Goal: Task Accomplishment & Management: Manage account settings

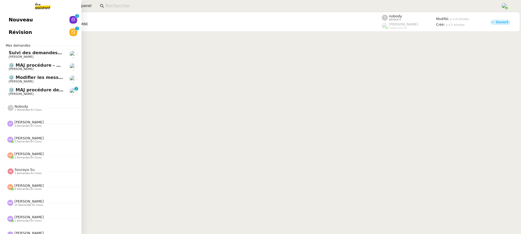
click at [29, 94] on span "[PERSON_NAME]" at bounding box center [21, 94] width 25 height 4
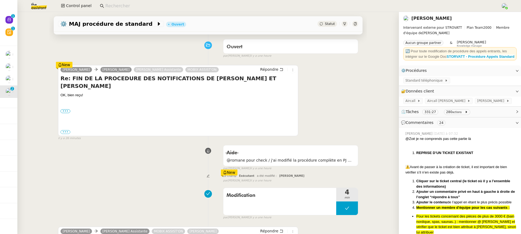
scroll to position [78, 0]
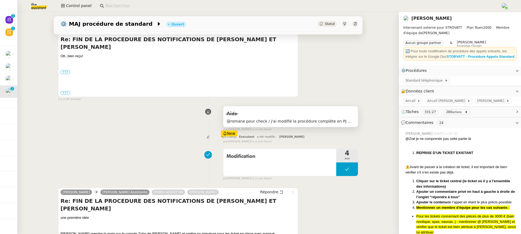
click at [257, 110] on div "Aide" at bounding box center [290, 114] width 128 height 9
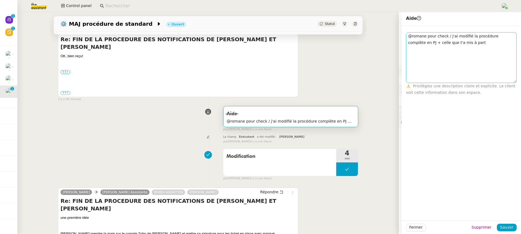
drag, startPoint x: 515, startPoint y: 38, endPoint x: 515, endPoint y: 80, distance: 42.3
click at [515, 80] on textarea "@romane pour check / j'ai modifié la procédure complète en PJ + celle que t'a m…" at bounding box center [461, 57] width 111 height 51
click at [145, 147] on div "Modification 4 min false par Zoé L. il y a une heure" at bounding box center [208, 163] width 300 height 35
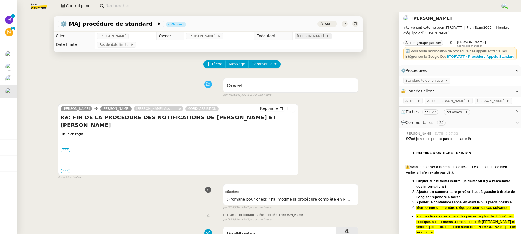
click at [321, 37] on span "[PERSON_NAME]" at bounding box center [311, 35] width 29 height 5
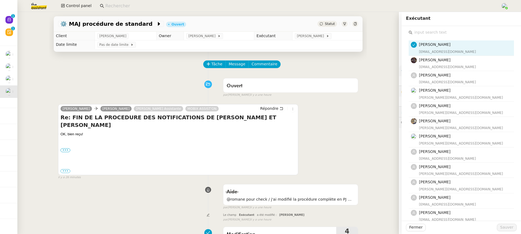
click at [463, 31] on input "text" at bounding box center [462, 32] width 101 height 7
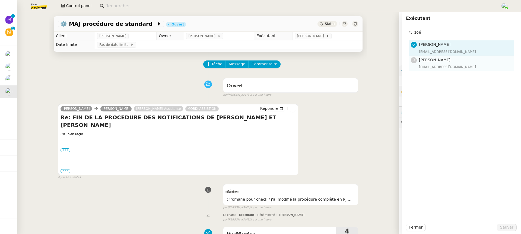
type input "zoé"
click at [450, 63] on h4 "[PERSON_NAME]" at bounding box center [465, 60] width 92 height 6
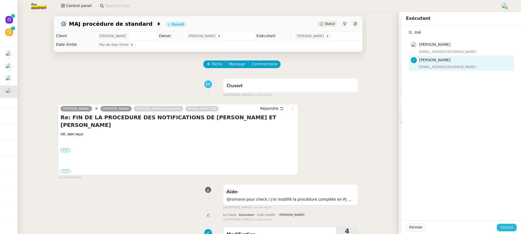
click at [508, 228] on span "Sauver" at bounding box center [506, 227] width 13 height 6
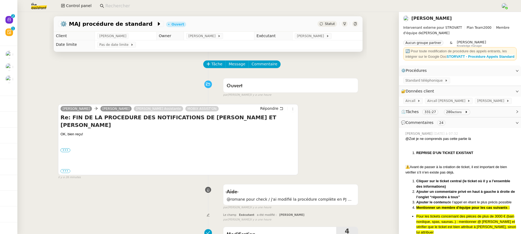
click at [268, 71] on div "Tâche Message Commentaire" at bounding box center [281, 66] width 154 height 13
click at [266, 69] on div "Tâche Message Commentaire" at bounding box center [281, 66] width 154 height 13
click at [264, 67] on span "Commentaire" at bounding box center [264, 64] width 26 height 6
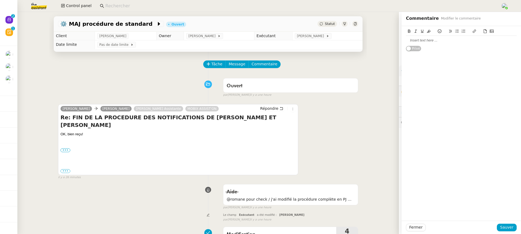
click at [454, 42] on div at bounding box center [461, 40] width 111 height 5
click at [508, 228] on span "Sauver" at bounding box center [506, 227] width 13 height 6
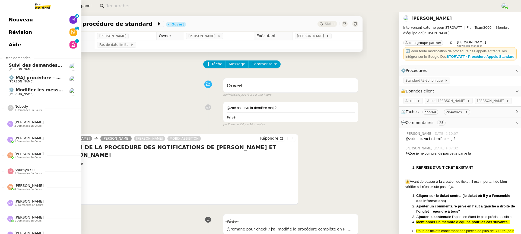
click at [9, 18] on span "Nouveau" at bounding box center [21, 20] width 24 height 8
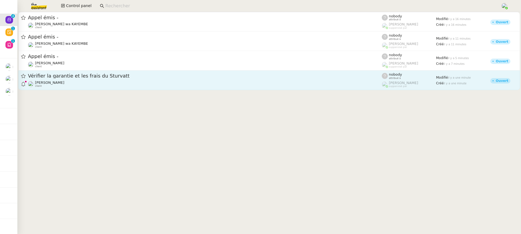
click at [161, 79] on div "Vérifier la garantie et les frais du Sturvatt" at bounding box center [205, 76] width 354 height 7
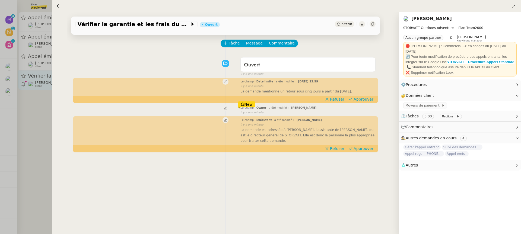
scroll to position [69, 0]
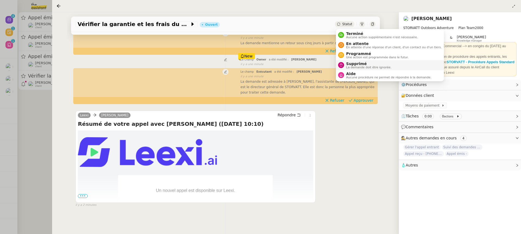
click at [359, 64] on span "Supprimé" at bounding box center [368, 64] width 45 height 4
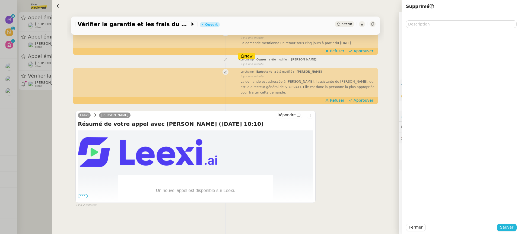
click at [510, 228] on span "Sauver" at bounding box center [506, 227] width 13 height 6
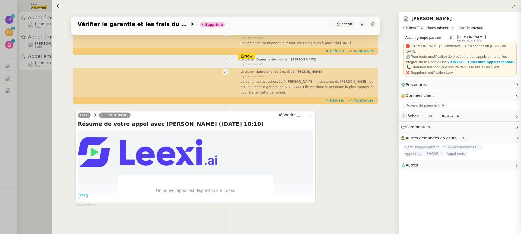
click at [32, 35] on div at bounding box center [260, 117] width 521 height 234
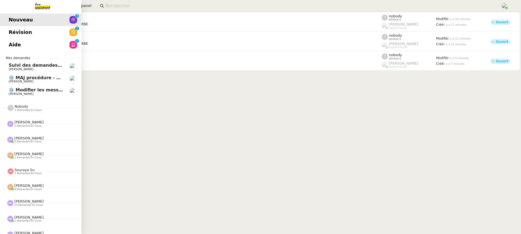
click at [12, 32] on span "Révision" at bounding box center [20, 32] width 23 height 8
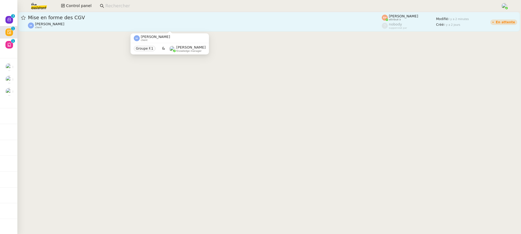
click at [72, 23] on div "[PERSON_NAME] client" at bounding box center [205, 25] width 354 height 7
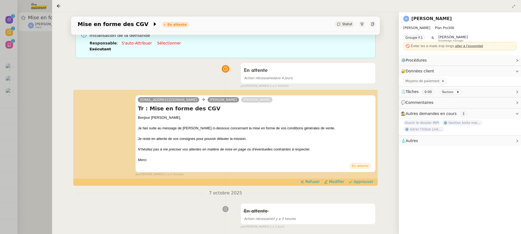
scroll to position [53, 0]
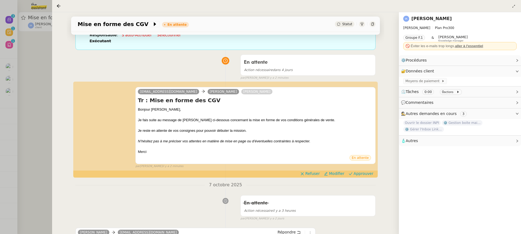
click at [3, 13] on div at bounding box center [260, 117] width 521 height 234
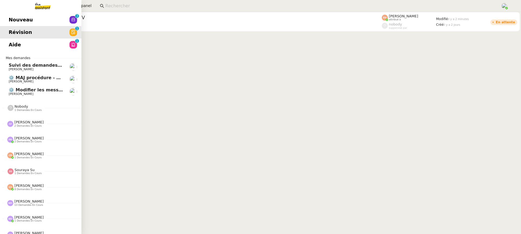
click at [19, 45] on link "Aide 0 1 2 3 4 5 6 7 8 9" at bounding box center [40, 45] width 81 height 12
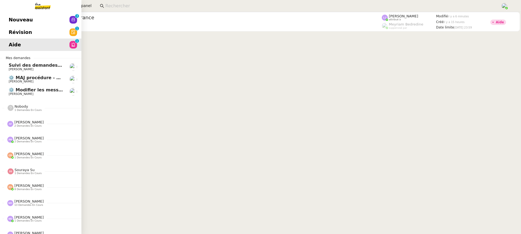
click at [12, 20] on span "Nouveau" at bounding box center [21, 20] width 24 height 8
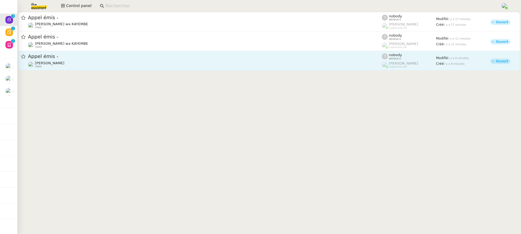
click at [160, 53] on div "Appel émis -" at bounding box center [205, 56] width 354 height 7
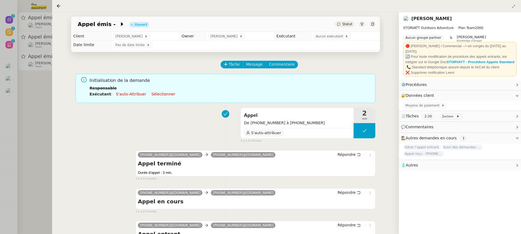
click at [24, 76] on div at bounding box center [260, 117] width 521 height 234
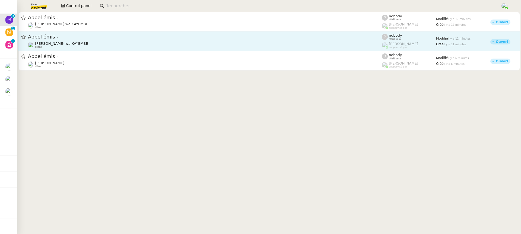
click at [70, 43] on span "[PERSON_NAME] wa KAYEMBE" at bounding box center [61, 43] width 53 height 4
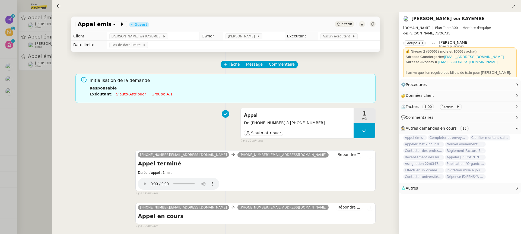
click at [327, 40] on td "Aucun exécutant" at bounding box center [349, 36] width 62 height 9
click at [327, 38] on span "Aucun exécutant" at bounding box center [337, 36] width 30 height 5
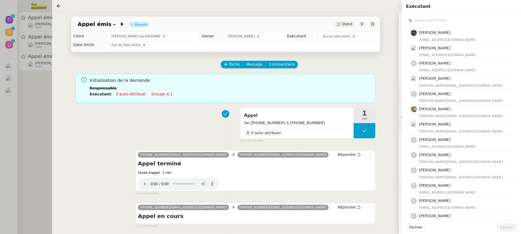
click at [437, 24] on input "text" at bounding box center [462, 20] width 101 height 7
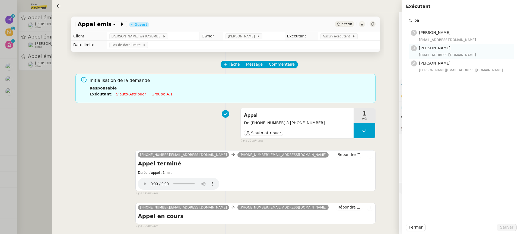
type input "pa"
click at [445, 50] on h4 "[PERSON_NAME]" at bounding box center [465, 48] width 92 height 6
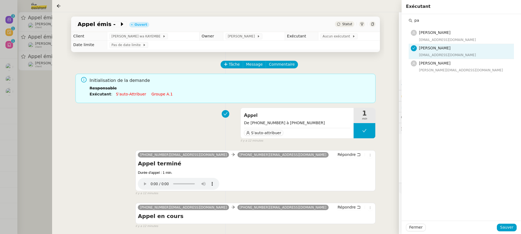
click at [445, 55] on div "[EMAIL_ADDRESS][DOMAIN_NAME]" at bounding box center [465, 54] width 92 height 5
click at [445, 60] on h4 "[PERSON_NAME]" at bounding box center [465, 63] width 92 height 6
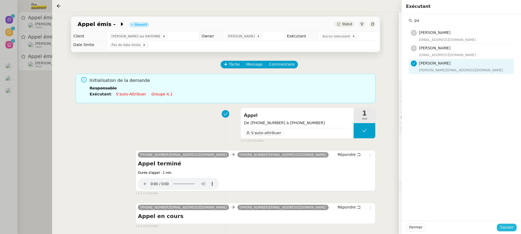
click at [507, 228] on span "Sauver" at bounding box center [506, 227] width 13 height 6
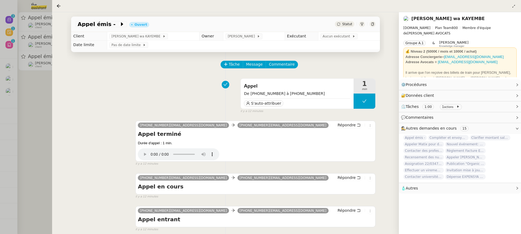
click at [24, 65] on div at bounding box center [260, 117] width 521 height 234
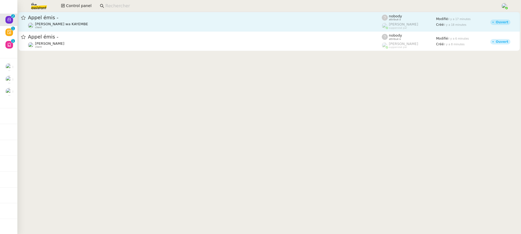
click at [66, 16] on span "Appel émis -" at bounding box center [205, 17] width 354 height 5
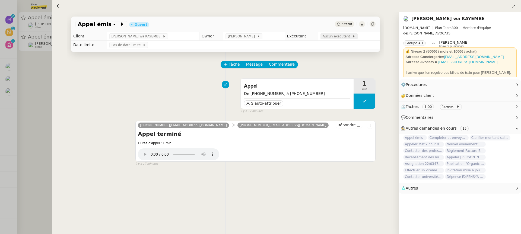
click at [333, 37] on span "Aucun exécutant" at bounding box center [337, 36] width 30 height 5
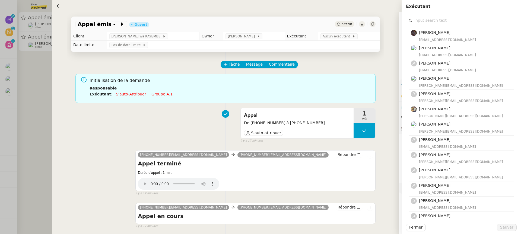
click at [450, 19] on input "text" at bounding box center [462, 20] width 101 height 7
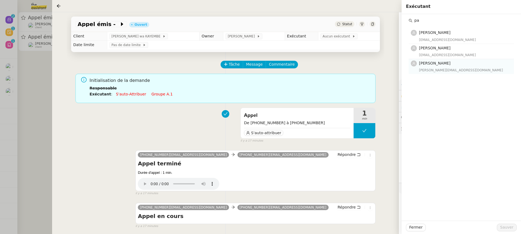
type input "pa"
click at [465, 65] on h4 "[PERSON_NAME]" at bounding box center [465, 63] width 92 height 6
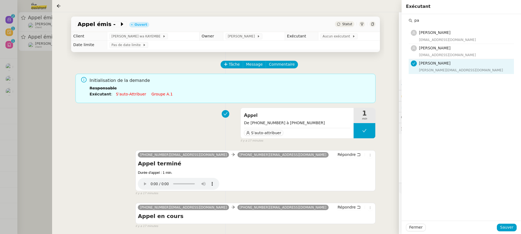
click at [504, 231] on div "Fermer Sauver" at bounding box center [460, 227] width 119 height 13
click at [504, 231] on button "Sauver" at bounding box center [507, 228] width 20 height 8
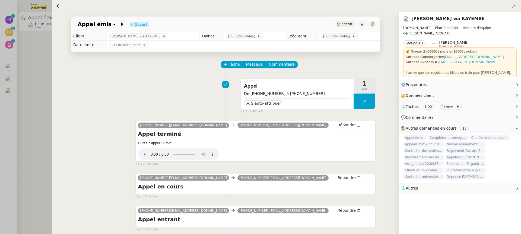
click at [16, 86] on div at bounding box center [260, 117] width 521 height 234
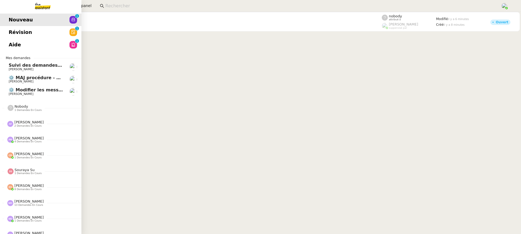
click at [13, 43] on span "Aide" at bounding box center [15, 45] width 12 height 8
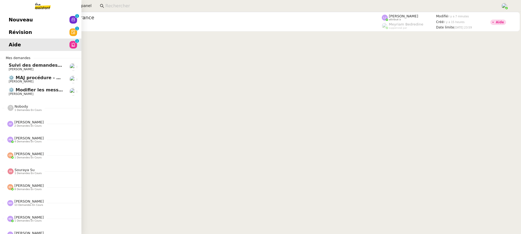
click at [15, 37] on link "Révision 0 1 2 3 4 5 6 7 8 9" at bounding box center [40, 32] width 81 height 12
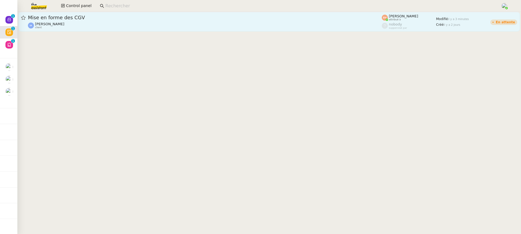
click at [180, 23] on div "[PERSON_NAME] client" at bounding box center [205, 25] width 354 height 7
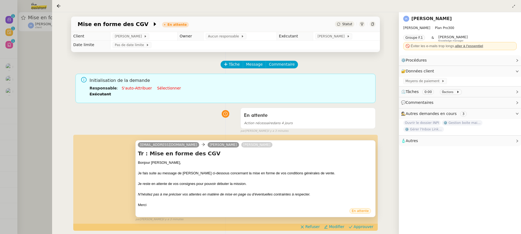
scroll to position [12, 0]
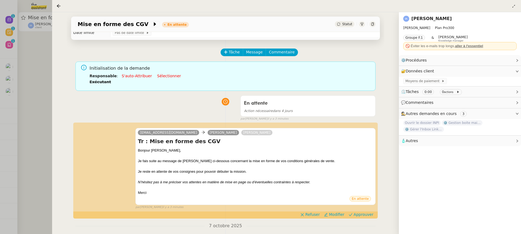
click at [40, 91] on div at bounding box center [260, 117] width 521 height 234
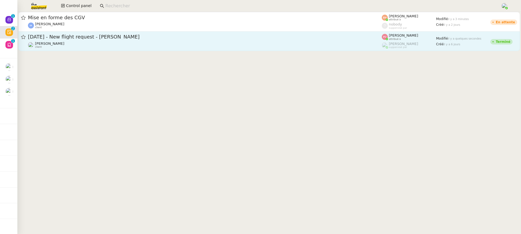
click at [77, 47] on div "Louis Frei client" at bounding box center [205, 44] width 354 height 7
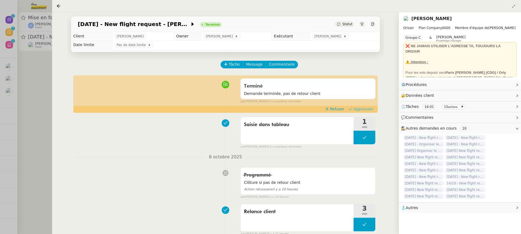
click at [367, 110] on span "Approuver" at bounding box center [363, 108] width 20 height 5
click at [43, 65] on div at bounding box center [260, 117] width 521 height 234
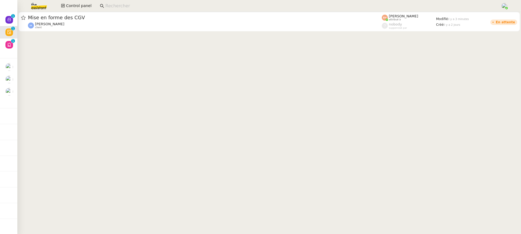
click at [72, 2] on div "Control panel" at bounding box center [261, 6] width 494 height 12
click at [73, 7] on span "Control panel" at bounding box center [78, 6] width 25 height 6
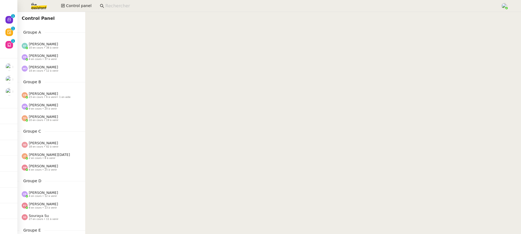
click at [62, 36] on div "Groupe A Emelyne Foussier 10 en cours • 38 à venir Pauline Ribas 4 en cours • 3…" at bounding box center [51, 51] width 68 height 45
click at [61, 47] on div "Emelyne Foussier 10 en cours • 38 à venir" at bounding box center [53, 45] width 63 height 7
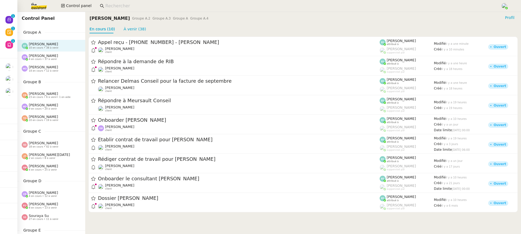
click at [61, 60] on div "Pauline Ribas 4 en cours • 37 à venir" at bounding box center [53, 57] width 63 height 7
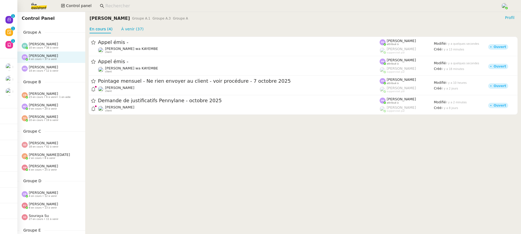
click at [52, 52] on div "Pauline Ribas 4 en cours • 37 à venir" at bounding box center [51, 57] width 68 height 11
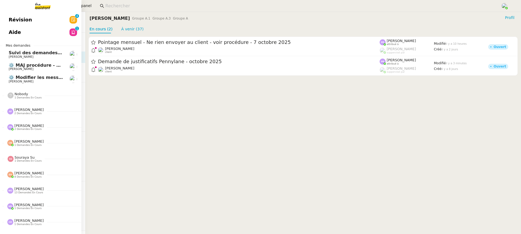
click at [9, 21] on span "Révision" at bounding box center [20, 20] width 23 height 8
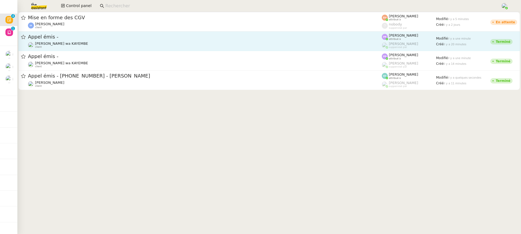
click at [333, 42] on div "Naomi OMEONGA wa KAYEMBE client" at bounding box center [205, 44] width 354 height 7
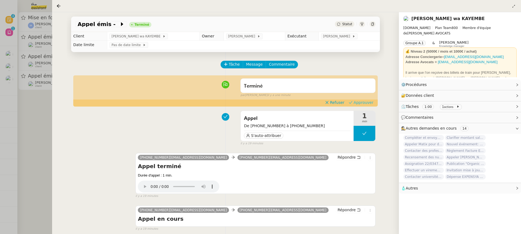
click at [362, 102] on span "Approuver" at bounding box center [363, 102] width 20 height 5
click at [44, 71] on div at bounding box center [260, 117] width 521 height 234
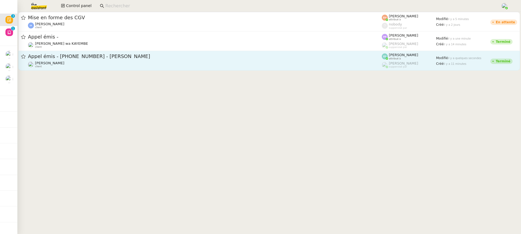
click at [102, 56] on span "Appel émis - 06 84 10 84 92 - Philippe Talec SAV" at bounding box center [205, 56] width 354 height 5
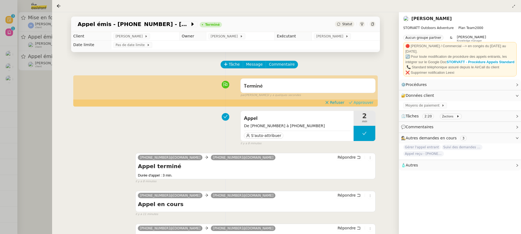
click at [355, 101] on button "Approuver" at bounding box center [360, 103] width 29 height 6
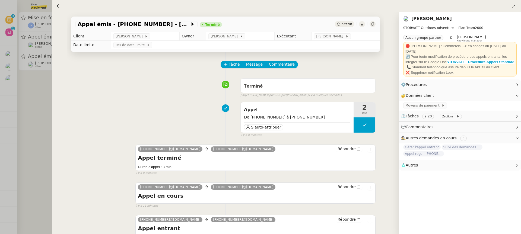
click at [18, 82] on div at bounding box center [260, 117] width 521 height 234
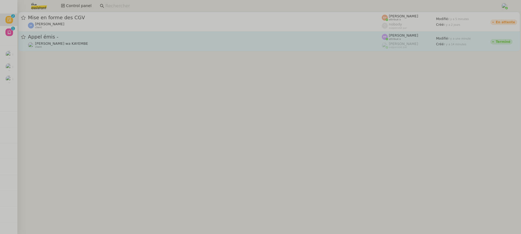
click at [85, 34] on div "Appel émis -" at bounding box center [205, 37] width 354 height 7
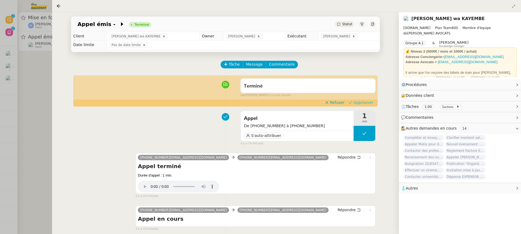
click at [356, 103] on span "Approuver" at bounding box center [363, 102] width 20 height 5
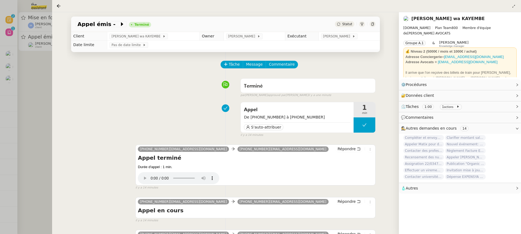
click at [46, 31] on div at bounding box center [260, 117] width 521 height 234
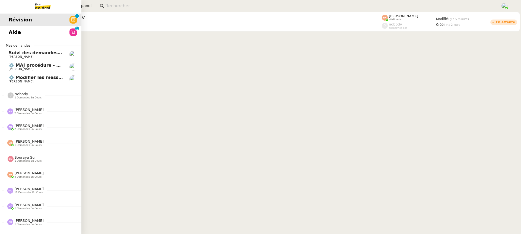
click at [14, 35] on span "Aide" at bounding box center [15, 32] width 12 height 8
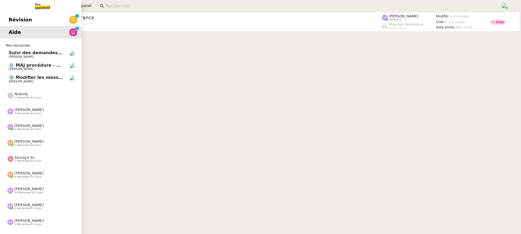
click at [11, 19] on span "Révision" at bounding box center [20, 20] width 23 height 8
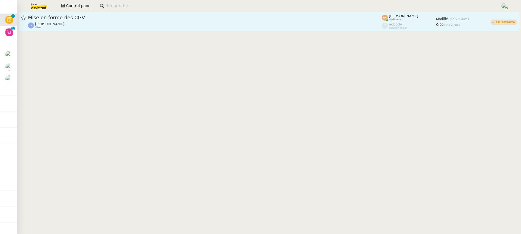
click at [213, 21] on div "Mise en forme des CGV Isabelle Arnaud client" at bounding box center [205, 21] width 354 height 15
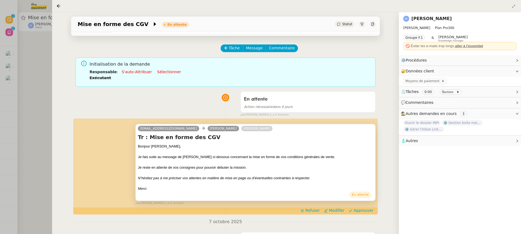
scroll to position [17, 0]
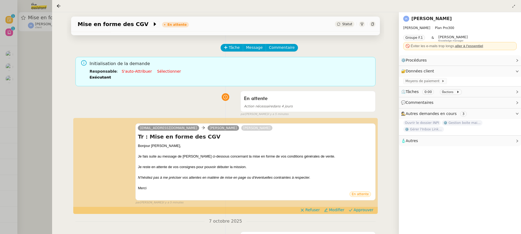
click at [47, 78] on div at bounding box center [260, 117] width 521 height 234
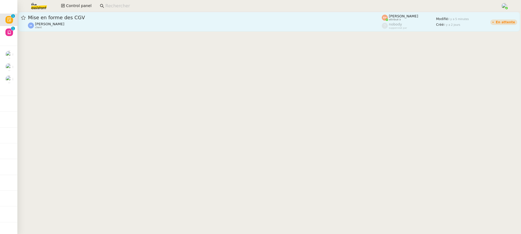
click at [67, 22] on div "[PERSON_NAME] client" at bounding box center [205, 25] width 354 height 7
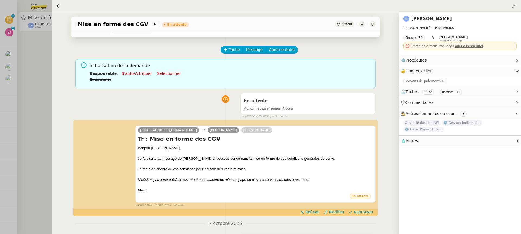
scroll to position [15, 0]
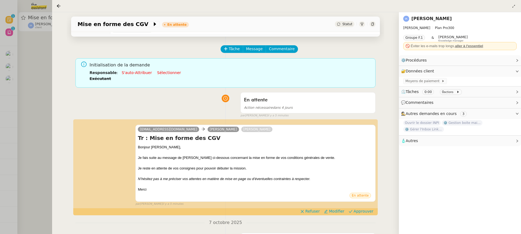
click at [41, 66] on div at bounding box center [260, 117] width 521 height 234
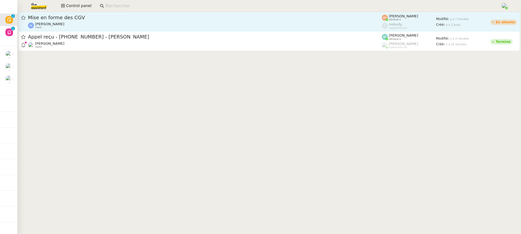
click at [104, 24] on div "[PERSON_NAME] client" at bounding box center [205, 25] width 354 height 7
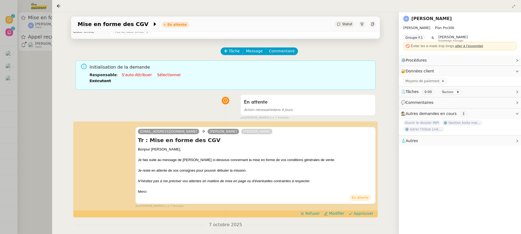
scroll to position [28, 0]
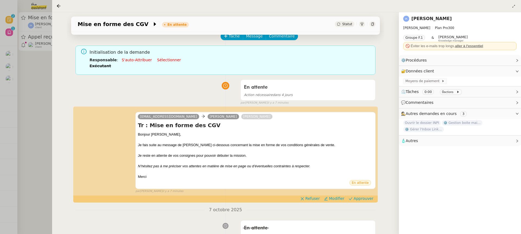
click at [18, 98] on div at bounding box center [260, 117] width 521 height 234
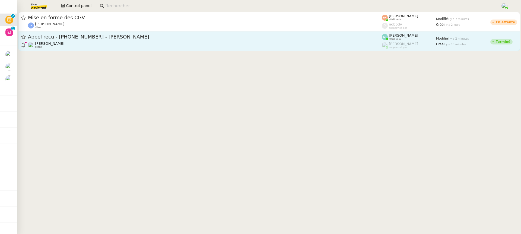
click at [105, 34] on div "Appel reçu - 06 84 10 84 92 - Philippe Talec SAV" at bounding box center [205, 37] width 354 height 7
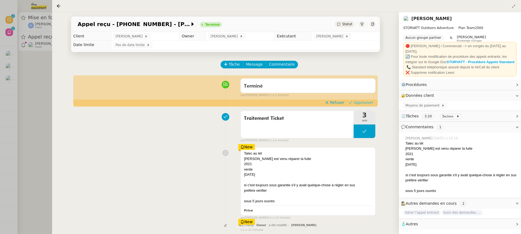
click at [371, 104] on span "Approuver" at bounding box center [363, 102] width 20 height 5
click at [13, 58] on div at bounding box center [260, 117] width 521 height 234
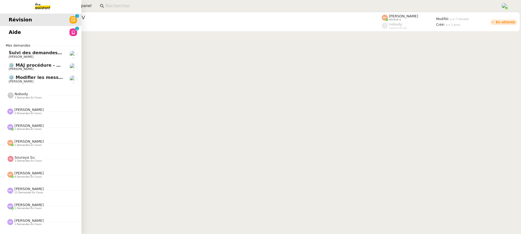
click at [9, 30] on span "Aide" at bounding box center [15, 32] width 12 height 8
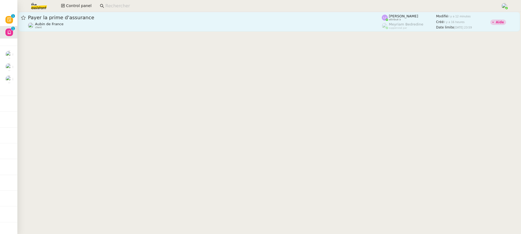
click at [19, 24] on link "Payer la prime d'assurance Aubin de France client Léa Jonville attribué à Meyri…" at bounding box center [268, 22] width 501 height 20
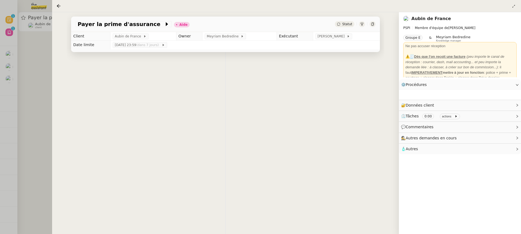
click at [12, 24] on div at bounding box center [260, 117] width 521 height 234
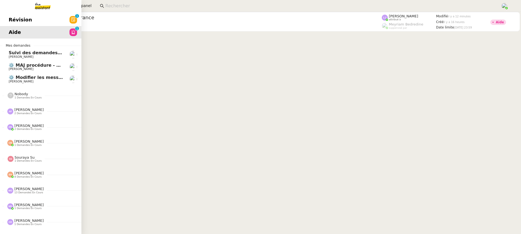
click at [10, 20] on span "Révision" at bounding box center [20, 20] width 23 height 8
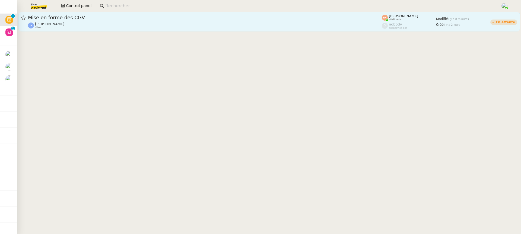
click at [330, 19] on span "Mise en forme des CGV" at bounding box center [205, 17] width 354 height 5
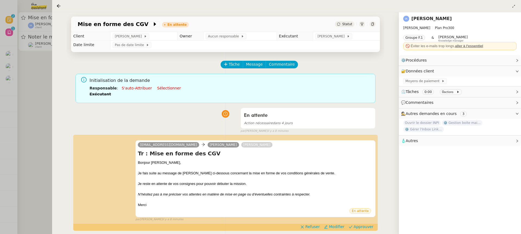
click at [13, 59] on div at bounding box center [260, 117] width 521 height 234
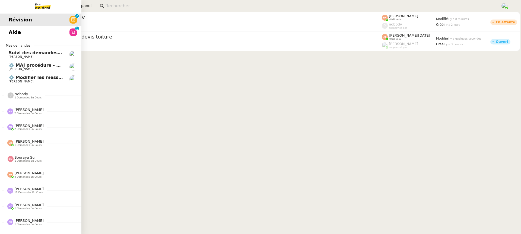
click at [10, 36] on span "Aide" at bounding box center [15, 32] width 12 height 8
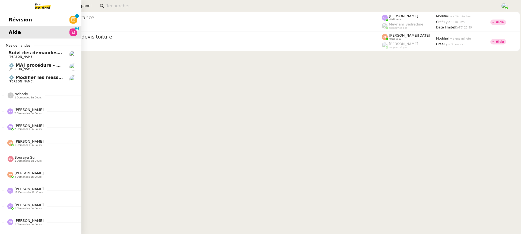
click at [13, 73] on link "⚙️ Modifier les messages de répondeurs Thomas SOULIER" at bounding box center [40, 79] width 81 height 12
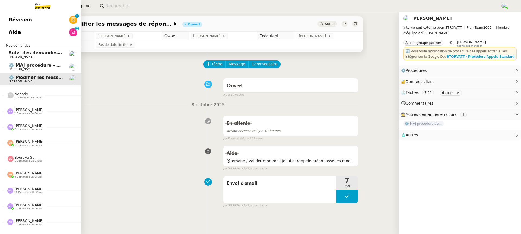
click at [14, 68] on span "[PERSON_NAME]" at bounding box center [21, 69] width 25 height 4
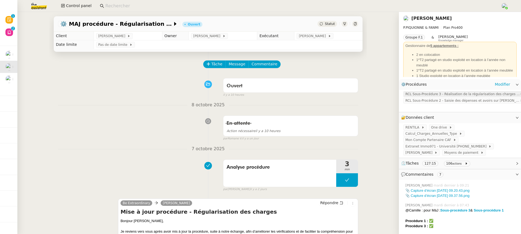
click at [446, 95] on span "RCL Sous-Procédure 3 - Réalisation de la régularisation des charges sur Rentila" at bounding box center [462, 93] width 114 height 5
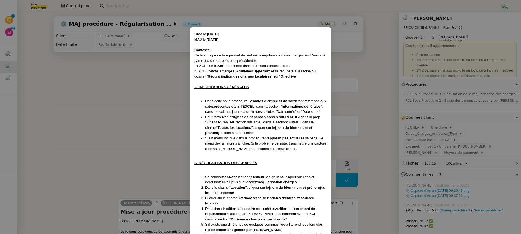
scroll to position [379, 0]
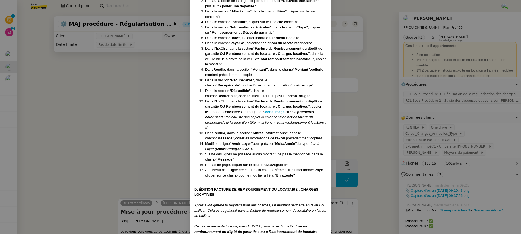
click at [170, 136] on nz-modal-container "Créé le 28/07/2025 MAJ le 08/10/2025 Contexte : Cette sous procédure permet de …" at bounding box center [260, 117] width 521 height 234
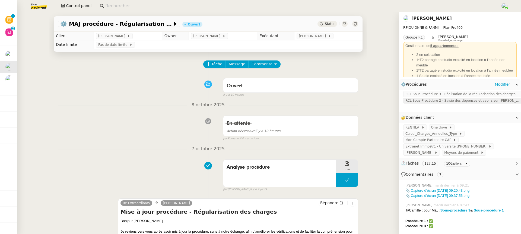
click at [424, 101] on span "RCL Sous-Procédure 2 - Saisie des dépenses et avoirs sur Rentila" at bounding box center [462, 100] width 114 height 5
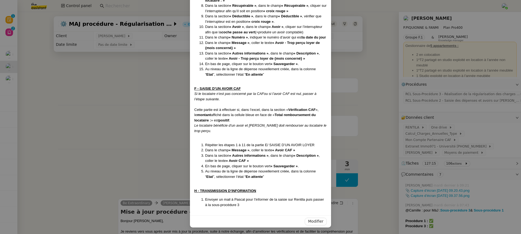
click at [377, 109] on nz-modal-container "Créé le 28/07/25 MAJ le 11/08/25 Contexte : Il s’agit de la deuxième étape qui …" at bounding box center [260, 117] width 521 height 234
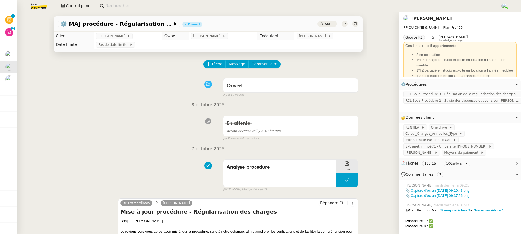
scroll to position [154, 0]
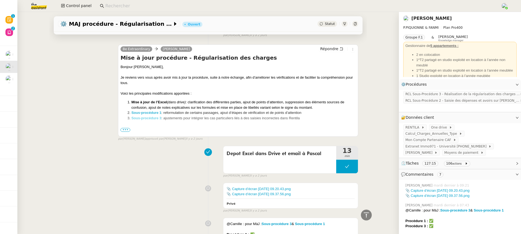
click at [159, 116] on strong "Sous-procédure 3" at bounding box center [146, 118] width 30 height 4
click at [478, 94] on span "RCL Sous-Procédure 3 - Réalisation de la régularisation des charges sur Rentila" at bounding box center [462, 93] width 114 height 5
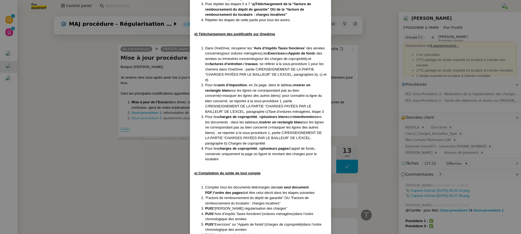
scroll to position [1130, 0]
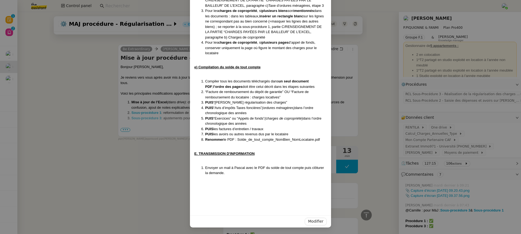
click at [70, 88] on nz-modal-container "Créé le 28/07/2025 MAJ le 08/10/2025 Contexte : Cette sous procédure permet de …" at bounding box center [260, 117] width 521 height 234
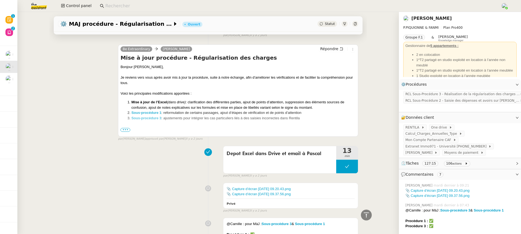
scroll to position [1103, 0]
click at [134, 113] on strong "Sous-procédure 1" at bounding box center [146, 113] width 30 height 4
click at [417, 14] on nz-page-header "Pascal PIQUIONNE P.PIQUIONNE & FANMI Plan Pro 400 Groupe F.1 & Romane Vachon Kn…" at bounding box center [460, 45] width 122 height 67
click at [419, 17] on link "[PERSON_NAME]" at bounding box center [431, 18] width 40 height 5
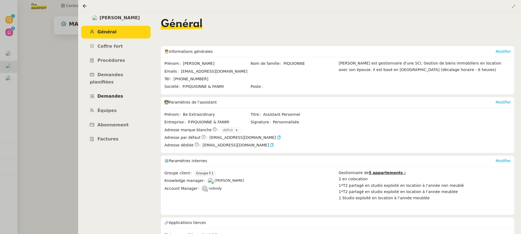
click at [135, 90] on link "Demandes" at bounding box center [115, 96] width 69 height 13
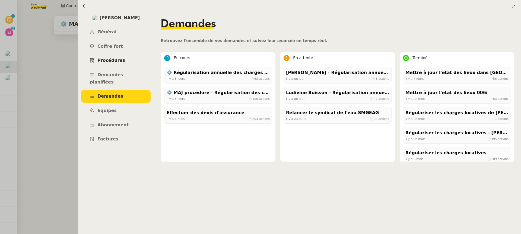
click at [109, 60] on span "Procédures" at bounding box center [111, 60] width 28 height 5
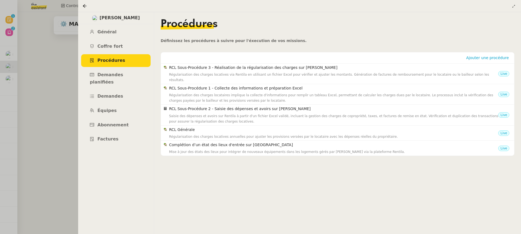
click at [28, 42] on div at bounding box center [260, 117] width 521 height 234
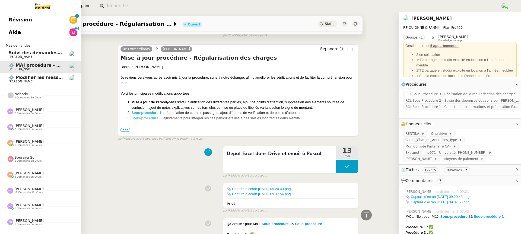
click at [17, 36] on link "Aide 0 1 2 3 4 5 6 7 8 9" at bounding box center [40, 32] width 81 height 12
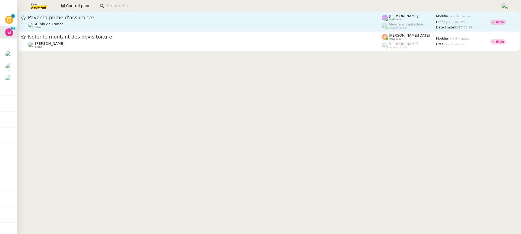
click at [401, 14] on span "[PERSON_NAME]" at bounding box center [403, 16] width 29 height 4
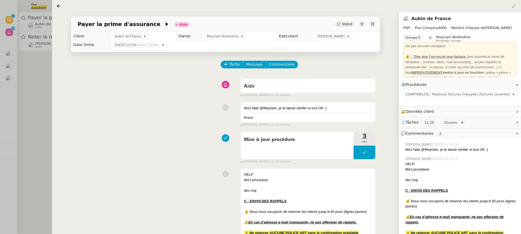
click at [53, 45] on div "Payer la prime d'assurance Aide Statut Client Aubin de France Owner Meyriam Bed…" at bounding box center [225, 123] width 347 height 222
click at [48, 43] on div at bounding box center [260, 117] width 521 height 234
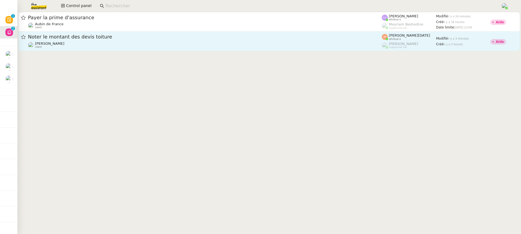
click at [124, 43] on div "Kevin AUBERT client" at bounding box center [205, 44] width 354 height 7
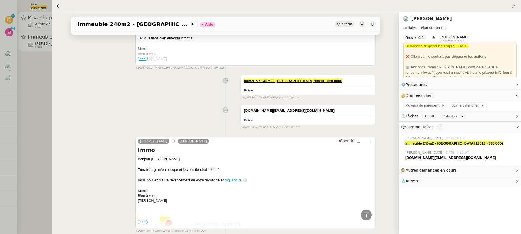
scroll to position [207, 0]
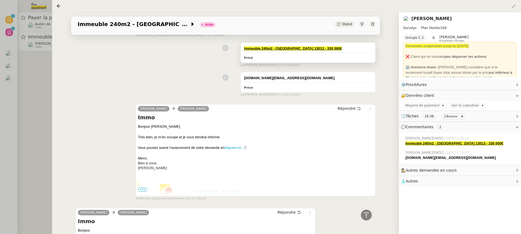
click at [314, 52] on div "Immeuble 240m2 - Marseille 13013 - 330 000€ Privé" at bounding box center [308, 53] width 135 height 20
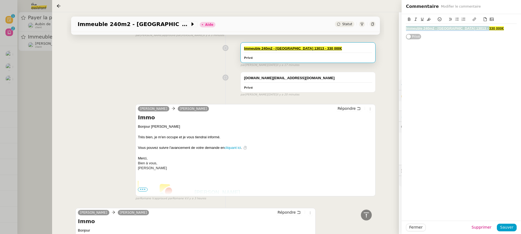
drag, startPoint x: 493, startPoint y: 28, endPoint x: 214, endPoint y: 16, distance: 278.5
click at [214, 16] on app-ticket "Immeuble 240m2 - Marseille 13013 - 330 000€ Aide Statut Client Kevin AUBERT Own…" at bounding box center [286, 123] width 469 height 222
copy u "Immeuble 240m2 - Marseille 13013 - 330 000€"
click at [156, 22] on span "Immeuble 240m2 - Marseille 13013 - 330 000€" at bounding box center [134, 23] width 112 height 5
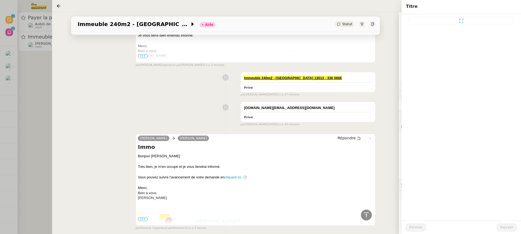
type input "Immeuble 240m2 - Marseille 13013 - 330 000€"
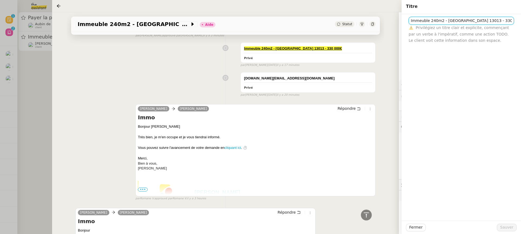
drag, startPoint x: 496, startPoint y: 21, endPoint x: 206, endPoint y: 30, distance: 289.8
click at [206, 30] on app-ticket "Immeuble 240m2 - Marseille 13013 - 330 000€ Aide Statut Client Kevin AUBERT Own…" at bounding box center [286, 123] width 469 height 222
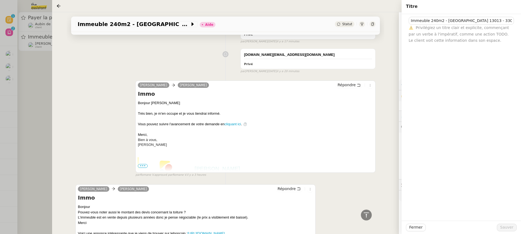
click at [192, 71] on div "camille.ups@theassistant.com Privé false par Jean-Noël D. il y a 20 minutes" at bounding box center [225, 59] width 300 height 27
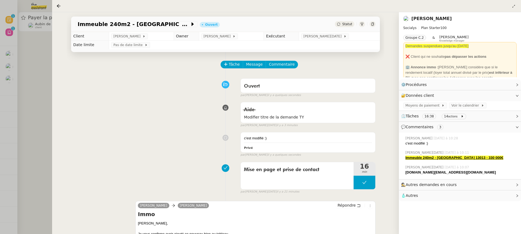
click at [26, 35] on div at bounding box center [260, 117] width 521 height 234
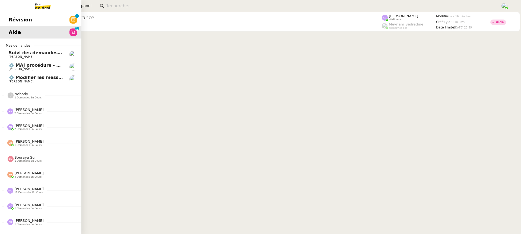
click at [7, 18] on link "Révision 0 1 2 3 4 5 6 7 8 9" at bounding box center [40, 20] width 81 height 12
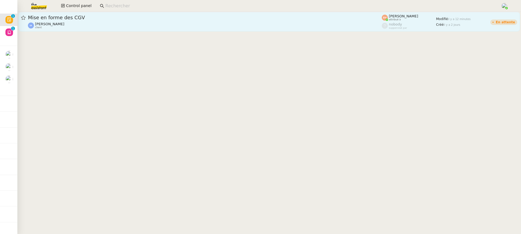
click at [240, 18] on span "Mise en forme des CGV" at bounding box center [205, 17] width 354 height 5
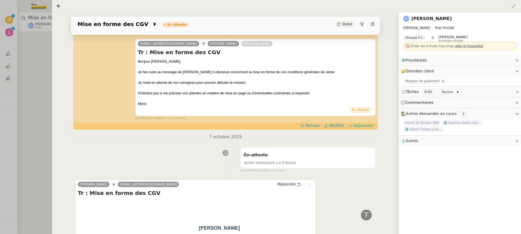
scroll to position [116, 0]
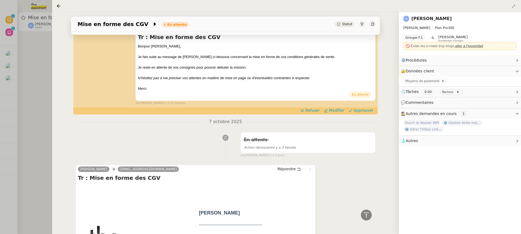
click at [49, 80] on div at bounding box center [260, 117] width 521 height 234
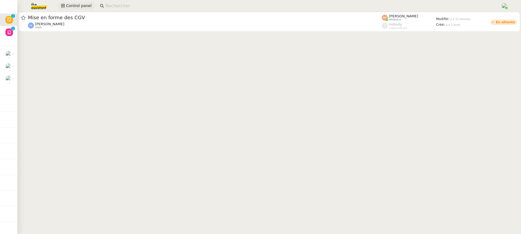
click at [81, 9] on span "Control panel" at bounding box center [78, 6] width 25 height 6
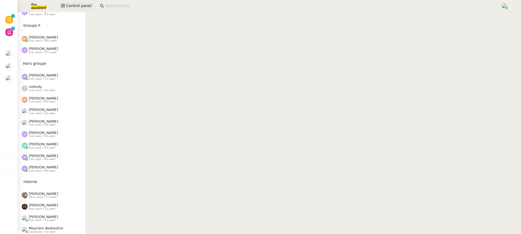
scroll to position [267, 0]
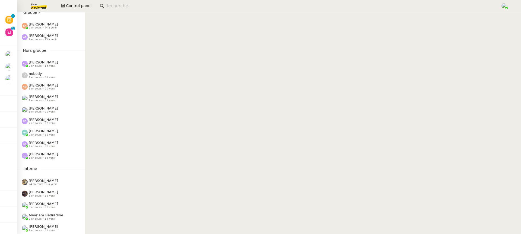
click at [57, 137] on div "Mélody Noé 0 en cours • 2 à venir" at bounding box center [51, 132] width 68 height 11
click at [57, 140] on div "Stéphanie Rakotosalama 1 en cours • 8 à venir" at bounding box center [51, 144] width 68 height 11
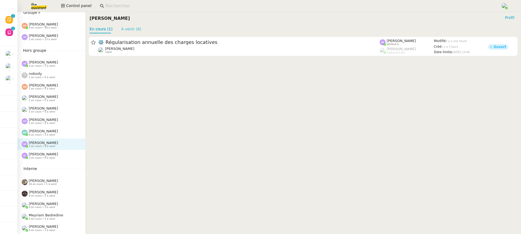
click at [132, 29] on link "À venir (8)" at bounding box center [131, 29] width 20 height 4
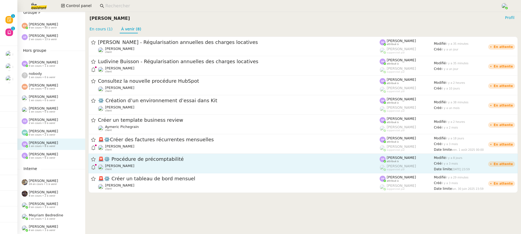
click at [152, 164] on div "Colin Chaffotte client" at bounding box center [239, 167] width 282 height 7
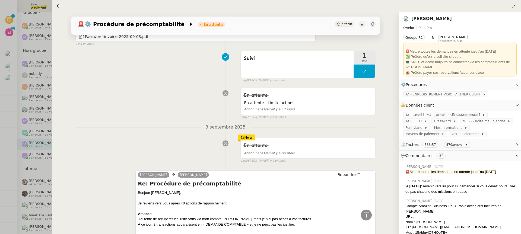
scroll to position [994, 0]
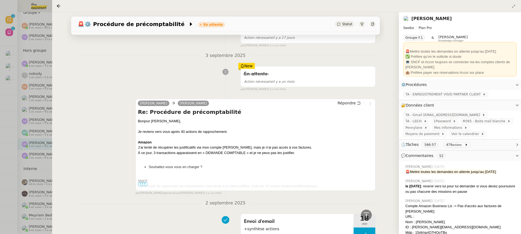
click at [426, 18] on link "[PERSON_NAME]" at bounding box center [431, 18] width 40 height 5
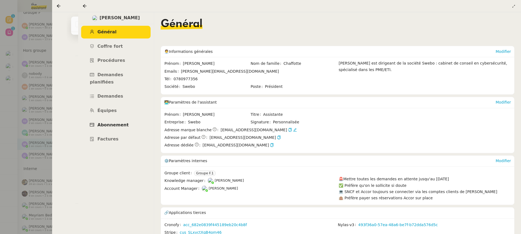
click at [123, 119] on link "Abonnement" at bounding box center [115, 125] width 69 height 13
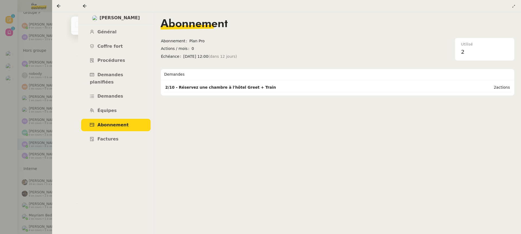
click at [80, 5] on nz-page-header at bounding box center [299, 6] width 443 height 12
click at [84, 7] on icon at bounding box center [84, 6] width 4 height 4
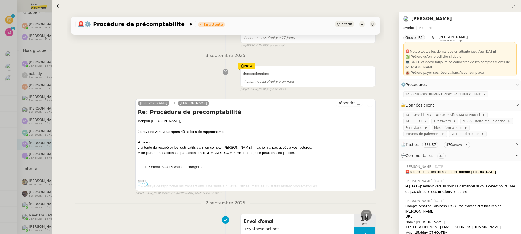
click at [62, 6] on div at bounding box center [59, 6] width 7 height 7
click at [54, 5] on nz-page-header at bounding box center [286, 6] width 469 height 12
click at [56, 6] on nz-page-header at bounding box center [286, 6] width 469 height 12
click at [57, 4] on icon at bounding box center [58, 6] width 4 height 4
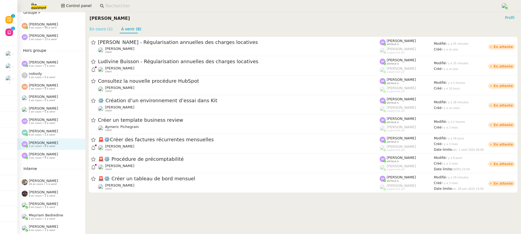
click at [110, 27] on link "En cours (1)" at bounding box center [101, 29] width 23 height 4
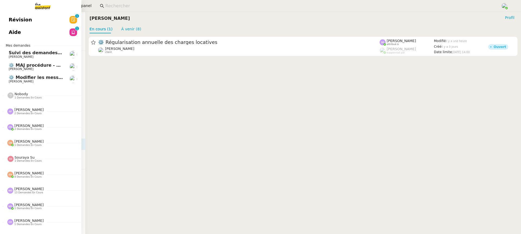
click at [34, 18] on link "Révision 0 1 2 3 4 5 6 7 8 9" at bounding box center [40, 20] width 81 height 12
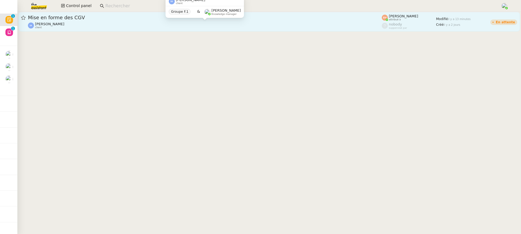
click at [145, 25] on div "Isabelle Arnaud client" at bounding box center [205, 25] width 354 height 7
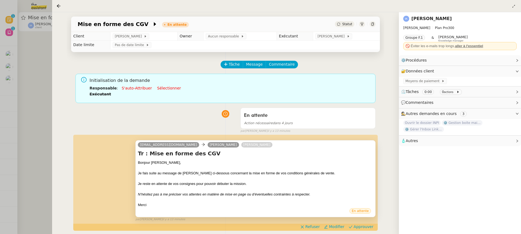
scroll to position [54, 0]
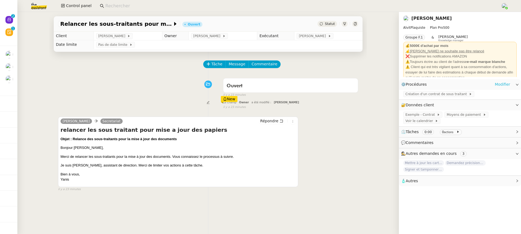
click at [501, 83] on link "Modifier" at bounding box center [501, 84] width 15 height 6
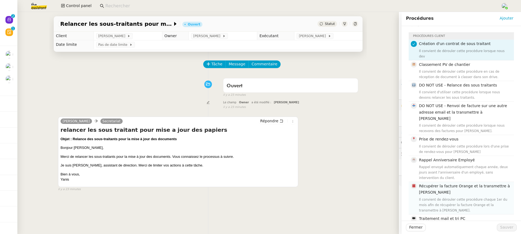
scroll to position [4, 0]
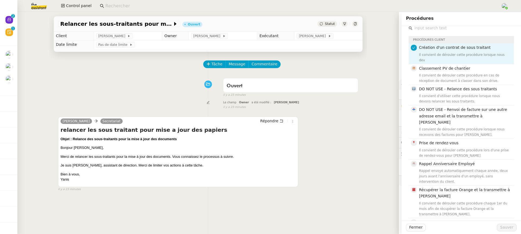
click at [326, 144] on div "Yanis Achrak Secretariat Répondre relancer les sous traitant pour mise a jour d…" at bounding box center [208, 152] width 300 height 80
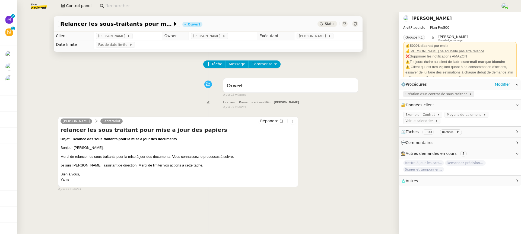
click at [449, 93] on span "Création d'un contrat de sous traitant" at bounding box center [436, 93] width 63 height 5
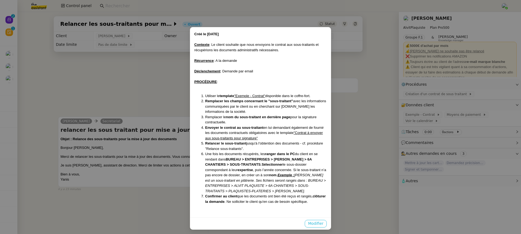
scroll to position [2, 0]
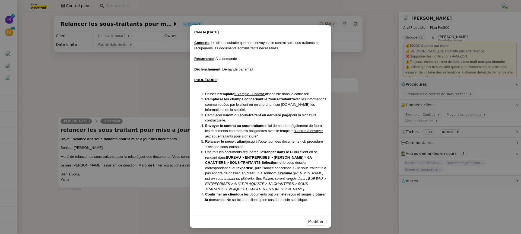
click at [370, 115] on nz-modal-container "Créé le 23/04/2025 Contexte : Le client souhaite que nous envoyons le contrat a…" at bounding box center [260, 117] width 521 height 234
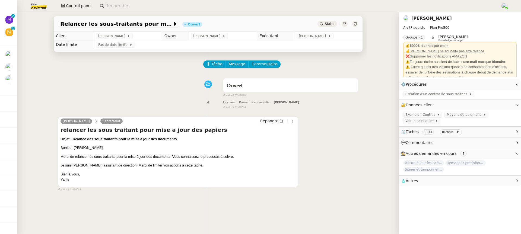
scroll to position [0, 0]
click at [507, 85] on link "Modifier" at bounding box center [501, 84] width 15 height 6
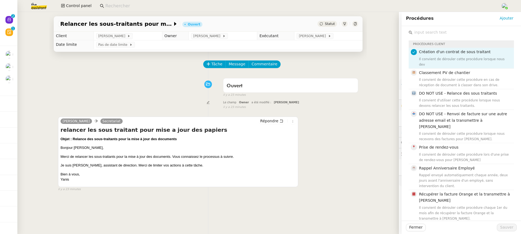
click at [445, 34] on input "text" at bounding box center [462, 32] width 101 height 7
click at [459, 91] on span "DO NOT USE - Relance des sous traitants" at bounding box center [458, 93] width 78 height 4
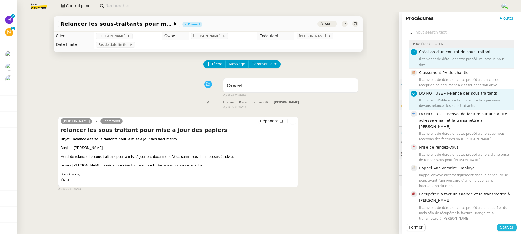
click at [509, 228] on span "Sauver" at bounding box center [506, 227] width 13 height 6
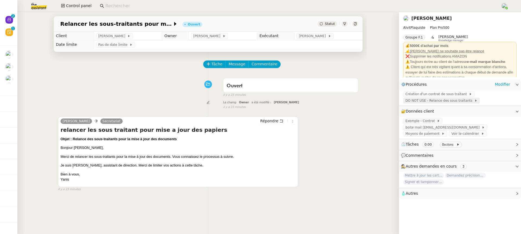
click at [467, 99] on span "DO NOT USE - Relance des sous traitants" at bounding box center [439, 100] width 69 height 5
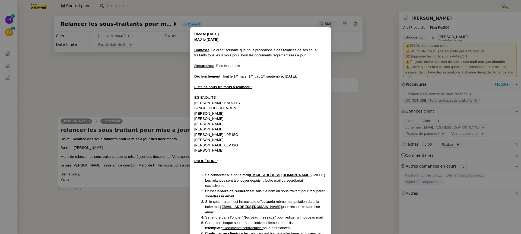
scroll to position [23, 0]
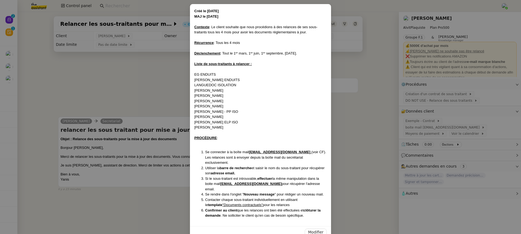
click at [190, 6] on div "Créé le 07/03/2025 MAJ le 28/04/2025 Contexte : Le client souhaite que nous pro…" at bounding box center [260, 115] width 141 height 222
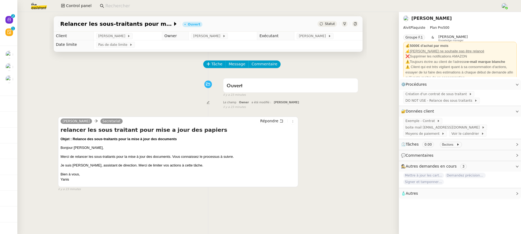
scroll to position [0, 0]
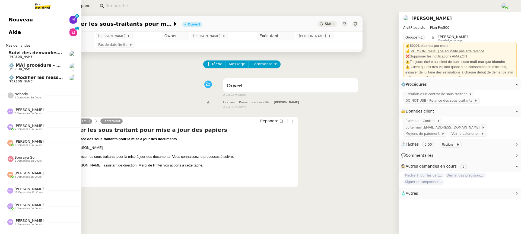
click at [7, 20] on link "Nouveau 0 1 2 3 4 5 6 7 8 9" at bounding box center [40, 20] width 81 height 12
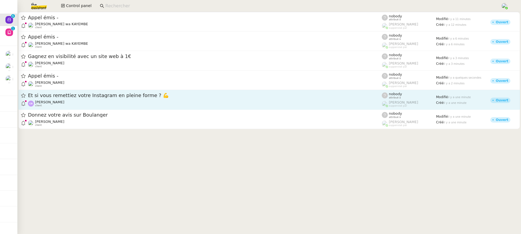
click at [234, 99] on div "Et si vous remettiez votre Instagram en pleine forme ? 💪" at bounding box center [205, 95] width 354 height 7
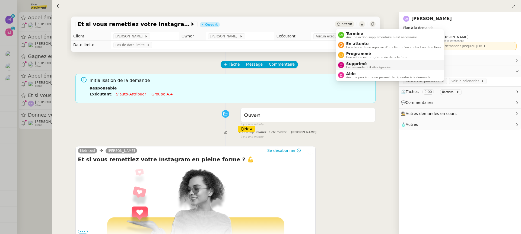
click at [360, 69] on li "Supprimé La demande doit être ignorée." at bounding box center [390, 65] width 108 height 10
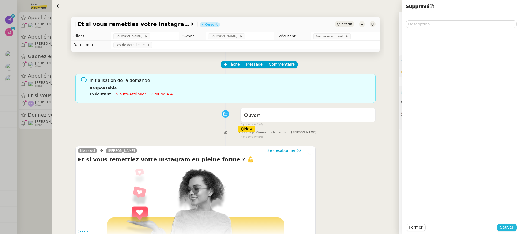
click at [504, 226] on span "Sauver" at bounding box center [506, 227] width 13 height 6
click at [37, 89] on div at bounding box center [260, 117] width 521 height 234
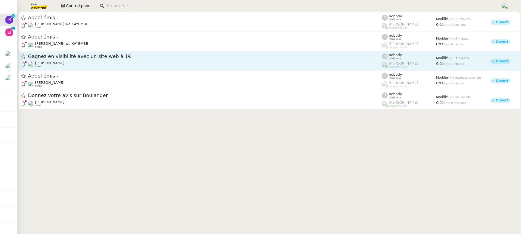
click at [78, 63] on div "Jeremy DUMONT-FILLON client" at bounding box center [205, 64] width 354 height 7
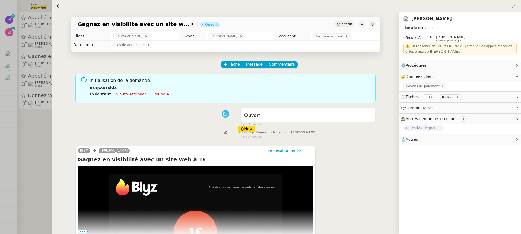
click at [35, 62] on div at bounding box center [260, 117] width 521 height 234
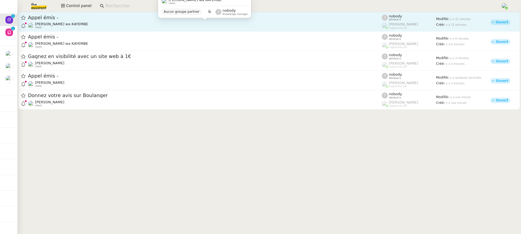
click at [60, 27] on div "Naomi OMEONGA wa KAYEMBE client" at bounding box center [61, 25] width 53 height 7
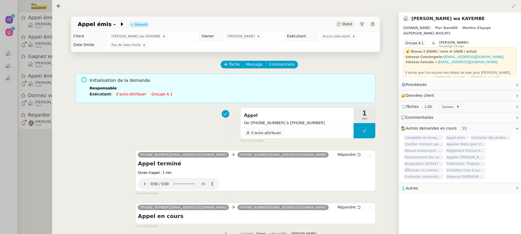
scroll to position [69, 0]
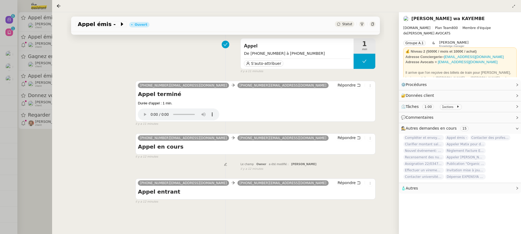
click at [11, 41] on div at bounding box center [260, 117] width 521 height 234
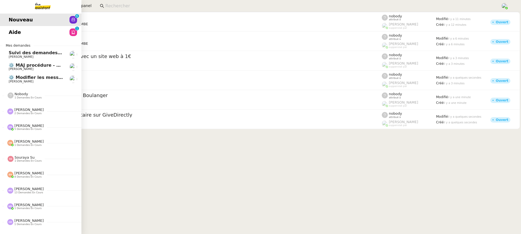
click at [10, 28] on link "Aide 0 1 2 3 4 5 6 7 8 9" at bounding box center [40, 32] width 81 height 12
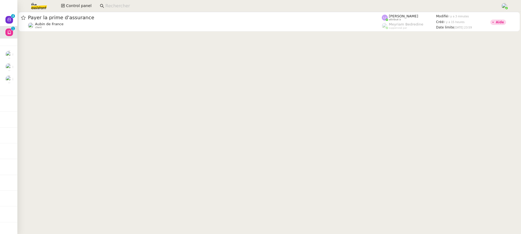
click at [7, 22] on nz-avatar at bounding box center [9, 20] width 8 height 8
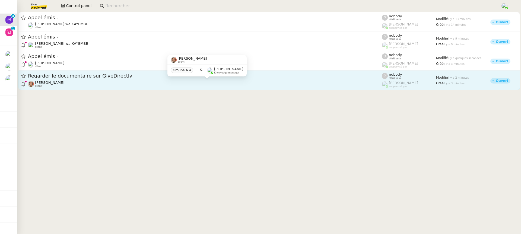
click at [322, 87] on div "Emile Barbu client" at bounding box center [205, 84] width 354 height 7
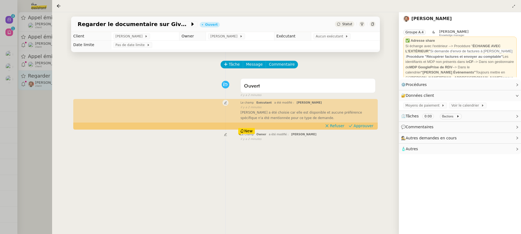
scroll to position [69, 0]
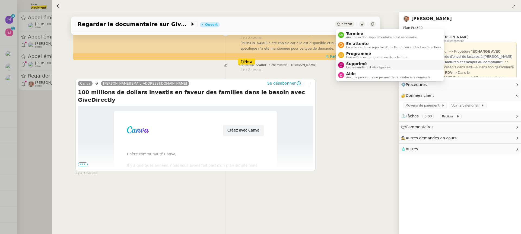
click at [361, 62] on span "Supprimé" at bounding box center [368, 64] width 45 height 4
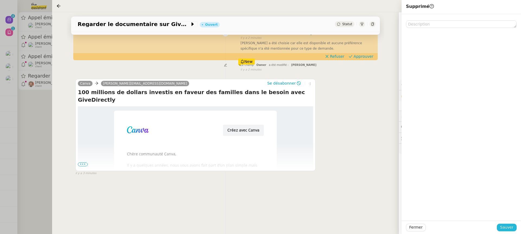
click at [509, 225] on span "Sauver" at bounding box center [506, 227] width 13 height 6
click at [23, 66] on div at bounding box center [260, 117] width 521 height 234
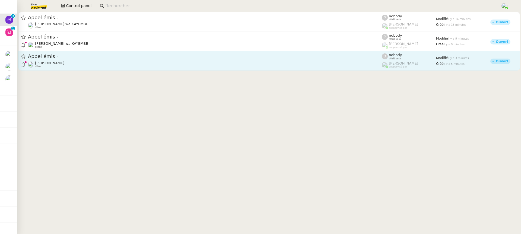
click at [62, 63] on span "[PERSON_NAME]" at bounding box center [49, 63] width 29 height 4
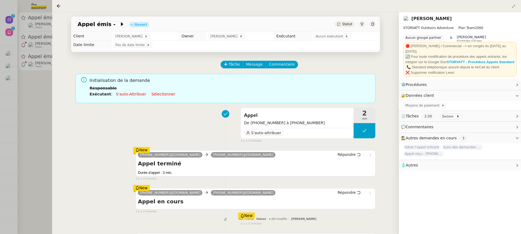
click at [25, 47] on div at bounding box center [260, 117] width 521 height 234
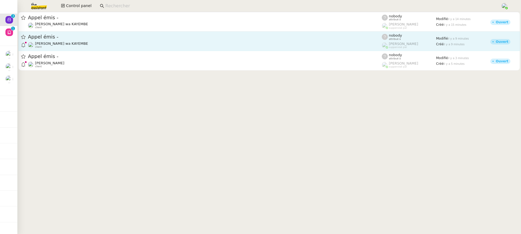
click at [70, 41] on div "Appel émis - Naomi OMEONGA wa KAYEMBE client" at bounding box center [205, 41] width 354 height 15
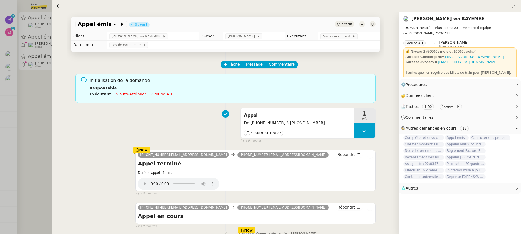
click at [37, 73] on div at bounding box center [260, 117] width 521 height 234
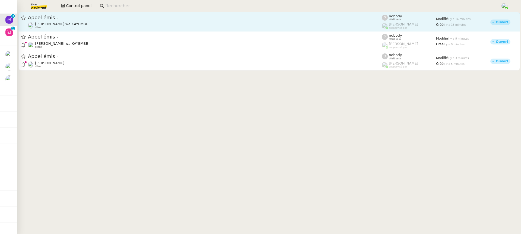
click at [58, 31] on link "Appel émis - Naomi OMEONGA wa KAYEMBE client nobody attribué à Romane Vachon su…" at bounding box center [268, 22] width 501 height 20
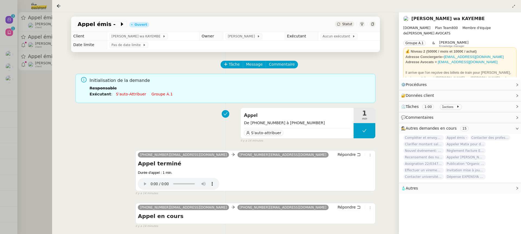
click at [8, 65] on div at bounding box center [260, 117] width 521 height 234
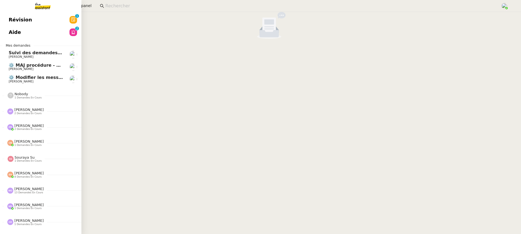
click at [9, 65] on span "⚙️ MAJ procédure - Régularisation des charges locatives" at bounding box center [78, 65] width 138 height 5
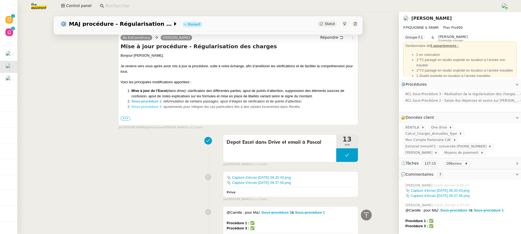
scroll to position [152, 0]
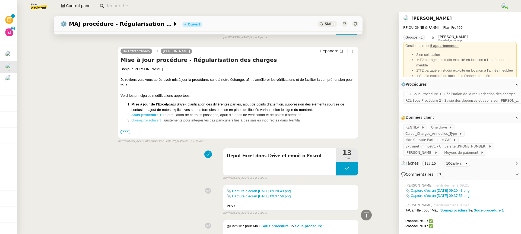
click at [152, 119] on strong "Sous-procédure 3" at bounding box center [146, 120] width 30 height 4
click at [501, 85] on link "Modifier" at bounding box center [501, 84] width 15 height 6
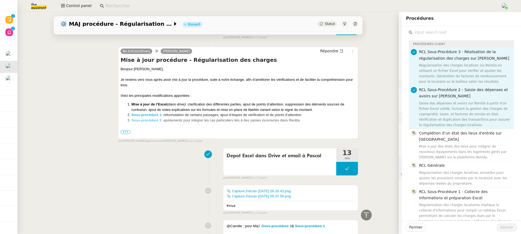
click at [369, 99] on div "⚙️ MAJ procédure - Régularisation des charges locatives Ouvert Statut Client Pa…" at bounding box center [207, 123] width 381 height 222
click at [414, 224] on span "Fermer" at bounding box center [415, 227] width 13 height 6
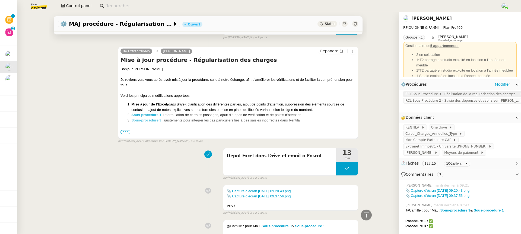
click at [459, 94] on span "RCL Sous-Procédure 3 - Réalisation de la régularisation des charges sur [PERSON…" at bounding box center [462, 93] width 114 height 5
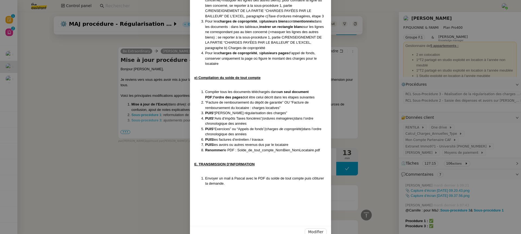
scroll to position [1130, 0]
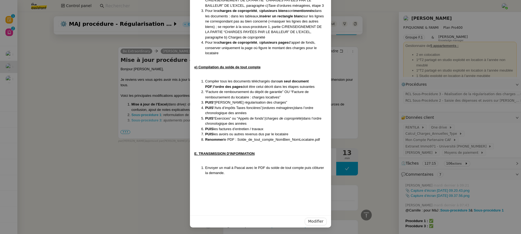
click at [296, 113] on li "PUIS “Avis d’impôts Taxes foncières” (ordures ménagères) dans l’ordre chronolog…" at bounding box center [266, 110] width 122 height 11
click at [372, 95] on nz-modal-container "Créé le [DATE] MAJ le [DATE] Contexte : Cette sous procédure permet de réaliser…" at bounding box center [260, 117] width 521 height 234
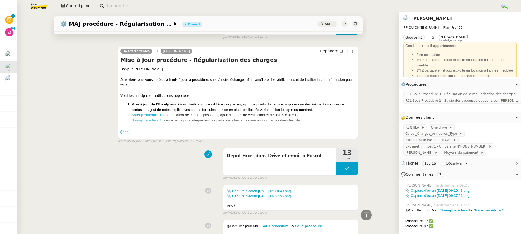
scroll to position [1103, 0]
click at [506, 86] on link "Modifier" at bounding box center [501, 84] width 15 height 6
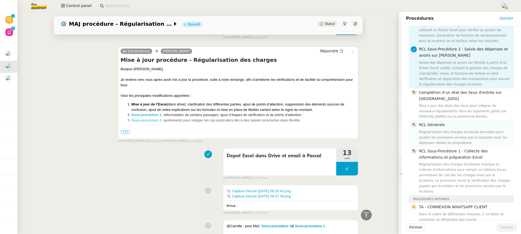
scroll to position [42, 0]
click at [456, 161] on div "Régularisation des charges locataires implique la collecte d'informations pour …" at bounding box center [465, 177] width 92 height 33
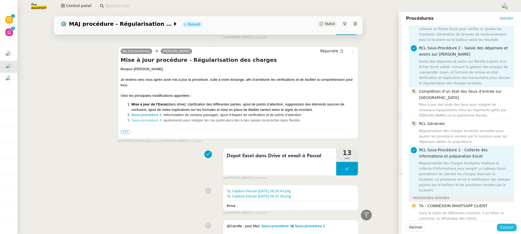
click at [501, 228] on button "Sauver" at bounding box center [507, 228] width 20 height 8
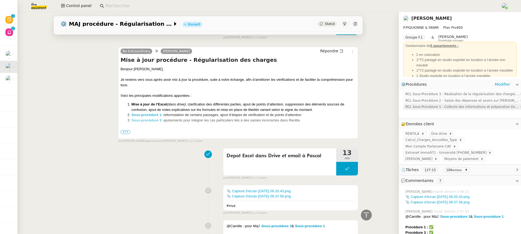
click at [433, 108] on span "RCL Sous-Procédure 1 - Collecte des informations et préparation Excel" at bounding box center [462, 106] width 114 height 5
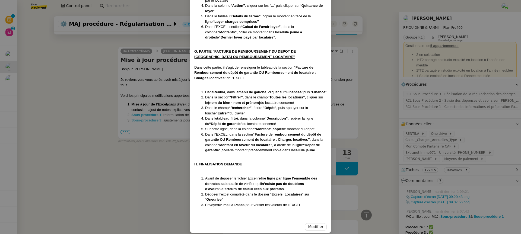
scroll to position [1975, 0]
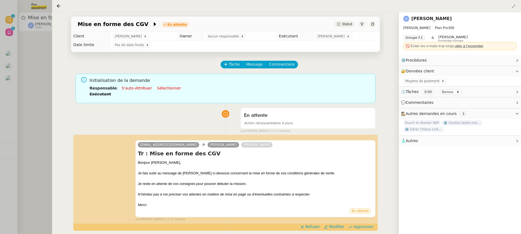
scroll to position [54, 0]
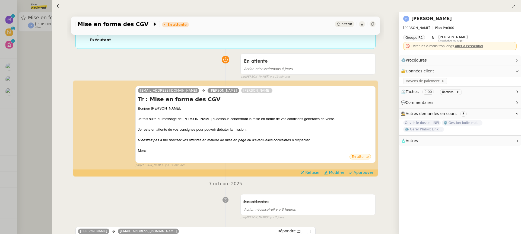
click at [15, 30] on div at bounding box center [260, 117] width 521 height 234
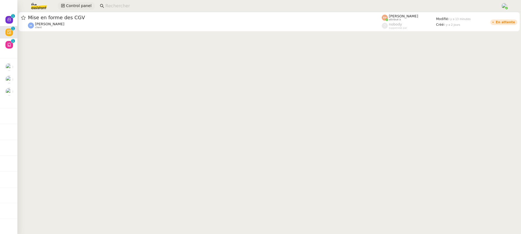
click at [81, 8] on span "Control panel" at bounding box center [78, 6] width 25 height 6
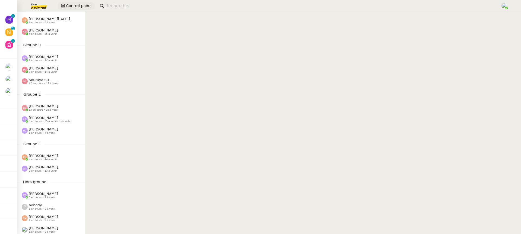
scroll to position [267, 0]
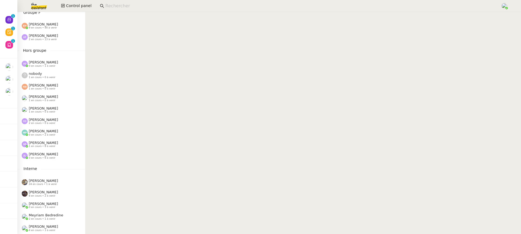
click at [39, 19] on div "Groupe F Esther Hillenbrand 9 en cours • 44 à venir Anna Florent 2 en cours • 1…" at bounding box center [51, 26] width 68 height 34
click at [40, 22] on span "[PERSON_NAME]" at bounding box center [43, 24] width 29 height 4
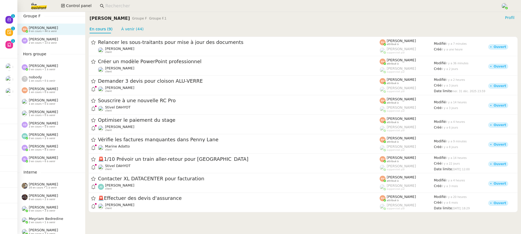
click at [42, 39] on span "[PERSON_NAME]" at bounding box center [43, 39] width 29 height 4
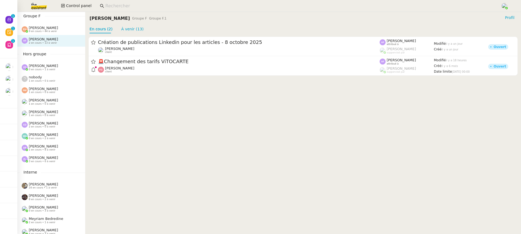
scroll to position [163, 0]
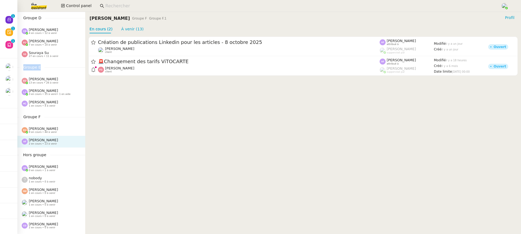
drag, startPoint x: 40, startPoint y: 67, endPoint x: 23, endPoint y: 67, distance: 17.4
click at [23, 67] on span "Groupe E" at bounding box center [32, 67] width 25 height 6
click at [92, 77] on div "Création de publications Linkedin pour les articles - 8 octobre 2025 Angélique …" at bounding box center [303, 56] width 436 height 46
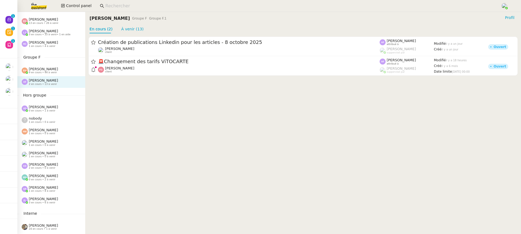
scroll to position [218, 0]
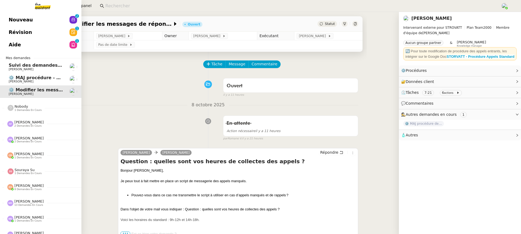
click at [13, 21] on span "Nouveau" at bounding box center [21, 20] width 24 height 8
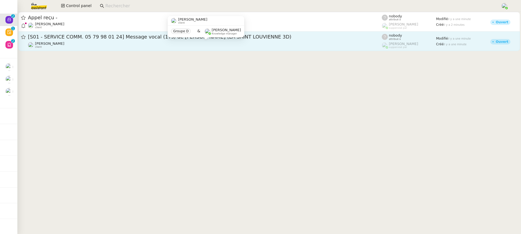
click at [176, 47] on div "Florian Parant client" at bounding box center [205, 44] width 354 height 7
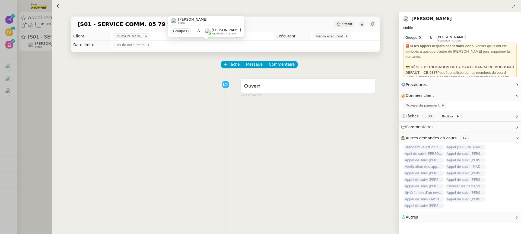
scroll to position [69, 0]
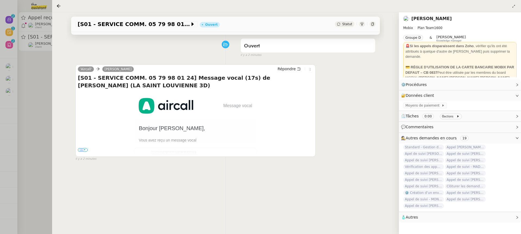
click at [84, 152] on div "[S01 - SERVICE COMM. 05 79 98 01 24] Message vocal (17s) de Patrice de Féligond…" at bounding box center [195, 114] width 235 height 81
click at [84, 152] on center "Message vocal Bonjour Alex, Vous avez reçu un message vocal Patrice de Féligond…" at bounding box center [195, 130] width 235 height 77
click at [81, 149] on span "•••" at bounding box center [83, 150] width 10 height 4
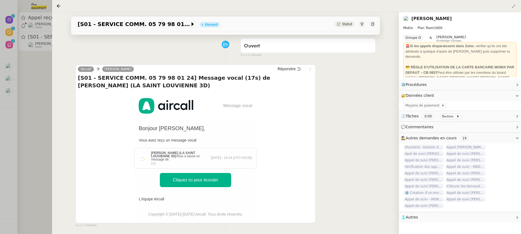
scroll to position [89, 0]
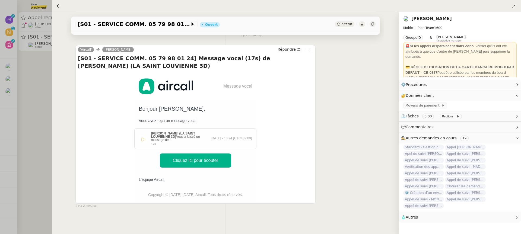
click at [7, 78] on div at bounding box center [260, 117] width 521 height 234
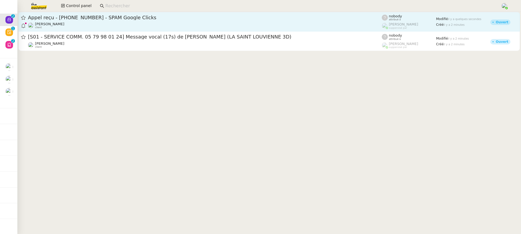
click at [74, 30] on link "Appel reçu - +33 9 70 70 24 07 - SPAM Google Clicks Franck MUFFAT-JEANDET clien…" at bounding box center [268, 22] width 501 height 20
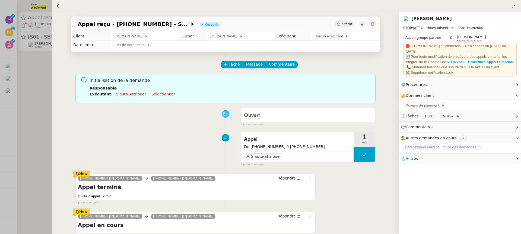
scroll to position [74, 0]
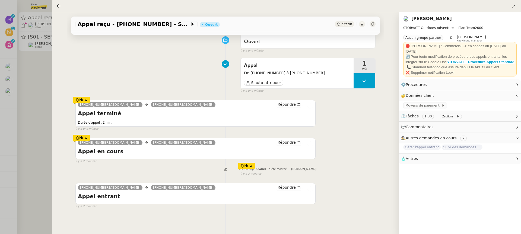
click at [27, 55] on div at bounding box center [260, 117] width 521 height 234
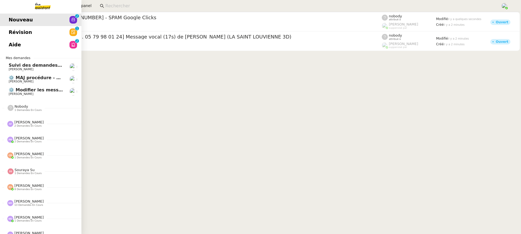
click at [8, 24] on link "Nouveau 0 1 2 3 4 5 6 7 8 9" at bounding box center [40, 20] width 81 height 12
click at [15, 31] on span "Révision" at bounding box center [20, 32] width 23 height 8
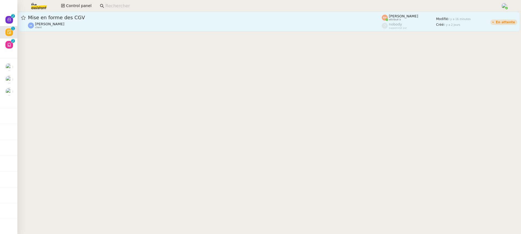
click at [252, 20] on div "Mise en forme des CGV" at bounding box center [205, 17] width 354 height 7
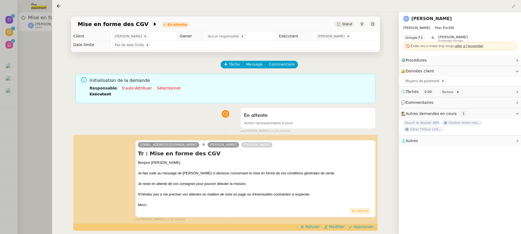
click at [34, 47] on div at bounding box center [260, 117] width 521 height 234
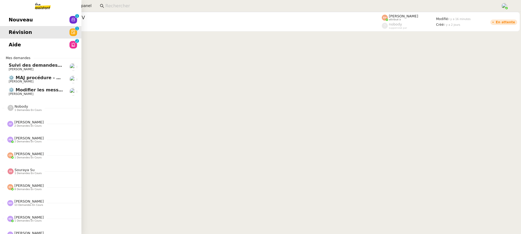
click at [12, 43] on link "Aide 0 1 2 3 4 5 6 7 8 9" at bounding box center [40, 45] width 81 height 12
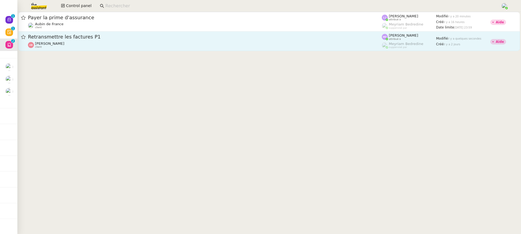
click at [336, 43] on div "Anthony Bruley client" at bounding box center [205, 44] width 354 height 7
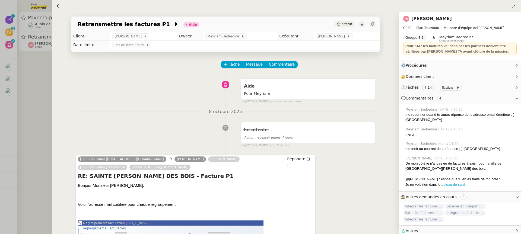
click at [11, 84] on div at bounding box center [260, 117] width 521 height 234
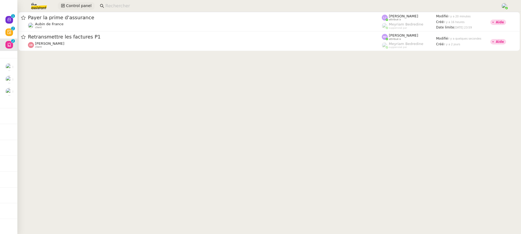
click at [78, 8] on span "Control panel" at bounding box center [78, 6] width 25 height 6
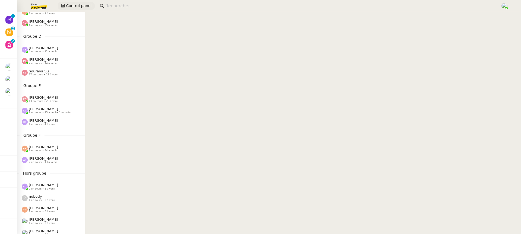
scroll to position [279, 0]
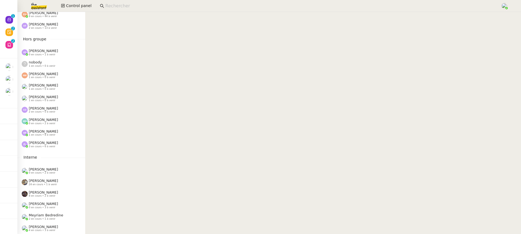
click at [61, 27] on div "[PERSON_NAME] 2 en cours • 13 à venir" at bounding box center [53, 25] width 63 height 7
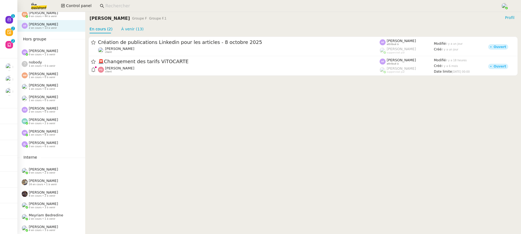
scroll to position [248, 0]
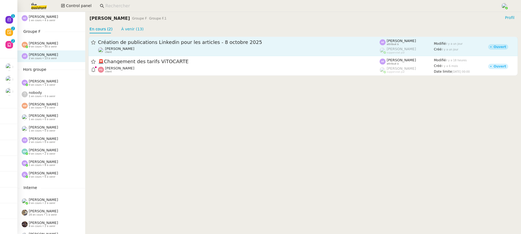
click at [120, 49] on span "[PERSON_NAME]" at bounding box center [119, 49] width 29 height 4
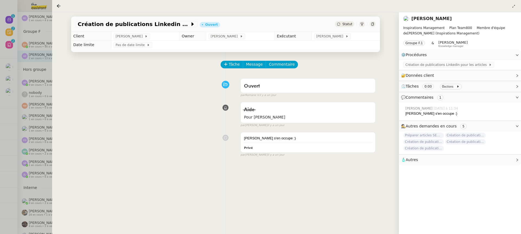
click at [413, 20] on link "[PERSON_NAME]" at bounding box center [431, 18] width 40 height 5
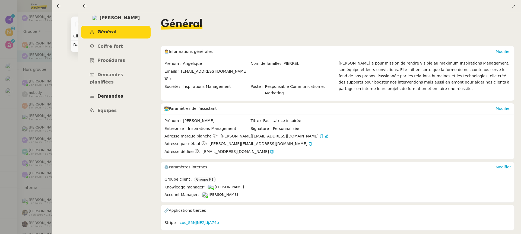
click at [121, 90] on link "Demandes" at bounding box center [115, 96] width 69 height 13
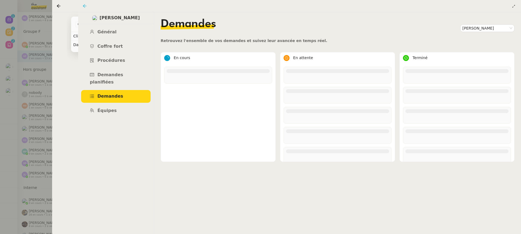
click at [84, 4] on icon at bounding box center [84, 6] width 4 height 4
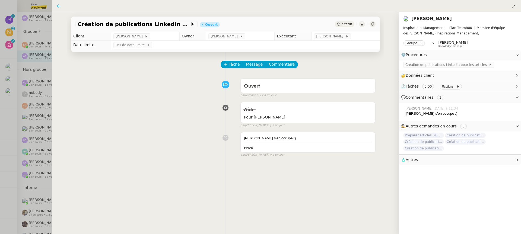
click at [60, 6] on icon at bounding box center [59, 6] width 4 height 4
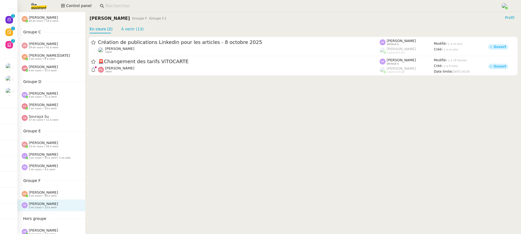
scroll to position [101, 0]
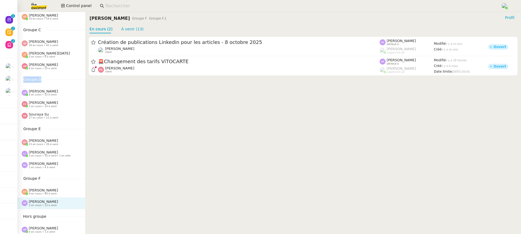
drag, startPoint x: 39, startPoint y: 80, endPoint x: 24, endPoint y: 79, distance: 15.2
click at [24, 79] on span "Groupe D" at bounding box center [32, 79] width 25 height 6
click at [103, 114] on cdk-virtual-scroll-viewport "Création de publications Linkedin pour les articles - 8 octobre 2025 Angélique …" at bounding box center [303, 133] width 436 height 201
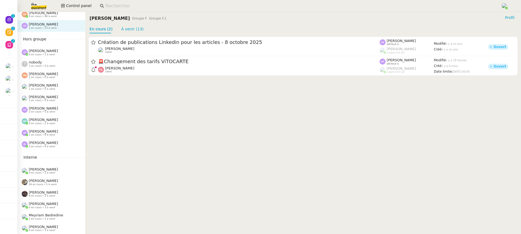
scroll to position [220, 0]
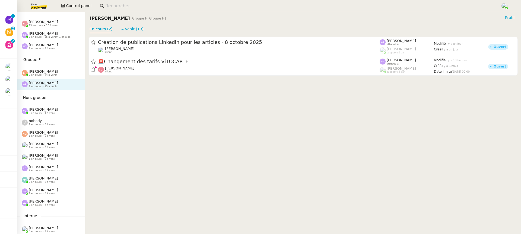
click at [55, 75] on span "9 en cours • 44 à venir" at bounding box center [43, 75] width 28 height 3
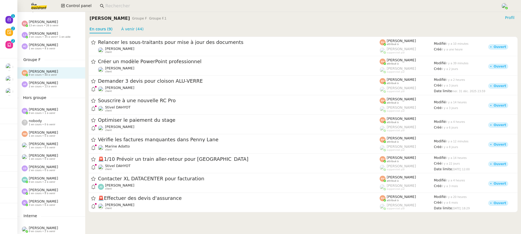
drag, startPoint x: 142, startPoint y: 28, endPoint x: 157, endPoint y: 9, distance: 24.1
click at [157, 9] on nz-layout "Control panel Control Panel Groupe A Emelyne Foussier 9 en cours • 38 à venir P…" at bounding box center [260, 117] width 521 height 234
click at [157, 9] on input at bounding box center [300, 5] width 390 height 7
drag, startPoint x: 170, startPoint y: 25, endPoint x: 87, endPoint y: 24, distance: 83.3
click at [87, 24] on nz-page-header "Esther Hillenbrand Groupe F Groupe F.1 Profil En cours (9) À venir (44)" at bounding box center [303, 22] width 436 height 21
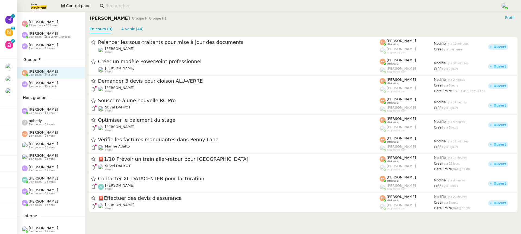
click at [150, 10] on nz-input-group at bounding box center [298, 6] width 402 height 8
drag, startPoint x: 158, startPoint y: 21, endPoint x: 107, endPoint y: 20, distance: 51.0
click at [107, 20] on div "Esther Hillenbrand Groupe F Groupe F.1" at bounding box center [129, 19] width 79 height 8
click at [164, 30] on div "En cours (9) À venir (44)" at bounding box center [303, 29] width 427 height 8
drag, startPoint x: 164, startPoint y: 19, endPoint x: 86, endPoint y: 17, distance: 78.7
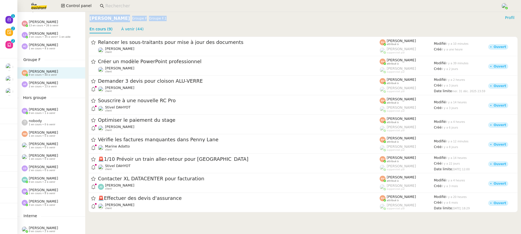
click at [86, 17] on nz-page-header "Esther Hillenbrand Groupe F Groupe F.1 Profil En cours (9) À venir (44)" at bounding box center [303, 22] width 436 height 21
click at [153, 23] on nz-page-header "Esther Hillenbrand Groupe F Groupe F.1 Profil En cours (9) À venir (44)" at bounding box center [303, 22] width 436 height 21
drag, startPoint x: 165, startPoint y: 20, endPoint x: 90, endPoint y: 18, distance: 75.4
click at [90, 18] on div "Esther Hillenbrand Groupe F Groupe F.1 Profil" at bounding box center [303, 18] width 427 height 9
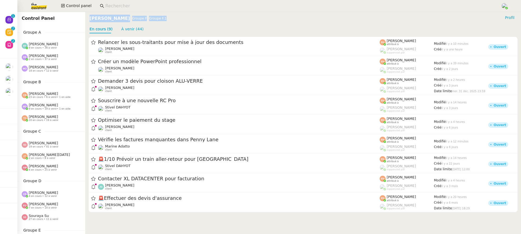
click at [53, 66] on div "Marie Orsoni 14 en cours • 12 à venir" at bounding box center [44, 68] width 30 height 7
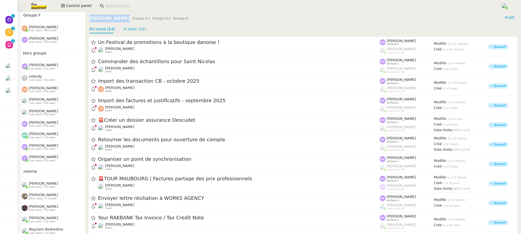
scroll to position [279, 0]
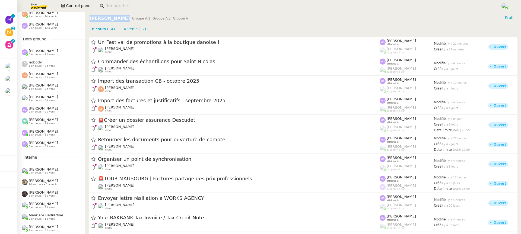
click at [50, 135] on span "1 en cours • 8 à venir" at bounding box center [42, 134] width 27 height 3
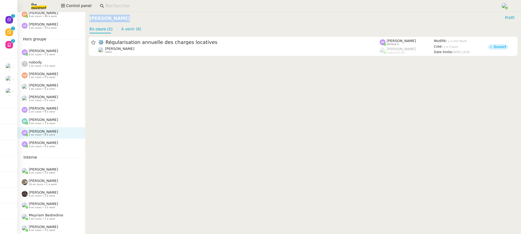
click at [50, 148] on div "Zoé Lachambre 3 en cours • 6 à venir" at bounding box center [51, 144] width 68 height 11
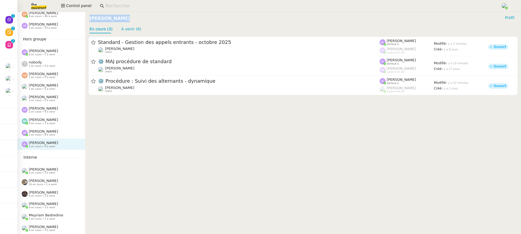
click at [58, 132] on span "[PERSON_NAME]" at bounding box center [43, 131] width 29 height 4
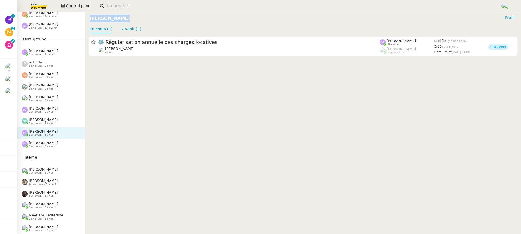
click at [62, 139] on div "Zoé Lachambre 3 en cours • 6 à venir" at bounding box center [51, 144] width 68 height 11
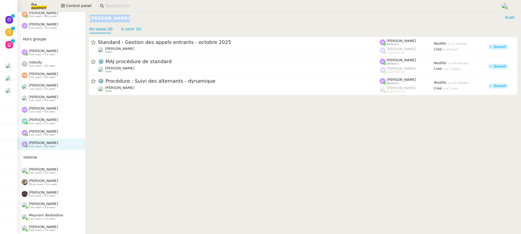
click at [60, 100] on div "[PERSON_NAME] 1 en cours • 0 à venir" at bounding box center [53, 98] width 63 height 7
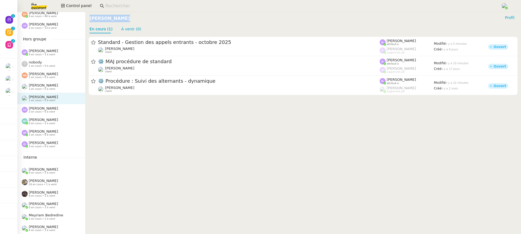
click at [59, 110] on div "[PERSON_NAME] 2 en cours • 0 à venir" at bounding box center [53, 109] width 63 height 7
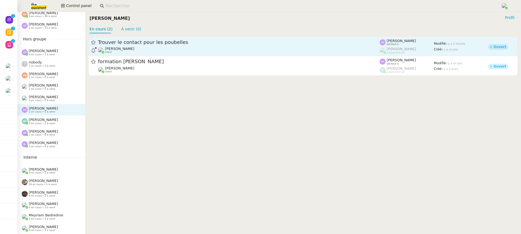
click at [150, 44] on span "Trouver le contact pour les poubelles" at bounding box center [239, 42] width 282 height 5
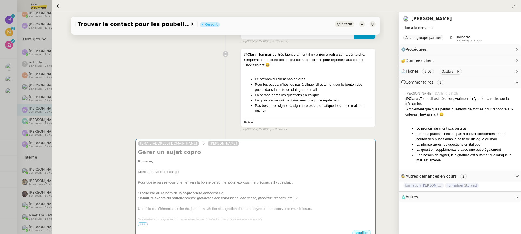
scroll to position [68, 0]
click at [56, 34] on div "Trouver le contact pour les poubelles Ouvert Statut Client Romane Vachon Owner …" at bounding box center [225, 123] width 347 height 222
click at [40, 32] on div at bounding box center [260, 117] width 521 height 234
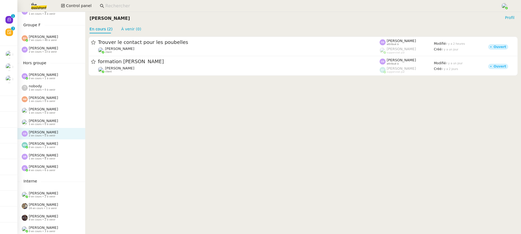
scroll to position [251, 0]
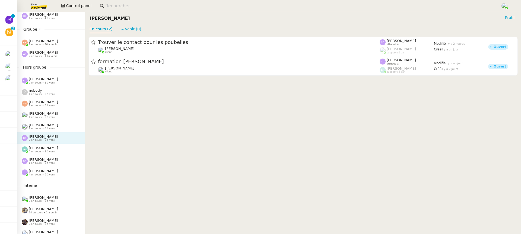
click at [65, 41] on div "[PERSON_NAME] 7 en cours • 46 à venir" at bounding box center [53, 42] width 63 height 7
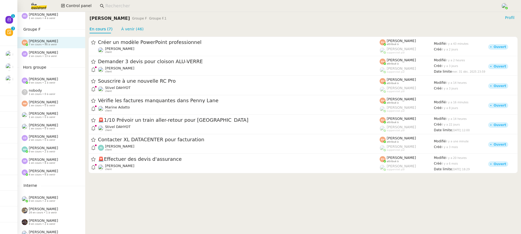
click at [62, 56] on div "[PERSON_NAME] 2 en cours • 13 à venir" at bounding box center [53, 53] width 63 height 7
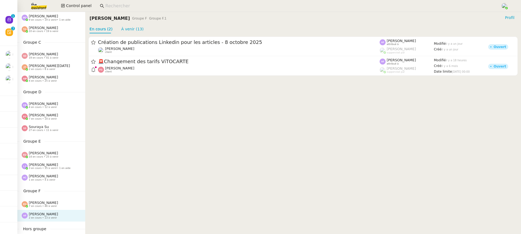
scroll to position [68, 0]
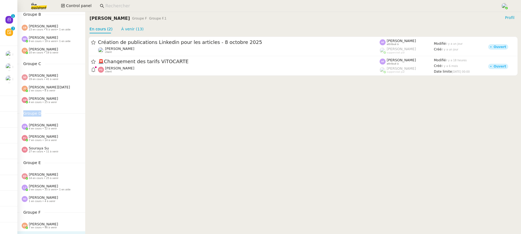
drag, startPoint x: 42, startPoint y: 113, endPoint x: 21, endPoint y: 112, distance: 21.5
click at [21, 113] on span "Groupe D" at bounding box center [32, 113] width 25 height 6
click at [181, 119] on cdk-virtual-scroll-viewport "Création de publications Linkedin pour les articles - 8 octobre 2025 Angélique …" at bounding box center [303, 133] width 436 height 201
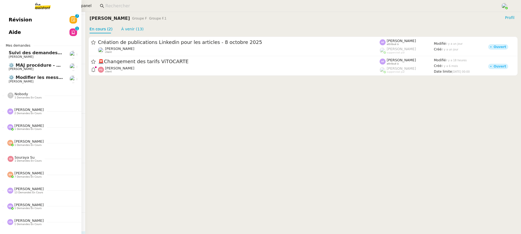
click at [11, 11] on link at bounding box center [40, 6] width 81 height 12
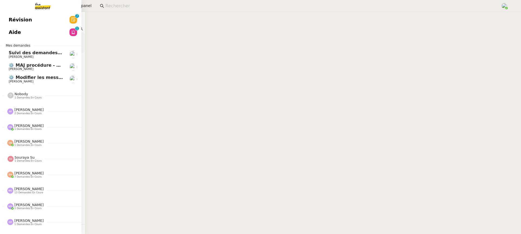
click at [15, 21] on span "Révision" at bounding box center [20, 20] width 23 height 8
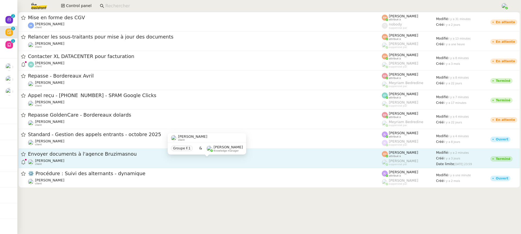
click at [235, 159] on div "Vitor Alvites client" at bounding box center [205, 162] width 354 height 7
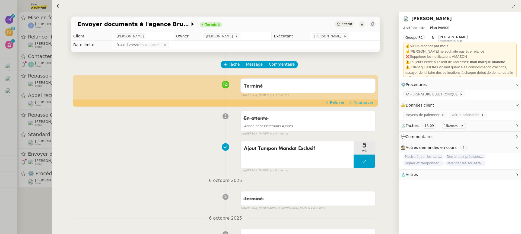
click at [371, 101] on span "Approuver" at bounding box center [363, 102] width 20 height 5
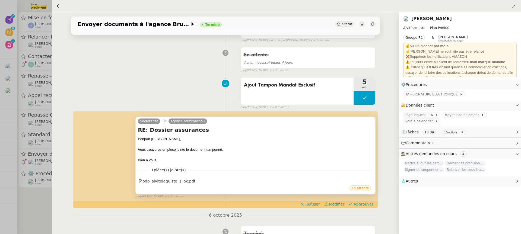
scroll to position [81, 0]
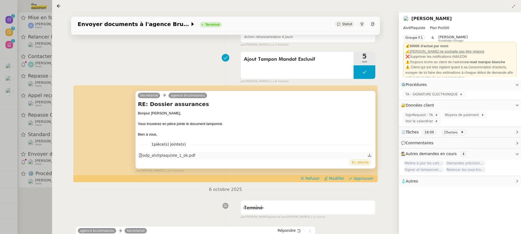
click at [180, 153] on div "odp_alvitplaquiste_1_ok.pdf" at bounding box center [167, 155] width 57 height 6
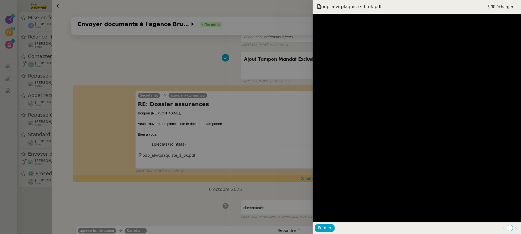
click at [241, 110] on div at bounding box center [260, 117] width 521 height 234
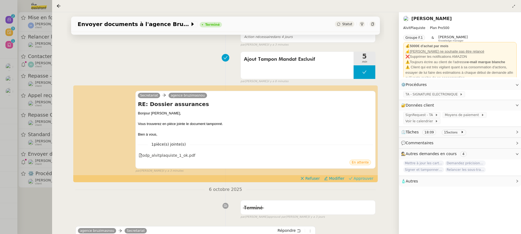
click at [363, 177] on span "Approuver" at bounding box center [363, 178] width 20 height 5
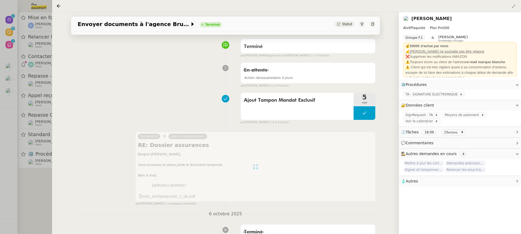
scroll to position [0, 0]
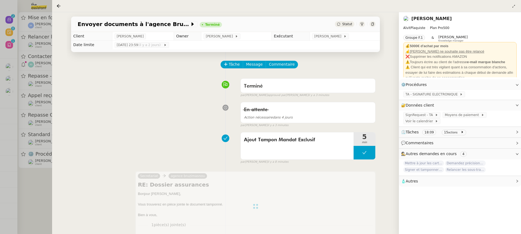
click at [32, 109] on div at bounding box center [260, 117] width 521 height 234
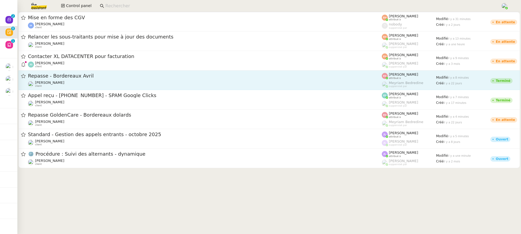
click at [226, 89] on link "Repasse - Bordereaux Avril Pierrick Morel client Eva Dubois attribué à Meyriam …" at bounding box center [268, 81] width 501 height 20
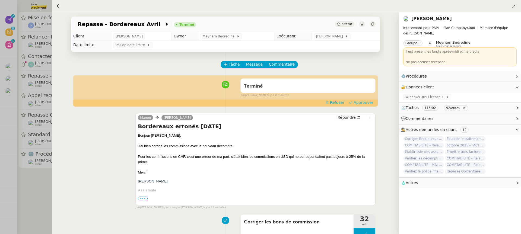
click at [362, 102] on span "Approuver" at bounding box center [363, 102] width 20 height 5
click at [21, 96] on div at bounding box center [260, 117] width 521 height 234
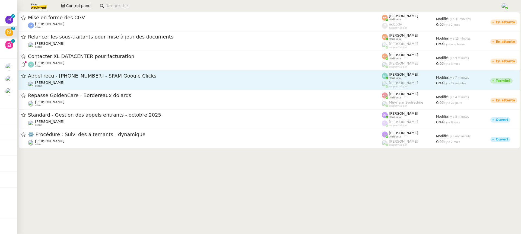
click at [107, 71] on link "Appel reçu - +33 9 70 70 24 07 - SPAM Google Clicks Franck MUFFAT-JEANDET clien…" at bounding box center [268, 81] width 501 height 20
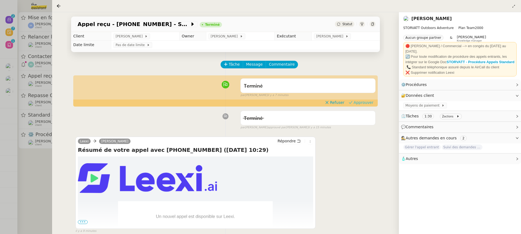
click at [370, 104] on span "Approuver" at bounding box center [363, 102] width 20 height 5
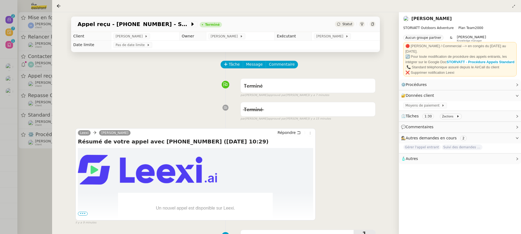
click at [37, 51] on div at bounding box center [260, 117] width 521 height 234
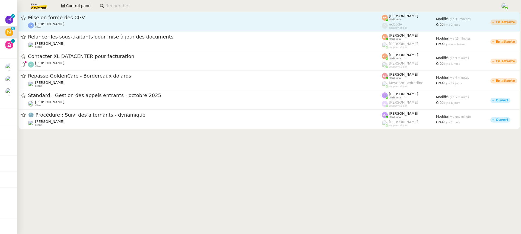
click at [277, 18] on span "Mise en forme des CGV" at bounding box center [205, 17] width 354 height 5
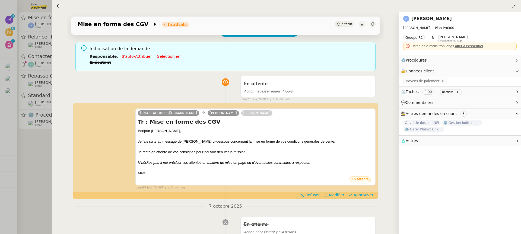
scroll to position [35, 0]
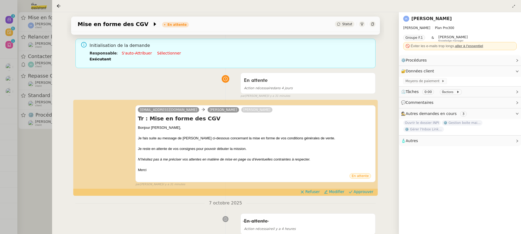
click at [35, 85] on div at bounding box center [260, 117] width 521 height 234
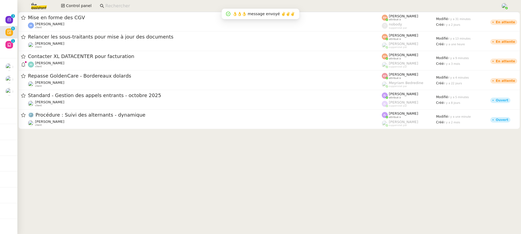
click at [99, 23] on div "[PERSON_NAME] client" at bounding box center [205, 25] width 354 height 7
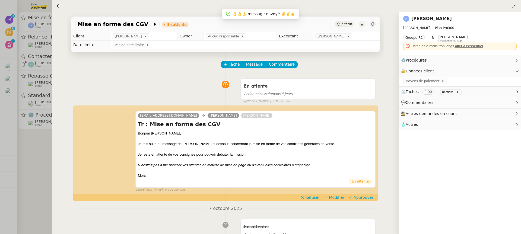
click at [34, 36] on div at bounding box center [260, 117] width 521 height 234
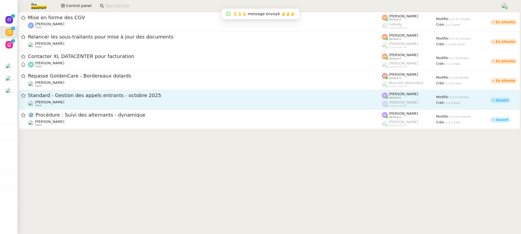
click at [82, 93] on span "Standard - Gestion des appels entrants - octobre 2025" at bounding box center [205, 95] width 354 height 5
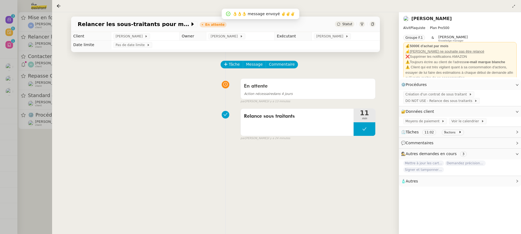
scroll to position [69, 0]
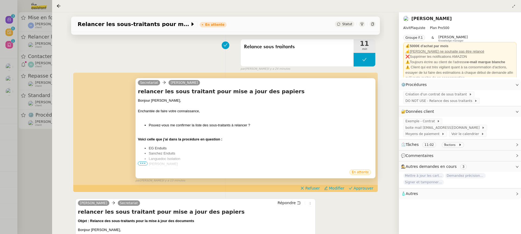
click at [139, 158] on ul "EG Enduits Sanchez Enduits Languedoc Isolation Quentin Jouann Francis Armangau …" at bounding box center [255, 175] width 235 height 58
click at [141, 162] on span "•••" at bounding box center [143, 164] width 10 height 4
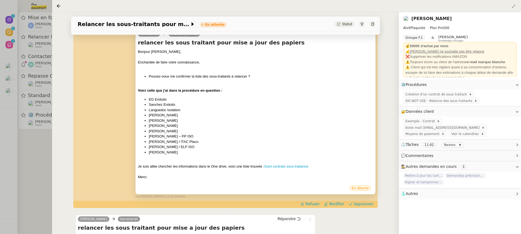
scroll to position [120, 0]
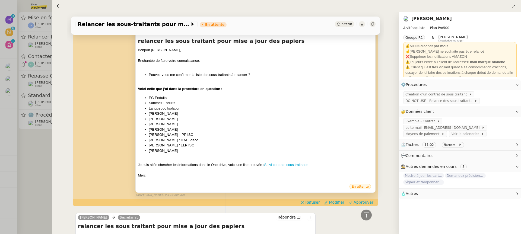
click at [284, 160] on div at bounding box center [255, 159] width 235 height 5
click at [287, 167] on div "Je suis allée chercher les informations dans le One drive, voici une liste trou…" at bounding box center [255, 164] width 235 height 5
click at [280, 163] on link "Suivi contrats sous traitance" at bounding box center [286, 165] width 44 height 4
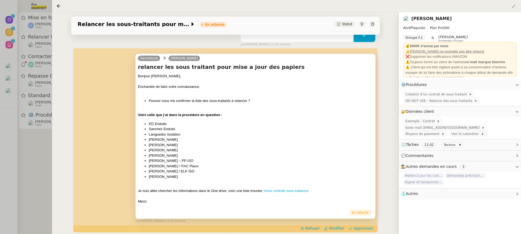
scroll to position [121, 0]
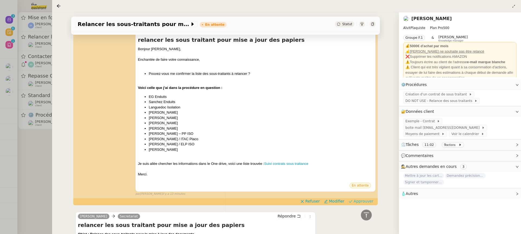
click at [366, 202] on span "Approuver" at bounding box center [363, 201] width 20 height 5
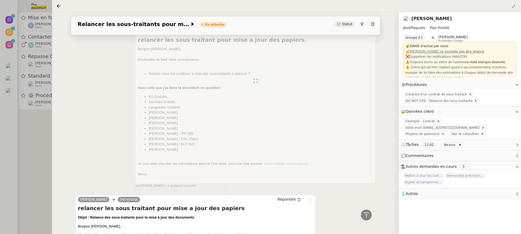
click at [40, 65] on div at bounding box center [260, 117] width 521 height 234
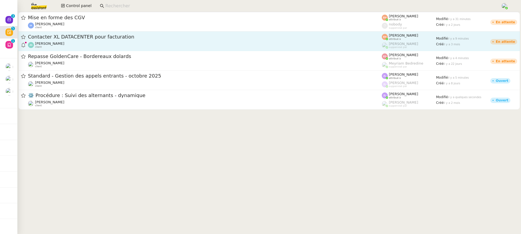
click at [85, 42] on div "Jordan GUERDER client" at bounding box center [205, 44] width 354 height 7
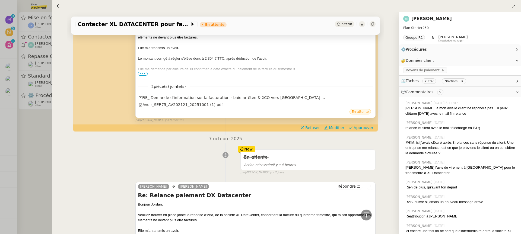
scroll to position [73, 0]
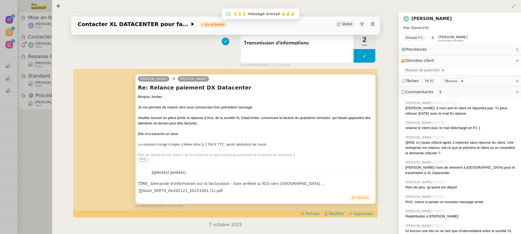
click at [146, 158] on div at bounding box center [255, 160] width 235 height 5
click at [145, 158] on span "•••" at bounding box center [143, 160] width 10 height 4
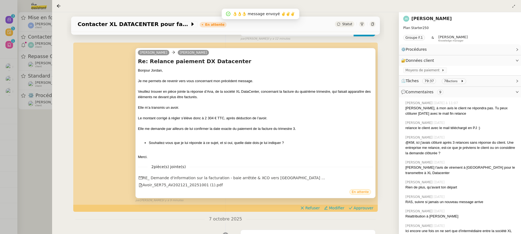
scroll to position [124, 0]
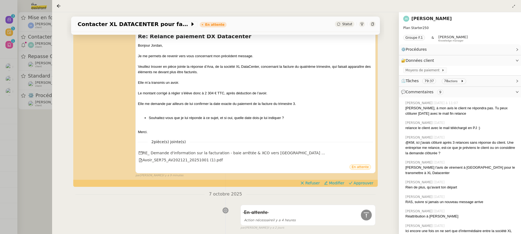
click at [363, 181] on span "Approuver" at bounding box center [363, 182] width 20 height 5
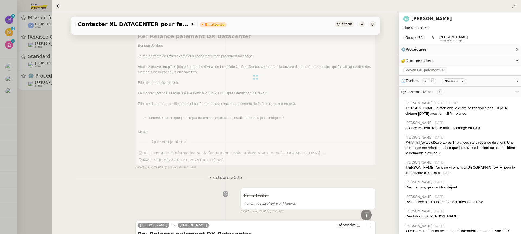
click at [39, 38] on div at bounding box center [260, 117] width 521 height 234
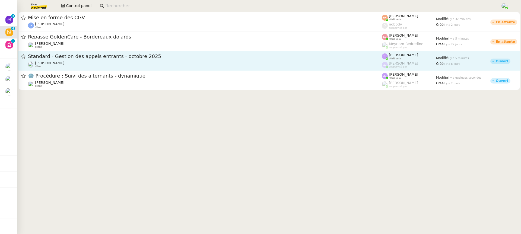
click at [312, 59] on div "Standard - Gestion des appels entrants - octobre 2025" at bounding box center [205, 56] width 354 height 7
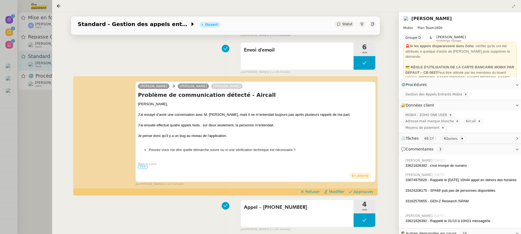
scroll to position [73, 0]
click at [39, 58] on div at bounding box center [260, 117] width 521 height 234
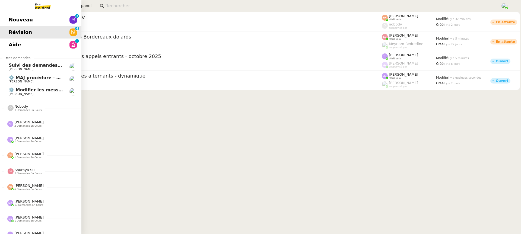
click at [15, 20] on span "Nouveau" at bounding box center [21, 20] width 24 height 8
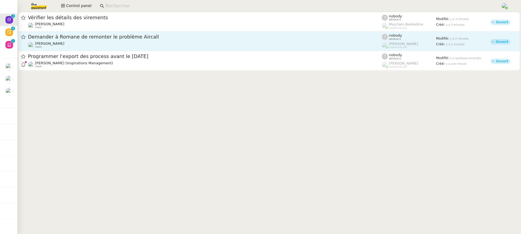
click at [182, 41] on div "Demander à Romane de remonter le problème Aircall Florian Parant client" at bounding box center [205, 41] width 354 height 15
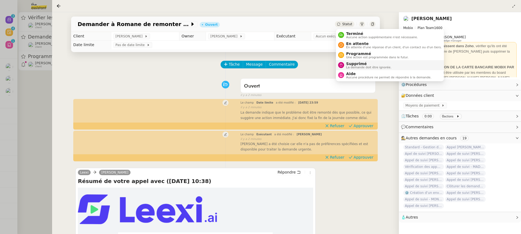
click at [354, 67] on span "La demande doit être ignorée." at bounding box center [368, 67] width 45 height 3
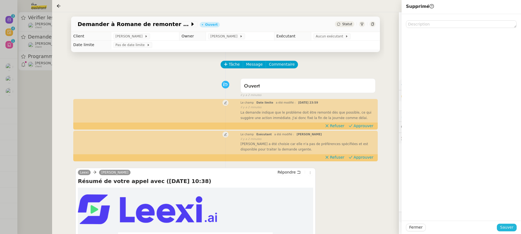
click at [506, 227] on span "Sauver" at bounding box center [506, 227] width 13 height 6
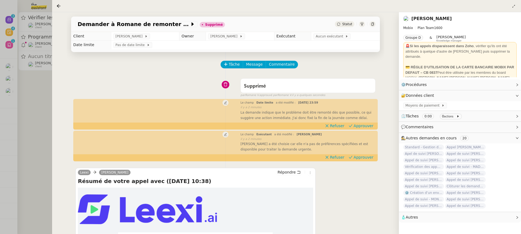
click at [42, 43] on div at bounding box center [260, 117] width 521 height 234
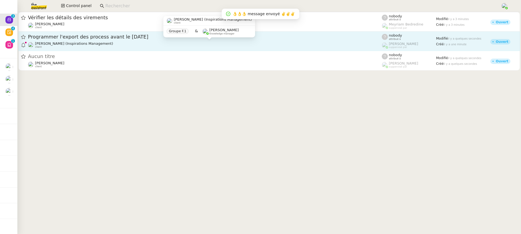
click at [64, 43] on span "[PERSON_NAME] (Inspirations Management)" at bounding box center [74, 43] width 78 height 4
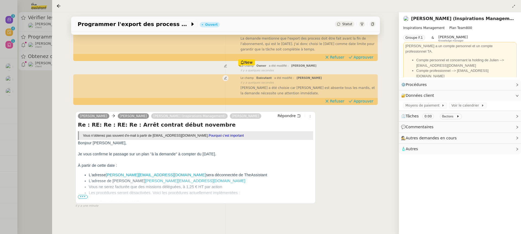
scroll to position [1, 0]
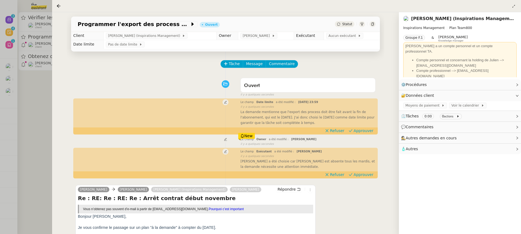
click at [40, 49] on div at bounding box center [260, 117] width 521 height 234
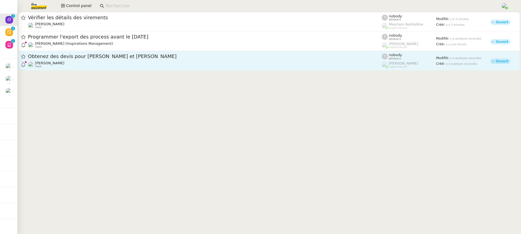
click at [57, 59] on div "Obtenez des devis pour [PERSON_NAME] et [PERSON_NAME]" at bounding box center [205, 56] width 354 height 7
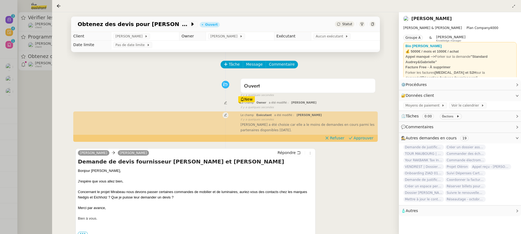
click at [52, 43] on div at bounding box center [260, 117] width 521 height 234
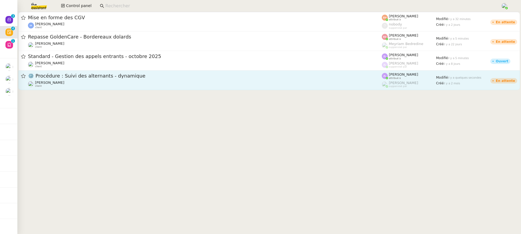
click at [79, 78] on span "⚙️ Procédure : Suivi des alternants - dynamique" at bounding box center [205, 76] width 354 height 5
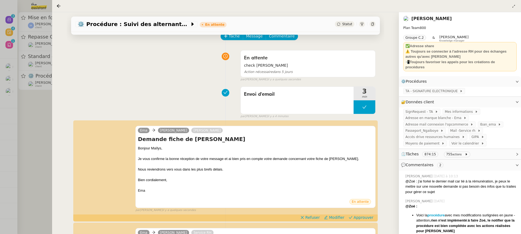
scroll to position [83, 0]
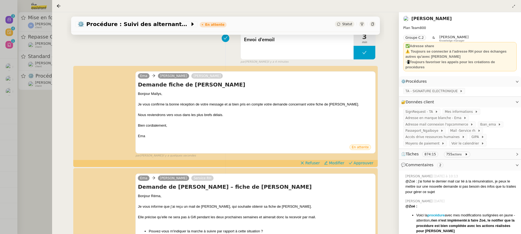
click at [3, 88] on div at bounding box center [260, 117] width 521 height 234
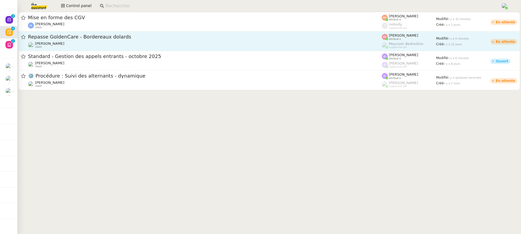
click at [87, 36] on span "Repasse GoldenCare - Bordereaux dolards" at bounding box center [205, 36] width 354 height 5
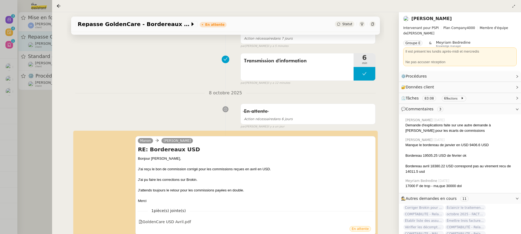
scroll to position [115, 0]
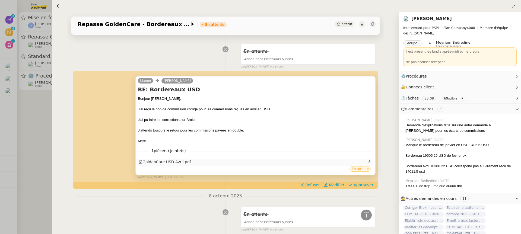
click at [175, 164] on div "GoldenCare USD Avril.pdf" at bounding box center [165, 162] width 52 height 6
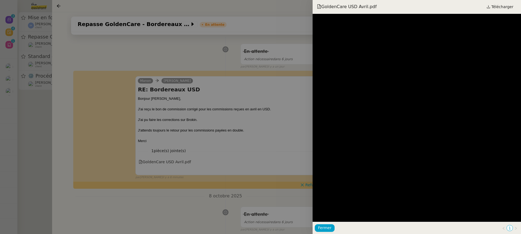
click at [200, 96] on div at bounding box center [260, 117] width 521 height 234
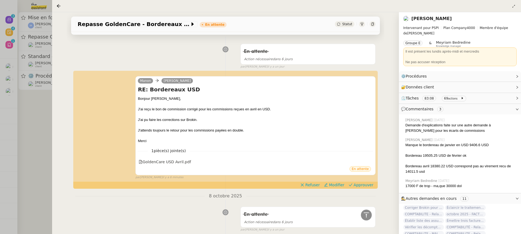
click at [30, 78] on div at bounding box center [260, 117] width 521 height 234
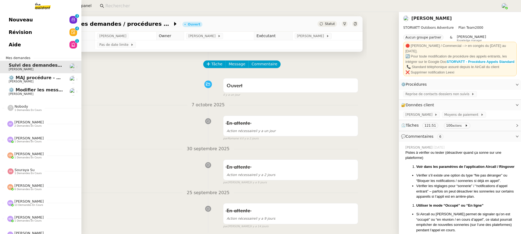
click at [16, 84] on link "⚙️ MAJ procédure - Régularisation des charges locatives [PERSON_NAME]" at bounding box center [40, 79] width 81 height 12
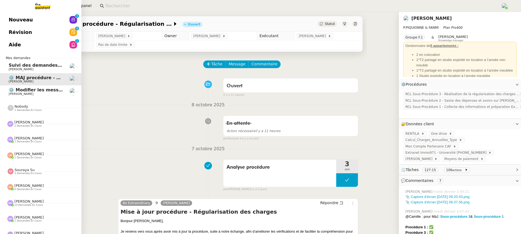
click at [21, 91] on span "⚙️ Modifier les messages de répondeurs" at bounding box center [58, 89] width 98 height 5
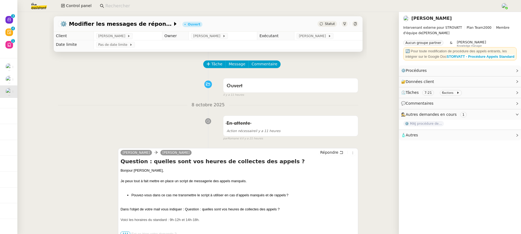
click at [28, 5] on img at bounding box center [35, 6] width 42 height 12
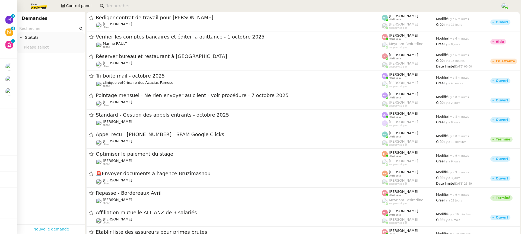
click at [51, 226] on div "Nouvelle demande" at bounding box center [51, 229] width 68 height 10
click at [55, 232] on link "Nouvelle demande" at bounding box center [51, 229] width 36 height 6
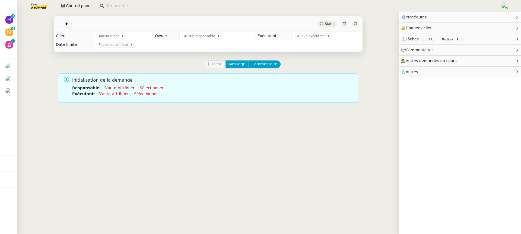
click at [66, 27] on div "Statut" at bounding box center [208, 23] width 309 height 15
click at [66, 24] on icon at bounding box center [67, 24] width 2 height 4
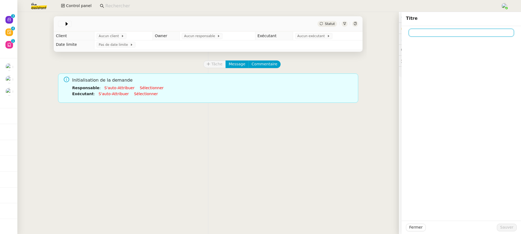
click at [445, 37] on div at bounding box center [460, 123] width 119 height 195
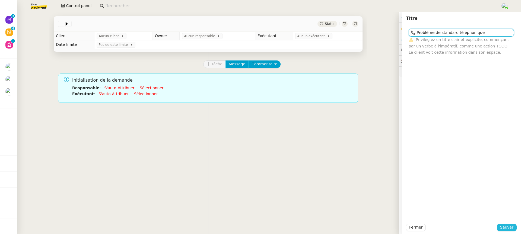
type input "📞 Problème de standard téléphonique"
click at [508, 225] on span "Sauver" at bounding box center [506, 227] width 13 height 6
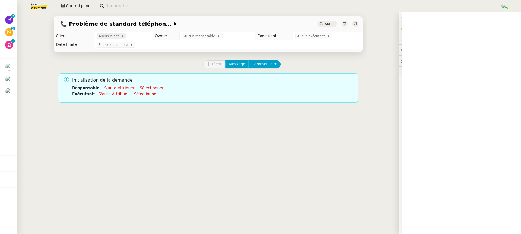
click at [103, 37] on span "Aucun client" at bounding box center [110, 35] width 22 height 5
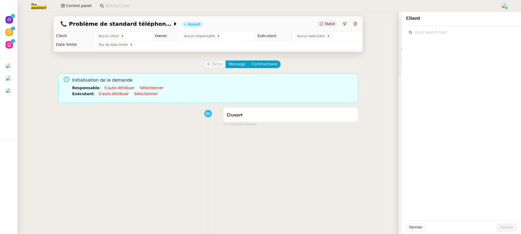
click at [423, 32] on input "text" at bounding box center [462, 32] width 101 height 7
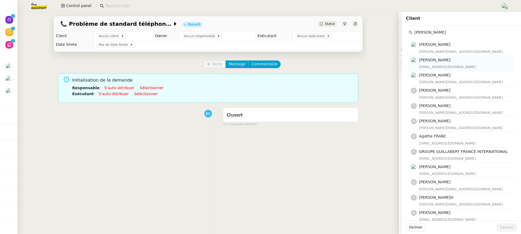
type input "[PERSON_NAME]"
click at [449, 70] on nz-list-item "Franck DERMAGNE fd@daf-online.com" at bounding box center [460, 63] width 105 height 15
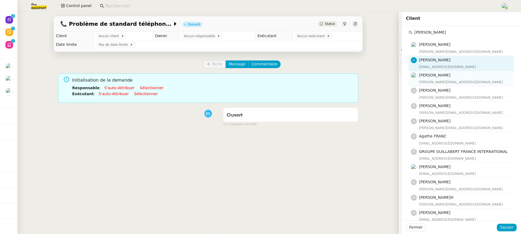
click at [450, 75] on span "[PERSON_NAME]" at bounding box center [434, 75] width 31 height 4
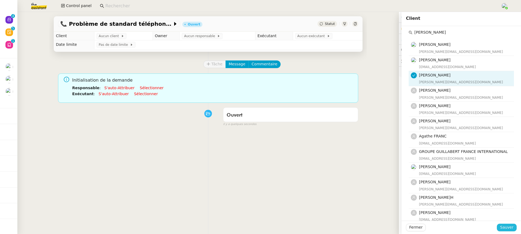
click at [509, 226] on span "Sauver" at bounding box center [506, 227] width 13 height 6
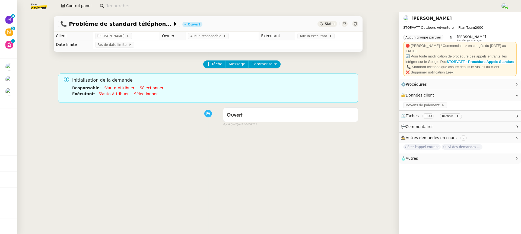
click at [219, 42] on td "Pas de date limite" at bounding box center [228, 44] width 270 height 9
click at [217, 38] on span "Aucun responsable" at bounding box center [206, 35] width 33 height 5
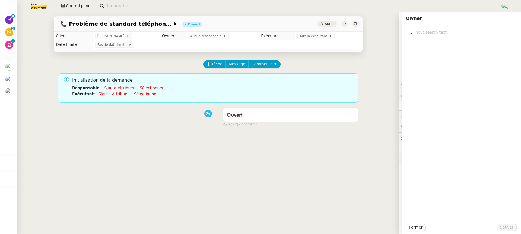
click at [464, 29] on input "text" at bounding box center [462, 32] width 101 height 7
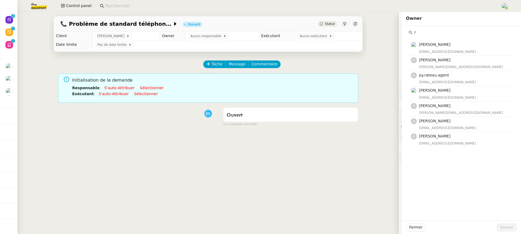
type input "r"
click at [452, 58] on h4 "[PERSON_NAME]" at bounding box center [465, 60] width 92 height 6
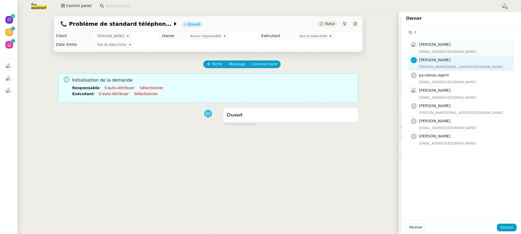
click at [448, 52] on div "[EMAIL_ADDRESS][DOMAIN_NAME]" at bounding box center [465, 51] width 92 height 5
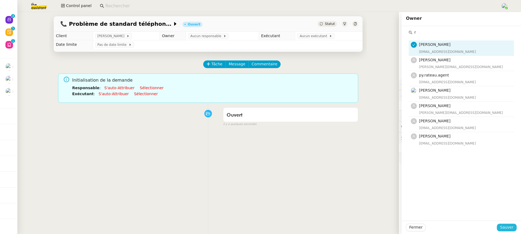
click at [511, 226] on span "Sauver" at bounding box center [506, 227] width 13 height 6
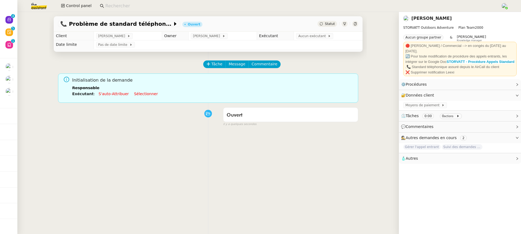
click at [354, 24] on icon at bounding box center [354, 23] width 3 height 3
click at [310, 38] on span "Aucun exécutant" at bounding box center [313, 35] width 30 height 5
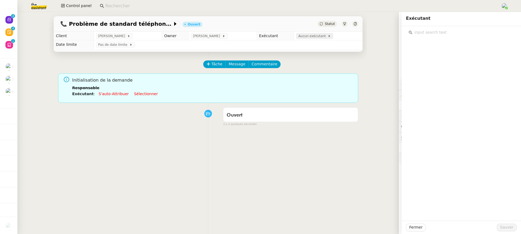
click at [322, 35] on span "Aucun exécutant" at bounding box center [313, 35] width 30 height 5
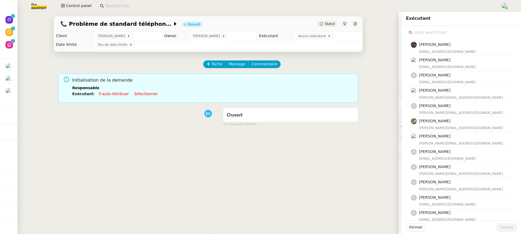
click at [419, 32] on input "text" at bounding box center [462, 32] width 101 height 7
type input "e"
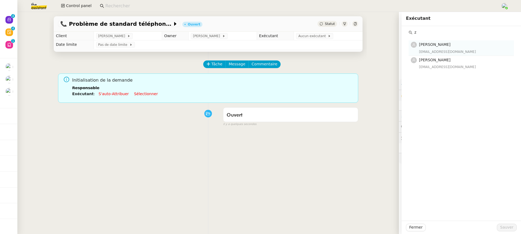
type input "z"
click at [432, 44] on span "[PERSON_NAME]" at bounding box center [434, 44] width 31 height 4
click at [512, 229] on span "Sauver" at bounding box center [506, 227] width 13 height 6
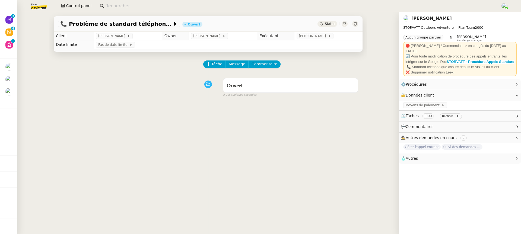
click at [353, 27] on div "📞 Problème de standard téléphonique Ouvert Statut" at bounding box center [208, 23] width 309 height 15
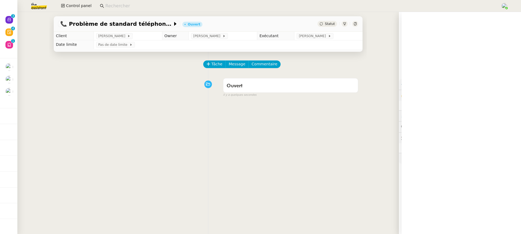
click at [353, 27] on div "📞 Problème de standard téléphonique Ouvert Statut" at bounding box center [208, 23] width 309 height 15
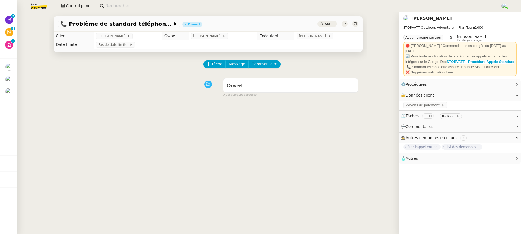
click at [357, 22] on div at bounding box center [355, 24] width 6 height 6
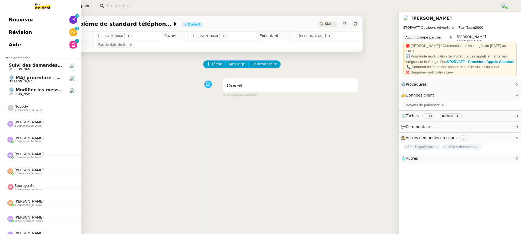
click at [25, 34] on span "Révision" at bounding box center [20, 32] width 23 height 8
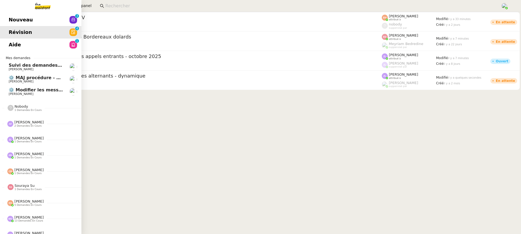
click at [17, 17] on span "Nouveau" at bounding box center [21, 20] width 24 height 8
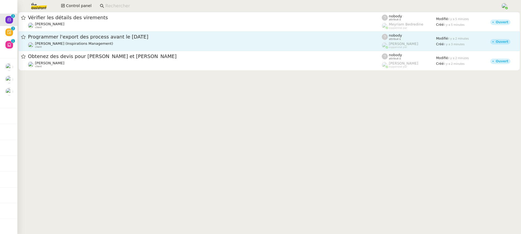
click at [108, 51] on link "Programmer l'export des process avant le 7 novembre Julien TIGREAT (Inspiration…" at bounding box center [268, 41] width 501 height 20
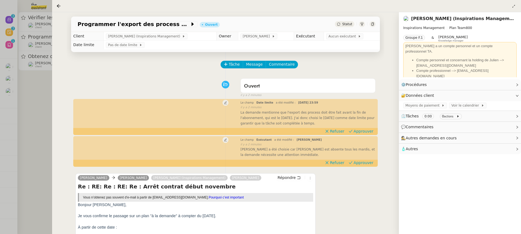
click at [7, 46] on div at bounding box center [260, 117] width 521 height 234
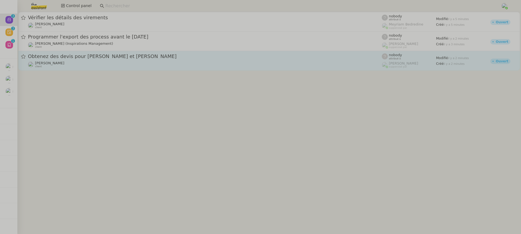
click at [82, 62] on div "[PERSON_NAME] client" at bounding box center [205, 64] width 354 height 7
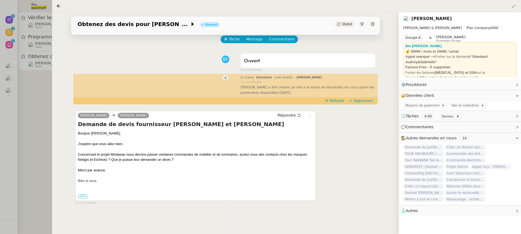
scroll to position [26, 0]
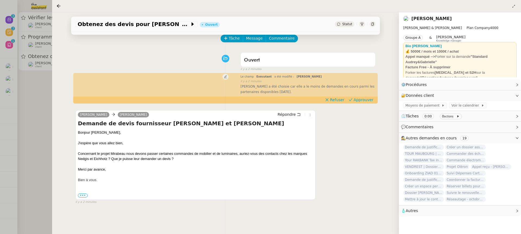
click at [11, 73] on div at bounding box center [260, 117] width 521 height 234
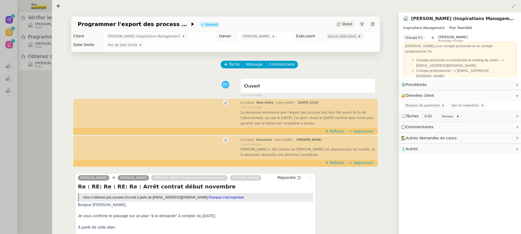
click at [346, 34] on span "Aucun exécutant" at bounding box center [343, 36] width 30 height 5
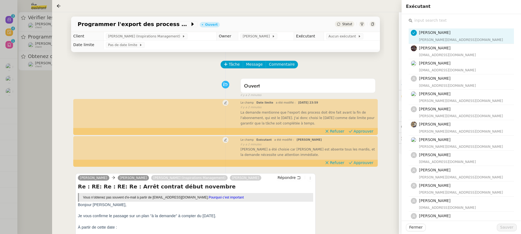
click at [427, 20] on input "text" at bounding box center [462, 20] width 101 height 7
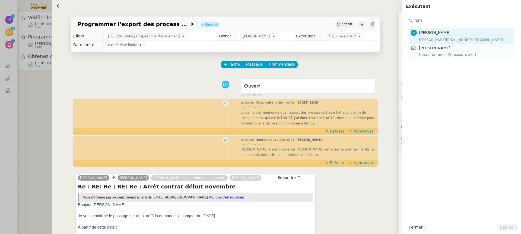
type input "rom"
click at [434, 49] on span "[PERSON_NAME]" at bounding box center [434, 48] width 31 height 4
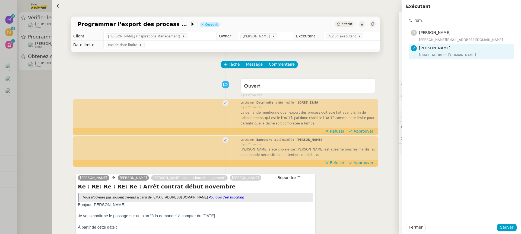
click at [508, 232] on div "Fermer Sauver" at bounding box center [460, 227] width 119 height 13
click at [508, 231] on button "Sauver" at bounding box center [507, 228] width 20 height 8
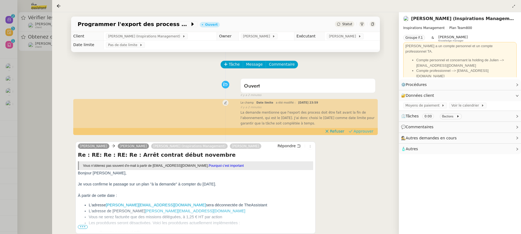
click at [365, 133] on span "Approuver" at bounding box center [363, 131] width 20 height 5
click at [25, 65] on div at bounding box center [260, 117] width 521 height 234
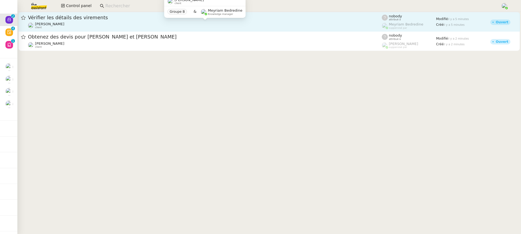
click at [55, 24] on span "[PERSON_NAME]" at bounding box center [49, 24] width 29 height 4
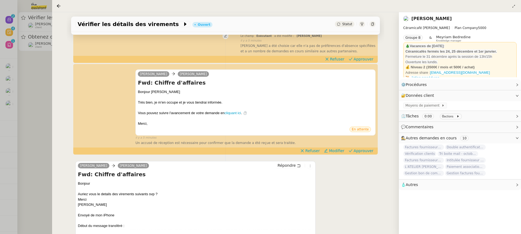
scroll to position [67, 0]
click at [370, 149] on span "Approuver" at bounding box center [363, 150] width 20 height 5
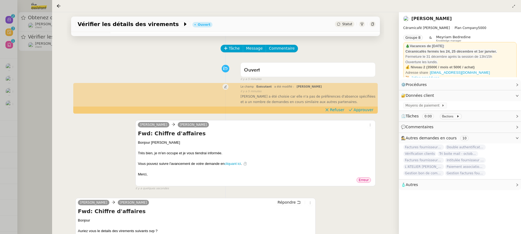
scroll to position [0, 0]
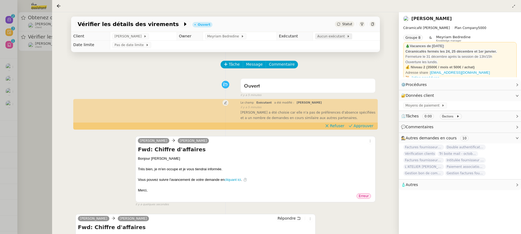
click at [322, 37] on span "Aucun exécutant" at bounding box center [332, 36] width 30 height 5
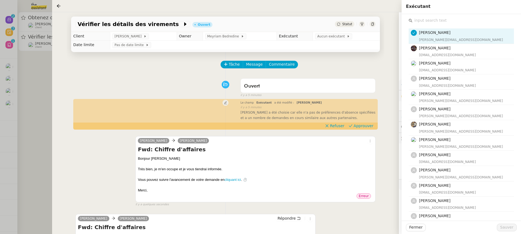
click at [447, 19] on input "text" at bounding box center [462, 20] width 101 height 7
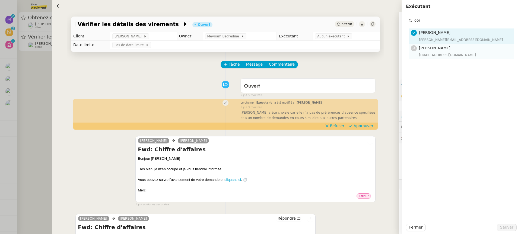
type input "cor"
click at [452, 54] on div "[EMAIL_ADDRESS][DOMAIN_NAME]" at bounding box center [465, 54] width 92 height 5
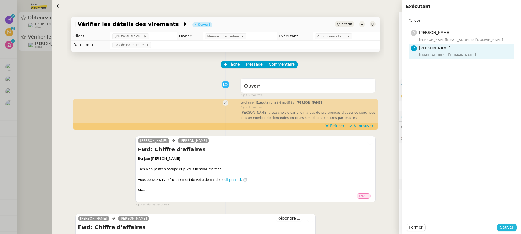
click at [507, 228] on span "Sauver" at bounding box center [506, 227] width 13 height 6
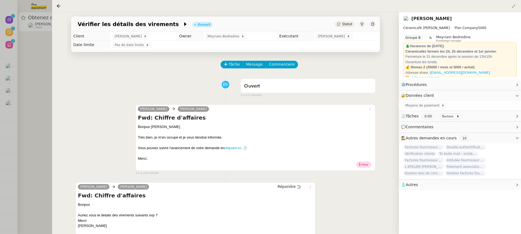
click at [33, 88] on div at bounding box center [260, 117] width 521 height 234
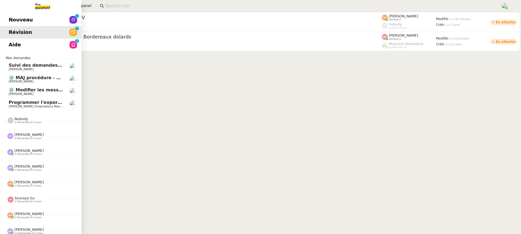
click at [19, 47] on link "Aide 0 1 2 3 4 5 6 7 8 9" at bounding box center [40, 45] width 81 height 12
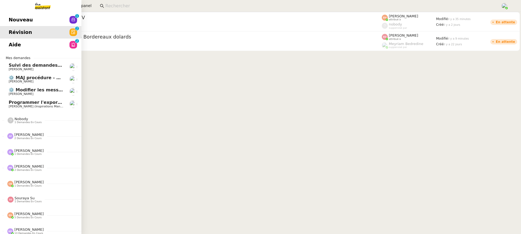
click at [13, 100] on span "Programmer l'export des process avant le [DATE]" at bounding box center [69, 102] width 121 height 5
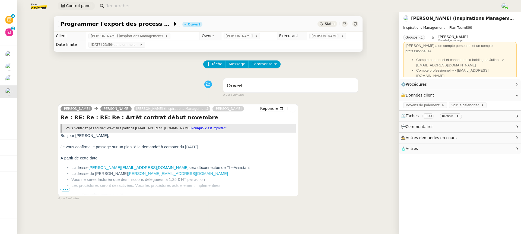
click at [67, 8] on span "Control panel" at bounding box center [78, 6] width 25 height 6
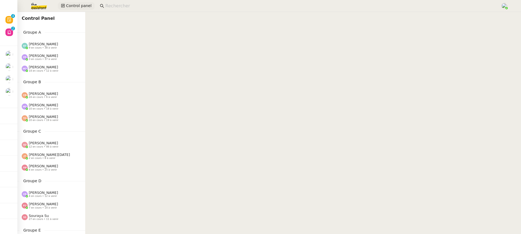
scroll to position [279, 0]
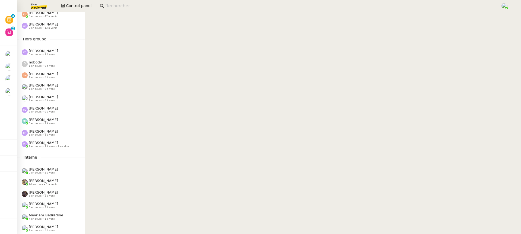
click at [48, 163] on nz-sider "Control Panel Groupe A [PERSON_NAME] 9 en cours • 38 à venir [PERSON_NAME] 3 en…" at bounding box center [51, 123] width 68 height 222
click at [48, 154] on nz-divider "Interne" at bounding box center [51, 157] width 68 height 6
click at [44, 147] on span "2 en cours • 7 à venir • 1 en aide" at bounding box center [49, 146] width 40 height 3
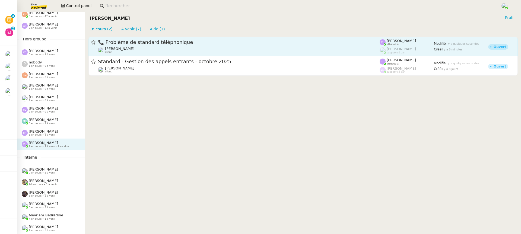
click at [202, 43] on span "📞 Problème de standard téléphonique" at bounding box center [239, 42] width 282 height 5
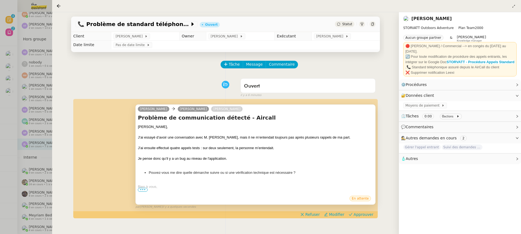
scroll to position [69, 0]
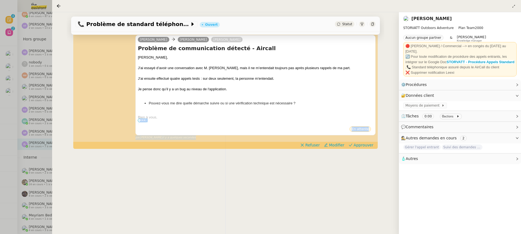
drag, startPoint x: 201, startPoint y: 122, endPoint x: 221, endPoint y: 191, distance: 72.4
click at [221, 191] on div "Tâche Message Commentaire Veuillez patienter une erreur s'est produite 👌👌👌 mess…" at bounding box center [225, 100] width 317 height 234
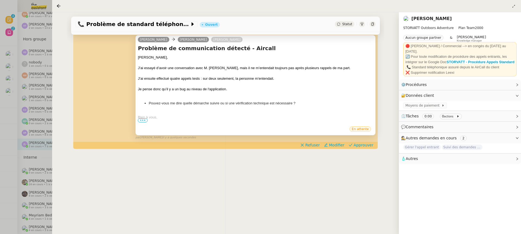
click at [253, 80] on div "J’ai ensuite effectué quatre appels tests : sur deux seulement, la personne m’e…" at bounding box center [255, 78] width 235 height 5
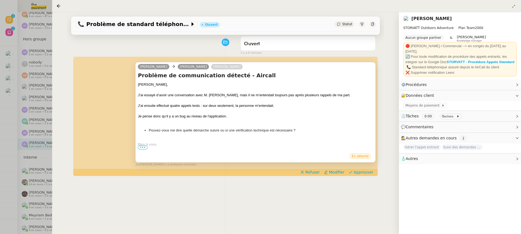
scroll to position [0, 0]
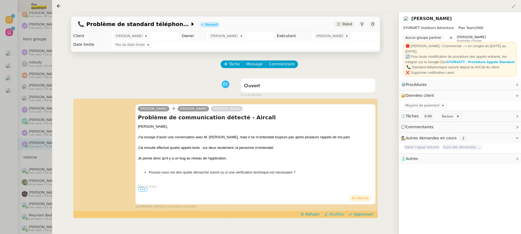
click at [337, 212] on span "Modifier" at bounding box center [336, 214] width 15 height 5
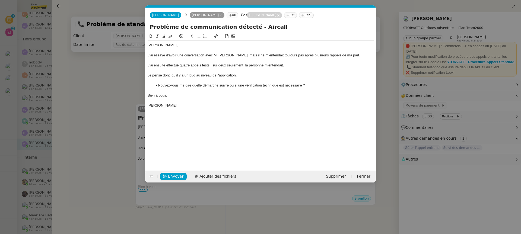
scroll to position [0, 11]
click at [107, 134] on nz-modal-container "Service TA - VOYAGE - PROPOSITION GLOBALE A utiliser dans le cadre de propositi…" at bounding box center [260, 117] width 521 height 234
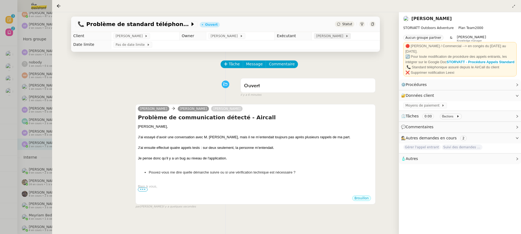
click at [343, 37] on span "[PERSON_NAME]" at bounding box center [330, 35] width 29 height 5
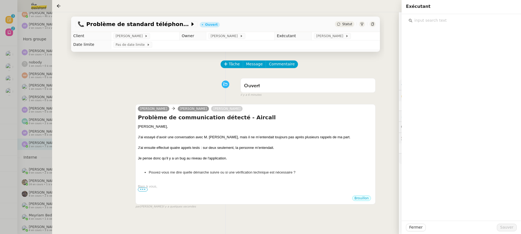
click at [446, 24] on input "text" at bounding box center [462, 20] width 101 height 7
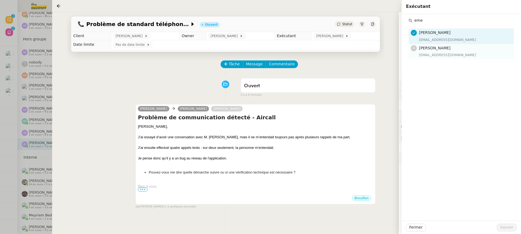
type input "eme"
click at [444, 46] on span "[PERSON_NAME]" at bounding box center [434, 48] width 31 height 4
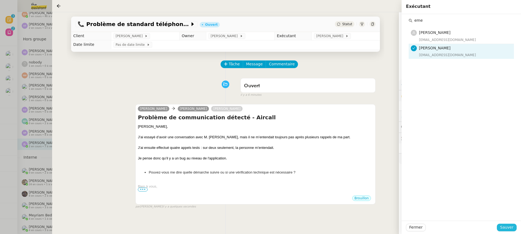
click at [512, 225] on span "Sauver" at bounding box center [506, 227] width 13 height 6
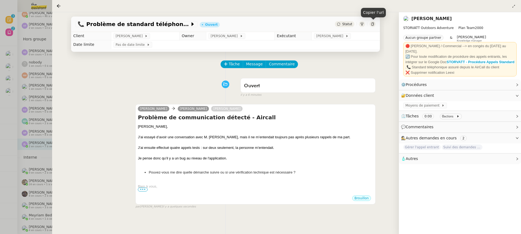
click at [371, 23] on icon at bounding box center [372, 24] width 3 height 3
click at [30, 76] on div at bounding box center [260, 117] width 521 height 234
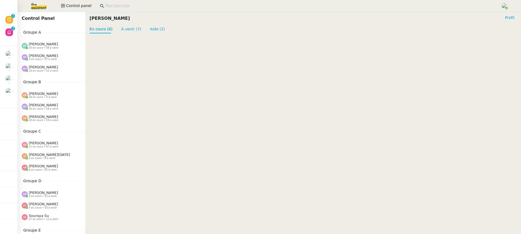
click at [39, 9] on img at bounding box center [35, 6] width 42 height 12
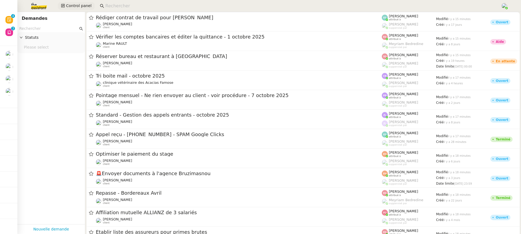
click at [72, 6] on span "Control panel" at bounding box center [78, 6] width 25 height 6
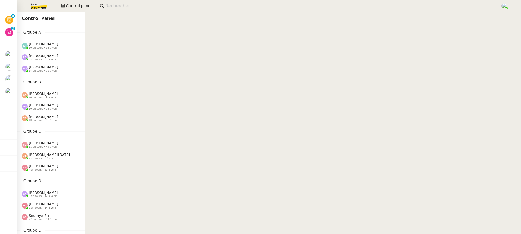
click at [49, 20] on div "Control Panel" at bounding box center [39, 19] width 35 height 8
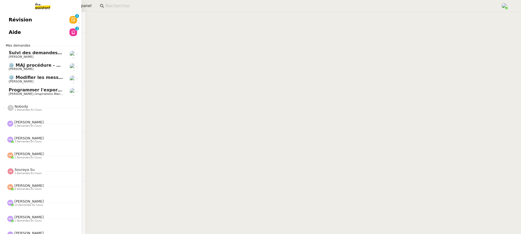
click at [12, 19] on span "Révision" at bounding box center [20, 20] width 23 height 8
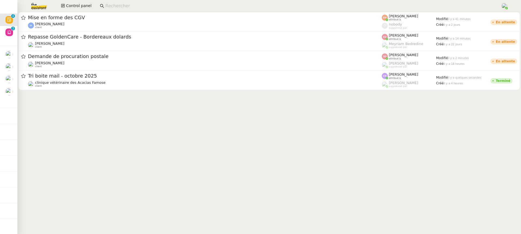
click at [304, 92] on div at bounding box center [268, 53] width 503 height 82
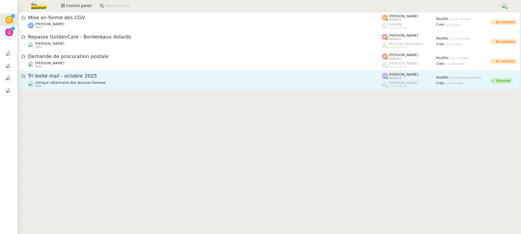
click at [296, 81] on div "clinique vétérinaire des Acacias Famose client" at bounding box center [205, 84] width 354 height 7
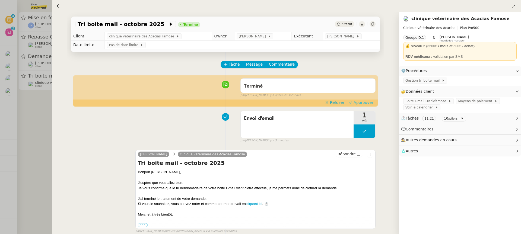
click at [366, 103] on span "Approuver" at bounding box center [363, 102] width 20 height 5
click at [32, 46] on div at bounding box center [260, 117] width 521 height 234
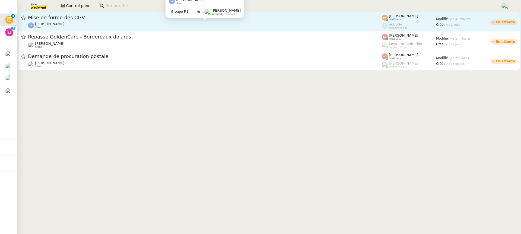
click at [92, 24] on div "[PERSON_NAME] client" at bounding box center [205, 25] width 354 height 7
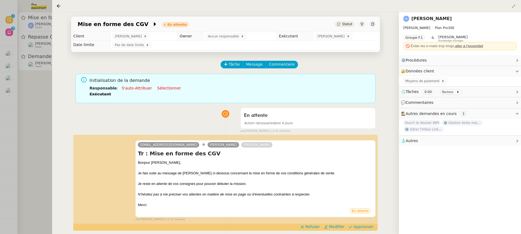
scroll to position [112, 0]
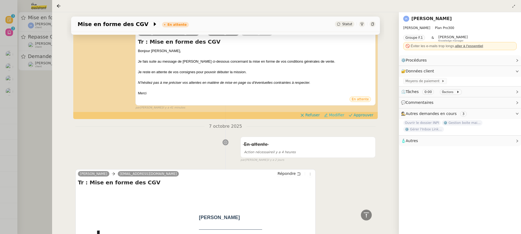
click at [338, 116] on span "Modifier" at bounding box center [336, 114] width 15 height 5
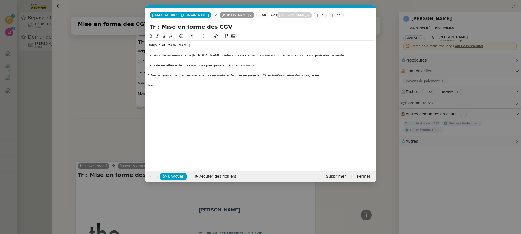
scroll to position [0, 11]
click at [240, 74] on em "N’hésitez pas à me préciser vos attentes en matière de mise en page ou d’éventu…" at bounding box center [234, 75] width 172 height 4
click at [201, 54] on div "Je fais suite au message de [PERSON_NAME] ci-dessous concernant la mise en form…" at bounding box center [261, 55] width 226 height 5
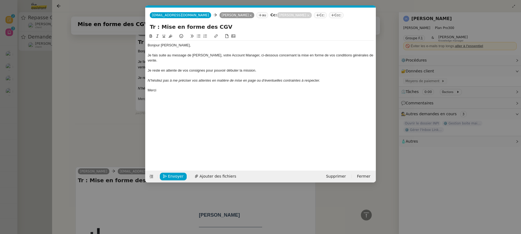
click at [231, 68] on div "Je reste en attente de vos consignes pour pouvoir débuter la mission." at bounding box center [261, 70] width 226 height 5
click at [230, 68] on div "Je reste en attente de vos consignes pour pouvoir débuter la mission." at bounding box center [261, 70] width 226 height 5
click at [253, 63] on div at bounding box center [261, 65] width 226 height 5
click at [233, 68] on div "Je reste en attente de vos consignes pour pouvoir débuter la mission." at bounding box center [261, 70] width 226 height 5
click at [164, 88] on div "Merci" at bounding box center [261, 90] width 226 height 5
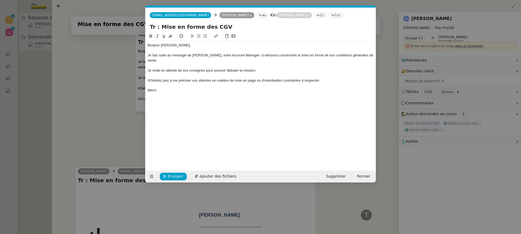
click at [174, 180] on div "Envoyer Ajouter des fichiers Supprimer Fermer" at bounding box center [260, 177] width 230 height 12
click at [174, 178] on span "Envoyer" at bounding box center [175, 176] width 15 height 6
click at [174, 177] on span "Confirmer l'envoi" at bounding box center [184, 176] width 33 height 6
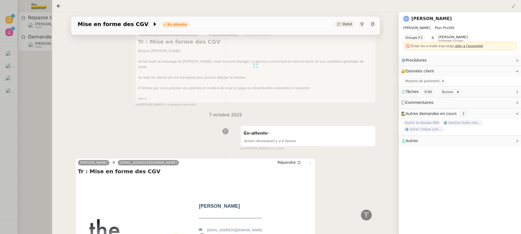
click at [49, 65] on div at bounding box center [260, 117] width 521 height 234
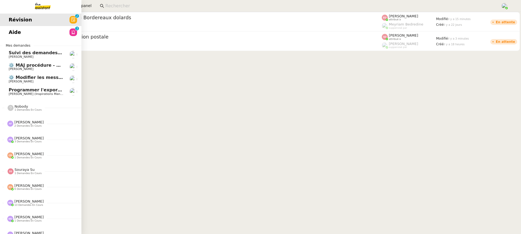
click at [10, 69] on span "[PERSON_NAME]" at bounding box center [21, 69] width 25 height 4
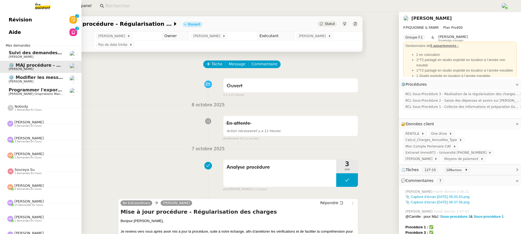
click at [12, 56] on span "[PERSON_NAME]" at bounding box center [21, 57] width 25 height 4
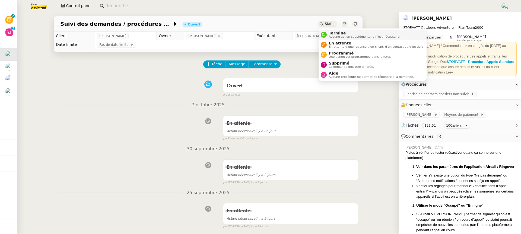
click at [337, 31] on span "Terminé" at bounding box center [365, 33] width 72 height 4
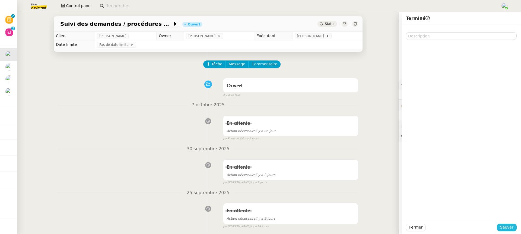
click at [507, 229] on span "Sauver" at bounding box center [506, 227] width 13 height 6
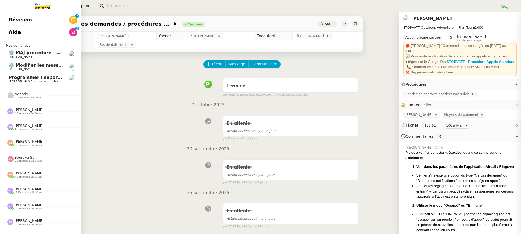
click at [8, 60] on link "⚙️ MAJ procédure - Régularisation des charges locatives [PERSON_NAME]" at bounding box center [40, 54] width 81 height 12
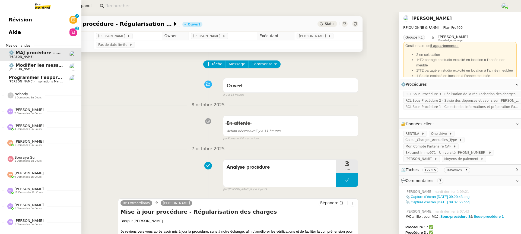
click at [17, 65] on span "⚙️ Modifier les messages de répondeurs" at bounding box center [58, 65] width 98 height 5
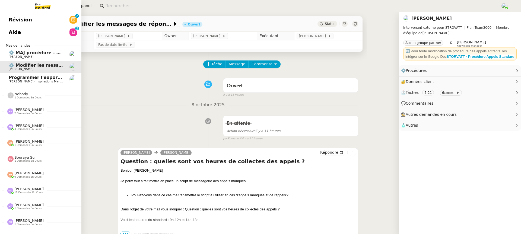
click at [24, 25] on link "Révision 0 1 2 3 4 5 6 7 8 9" at bounding box center [40, 20] width 81 height 12
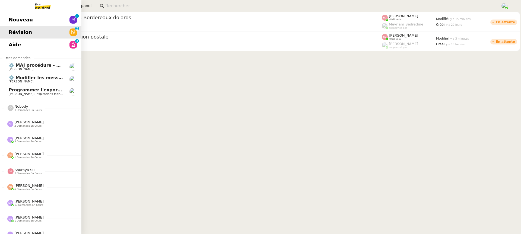
click at [14, 47] on span "Aide" at bounding box center [15, 45] width 12 height 8
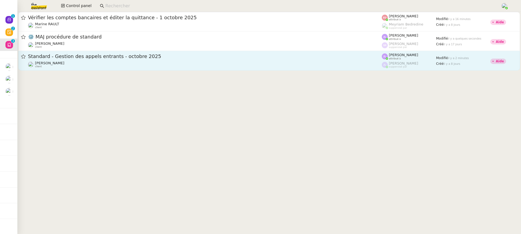
click at [174, 67] on div "[PERSON_NAME] client" at bounding box center [205, 64] width 354 height 7
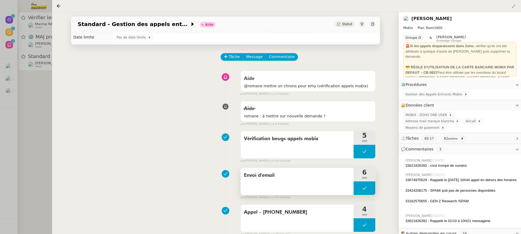
scroll to position [33, 0]
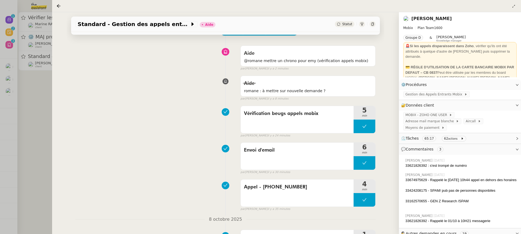
click at [289, 141] on div "Envoi d'email 6 min false par [PERSON_NAME] il y a 30 minutes" at bounding box center [225, 157] width 300 height 35
click at [289, 124] on div "Vérification beugs appels mobix" at bounding box center [297, 119] width 113 height 27
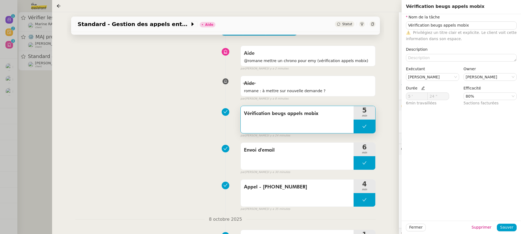
click at [195, 117] on div "Vérification beugs appels mobix 5 min false par [PERSON_NAME] il y a 24 minutes" at bounding box center [225, 120] width 300 height 35
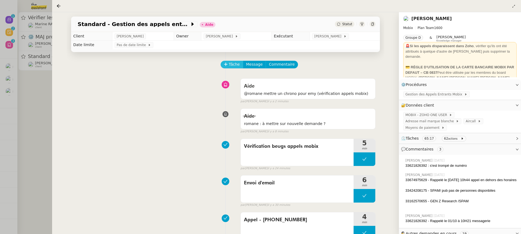
click at [234, 65] on span "Tâche" at bounding box center [234, 64] width 11 height 6
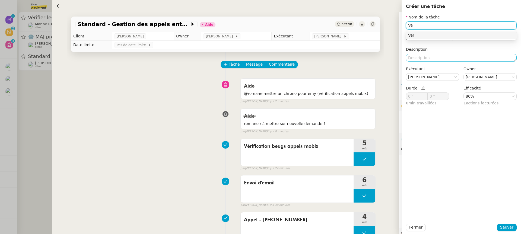
type input "V"
type input "Test Mobix - Aircall"
click at [509, 226] on span "Sauver" at bounding box center [506, 227] width 13 height 6
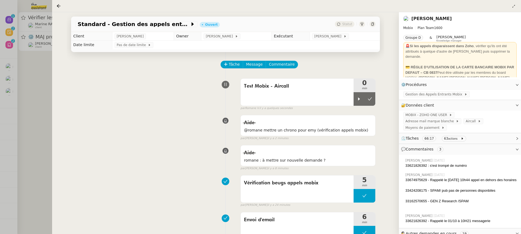
click at [232, 90] on div "Test Mobix - Aircall 0 min false par [PERSON_NAME]. il y a quelques secondes" at bounding box center [225, 93] width 300 height 35
click at [266, 91] on div "Test Mobix - Aircall" at bounding box center [297, 92] width 113 height 27
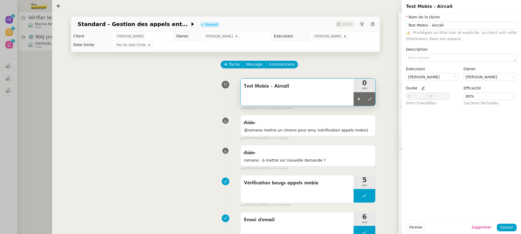
click at [415, 81] on div "Exécutant Romane Vachon" at bounding box center [432, 75] width 57 height 19
click at [416, 79] on nz-select-item "[PERSON_NAME]" at bounding box center [432, 77] width 49 height 7
type input "eme"
click at [424, 97] on span "[PERSON_NAME]" at bounding box center [438, 96] width 52 height 4
click at [488, 75] on nz-select-item "[PERSON_NAME]" at bounding box center [489, 77] width 49 height 7
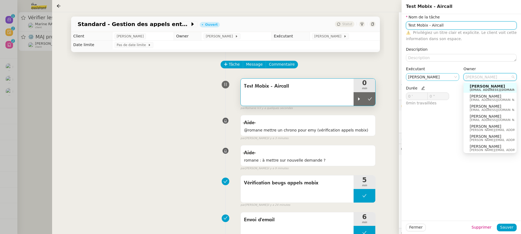
click at [438, 24] on input "Test Mobix - Aircall" at bounding box center [461, 25] width 111 height 8
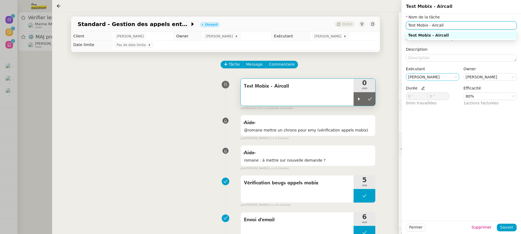
click at [451, 24] on input "Test Mobix - Aircall" at bounding box center [461, 25] width 111 height 8
click at [440, 73] on nz-select-top-control "[PERSON_NAME]" at bounding box center [432, 77] width 53 height 8
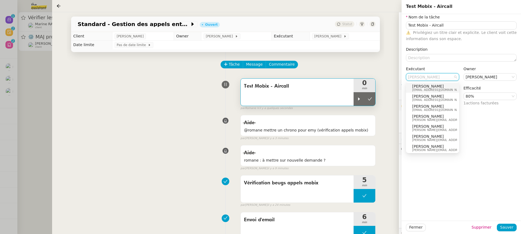
click at [440, 73] on nz-select-top-control "[PERSON_NAME]" at bounding box center [432, 77] width 53 height 8
click at [440, 43] on div "Nom de la tâche Test Mobix - Aircall ⚠️ Privilégiez un titre clair et explicite…" at bounding box center [461, 62] width 111 height 97
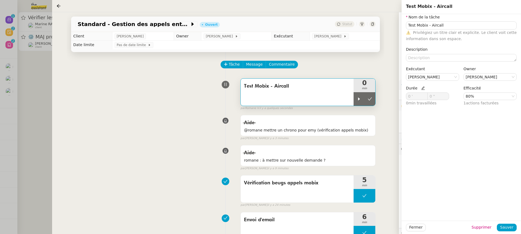
click at [422, 87] on icon at bounding box center [423, 89] width 4 height 4
drag, startPoint x: 417, startPoint y: 95, endPoint x: 350, endPoint y: 95, distance: 67.3
click at [350, 95] on app-ticket "Standard - Gestion des appels entrants - octobre 2025 Ouvert Statut Client Flor…" at bounding box center [286, 123] width 469 height 222
type input "5 '"
click at [512, 225] on span "Sauver" at bounding box center [506, 227] width 13 height 6
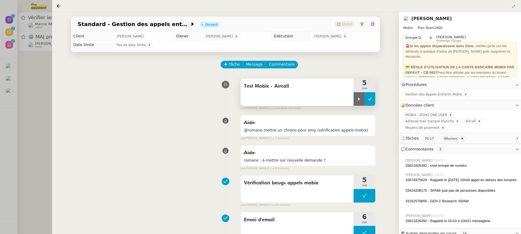
click at [369, 100] on icon at bounding box center [370, 98] width 4 height 3
click at [54, 72] on div "Standard - Gestion des appels entrants - octobre 2025 Ouvert Statut Client Flor…" at bounding box center [225, 123] width 347 height 222
click at [45, 62] on div at bounding box center [260, 117] width 521 height 234
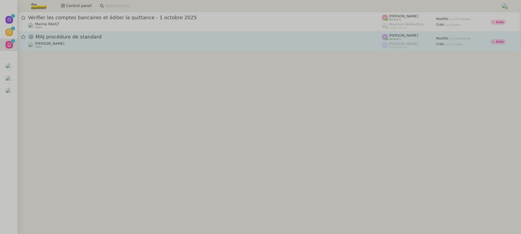
click at [65, 41] on div "⚙️ MAJ procédure de standard Thomas SOULIER client" at bounding box center [205, 41] width 354 height 15
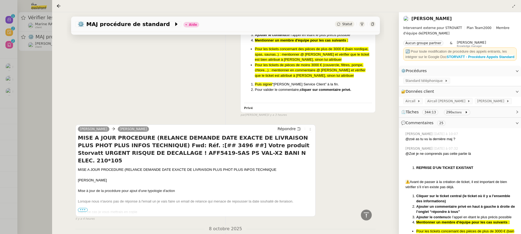
scroll to position [740, 0]
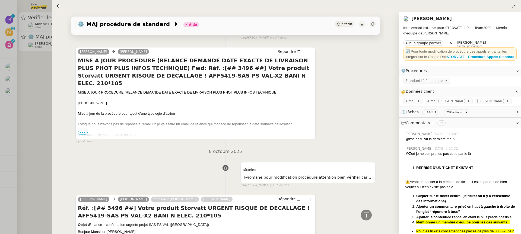
click at [4, 68] on div at bounding box center [260, 117] width 521 height 234
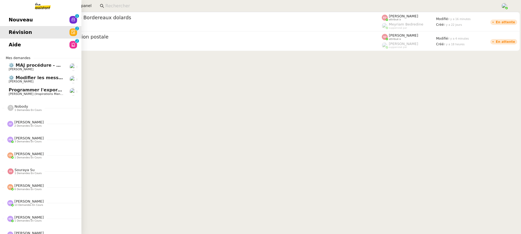
click at [9, 17] on span "Nouveau" at bounding box center [21, 20] width 24 height 8
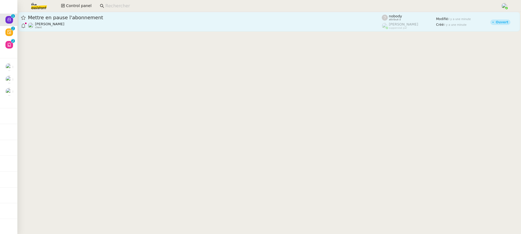
click at [163, 20] on div "Mettre en pause l'abonnement" at bounding box center [205, 17] width 354 height 7
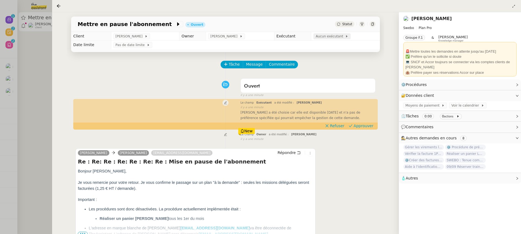
click at [322, 34] on span "Aucun exécutant" at bounding box center [330, 36] width 30 height 5
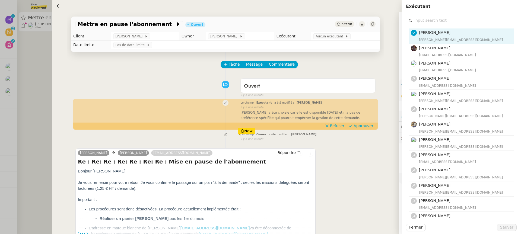
click at [435, 18] on input "text" at bounding box center [462, 20] width 101 height 7
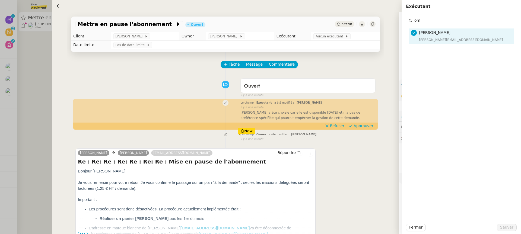
type input "o"
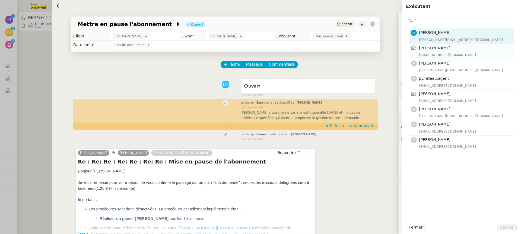
type input "r"
click at [446, 53] on div "[EMAIL_ADDRESS][DOMAIN_NAME]" at bounding box center [465, 54] width 92 height 5
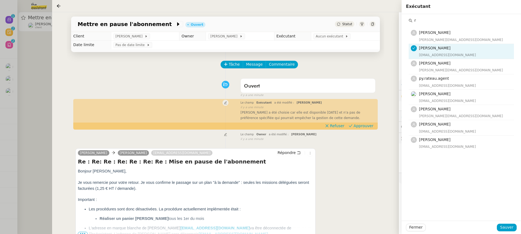
click at [508, 232] on div "Fermer Sauver" at bounding box center [460, 227] width 119 height 13
click at [508, 225] on span "Sauver" at bounding box center [506, 227] width 13 height 6
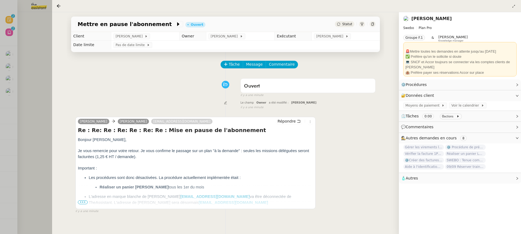
click at [30, 56] on div at bounding box center [260, 117] width 521 height 234
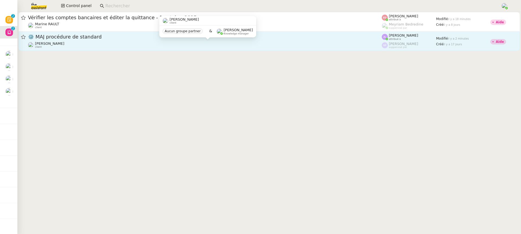
click at [170, 43] on div "[PERSON_NAME] client" at bounding box center [205, 44] width 354 height 7
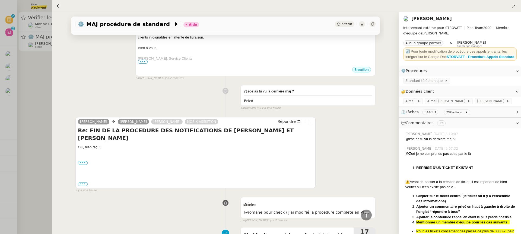
scroll to position [126, 0]
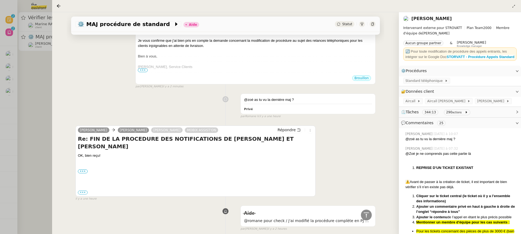
click at [25, 84] on div at bounding box center [260, 117] width 521 height 234
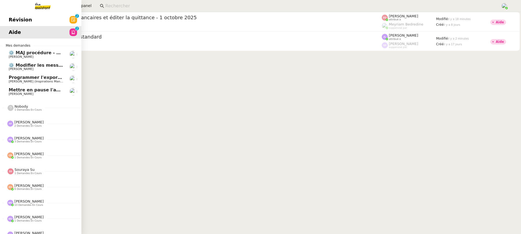
click at [11, 80] on span "[PERSON_NAME] (Inspirations Management)" at bounding box center [42, 82] width 66 height 4
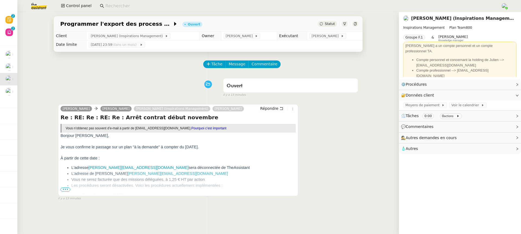
click at [70, 190] on ul "L'adresse camille@inspirations-management.fr sera déconnectée de TheAssistant L…" at bounding box center [177, 187] width 235 height 45
click at [68, 190] on span "•••" at bounding box center [65, 190] width 10 height 4
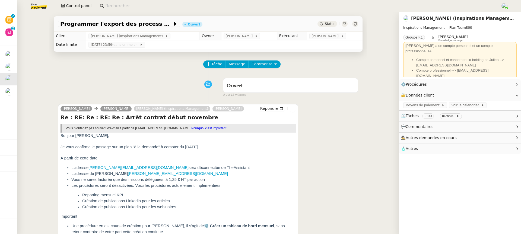
click at [449, 25] on nz-page-header-content "Inspirations Management Plan Team 800 Groupe F.1 & Romane Vachon Knowledge mana…" at bounding box center [459, 50] width 113 height 54
click at [446, 22] on nz-page-header-title "[PERSON_NAME] (Inspirations Management)" at bounding box center [462, 19] width 103 height 8
click at [445, 21] on nz-page-header-title "[PERSON_NAME] (Inspirations Management)" at bounding box center [462, 19] width 103 height 8
click at [440, 15] on nz-page-header-title "[PERSON_NAME] (Inspirations Management)" at bounding box center [462, 19] width 103 height 8
click at [443, 18] on link "[PERSON_NAME] (Inspirations Management)" at bounding box center [465, 18] width 108 height 5
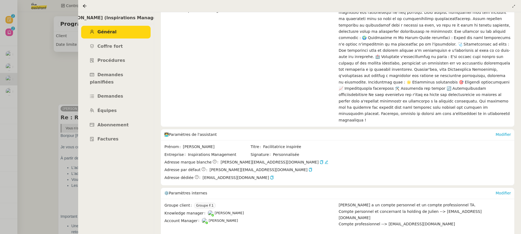
scroll to position [101, 0]
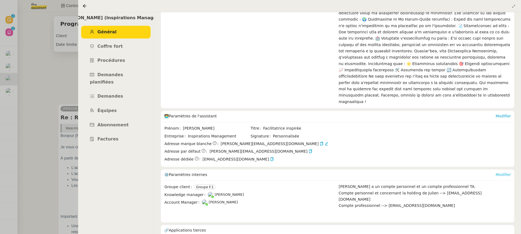
click at [503, 172] on link "Modifier" at bounding box center [502, 174] width 15 height 4
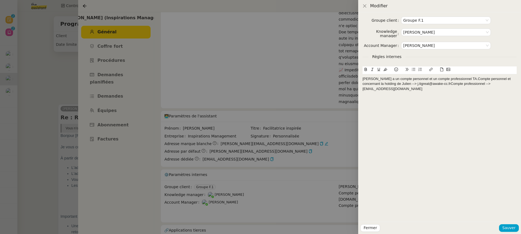
click at [362, 79] on div "Julien a un compte personnel et un compte professionnel TA.Compte personnel et …" at bounding box center [439, 83] width 154 height 15
click at [456, 84] on div "Julien a un compte personnel et un compte professionnel TA.Compte personnel et …" at bounding box center [439, 88] width 154 height 15
click at [458, 84] on div "Julien a un compte personnel et un compte professionnel TA.Compte personnel et …" at bounding box center [439, 88] width 154 height 15
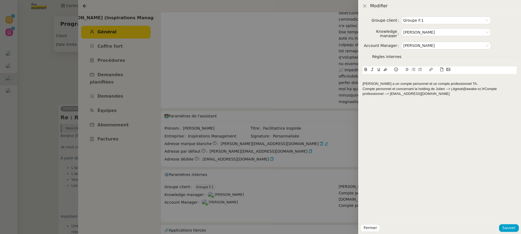
click at [362, 82] on div "[PERSON_NAME] a un compte personnel et un compte professionnel TA." at bounding box center [439, 83] width 154 height 5
click at [363, 85] on div "[PERSON_NAME] a un compte personnel et un compte professionnel TA." at bounding box center [439, 83] width 154 height 5
click at [398, 71] on button at bounding box center [396, 69] width 7 height 6
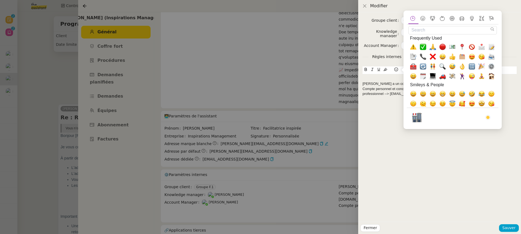
click at [374, 78] on div at bounding box center [439, 78] width 154 height 5
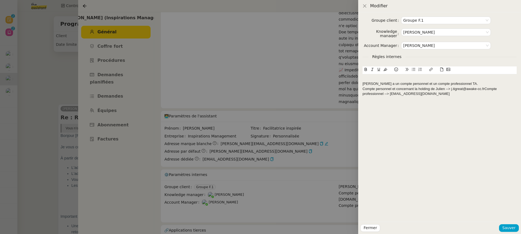
click at [394, 73] on button at bounding box center [396, 69] width 7 height 6
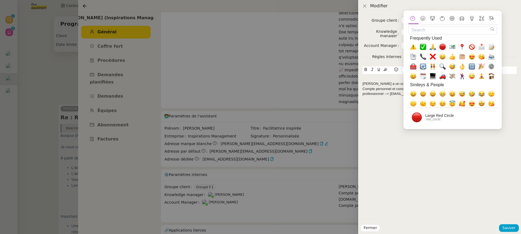
click at [441, 48] on span "🔴, red_circle" at bounding box center [442, 47] width 7 height 7
click at [390, 79] on div "🔴" at bounding box center [439, 78] width 154 height 5
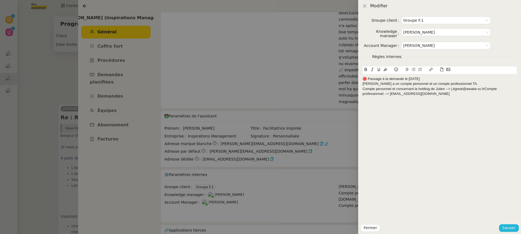
click at [516, 228] on button "Sauver" at bounding box center [509, 228] width 20 height 8
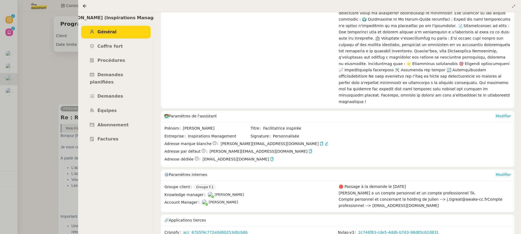
scroll to position [97, 0]
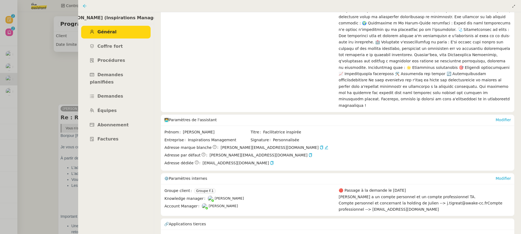
click at [83, 7] on icon at bounding box center [84, 6] width 4 height 4
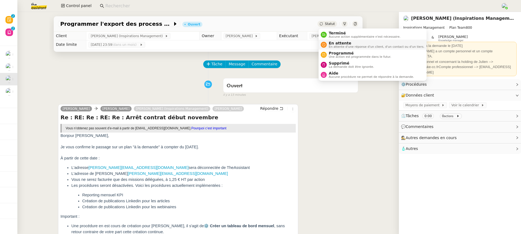
click at [346, 43] on span "En attente" at bounding box center [376, 43] width 95 height 4
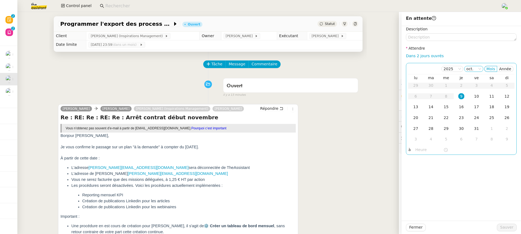
click at [479, 69] on nz-select-item "oct." at bounding box center [473, 68] width 15 height 5
click at [477, 117] on div "nov." at bounding box center [475, 119] width 15 height 5
click at [476, 94] on div "7" at bounding box center [476, 96] width 6 height 6
click at [511, 229] on span "Sauver" at bounding box center [506, 227] width 13 height 6
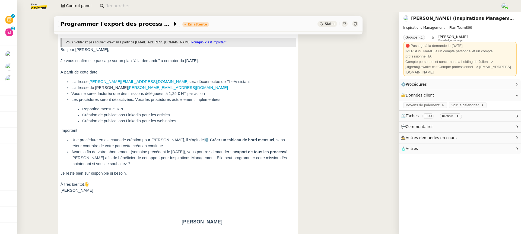
scroll to position [74, 0]
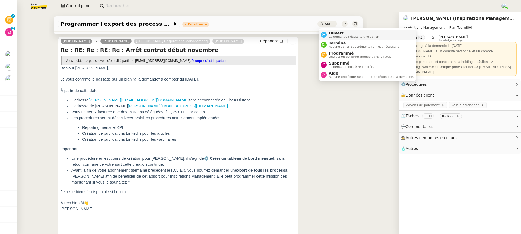
click at [338, 37] on span "La demande nécessite une action" at bounding box center [354, 36] width 50 height 3
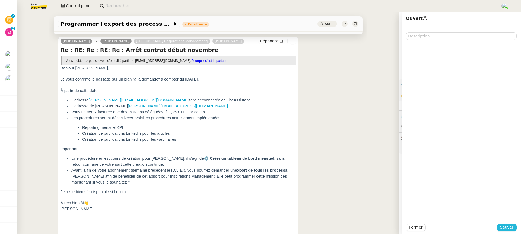
click at [500, 231] on button "Sauver" at bounding box center [507, 228] width 20 height 8
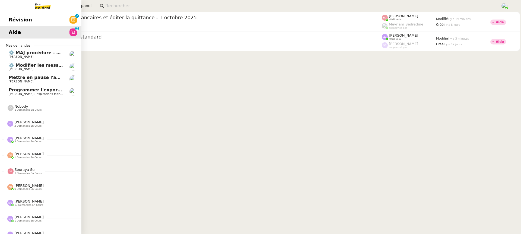
click at [13, 23] on span "Révision" at bounding box center [20, 20] width 23 height 8
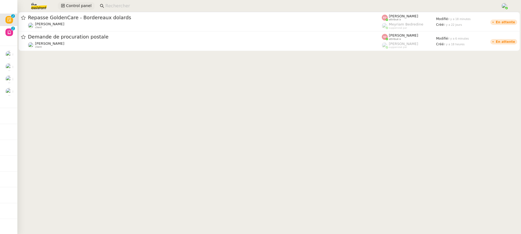
click at [88, 8] on span "Control panel" at bounding box center [78, 6] width 25 height 6
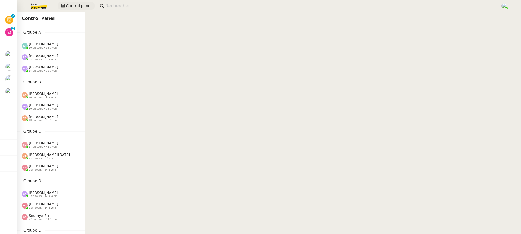
scroll to position [279, 0]
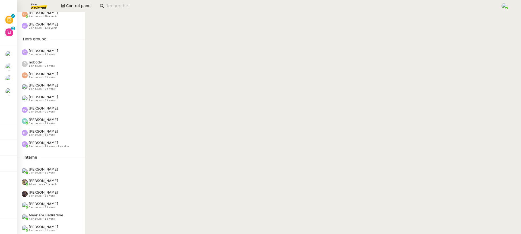
click at [503, 9] on div "Control panel" at bounding box center [261, 6] width 494 height 12
click at [507, 5] on img at bounding box center [504, 6] width 6 height 6
click at [493, 13] on li "Suivi" at bounding box center [489, 16] width 35 height 8
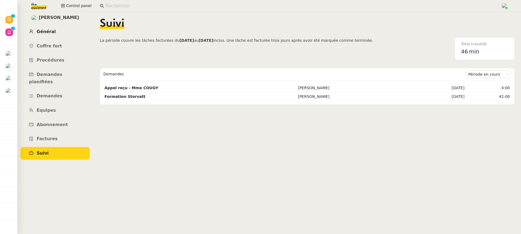
click at [60, 33] on link "Général" at bounding box center [54, 31] width 69 height 13
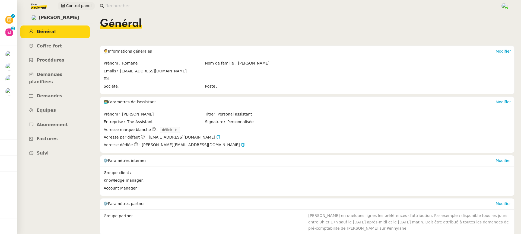
click at [71, 3] on span "Control panel" at bounding box center [78, 6] width 25 height 6
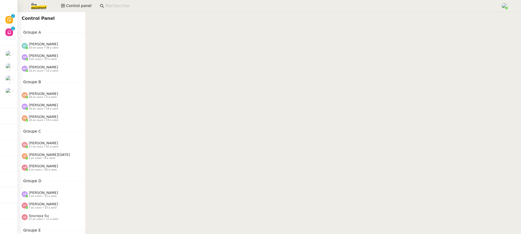
click at [48, 43] on span "[PERSON_NAME]" at bounding box center [43, 44] width 29 height 4
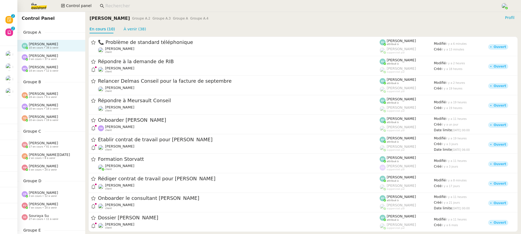
click at [33, 32] on span "Groupe A" at bounding box center [32, 32] width 25 height 6
click at [124, 19] on nz-page-header-title "[PERSON_NAME]" at bounding box center [110, 19] width 40 height 8
click at [515, 14] on div "Emelyne Foussier Groupe A.2 Groupe A.3 Groupe A Groupe A.4 Profil" at bounding box center [303, 18] width 427 height 9
click at [515, 16] on button "Profil" at bounding box center [510, 18] width 14 height 6
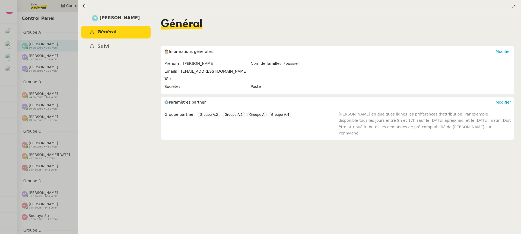
click at [35, 56] on div at bounding box center [260, 117] width 521 height 234
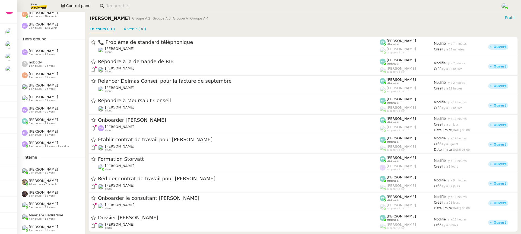
scroll to position [233, 0]
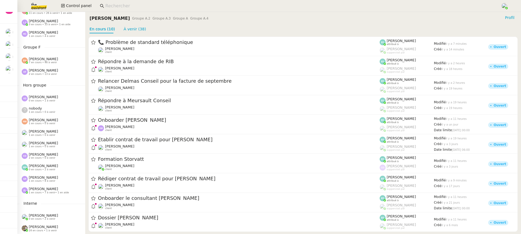
click at [44, 49] on nz-divider "Groupe F" at bounding box center [51, 47] width 68 height 6
click at [46, 57] on span "[PERSON_NAME]" at bounding box center [43, 59] width 29 height 4
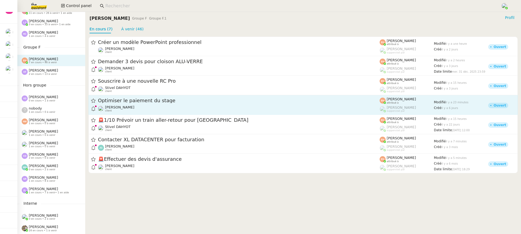
click at [126, 114] on link "Optimiser le paiement du stage Théo Hudry client Esther Hillenbrand attribué à …" at bounding box center [302, 105] width 429 height 20
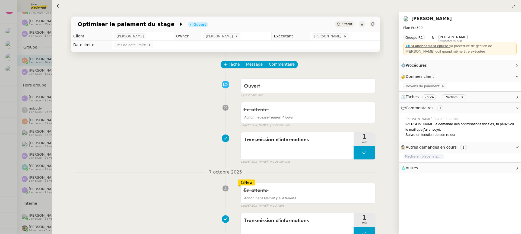
click at [40, 59] on div at bounding box center [260, 117] width 521 height 234
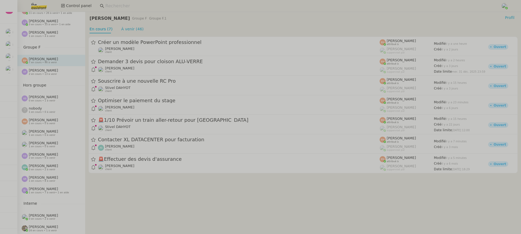
click at [44, 70] on span "[PERSON_NAME]" at bounding box center [43, 70] width 29 height 4
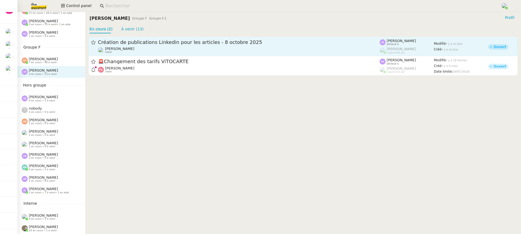
click at [127, 52] on div "Angélique PIERREL client" at bounding box center [119, 50] width 29 height 7
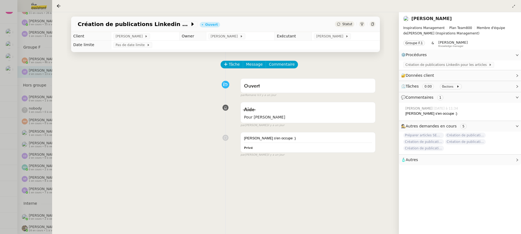
click at [36, 84] on div at bounding box center [260, 117] width 521 height 234
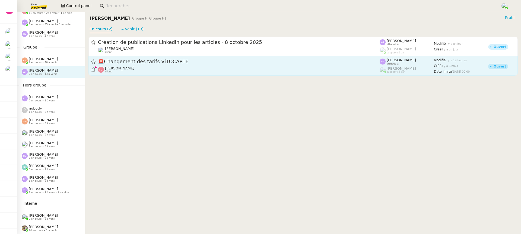
click at [139, 70] on div "Franck Giraschi client" at bounding box center [239, 69] width 282 height 7
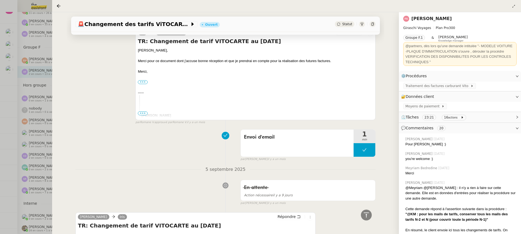
scroll to position [250, 0]
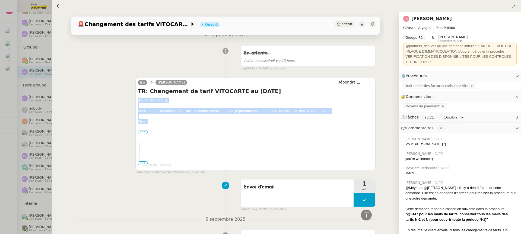
drag, startPoint x: 138, startPoint y: 98, endPoint x: 159, endPoint y: 123, distance: 32.3
copy div "Franck, Merci pour ce document dont j'accuse bonne réception et que je prendrai…"
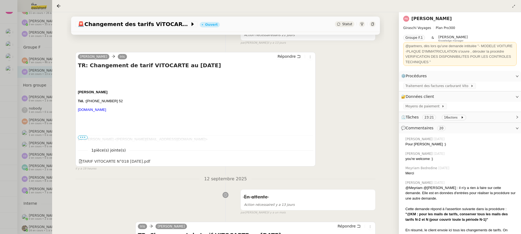
scroll to position [97, 0]
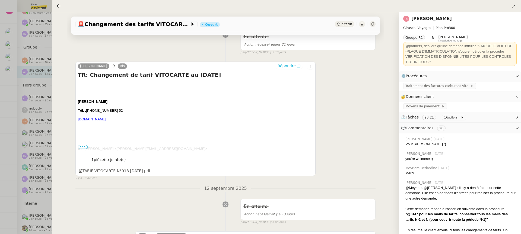
click at [285, 63] on span "Répondre" at bounding box center [286, 65] width 18 height 5
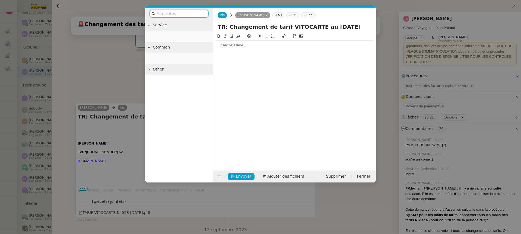
scroll to position [138, 0]
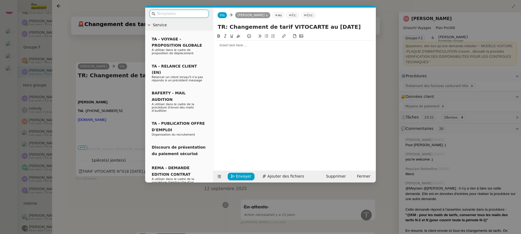
click at [273, 47] on div at bounding box center [294, 45] width 158 height 5
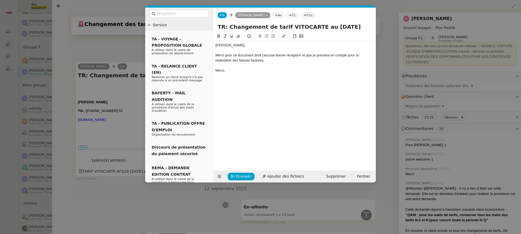
scroll to position [170, 0]
click at [237, 175] on span "Envoyer" at bounding box center [243, 176] width 15 height 6
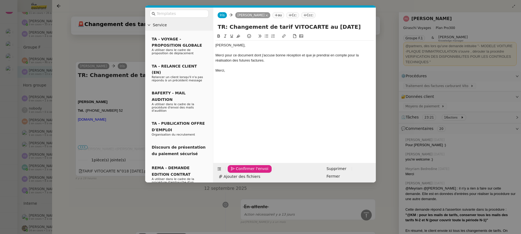
click at [237, 172] on span "Confirmer l'envoi" at bounding box center [252, 169] width 33 height 6
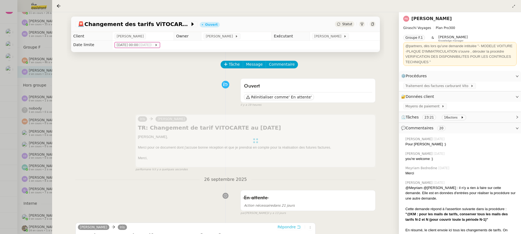
scroll to position [10, 0]
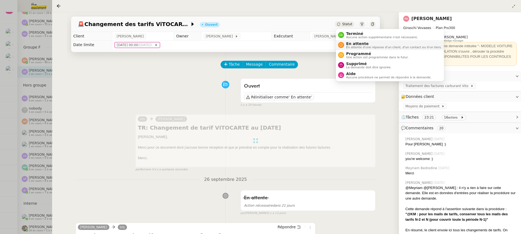
click at [356, 42] on span "En attente" at bounding box center [393, 43] width 95 height 4
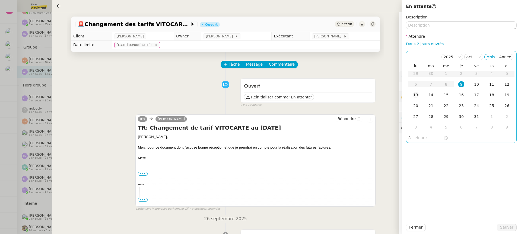
click at [421, 94] on td "13" at bounding box center [415, 95] width 15 height 11
click at [507, 230] on span "Sauver" at bounding box center [506, 227] width 13 height 6
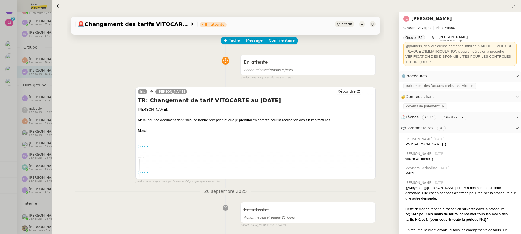
scroll to position [22, 0]
click at [26, 94] on div at bounding box center [260, 117] width 521 height 234
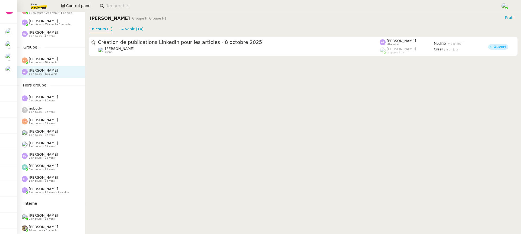
click at [57, 149] on div "Maurice N'Diaye 1 en cours • 0 à venir" at bounding box center [51, 144] width 68 height 11
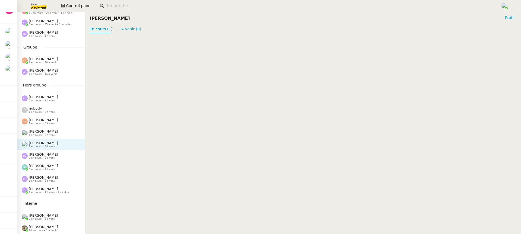
click at [60, 155] on div "Clara Deloffre 2 en cours • 0 à venir" at bounding box center [53, 155] width 63 height 7
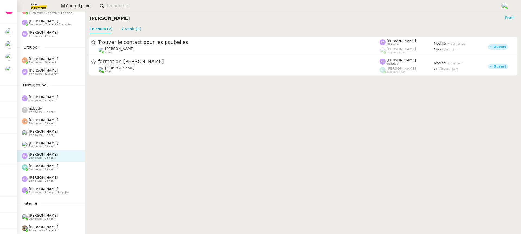
click at [46, 64] on span "7 en cours • 46 à venir" at bounding box center [43, 62] width 28 height 3
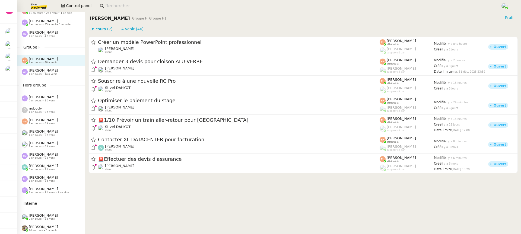
click at [50, 73] on span "1 en cours • 14 à venir" at bounding box center [43, 74] width 28 height 3
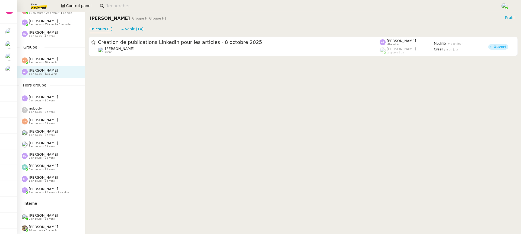
click at [65, 55] on div "Esther Hillenbrand 7 en cours • 46 à venir" at bounding box center [51, 60] width 68 height 11
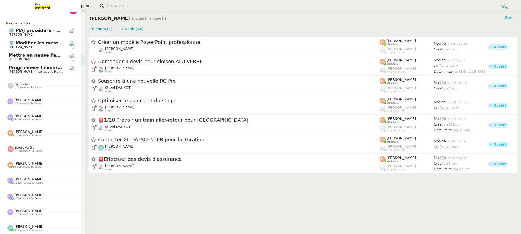
click at [17, 59] on span "Colin Chaffotte" at bounding box center [21, 59] width 25 height 4
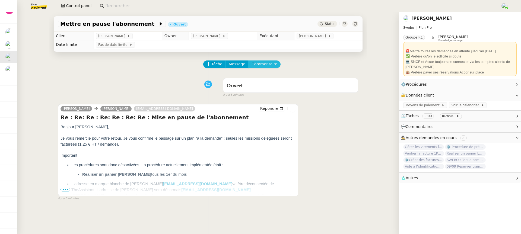
scroll to position [69, 0]
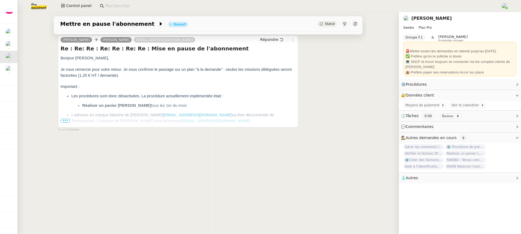
click at [66, 119] on span "•••" at bounding box center [65, 121] width 10 height 4
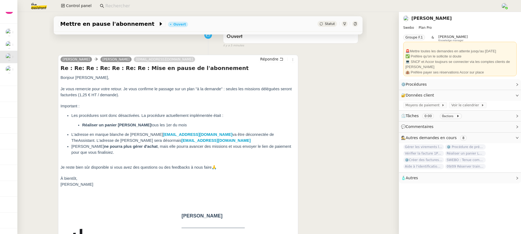
scroll to position [44, 0]
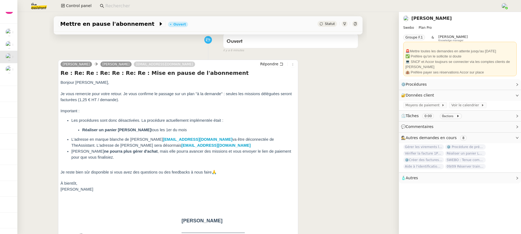
click at [425, 23] on nz-page-header-content "Swebo Plan Pro Groupe F.1 & Romane Vachon Knowledge manager 🚨Mettre toutes les …" at bounding box center [459, 50] width 113 height 54
click at [425, 20] on link "Colin Chaffotte" at bounding box center [431, 18] width 40 height 5
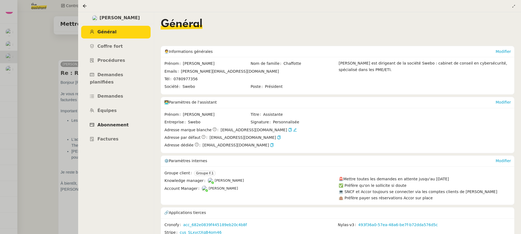
click at [118, 119] on link "Abonnement" at bounding box center [115, 125] width 69 height 13
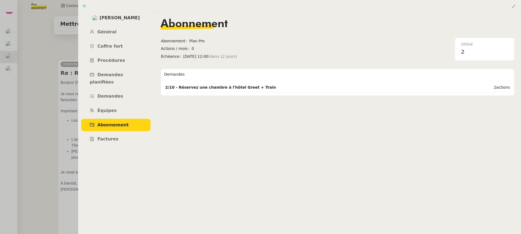
click at [82, 8] on icon at bounding box center [84, 6] width 4 height 4
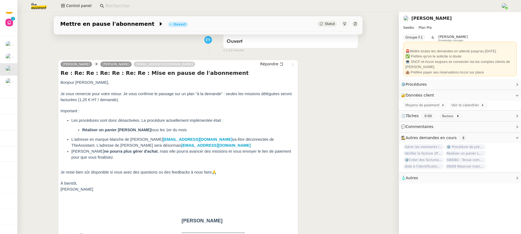
scroll to position [35, 0]
click at [425, 18] on link "Colin Chaffotte" at bounding box center [431, 18] width 40 height 5
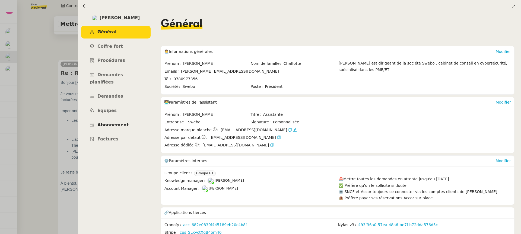
click at [140, 119] on link "Abonnement" at bounding box center [115, 125] width 69 height 13
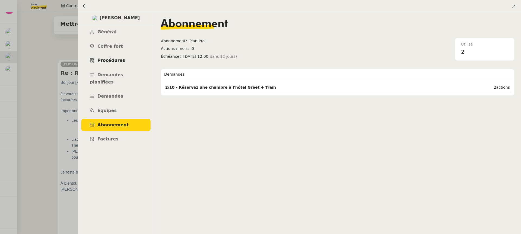
click at [124, 62] on link "Procédures" at bounding box center [115, 60] width 69 height 13
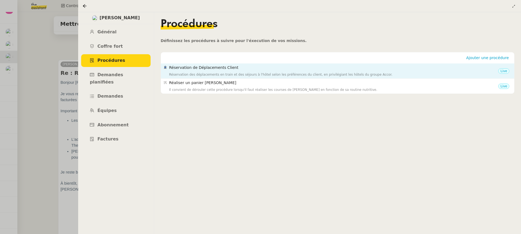
click at [406, 67] on h4 "Réservation de Déplacements Client" at bounding box center [333, 68] width 329 height 6
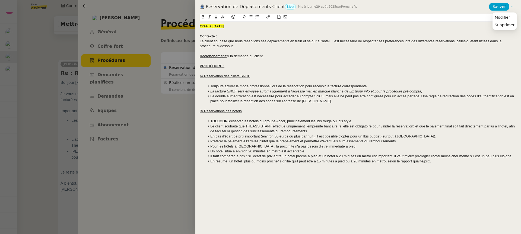
click at [516, 9] on div "Réservation de Déplacements Client Live Mis à jour le 29 août 2025 par Romane V…" at bounding box center [357, 7] width 325 height 14
click at [512, 8] on icon at bounding box center [513, 7] width 4 height 4
click at [510, 18] on span "Modifier" at bounding box center [501, 17] width 15 height 5
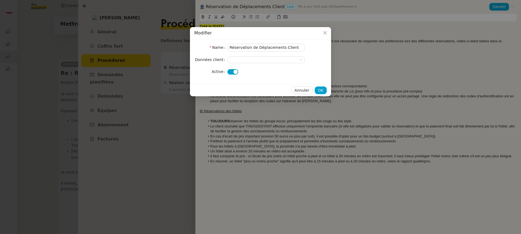
click at [233, 76] on div "Name Réservation de Déplacements Client Données client Active" at bounding box center [260, 61] width 141 height 45
click at [233, 75] on div at bounding box center [265, 72] width 77 height 8
click at [231, 70] on button "button" at bounding box center [232, 71] width 11 height 5
click at [322, 91] on span "OK" at bounding box center [320, 90] width 5 height 6
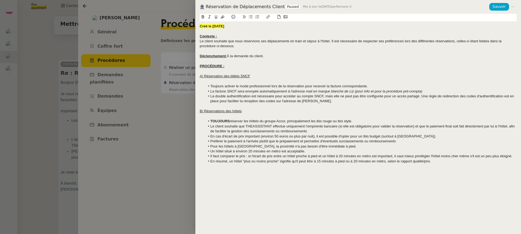
click at [169, 88] on nz-modal-container "Modifier Name Réservation de Déplacements Client Données client Active Annuler …" at bounding box center [260, 117] width 521 height 234
click at [178, 88] on div at bounding box center [260, 117] width 521 height 234
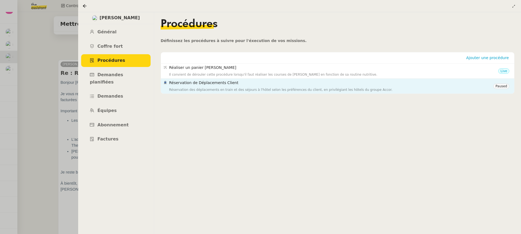
click at [221, 87] on div "Réservation de Déplacements Client Réservation des déplacements en train et des…" at bounding box center [331, 86] width 324 height 13
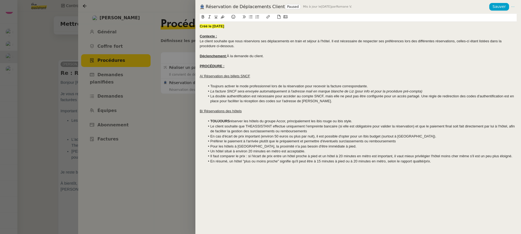
click at [515, 4] on button at bounding box center [513, 7] width 8 height 8
click at [512, 15] on li "Modifier" at bounding box center [504, 18] width 24 height 8
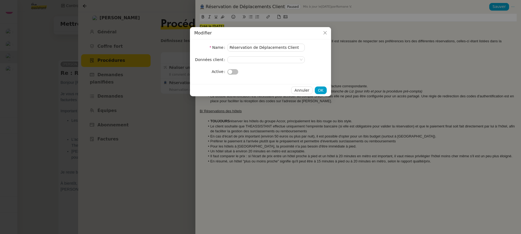
click at [228, 74] on span "button" at bounding box center [230, 72] width 4 height 4
click at [234, 72] on span "button" at bounding box center [235, 72] width 4 height 4
click at [320, 88] on span "OK" at bounding box center [320, 90] width 5 height 6
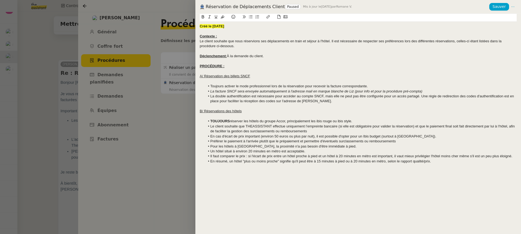
click at [157, 106] on div at bounding box center [260, 117] width 521 height 234
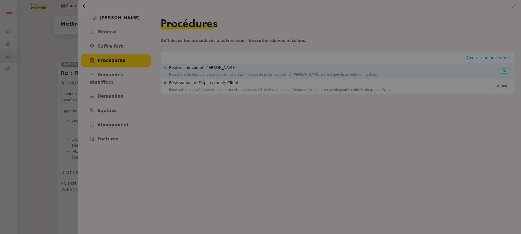
click at [252, 72] on div "Il convient de dérouler cette procédure lorsqu'il faut réaliser les courses de …" at bounding box center [333, 74] width 329 height 5
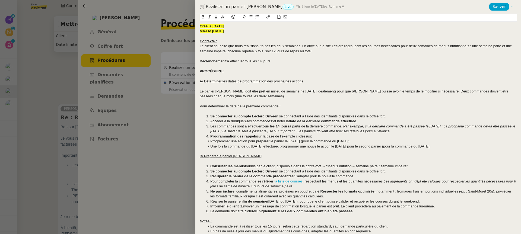
drag, startPoint x: 0, startPoint y: 0, endPoint x: 483, endPoint y: 16, distance: 483.0
click at [515, 6] on icon at bounding box center [512, 7] width 7 height 4
click at [498, 18] on div at bounding box center [358, 18] width 317 height 8
click at [515, 10] on button at bounding box center [513, 7] width 8 height 8
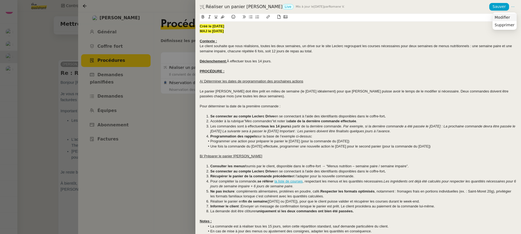
click at [511, 15] on li "Modifier" at bounding box center [504, 18] width 24 height 8
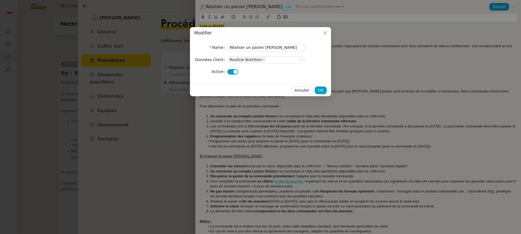
click at [231, 71] on button "button" at bounding box center [232, 71] width 11 height 5
click at [318, 91] on button "OK" at bounding box center [321, 91] width 12 height 8
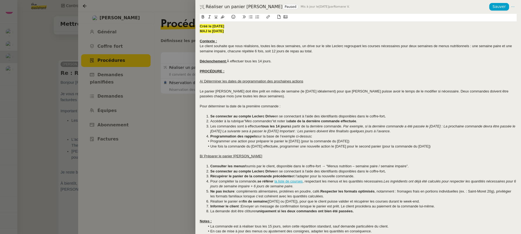
click at [135, 66] on div at bounding box center [260, 117] width 521 height 234
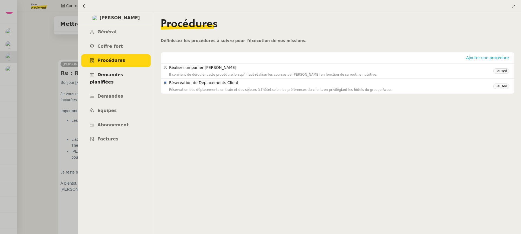
click at [121, 76] on span "Demandes planifiées" at bounding box center [106, 78] width 33 height 12
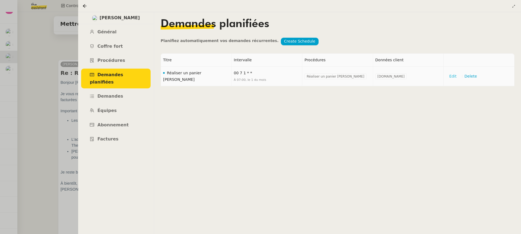
click at [453, 76] on span "Edit" at bounding box center [452, 76] width 7 height 6
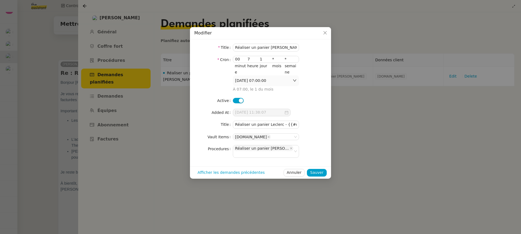
click at [241, 106] on form "Title Réaliser un panier Leclerc Cron 00 7 1 * * minute heure jour mois semaine…" at bounding box center [260, 101] width 132 height 114
click at [237, 97] on nz-switch at bounding box center [238, 100] width 11 height 6
click at [324, 169] on button "Sauver" at bounding box center [317, 173] width 20 height 8
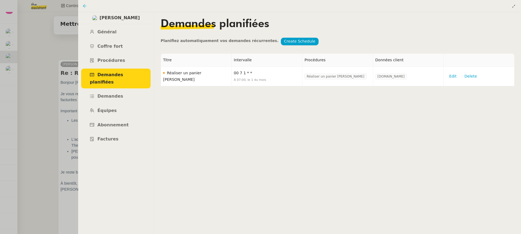
click at [84, 6] on icon at bounding box center [85, 6] width 4 height 4
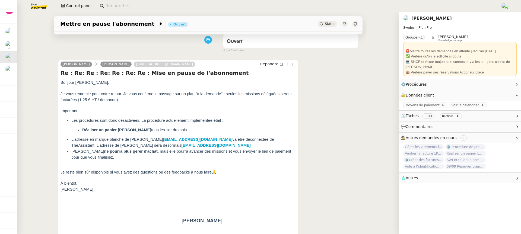
click at [413, 20] on link "Colin Chaffotte" at bounding box center [431, 18] width 40 height 5
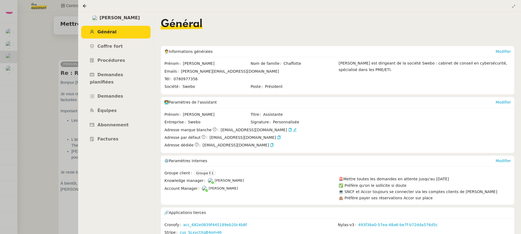
click at [511, 159] on div "⚙️ Paramètres internes Modifier" at bounding box center [337, 161] width 353 height 11
click at [508, 159] on link "Modifier" at bounding box center [502, 161] width 15 height 4
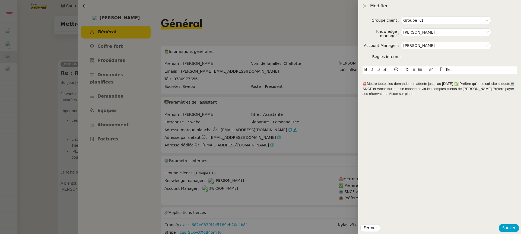
click at [460, 85] on div "🚨Mettre toutes les demandes en attente jusqu'au 21 Octobre ✅ Préfère qu'on le s…" at bounding box center [439, 88] width 154 height 15
click at [417, 86] on div "🚨Mettre toutes les demandes en attente jusqu'au 21 Octobre" at bounding box center [439, 83] width 154 height 5
click at [419, 92] on div "✅ Préfère qu'on le sollicite si doute💻 SNCF et Accor toujours se connecter via …" at bounding box center [439, 92] width 154 height 10
click at [419, 87] on div "✅ Préfère qu'on le sollicite si doute💻 SNCF et Accor toujours se connecter via …" at bounding box center [439, 92] width 154 height 10
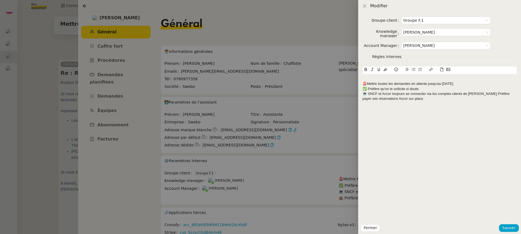
click at [475, 93] on div "💻 SNCF et Accor toujours se connecter via les comptes clients de Colin🏨 Préfère…" at bounding box center [439, 96] width 154 height 10
click at [392, 79] on div at bounding box center [439, 78] width 154 height 5
click at [393, 69] on button at bounding box center [396, 69] width 7 height 6
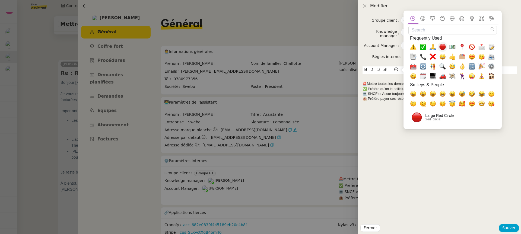
click at [439, 47] on span "🔴, red_circle" at bounding box center [442, 47] width 10 height 10
click at [367, 82] on div "🚨Mettre toutes les demandes en attente jusqu'au 21 Octobre" at bounding box center [439, 83] width 154 height 5
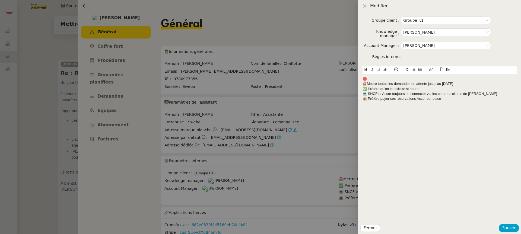
click at [372, 77] on div "🔴" at bounding box center [439, 78] width 154 height 5
click at [507, 226] on span "Sauver" at bounding box center [508, 228] width 13 height 6
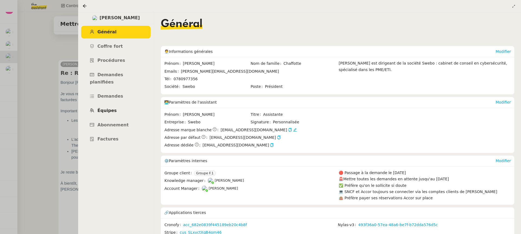
click at [122, 109] on link "Équipes" at bounding box center [115, 110] width 69 height 13
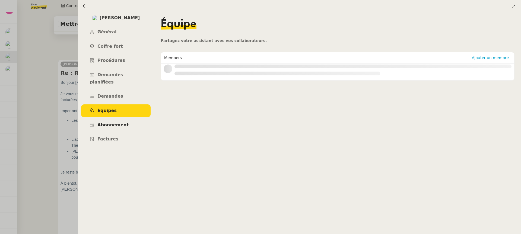
click at [124, 122] on span "Abonnement" at bounding box center [112, 124] width 31 height 5
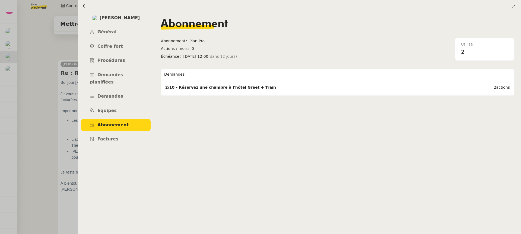
click at [82, 5] on nz-page-header at bounding box center [299, 6] width 443 height 12
click at [84, 9] on div at bounding box center [299, 6] width 434 height 8
click at [81, 7] on nz-page-header at bounding box center [299, 6] width 443 height 12
click at [83, 7] on icon at bounding box center [84, 6] width 4 height 4
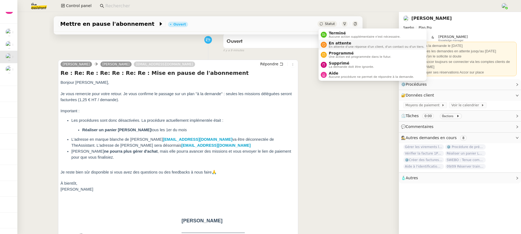
click at [345, 42] on span "En attente" at bounding box center [376, 43] width 95 height 4
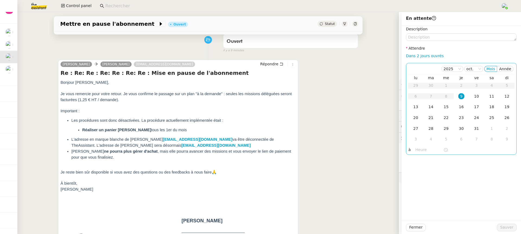
click at [429, 117] on div "21" at bounding box center [431, 118] width 6 height 6
click at [512, 231] on div "Fermer Sauver" at bounding box center [460, 227] width 119 height 13
click at [510, 230] on span "Sauver" at bounding box center [506, 227] width 13 height 6
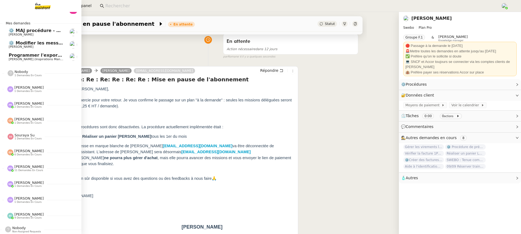
click at [21, 47] on span "[PERSON_NAME]" at bounding box center [21, 47] width 25 height 4
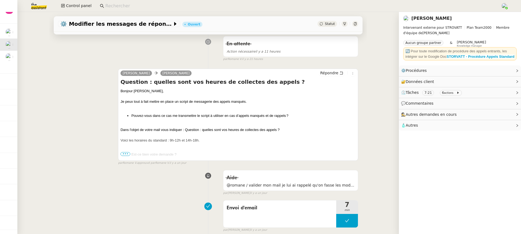
scroll to position [85, 0]
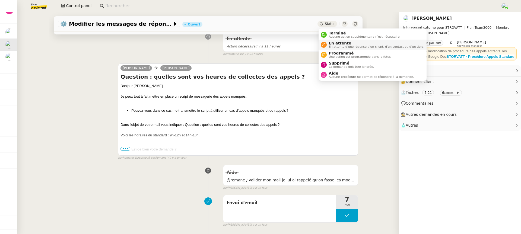
click at [344, 49] on li "En attente En attente d'une réponse d'un client, d'un contact ou d'un tiers." at bounding box center [372, 45] width 108 height 10
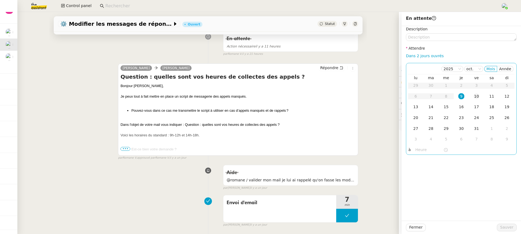
click at [476, 95] on div "10" at bounding box center [476, 96] width 6 height 6
click at [509, 227] on span "Sauver" at bounding box center [506, 227] width 13 height 6
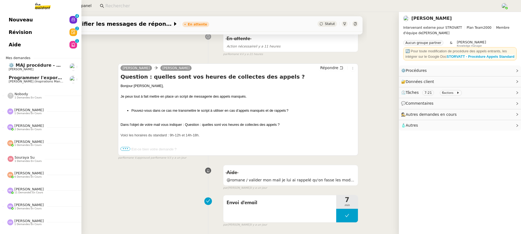
click at [20, 25] on link "Nouveau 0 1 2 3 4 5 6 7 8 9" at bounding box center [40, 20] width 81 height 12
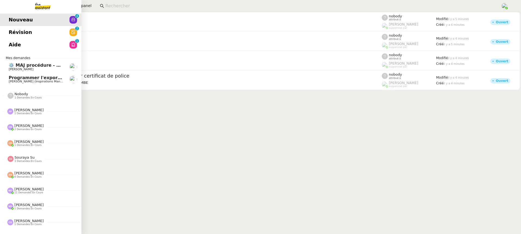
click at [35, 34] on link "Révision 0 1 2 3 4 5 6 7 8 9" at bounding box center [40, 32] width 81 height 12
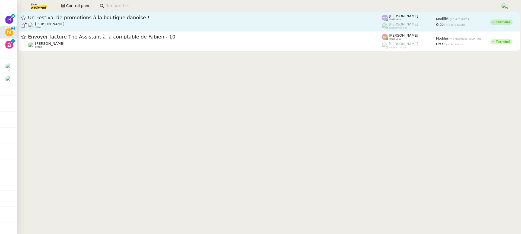
click at [266, 17] on span "Un Festival de promotions à la boutique danoise !" at bounding box center [205, 17] width 354 height 5
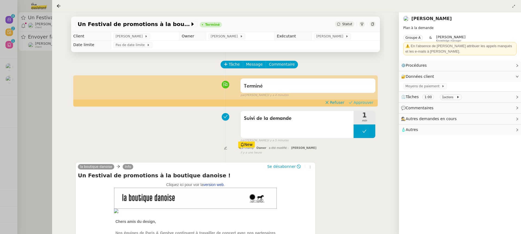
click at [364, 103] on span "Approuver" at bounding box center [363, 102] width 20 height 5
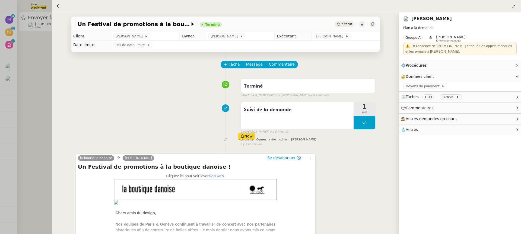
click at [3, 55] on div at bounding box center [260, 117] width 521 height 234
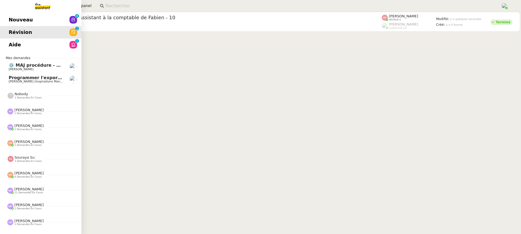
click at [14, 20] on span "Nouveau" at bounding box center [21, 20] width 24 height 8
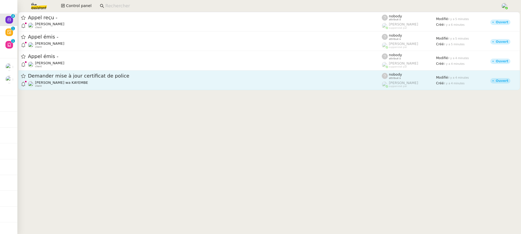
click at [106, 75] on span "Demander mise à jour certificat de police" at bounding box center [205, 76] width 354 height 5
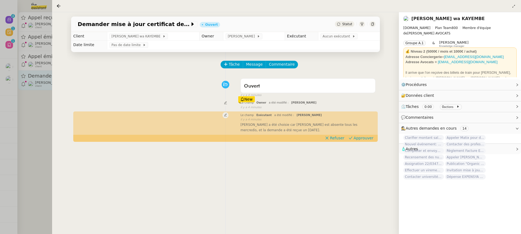
scroll to position [25, 0]
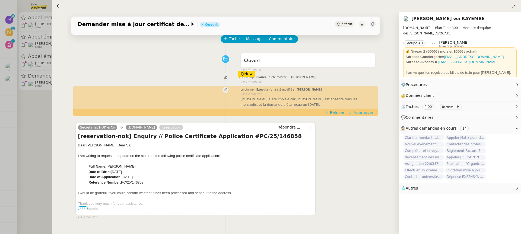
click at [368, 112] on span "Approuver" at bounding box center [363, 112] width 20 height 5
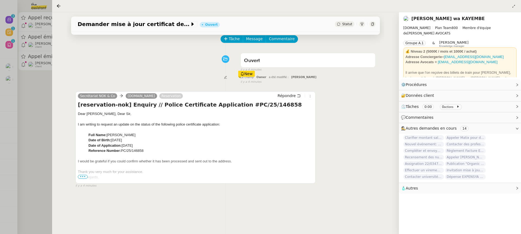
click at [24, 39] on div at bounding box center [260, 117] width 521 height 234
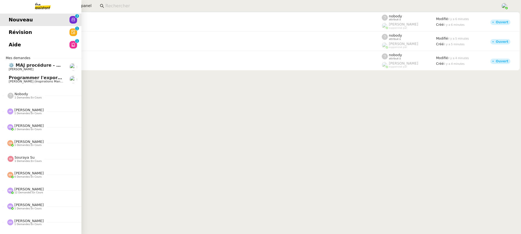
click at [14, 29] on span "Révision" at bounding box center [20, 32] width 23 height 8
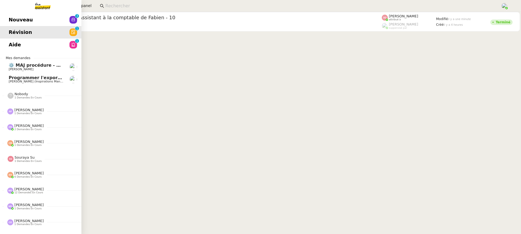
click at [22, 35] on span "Révision" at bounding box center [20, 32] width 23 height 8
click at [25, 42] on link "Aide 0 1 2 3 4 5 6 7 8 9" at bounding box center [40, 45] width 81 height 12
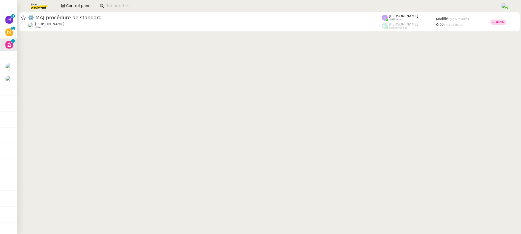
click at [100, 34] on cdk-virtual-scroll-viewport "⚙️ MAJ procédure de standard Thomas SOULIER client Zoé Lachambre attribué à Eme…" at bounding box center [268, 123] width 503 height 222
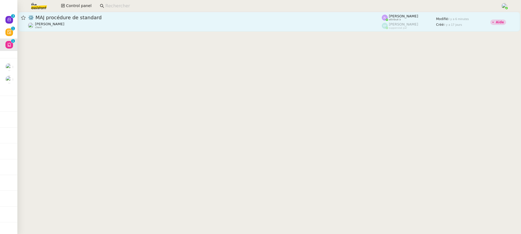
click at [95, 28] on div "[PERSON_NAME] client" at bounding box center [205, 25] width 354 height 7
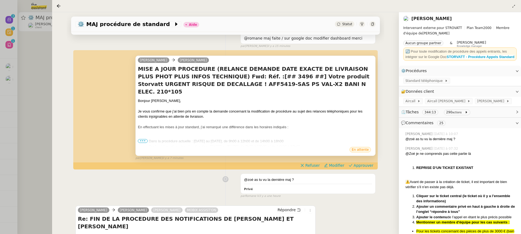
scroll to position [58, 0]
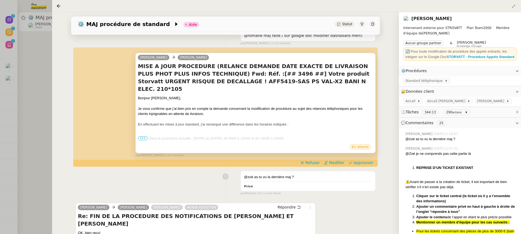
click at [149, 139] on div "Bonjour Thomas, Je vous confirme que j’ai bien pris en compte la demande concer…" at bounding box center [255, 156] width 235 height 122
click at [147, 138] on ul "Dans la procédure actuelle : lundi au vendredi, de 9h00 à 12h00 et de 14h00 à 1…" at bounding box center [255, 141] width 235 height 11
click at [146, 138] on span "•••" at bounding box center [143, 138] width 10 height 4
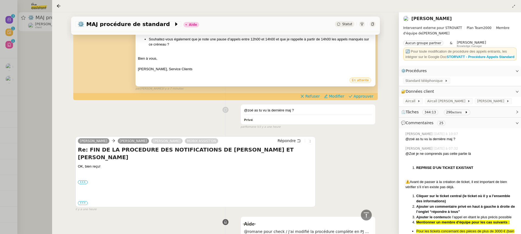
scroll to position [200, 0]
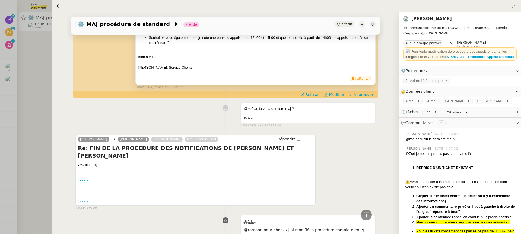
click at [27, 66] on div at bounding box center [260, 117] width 521 height 234
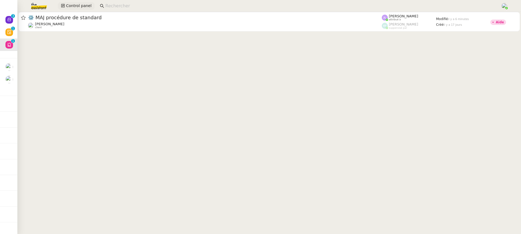
click at [87, 6] on span "Control panel" at bounding box center [78, 6] width 25 height 6
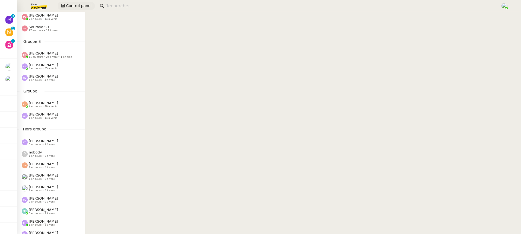
scroll to position [279, 0]
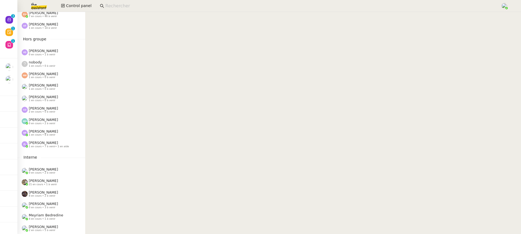
click at [51, 145] on span "1 en cours • 7 à venir • 1 en aide" at bounding box center [49, 146] width 40 height 3
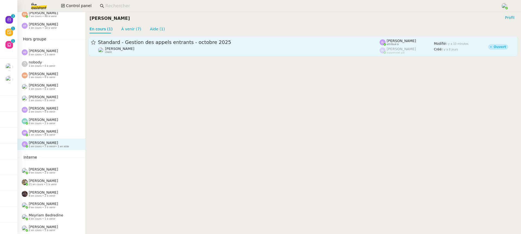
click at [128, 46] on div "Standard - Gestion des appels entrants - octobre 2025 Florian Parant client" at bounding box center [239, 46] width 282 height 15
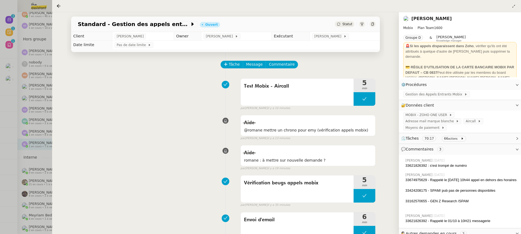
click at [23, 54] on div at bounding box center [260, 117] width 521 height 234
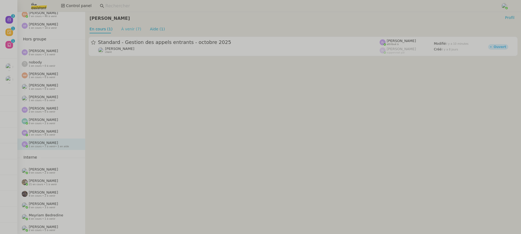
click at [128, 31] on link "À venir (7)" at bounding box center [131, 29] width 20 height 4
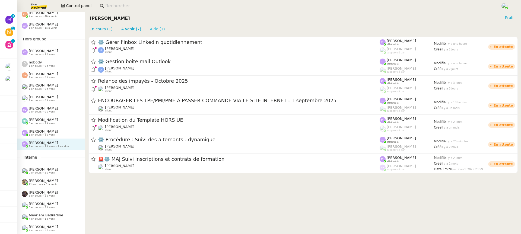
click at [152, 31] on link "Aide (1)" at bounding box center [157, 29] width 15 height 4
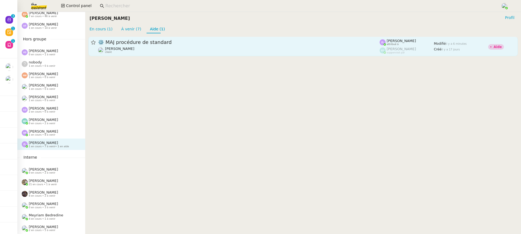
click at [135, 52] on div "[PERSON_NAME] client" at bounding box center [239, 50] width 282 height 7
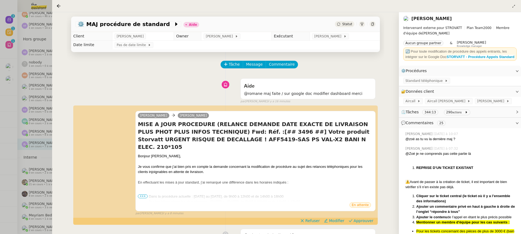
click at [31, 50] on div at bounding box center [260, 117] width 521 height 234
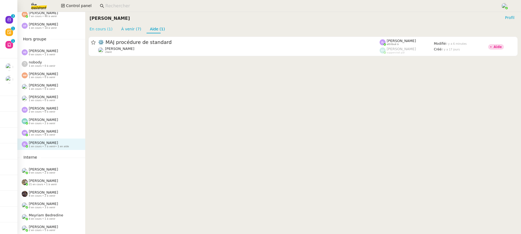
click at [106, 31] on link "En cours (1)" at bounding box center [101, 29] width 23 height 4
click at [121, 31] on link "À venir (7)" at bounding box center [131, 29] width 20 height 4
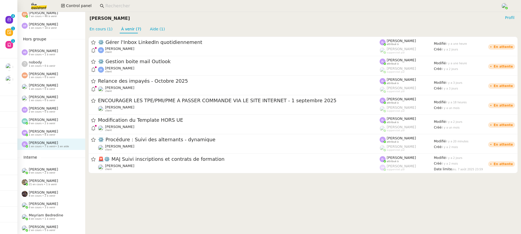
click at [112, 25] on nz-page-header "Zoé Lachambre Profil En cours (1) À venir (7) Aide (1)" at bounding box center [303, 22] width 436 height 21
click at [36, 231] on span "2 en cours • 5 à venir" at bounding box center [42, 230] width 27 height 3
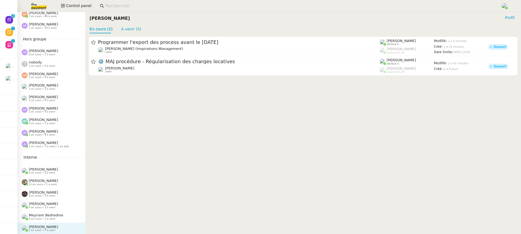
click at [131, 17] on div "Romane Vachon Profil" at bounding box center [303, 18] width 427 height 9
click at [131, 27] on link "À venir (5)" at bounding box center [131, 29] width 20 height 4
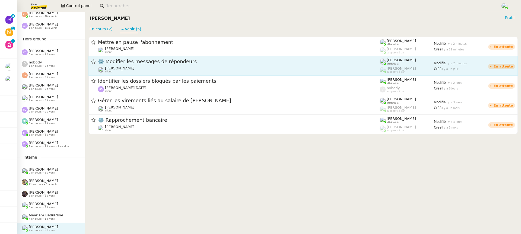
click at [142, 60] on span "⚙️ Modifier les messages de répondeurs" at bounding box center [239, 61] width 282 height 5
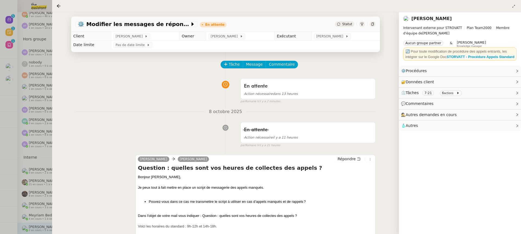
scroll to position [42, 0]
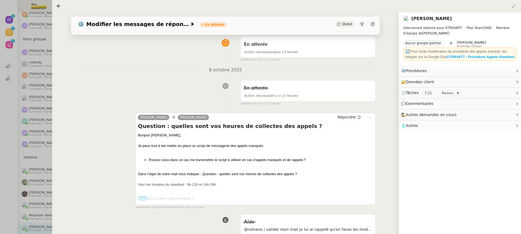
click at [142, 199] on span "•••" at bounding box center [143, 198] width 10 height 4
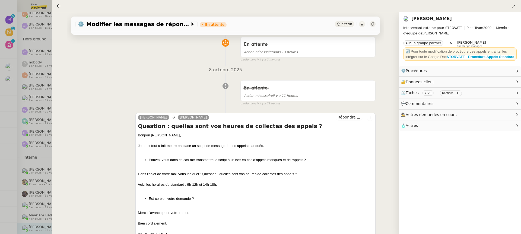
scroll to position [66, 0]
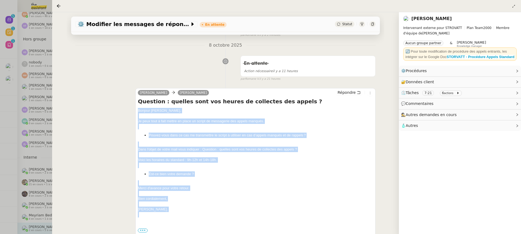
drag, startPoint x: 137, startPoint y: 110, endPoint x: 170, endPoint y: 212, distance: 106.4
click at [171, 212] on div "Geraldine Thomas SOULIER Répondre Question : quelles sont vos heures de collect…" at bounding box center [255, 174] width 240 height 172
copy div "Bonjour Thomas, Je peux tout à fait mettre en place un script de messagerie des…"
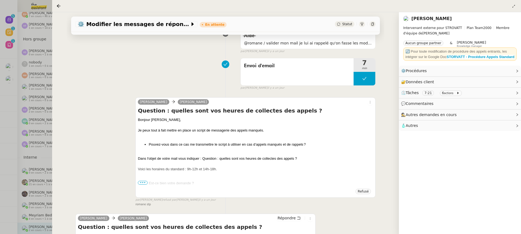
scroll to position [331, 0]
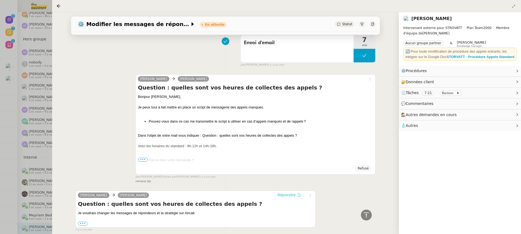
click at [286, 193] on span "Répondre" at bounding box center [286, 194] width 18 height 5
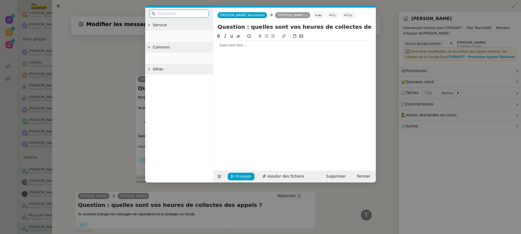
scroll to position [373, 0]
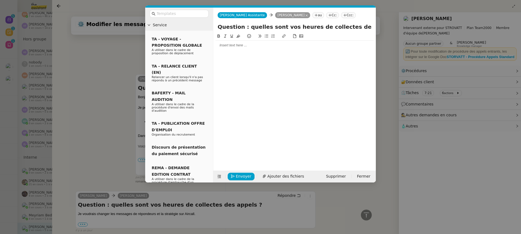
click at [240, 45] on div at bounding box center [294, 45] width 158 height 5
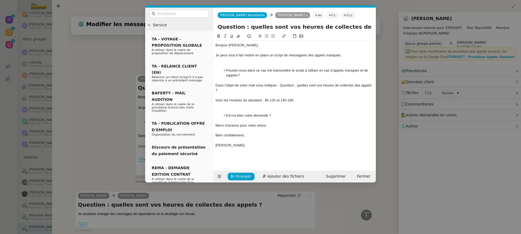
scroll to position [444, 0]
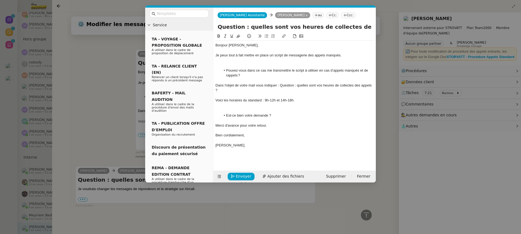
click at [248, 45] on div "Bonjour [PERSON_NAME]," at bounding box center [294, 45] width 158 height 5
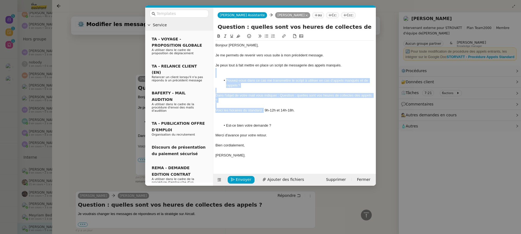
drag, startPoint x: 263, startPoint y: 112, endPoint x: 258, endPoint y: 72, distance: 40.2
click at [258, 72] on div "Bonjour Thomas, Je me permets de revenir vers vous suite à mon précédent messag…" at bounding box center [294, 103] width 158 height 124
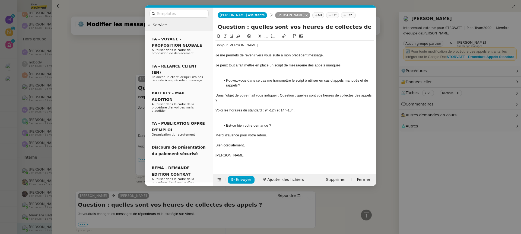
click at [258, 91] on div at bounding box center [294, 90] width 158 height 5
click at [241, 181] on span "Envoyer" at bounding box center [243, 180] width 15 height 6
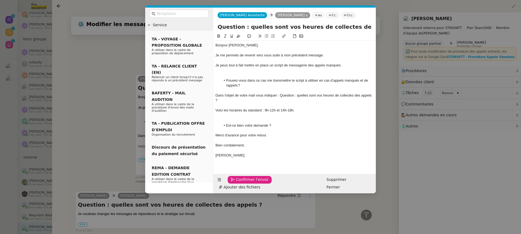
click at [241, 181] on span "Confirmer l'envoi" at bounding box center [252, 180] width 33 height 6
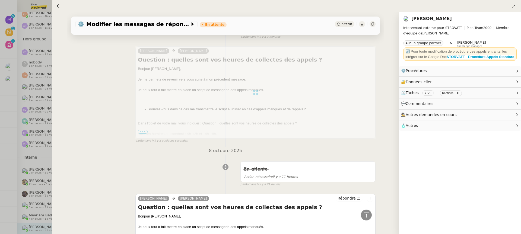
scroll to position [0, 0]
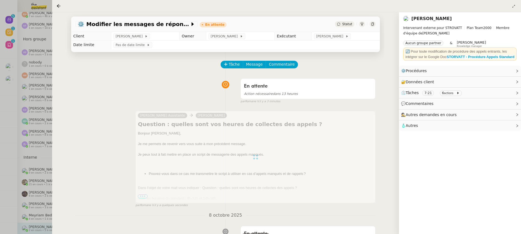
click at [24, 101] on div at bounding box center [260, 117] width 521 height 234
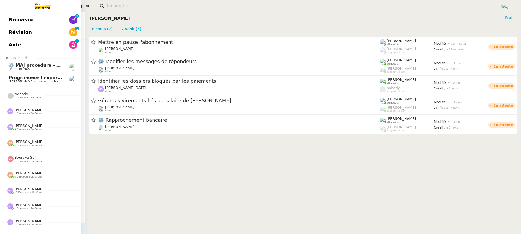
click at [12, 44] on span "Aide" at bounding box center [15, 45] width 12 height 8
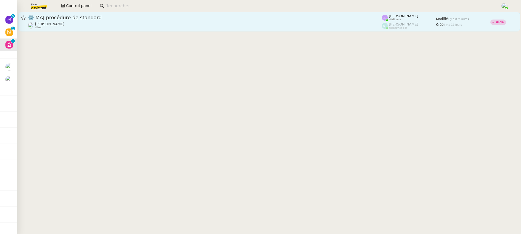
click at [227, 22] on div "[PERSON_NAME] client" at bounding box center [205, 25] width 354 height 7
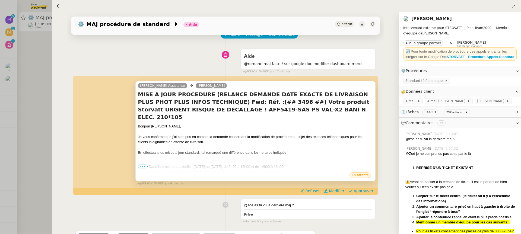
scroll to position [34, 0]
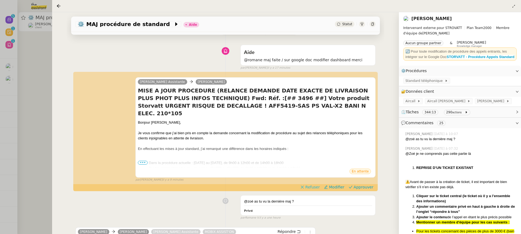
click at [309, 186] on span "Refuser" at bounding box center [312, 186] width 14 height 5
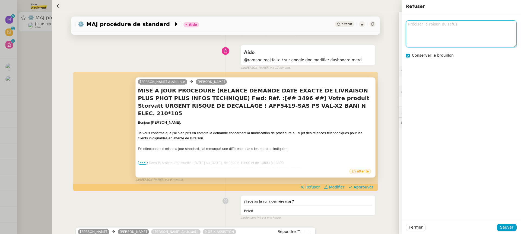
click at [446, 39] on textarea at bounding box center [461, 33] width 111 height 27
type textarea "zoé, déjà relancé dans une autre demande"
click at [505, 229] on span "Sauver" at bounding box center [506, 227] width 13 height 6
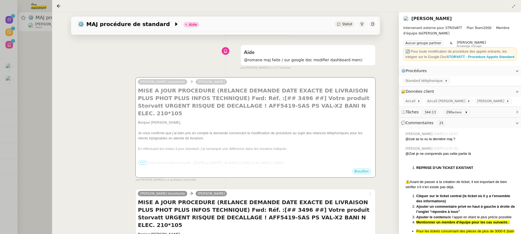
click at [36, 34] on div at bounding box center [260, 117] width 521 height 234
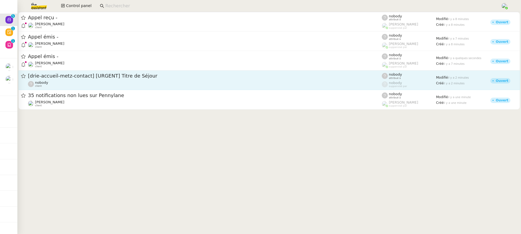
click at [144, 74] on span "[drie-accueil-metz-contact] [URGENT] Titre de Séjour" at bounding box center [205, 76] width 354 height 5
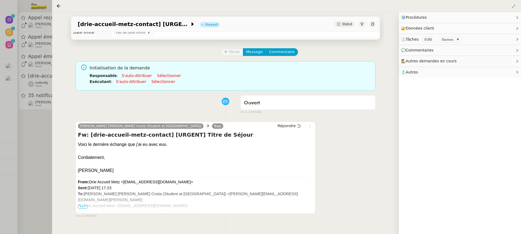
scroll to position [11, 0]
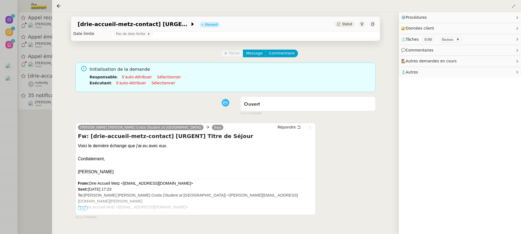
click at [39, 77] on div at bounding box center [260, 117] width 521 height 234
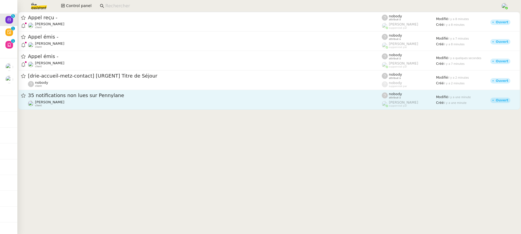
click at [83, 101] on div "Axel BANDIAKY client" at bounding box center [205, 103] width 354 height 7
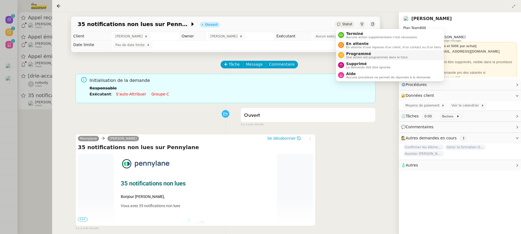
click at [376, 59] on li "Programmé Une action est programmée dans le futur." at bounding box center [390, 55] width 108 height 10
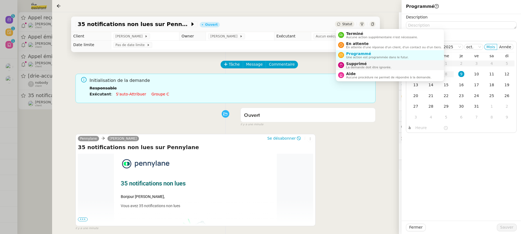
click at [368, 69] on li "Supprimé La demande doit être ignorée." at bounding box center [390, 65] width 108 height 10
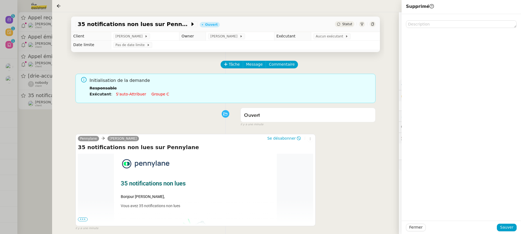
click at [508, 222] on div "Fermer Sauver" at bounding box center [460, 227] width 119 height 13
click at [508, 224] on span "Sauver" at bounding box center [506, 227] width 13 height 6
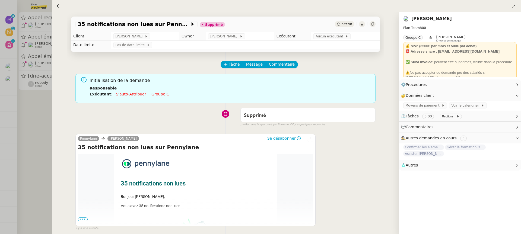
click at [19, 62] on div at bounding box center [260, 117] width 521 height 234
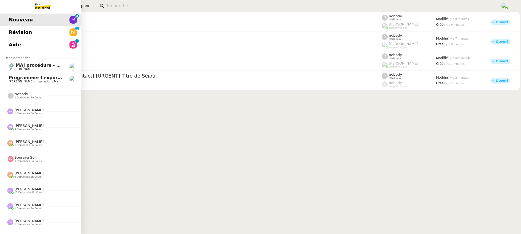
click at [14, 39] on link "Aide 0 1 2 3 4 5 6 7 8 9" at bounding box center [40, 45] width 81 height 12
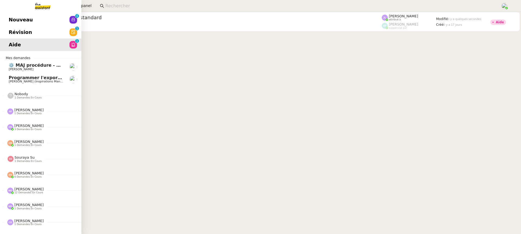
click at [17, 28] on span "Révision" at bounding box center [20, 32] width 23 height 8
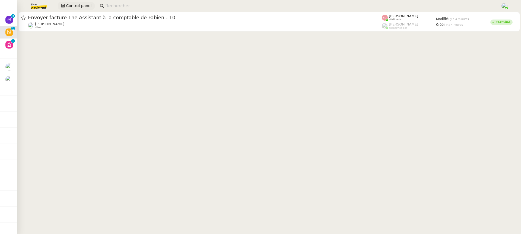
click at [71, 3] on span "Control panel" at bounding box center [78, 6] width 25 height 6
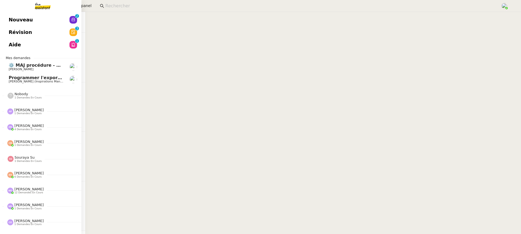
click at [11, 15] on link "Nouveau 0 1 2 3 4 5 6 7 8 9" at bounding box center [40, 20] width 81 height 12
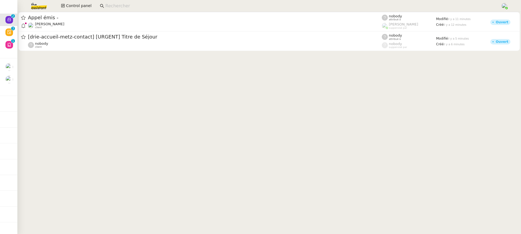
click at [133, 9] on input at bounding box center [300, 5] width 390 height 7
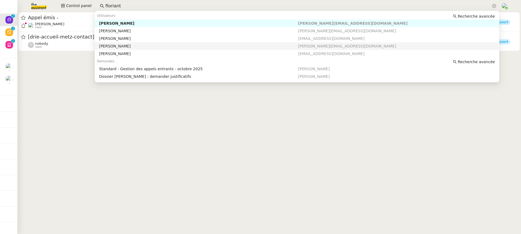
click at [133, 46] on div "[PERSON_NAME]" at bounding box center [198, 46] width 199 height 5
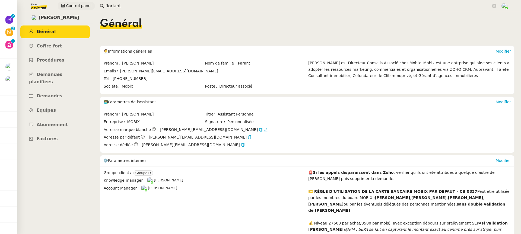
click at [79, 6] on span "Control panel" at bounding box center [78, 6] width 25 height 6
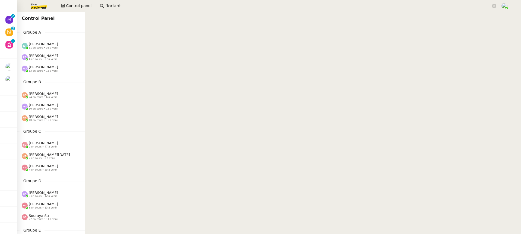
click at [138, 10] on app-search-bar "floriant" at bounding box center [298, 6] width 402 height 12
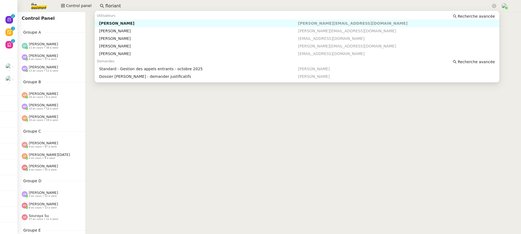
drag, startPoint x: 127, startPoint y: 3, endPoint x: 47, endPoint y: 7, distance: 79.9
click at [49, 7] on div "Control panel floriant" at bounding box center [261, 6] width 494 height 12
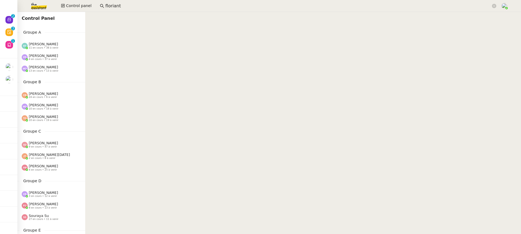
click at [36, 127] on div "Control Panel Groupe A Emelyne Foussier 11 en cours • 38 à venir Pauline Ribas …" at bounding box center [51, 123] width 68 height 222
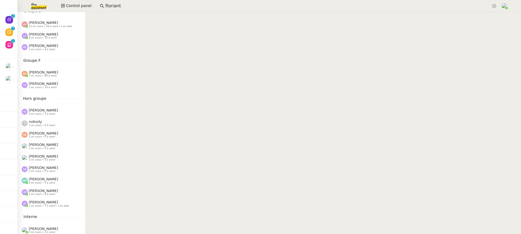
scroll to position [240, 0]
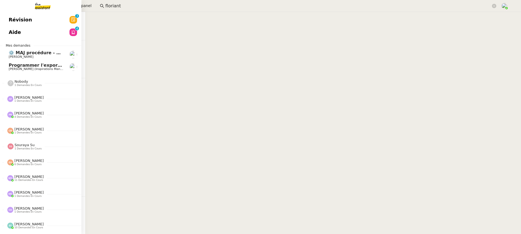
click at [8, 41] on div "Révision 0 1 2 3 4 5 6 7 8 9 Aide 0 1 2 3 4 5 6 7 8 9 Mes demandes ⚙️ MAJ procé…" at bounding box center [40, 123] width 81 height 222
click at [16, 37] on link "Aide 0 1 2 3 4 5 6 7 8 9" at bounding box center [40, 32] width 81 height 12
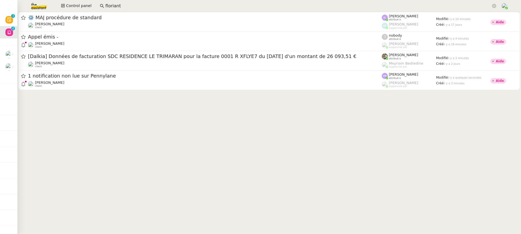
click at [176, 98] on cdk-virtual-scroll-viewport "⚙️ MAJ procédure de standard Thomas SOULIER client Zoé Lachambre attribué à Eme…" at bounding box center [268, 123] width 503 height 222
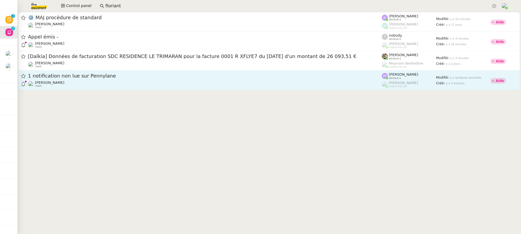
click at [165, 86] on div "Gabrielle Tavernier client" at bounding box center [205, 84] width 354 height 7
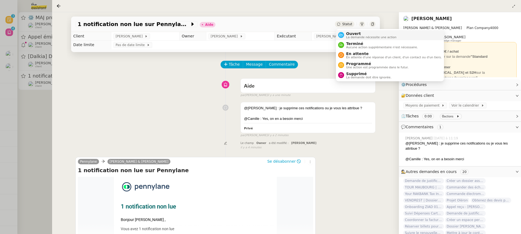
click at [359, 32] on span "Ouvert" at bounding box center [371, 33] width 50 height 4
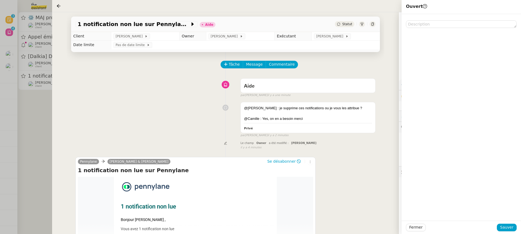
click at [506, 232] on div "Fermer Sauver" at bounding box center [460, 227] width 119 height 13
click at [504, 229] on span "Sauver" at bounding box center [506, 227] width 13 height 6
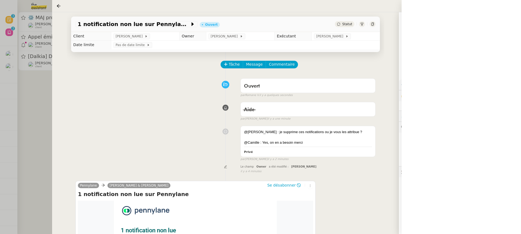
click at [48, 86] on div at bounding box center [260, 117] width 521 height 234
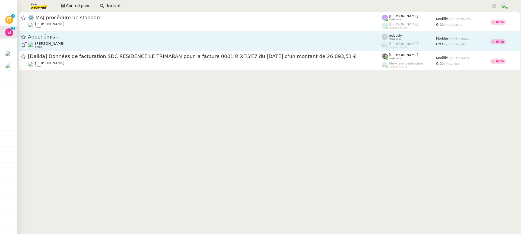
click at [90, 46] on div "Franck MUFFAT-JEANDET client" at bounding box center [205, 44] width 354 height 7
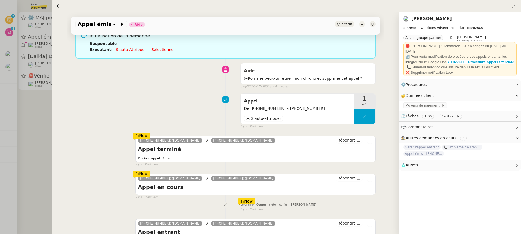
scroll to position [45, 0]
click at [327, 113] on div at bounding box center [297, 113] width 106 height 0
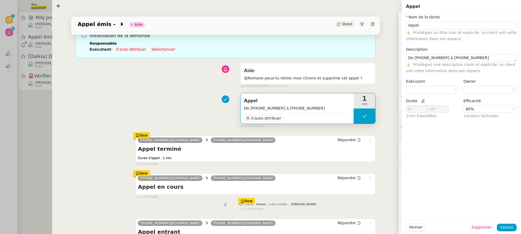
click at [486, 229] on span "Supprimer" at bounding box center [481, 227] width 20 height 6
click at [497, 214] on span "Ok" at bounding box center [496, 212] width 5 height 5
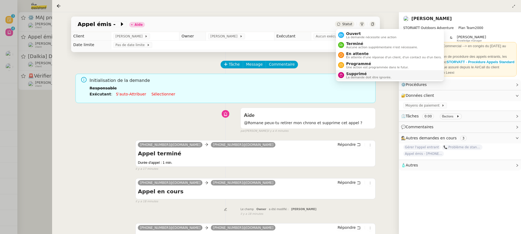
click at [370, 75] on span "Supprimé" at bounding box center [368, 74] width 45 height 4
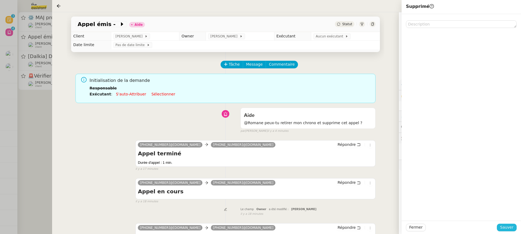
click at [507, 231] on button "Sauver" at bounding box center [507, 228] width 20 height 8
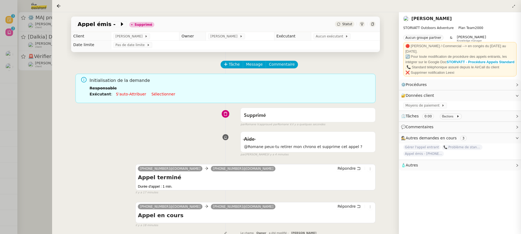
click at [46, 46] on div at bounding box center [260, 117] width 521 height 234
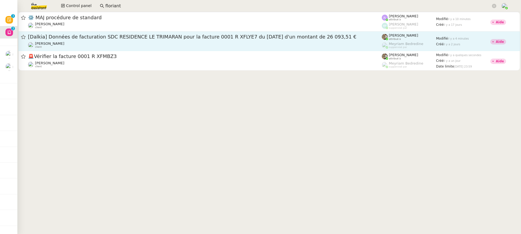
click at [101, 41] on div "[Dalkia] Données de facturation SDC RESIDENCE LE TRIMARAN pour la facture 0001 …" at bounding box center [205, 41] width 354 height 15
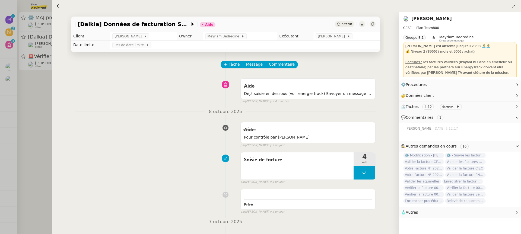
click at [36, 54] on div at bounding box center [260, 117] width 521 height 234
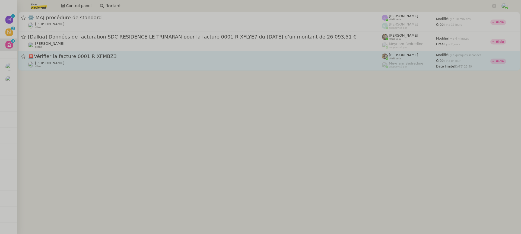
click at [82, 63] on div "Charles Da Conceicao client" at bounding box center [205, 64] width 354 height 7
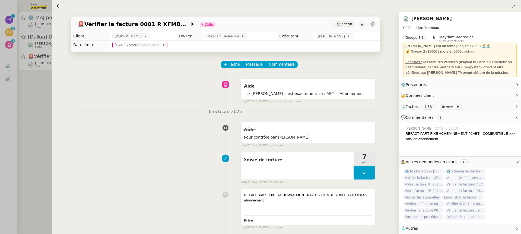
click at [62, 71] on div "🚨 Vérifier la facture 0001 R XFMBZ3 Aide Statut Client Charles Da Conceicao Own…" at bounding box center [225, 123] width 347 height 222
click at [38, 50] on div at bounding box center [260, 117] width 521 height 234
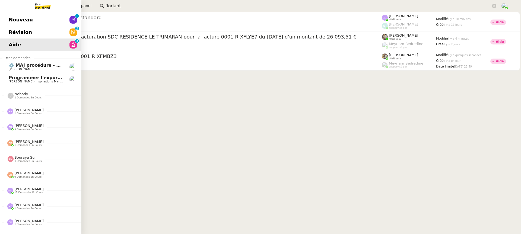
click at [12, 33] on span "Révision" at bounding box center [20, 32] width 23 height 8
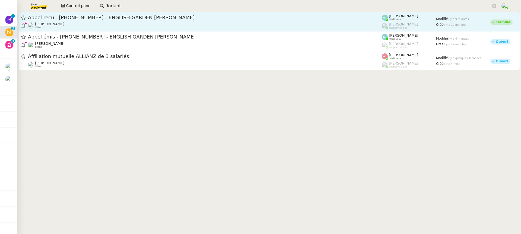
click at [201, 20] on span "Appel reçu - [PHONE_NUMBER] - ENGLISH GARDEN [PERSON_NAME]" at bounding box center [205, 17] width 354 height 5
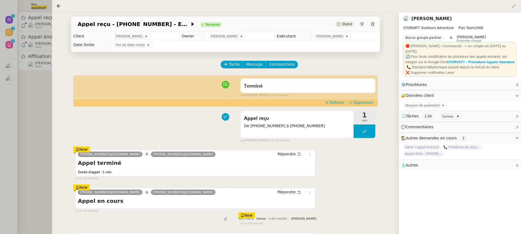
click at [366, 98] on div "Terminé false par Emelyne F. il y a 9 minutes" at bounding box center [225, 87] width 300 height 22
click at [366, 100] on span "Approuver" at bounding box center [363, 102] width 20 height 5
click at [42, 46] on div at bounding box center [260, 117] width 521 height 234
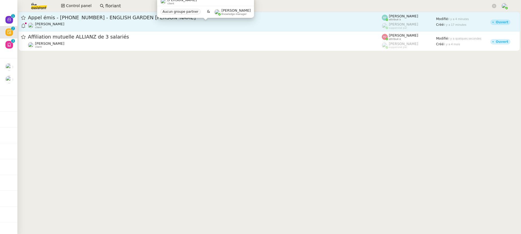
click at [92, 28] on div "Franck MUFFAT-JEANDET client" at bounding box center [205, 25] width 354 height 7
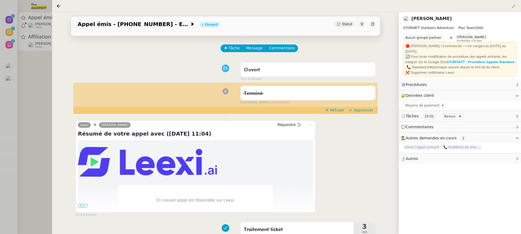
scroll to position [78, 0]
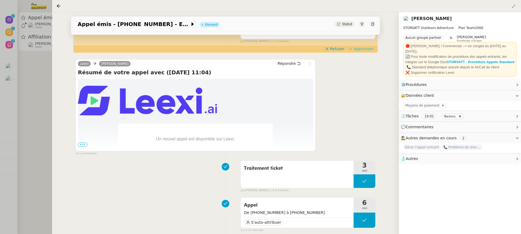
click at [352, 49] on icon at bounding box center [351, 49] width 4 height 4
click at [35, 48] on div at bounding box center [260, 117] width 521 height 234
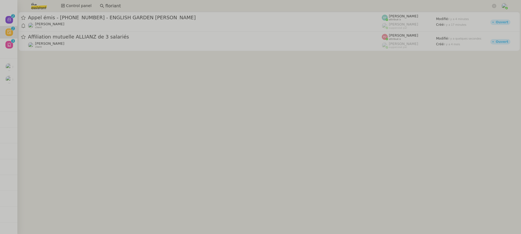
click at [115, 8] on input "floriant" at bounding box center [297, 5] width 385 height 7
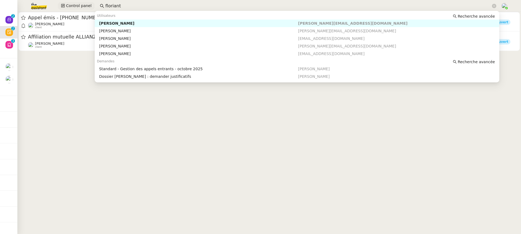
click at [66, 7] on div "Control panel floriant" at bounding box center [261, 6] width 494 height 12
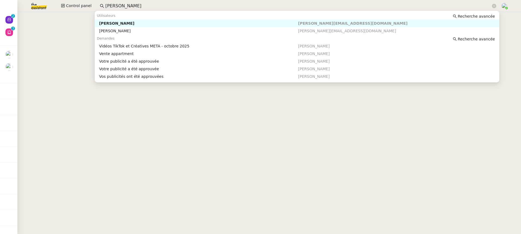
click at [137, 24] on div "Anthony Morcillo" at bounding box center [198, 23] width 199 height 5
type input "anthony mor"
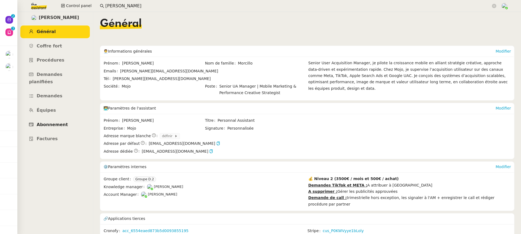
click at [65, 119] on link "Abonnement" at bounding box center [54, 125] width 69 height 13
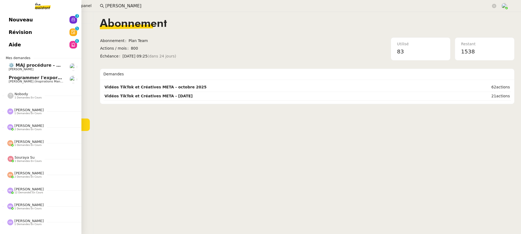
click at [14, 45] on span "Aide" at bounding box center [15, 45] width 12 height 8
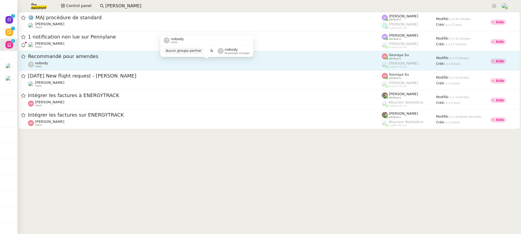
click at [195, 62] on div "nobody client" at bounding box center [205, 64] width 354 height 7
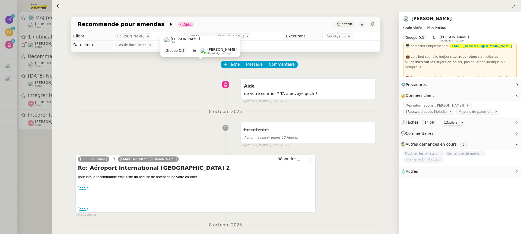
click at [50, 47] on div at bounding box center [260, 117] width 521 height 234
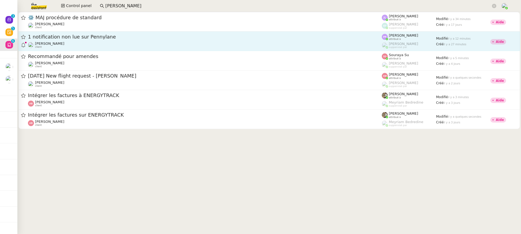
click at [78, 39] on span "1 notification non lue sur Pennylane" at bounding box center [205, 36] width 354 height 5
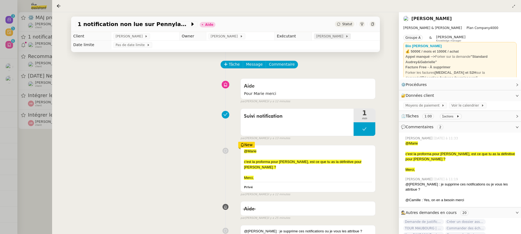
click at [331, 34] on span "[PERSON_NAME]" at bounding box center [330, 36] width 29 height 5
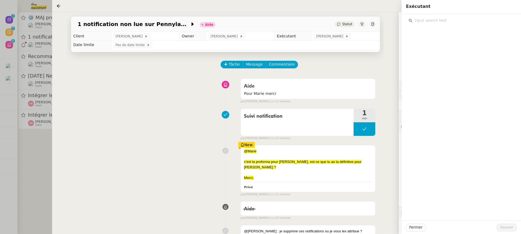
click at [489, 20] on input "text" at bounding box center [462, 20] width 101 height 7
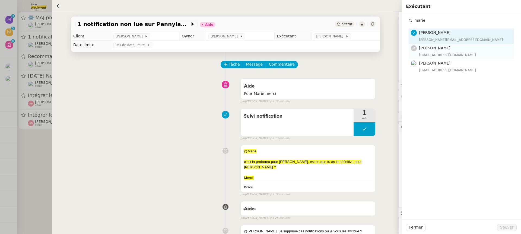
type input "marie"
click at [481, 54] on div "[EMAIL_ADDRESS][DOMAIN_NAME]" at bounding box center [465, 54] width 92 height 5
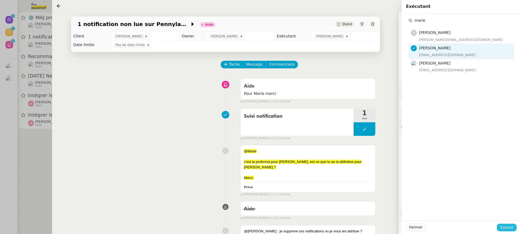
click at [506, 227] on span "Sauver" at bounding box center [506, 227] width 13 height 6
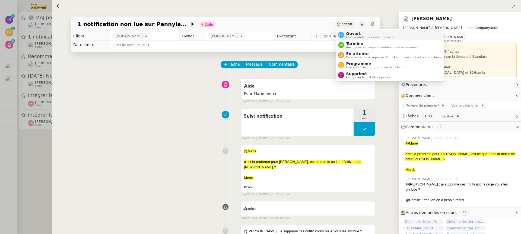
click at [356, 37] on span "La demande nécessite une action" at bounding box center [371, 37] width 50 height 3
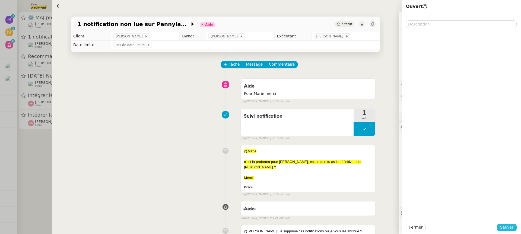
click at [509, 224] on button "Sauver" at bounding box center [507, 228] width 20 height 8
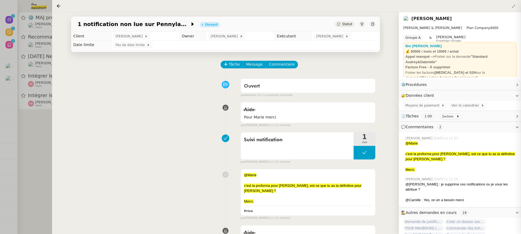
click at [37, 38] on div at bounding box center [260, 117] width 521 height 234
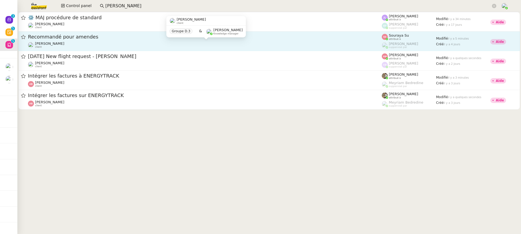
click at [81, 45] on div "[PERSON_NAME] client" at bounding box center [205, 44] width 354 height 7
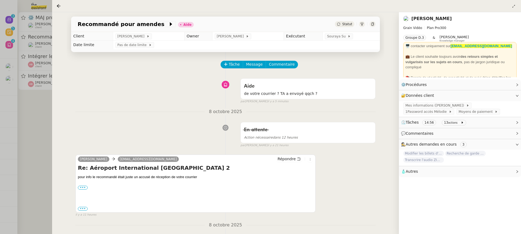
click at [24, 93] on div at bounding box center [260, 117] width 521 height 234
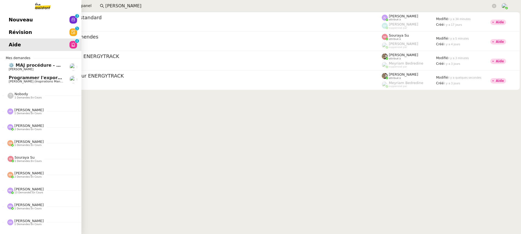
click at [14, 24] on span "Nouveau" at bounding box center [21, 20] width 24 height 8
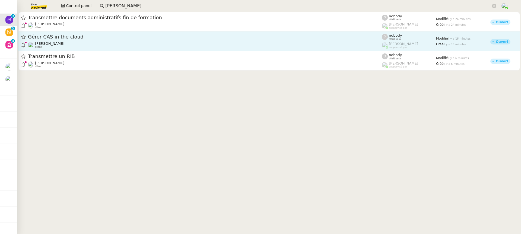
click at [159, 37] on span "Gérer CAS in the cloud" at bounding box center [205, 36] width 354 height 5
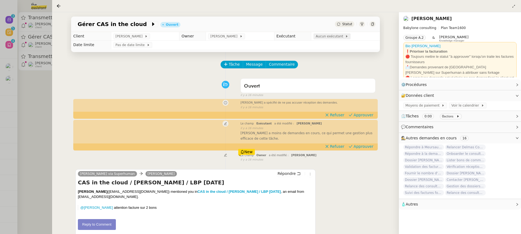
click at [333, 36] on span "Aucun exécutant" at bounding box center [330, 36] width 30 height 5
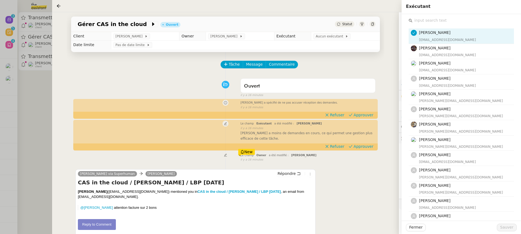
click at [465, 22] on input "text" at bounding box center [462, 20] width 101 height 7
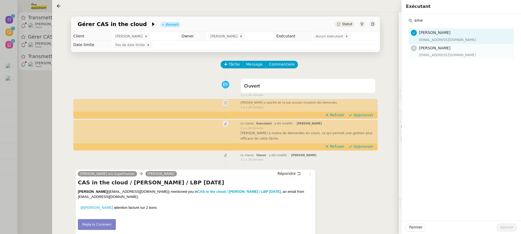
type input "eme"
click at [459, 55] on div "[EMAIL_ADDRESS][DOMAIN_NAME]" at bounding box center [465, 54] width 92 height 5
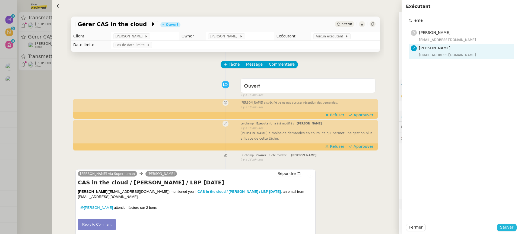
click at [504, 226] on span "Sauver" at bounding box center [506, 227] width 13 height 6
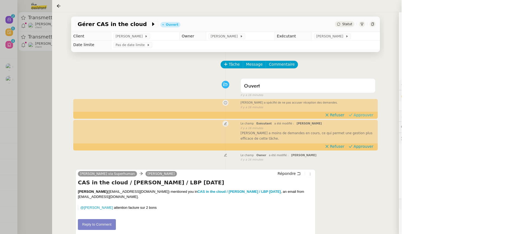
click at [368, 116] on span "Approuver" at bounding box center [363, 114] width 20 height 5
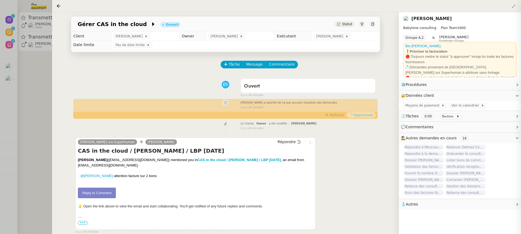
click at [51, 22] on div at bounding box center [260, 117] width 521 height 234
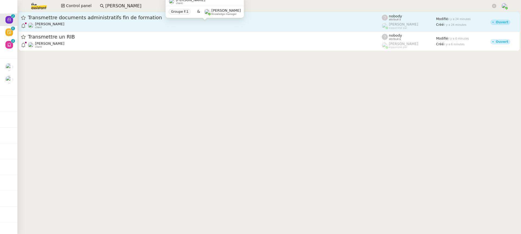
click at [87, 25] on div "[PERSON_NAME] MAS client" at bounding box center [205, 25] width 354 height 7
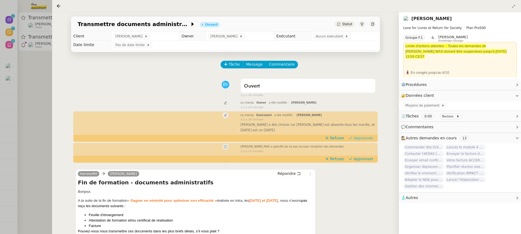
click at [360, 138] on span "Approuver" at bounding box center [363, 137] width 20 height 5
click at [362, 157] on span "Approuver" at bounding box center [363, 158] width 20 height 5
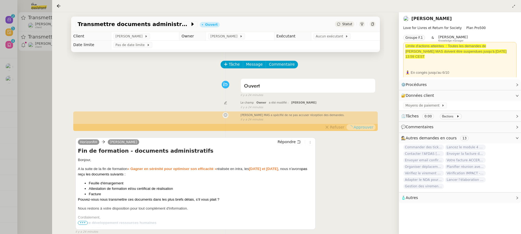
click at [47, 52] on div at bounding box center [260, 117] width 521 height 234
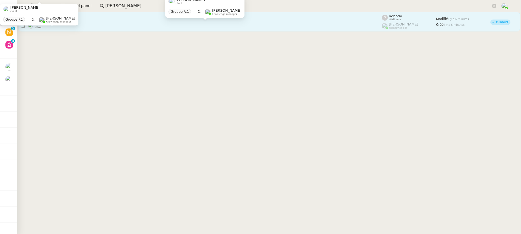
click at [144, 23] on div "[PERSON_NAME] client" at bounding box center [205, 25] width 354 height 7
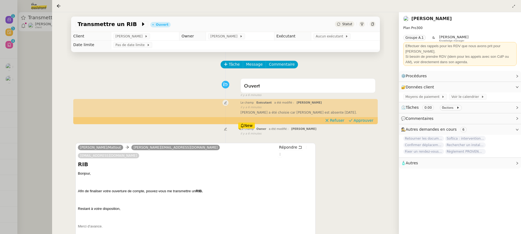
scroll to position [28, 0]
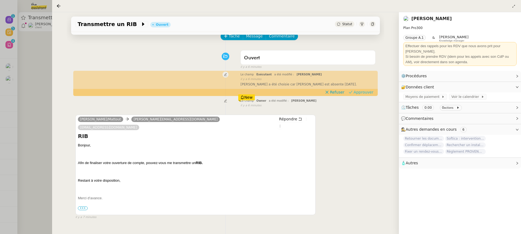
click at [369, 94] on span "Approuver" at bounding box center [363, 92] width 20 height 5
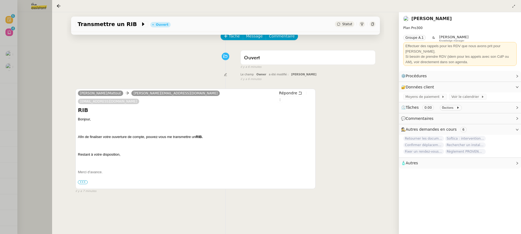
click at [15, 59] on div at bounding box center [260, 117] width 521 height 234
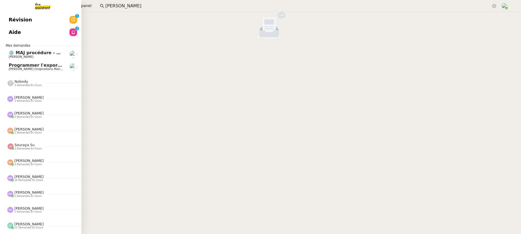
click at [7, 24] on link "Révision 0 1 2 3 4 5 6 7 8 9" at bounding box center [40, 20] width 81 height 12
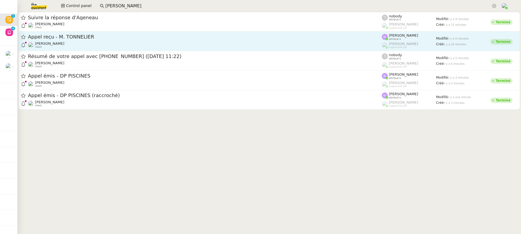
click at [389, 40] on span "attribué à" at bounding box center [395, 39] width 12 height 3
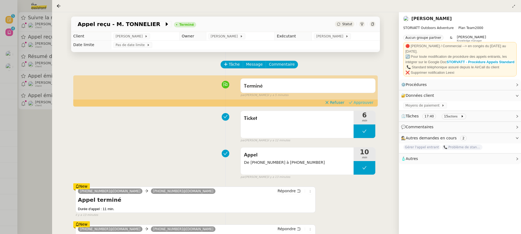
click at [370, 103] on span "Approuver" at bounding box center [363, 102] width 20 height 5
click at [41, 60] on div at bounding box center [260, 117] width 521 height 234
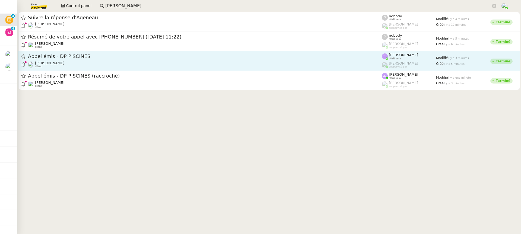
click at [370, 67] on div "[PERSON_NAME] client" at bounding box center [205, 64] width 354 height 7
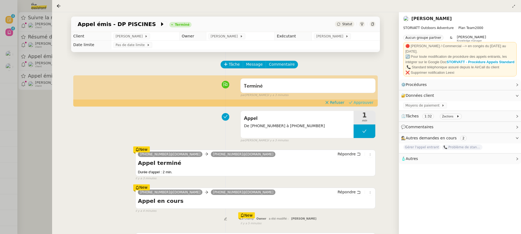
click at [366, 102] on span "Approuver" at bounding box center [363, 102] width 20 height 5
click at [36, 49] on div at bounding box center [260, 117] width 521 height 234
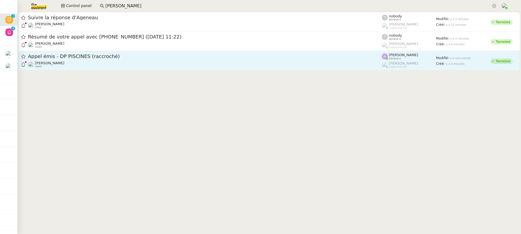
click at [120, 62] on div "[PERSON_NAME] client" at bounding box center [205, 64] width 354 height 7
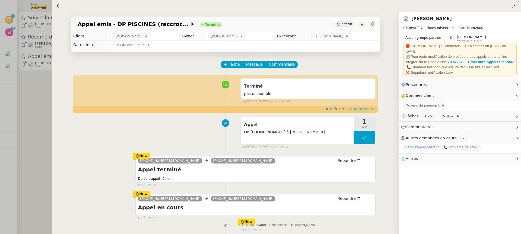
click at [369, 110] on span "Approuver" at bounding box center [363, 108] width 20 height 5
click at [28, 31] on div at bounding box center [260, 117] width 521 height 234
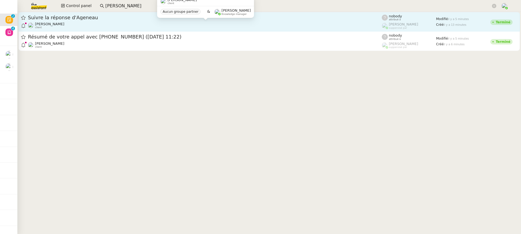
click at [105, 22] on div "[PERSON_NAME] client" at bounding box center [205, 25] width 354 height 7
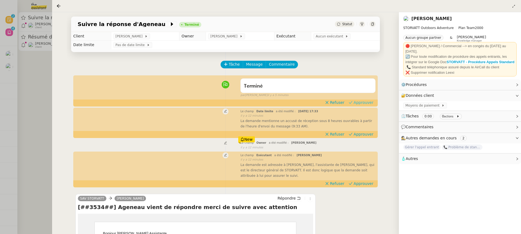
click at [371, 101] on span "Approuver" at bounding box center [363, 102] width 20 height 5
click at [370, 133] on span "Approuver" at bounding box center [363, 134] width 20 height 5
click at [361, 178] on div "La demande est adressée à [PERSON_NAME], l'assistante de [PERSON_NAME], qui est…" at bounding box center [307, 170] width 135 height 16
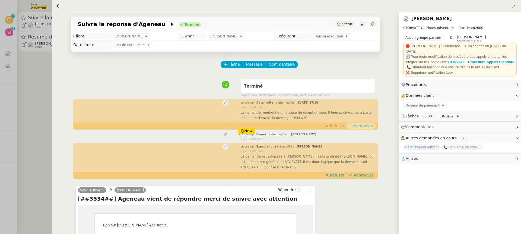
click at [364, 183] on div "SAV STORVATT [PERSON_NAME] [##3534##] Ageneau vient de répondre merci de suivre…" at bounding box center [225, 232] width 300 height 102
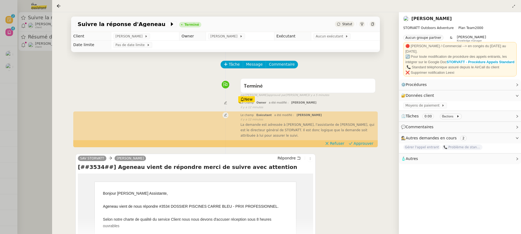
click at [360, 174] on div "SAV STORVATT [PERSON_NAME] [##3534##] Ageneau vient de répondre merci de suivre…" at bounding box center [225, 200] width 300 height 102
click at [362, 141] on span "Approuver" at bounding box center [363, 143] width 20 height 5
click at [33, 49] on div at bounding box center [260, 117] width 521 height 234
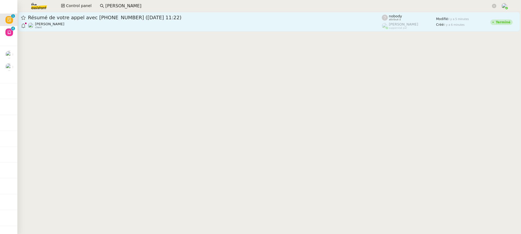
click at [81, 19] on span "Résumé de votre appel avec [PHONE_NUMBER] ([DATE] 11:22)" at bounding box center [205, 17] width 354 height 5
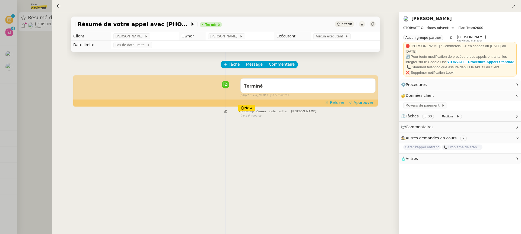
click at [369, 98] on div "Terminé false par [PERSON_NAME] il y a 5 minutes" at bounding box center [225, 87] width 300 height 22
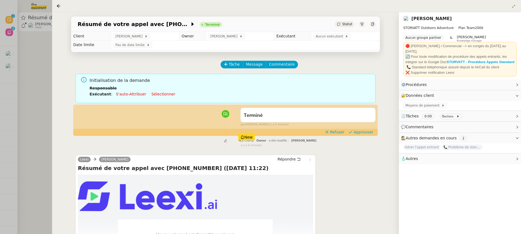
click at [363, 102] on div "Initialisation de la demande Responsable Exécutant : S'auto-attribuer Sélection…" at bounding box center [225, 89] width 300 height 30
click at [361, 133] on span "Approuver" at bounding box center [363, 131] width 20 height 5
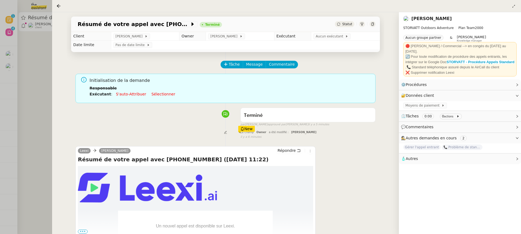
click at [16, 32] on div at bounding box center [260, 117] width 521 height 234
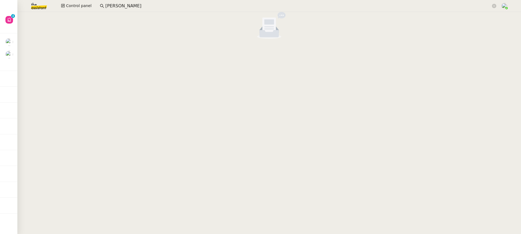
click at [72, 2] on div "Control panel [PERSON_NAME]" at bounding box center [261, 6] width 494 height 12
click at [73, 4] on span "Control panel" at bounding box center [78, 6] width 25 height 6
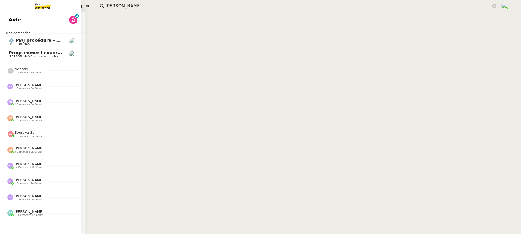
click at [12, 54] on span "Programmer l'export des process avant le [DATE]" at bounding box center [69, 52] width 121 height 5
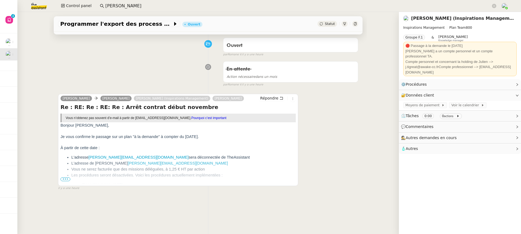
scroll to position [69, 0]
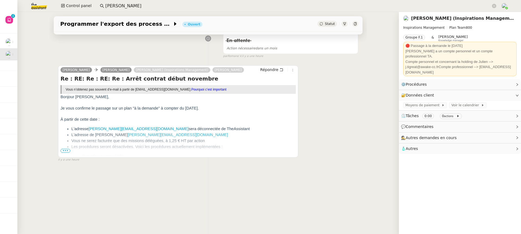
click at [64, 149] on span "•••" at bounding box center [65, 151] width 10 height 4
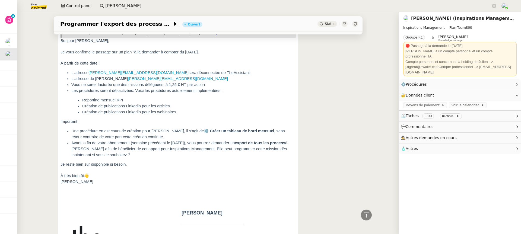
scroll to position [0, 0]
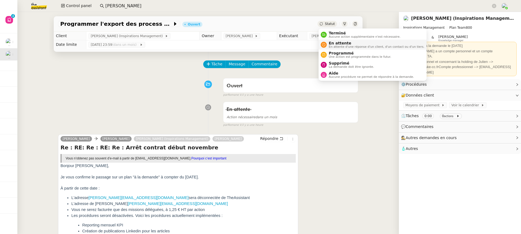
click at [335, 49] on li "En attente En attente d'une réponse d'un client, d'un contact ou d'un tiers." at bounding box center [372, 45] width 108 height 10
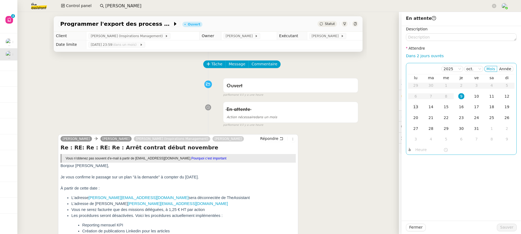
click at [420, 107] on td "13" at bounding box center [415, 107] width 15 height 11
click at [514, 224] on button "Sauver" at bounding box center [507, 228] width 20 height 8
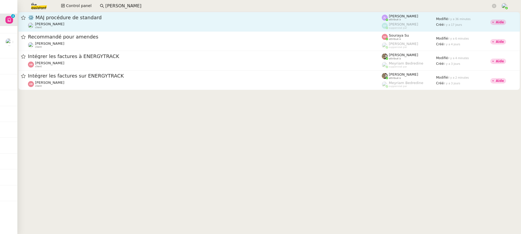
click at [70, 18] on span "⚙️ MAJ procédure de standard" at bounding box center [205, 17] width 354 height 5
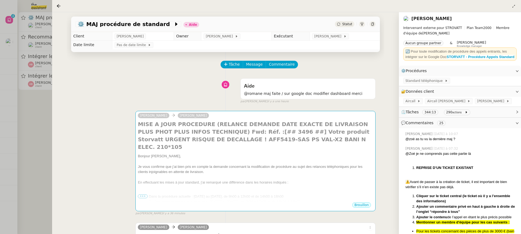
scroll to position [116, 0]
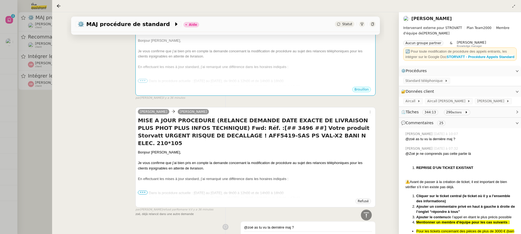
click at [21, 68] on div at bounding box center [260, 117] width 521 height 234
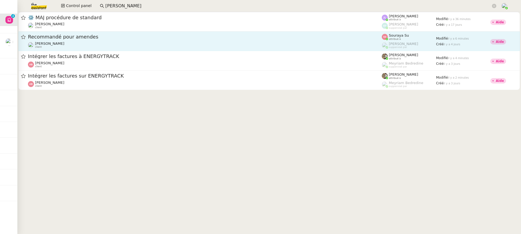
click at [51, 43] on span "[PERSON_NAME]" at bounding box center [49, 43] width 29 height 4
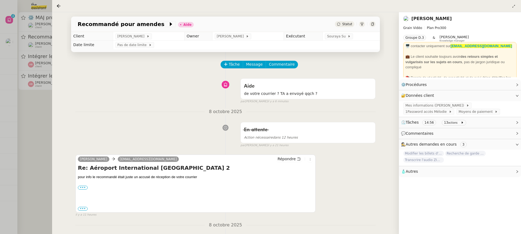
click at [39, 38] on div at bounding box center [260, 117] width 521 height 234
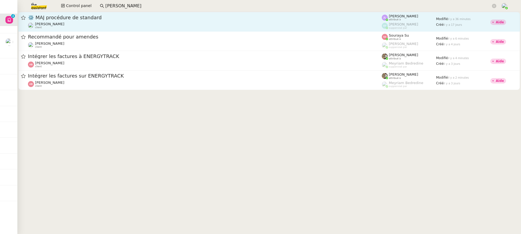
click at [62, 27] on div "Thomas SOULIER client" at bounding box center [49, 25] width 29 height 7
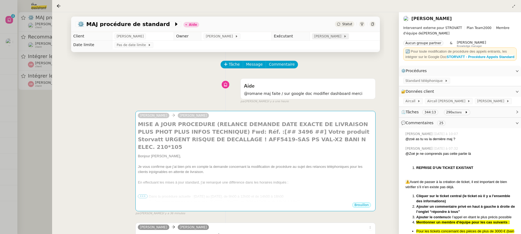
click at [336, 39] on span "[PERSON_NAME]" at bounding box center [328, 36] width 29 height 5
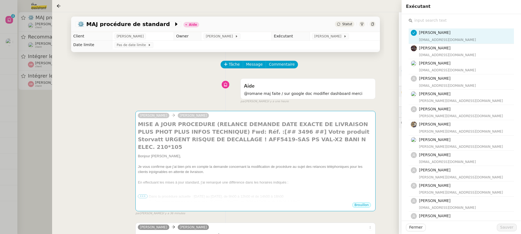
click at [434, 14] on div "Zoé Lachambre zoe@theassistant.team Bert Canavaggio bert.canavaggio@gmail.com R…" at bounding box center [461, 181] width 111 height 335
click at [434, 17] on input "text" at bounding box center [462, 20] width 101 height 7
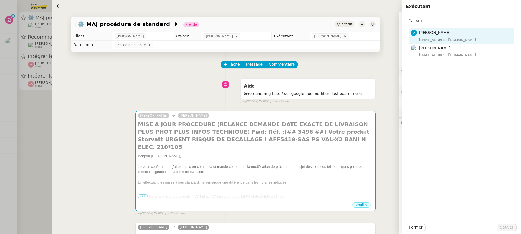
type input "rom"
click at [439, 61] on div "rom Zoé Lachambre zoe@theassistant.team Romane Vachon romane@team.theassistant.…" at bounding box center [460, 117] width 119 height 207
click at [436, 53] on div "[EMAIL_ADDRESS][DOMAIN_NAME]" at bounding box center [465, 54] width 92 height 5
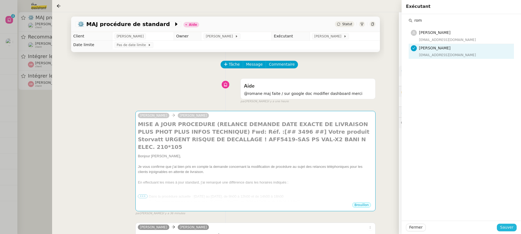
click at [513, 229] on button "Sauver" at bounding box center [507, 228] width 20 height 8
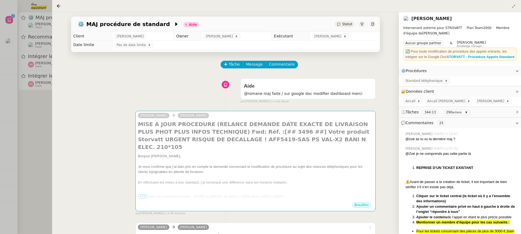
click at [41, 57] on div at bounding box center [260, 117] width 521 height 234
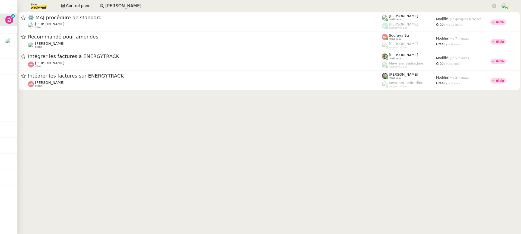
click at [114, 11] on app-search-bar "anthony mor" at bounding box center [298, 6] width 402 height 12
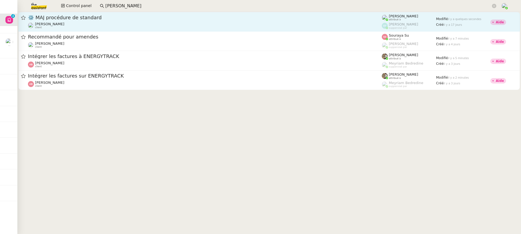
click at [114, 17] on span "⚙️ MAJ procédure de standard" at bounding box center [205, 17] width 354 height 5
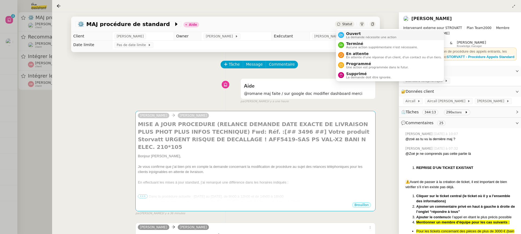
click at [357, 36] on span "La demande nécessite une action" at bounding box center [371, 37] width 50 height 3
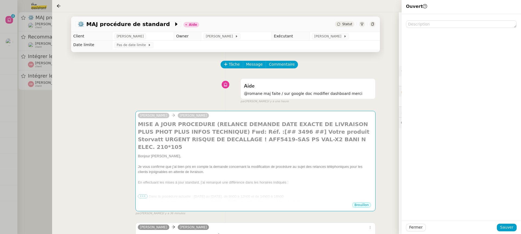
click at [506, 232] on div "Fermer Sauver" at bounding box center [460, 227] width 119 height 13
click at [503, 226] on span "Sauver" at bounding box center [506, 227] width 13 height 6
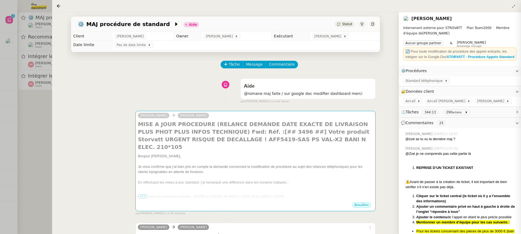
click at [28, 57] on div at bounding box center [260, 117] width 521 height 234
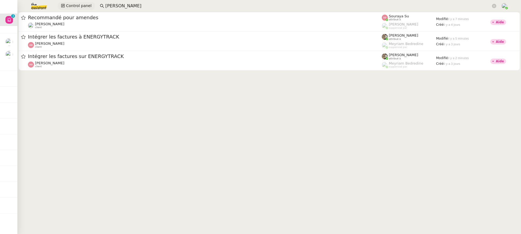
click at [86, 7] on span "Control panel" at bounding box center [78, 6] width 25 height 6
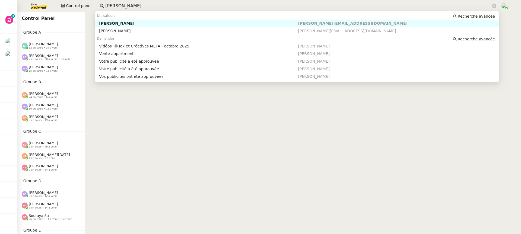
drag, startPoint x: 146, startPoint y: 7, endPoint x: 47, endPoint y: 7, distance: 99.0
click at [48, 7] on div "Control panel anthony mor" at bounding box center [261, 6] width 494 height 12
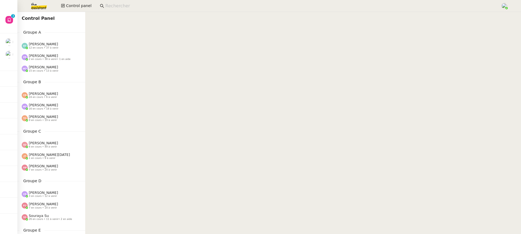
click at [50, 27] on div "Control Panel Groupe A Emelyne Foussier 12 en cours • 37 à venir Pauline Ribas …" at bounding box center [51, 123] width 68 height 222
click at [50, 30] on nz-divider "Groupe A" at bounding box center [51, 32] width 68 height 6
click at [48, 46] on span "[PERSON_NAME]" at bounding box center [43, 44] width 29 height 4
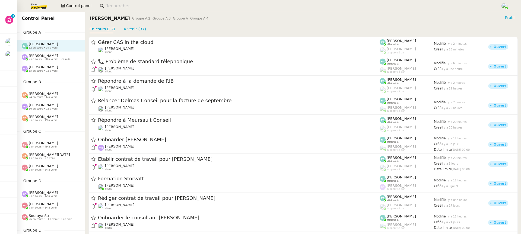
click at [55, 62] on div "Pauline Ribas 2 en cours • 38 à venir • 1 en aide" at bounding box center [51, 57] width 68 height 11
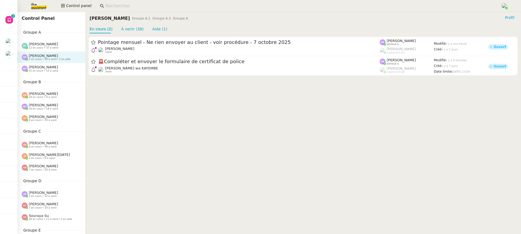
click at [56, 66] on div "Marie Orsoni 15 en cours • 13 à venir" at bounding box center [44, 68] width 30 height 7
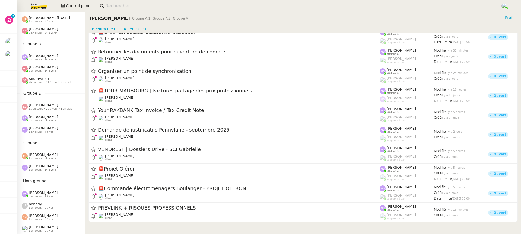
scroll to position [279, 0]
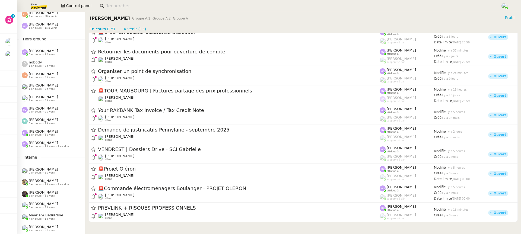
click at [56, 127] on div "Mélody Noé 0 en cours • 2 à venir" at bounding box center [51, 121] width 68 height 11
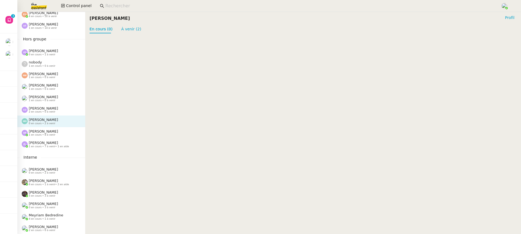
click at [58, 133] on span "[PERSON_NAME]" at bounding box center [43, 131] width 29 height 4
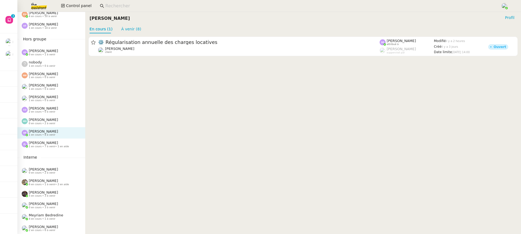
click at [61, 143] on div "Zoé Lachambre 1 en cours • 7 à venir • 1 en aide" at bounding box center [49, 144] width 40 height 7
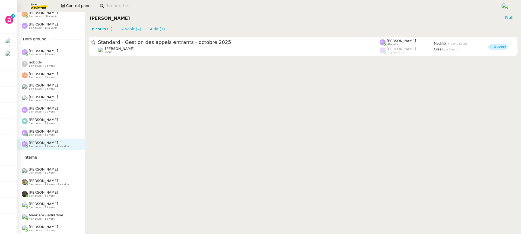
click at [128, 31] on link "À venir (7)" at bounding box center [131, 29] width 20 height 4
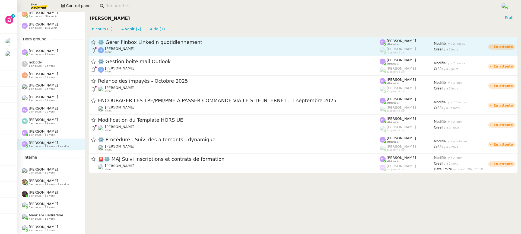
click at [130, 45] on div "⚙️ Gérer l'Inbox LinkedIn quotidiennement" at bounding box center [239, 42] width 282 height 7
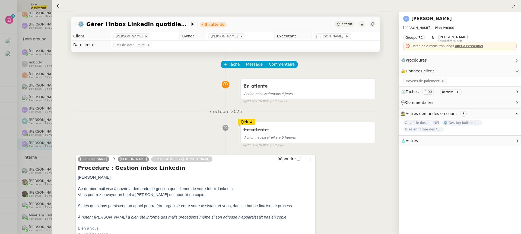
scroll to position [6, 0]
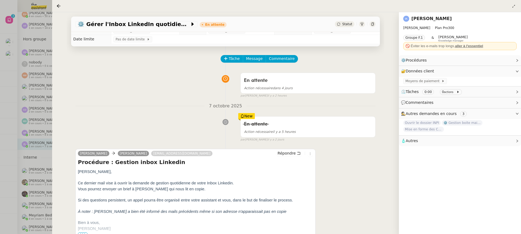
click at [32, 95] on div at bounding box center [260, 117] width 521 height 234
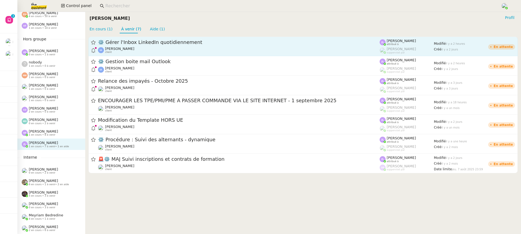
click at [161, 51] on div "Isabelle Arnaud client" at bounding box center [239, 50] width 282 height 7
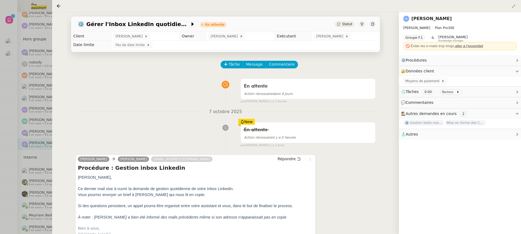
click at [33, 94] on div at bounding box center [260, 117] width 521 height 234
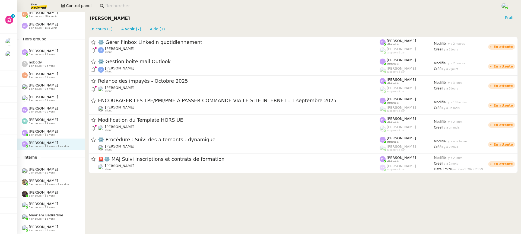
click at [102, 34] on div "⚙️ Gérer l'Inbox LinkedIn quotidiennement Isabelle Arnaud client Zoé Lachambre …" at bounding box center [303, 104] width 436 height 143
click at [99, 31] on link "En cours (1)" at bounding box center [101, 29] width 23 height 4
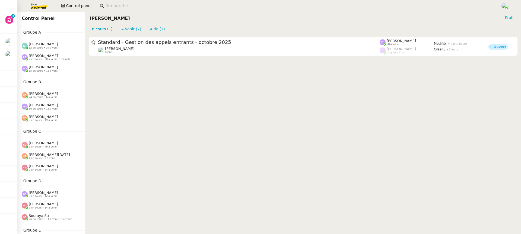
click at [36, 44] on span "[PERSON_NAME]" at bounding box center [43, 44] width 29 height 4
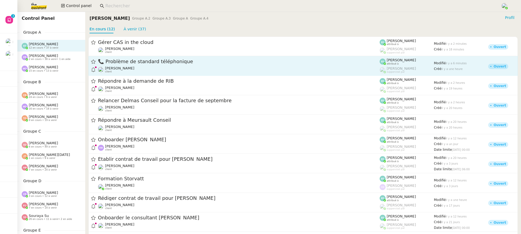
click at [155, 65] on div "📞 Problème de standard téléphonique Franck MUFFAT-JEANDET client" at bounding box center [239, 65] width 282 height 15
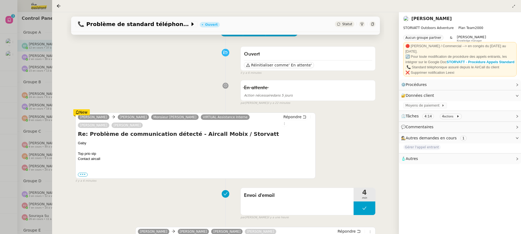
scroll to position [147, 0]
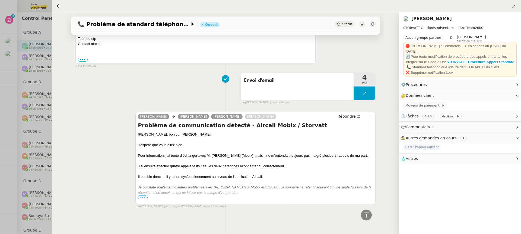
click at [143, 197] on span "•••" at bounding box center [143, 198] width 10 height 4
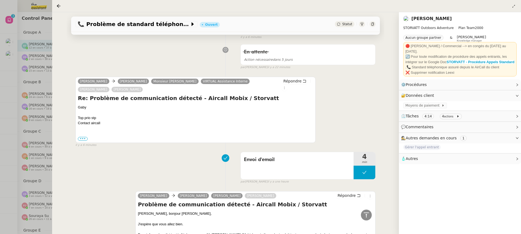
scroll to position [0, 0]
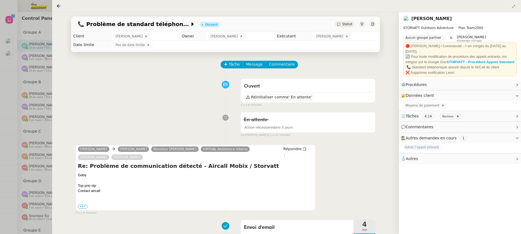
click at [13, 124] on div at bounding box center [260, 117] width 521 height 234
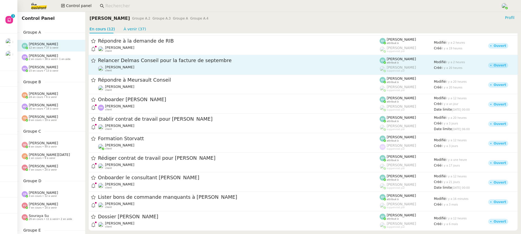
scroll to position [40, 0]
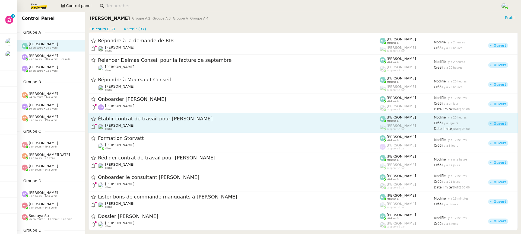
click at [168, 130] on link "Établir contrat de travail pour Eve MOSZKOWSKI Ophélie DIONY client Emelyne Fou…" at bounding box center [302, 123] width 429 height 20
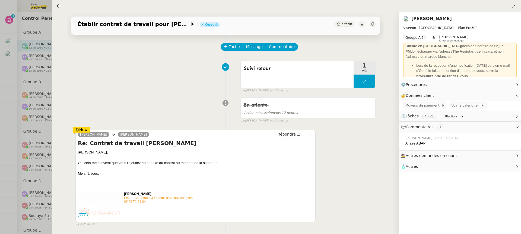
scroll to position [17, 0]
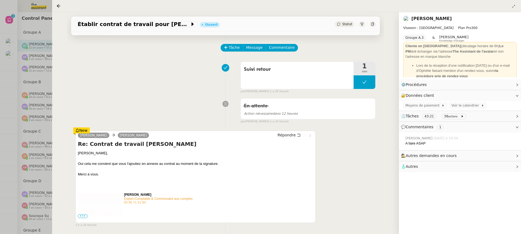
click at [33, 119] on div at bounding box center [260, 117] width 521 height 234
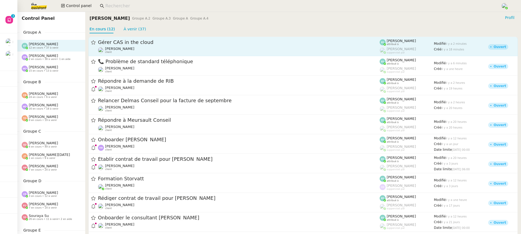
click at [127, 50] on div "Florent Seiler client" at bounding box center [239, 50] width 282 height 7
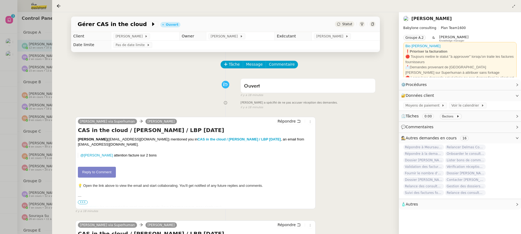
click at [10, 73] on div at bounding box center [260, 117] width 521 height 234
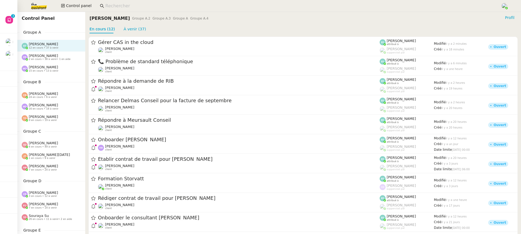
scroll to position [279, 0]
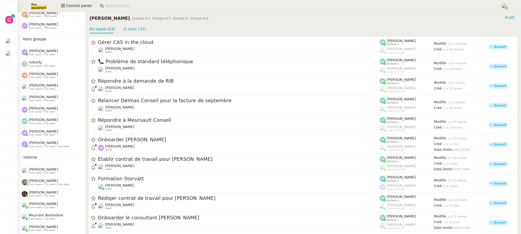
click at [43, 142] on span "[PERSON_NAME]" at bounding box center [43, 143] width 29 height 4
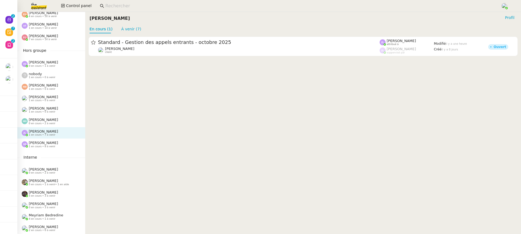
scroll to position [268, 0]
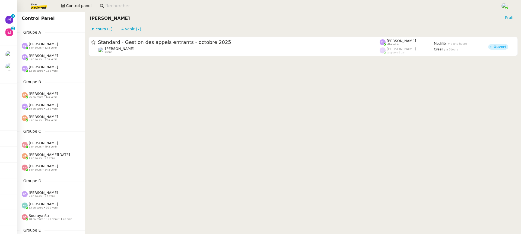
click at [40, 36] on div "Groupe A [PERSON_NAME] 3 en cours • 12 à venir [PERSON_NAME] 3 en cours • 37 à …" at bounding box center [51, 51] width 68 height 45
drag, startPoint x: 27, startPoint y: 29, endPoint x: 82, endPoint y: 85, distance: 78.4
click at [82, 85] on div "Control Panel Groupe A [PERSON_NAME] 3 en cours • 12 à venir [PERSON_NAME] 3 en…" at bounding box center [51, 123] width 68 height 222
click at [82, 85] on div "Groupe B [PERSON_NAME] 25 en cours • 6 à venir [PERSON_NAME] 18 en cours • 18 à…" at bounding box center [51, 101] width 68 height 45
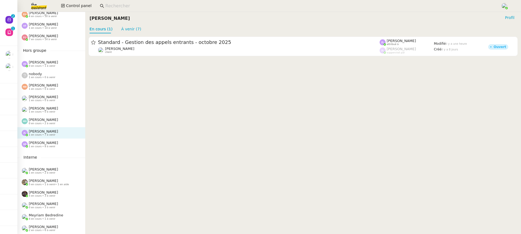
click at [52, 149] on div "[PERSON_NAME] 1 en cours • 8 à venir" at bounding box center [51, 144] width 68 height 11
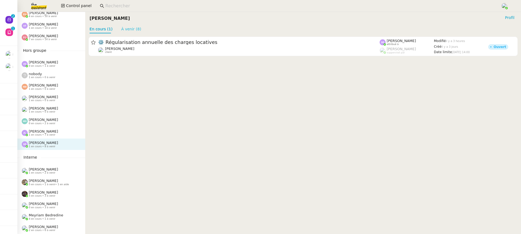
click at [136, 27] on link "À venir (8)" at bounding box center [131, 29] width 20 height 4
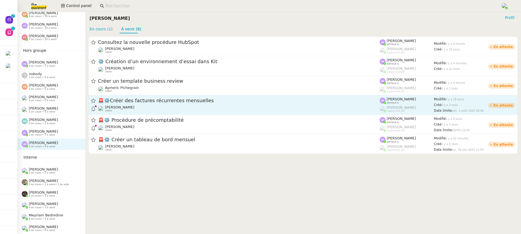
click at [133, 111] on div "[PERSON_NAME] client" at bounding box center [239, 108] width 282 height 7
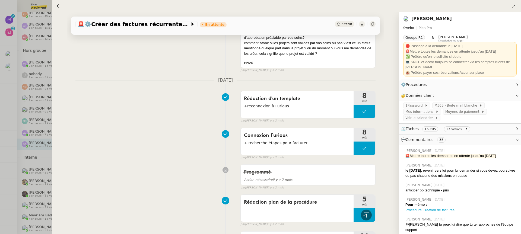
scroll to position [5989, 0]
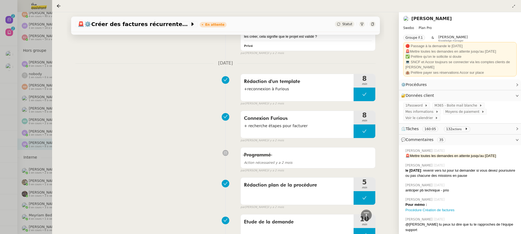
click at [50, 102] on div at bounding box center [260, 117] width 521 height 234
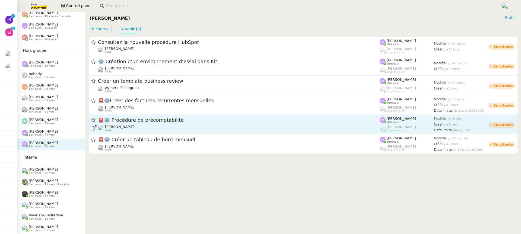
click at [230, 120] on span "🚨 ⚙️ Procédure de précomptabilité" at bounding box center [239, 120] width 282 height 5
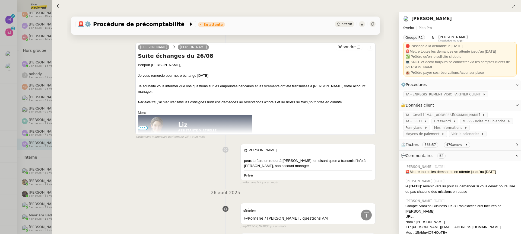
scroll to position [3111, 0]
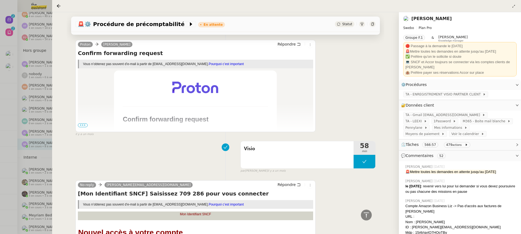
click at [27, 74] on div at bounding box center [260, 117] width 521 height 234
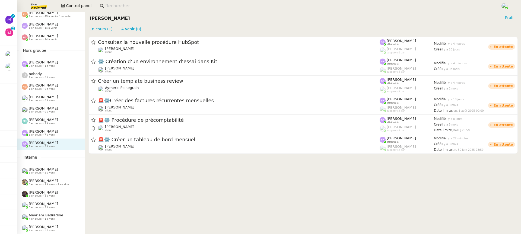
click at [55, 133] on div "[PERSON_NAME] 1 en cours • 7 à venir" at bounding box center [53, 132] width 63 height 7
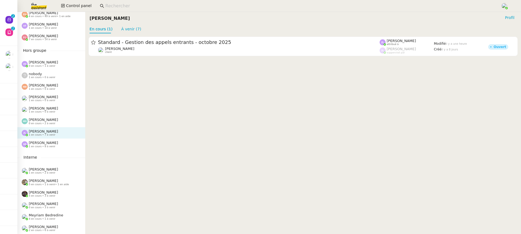
scroll to position [188, 0]
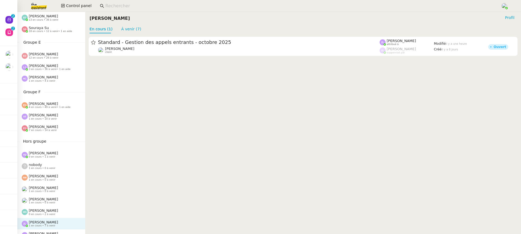
click at [45, 165] on div "nobody 1 en cours • 0 à venir" at bounding box center [42, 166] width 27 height 7
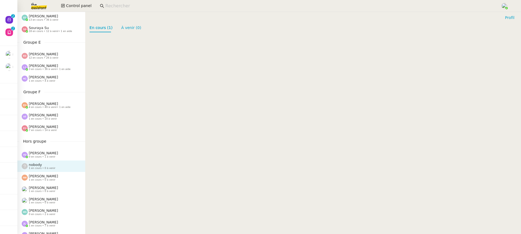
click at [45, 145] on nz-sider "Control Panel Groupe A [PERSON_NAME] 3 en cours • 12 à venir [PERSON_NAME] 3 en…" at bounding box center [51, 123] width 68 height 222
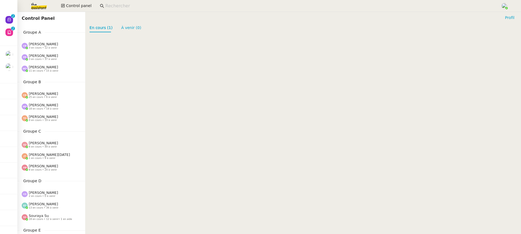
click at [59, 45] on div "[PERSON_NAME] 3 en cours • 12 à venir" at bounding box center [53, 45] width 63 height 7
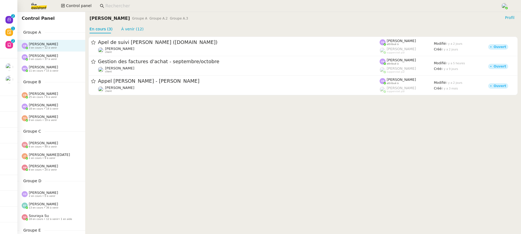
click at [53, 61] on div "[PERSON_NAME] 3 en cours • 37 à venir" at bounding box center [51, 57] width 68 height 11
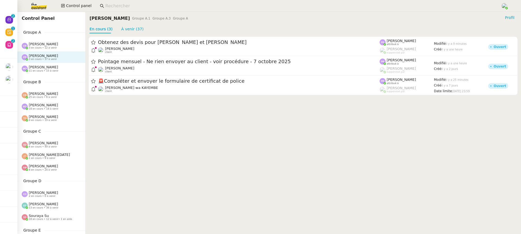
scroll to position [6, 0]
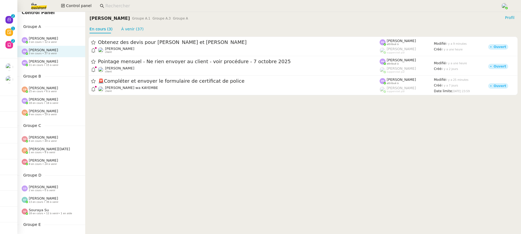
click at [53, 44] on div "[PERSON_NAME] 3 en cours • 12 à venir" at bounding box center [51, 39] width 68 height 11
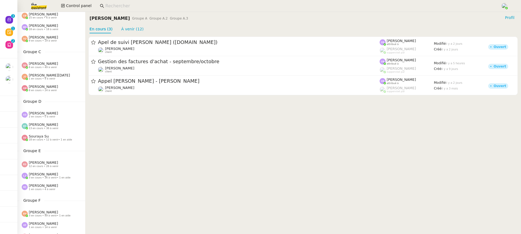
scroll to position [81, 0]
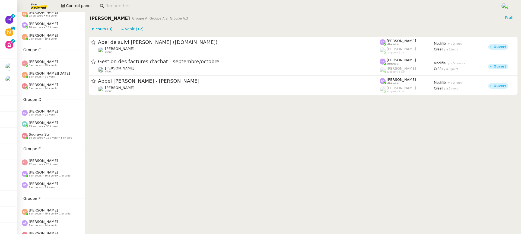
click at [50, 130] on div "Souraya Su 18 en cours • 12 à venir • 1 en aide" at bounding box center [51, 135] width 68 height 11
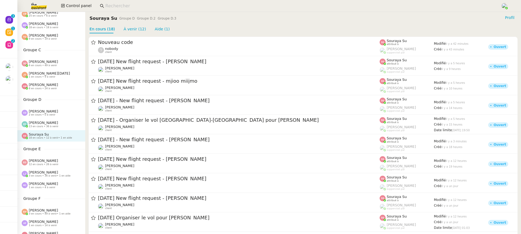
click at [48, 127] on span "13 en cours • 36 à venir" at bounding box center [44, 126] width 30 height 3
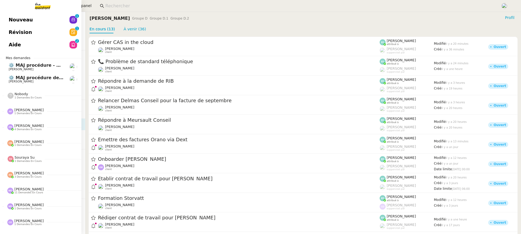
click at [16, 32] on span "Révision" at bounding box center [20, 32] width 23 height 8
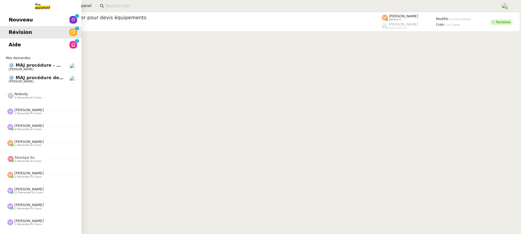
click at [19, 45] on link "Aide 0 1 2 3 4 5 6 7 8 9" at bounding box center [40, 45] width 81 height 12
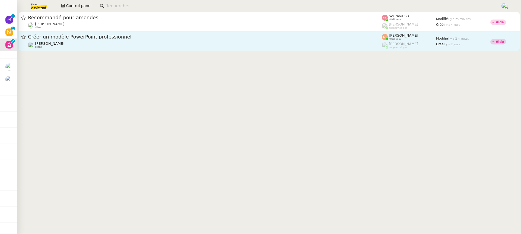
click at [333, 43] on div "[PERSON_NAME] client" at bounding box center [205, 44] width 354 height 7
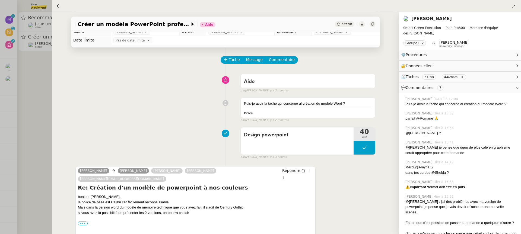
scroll to position [9, 0]
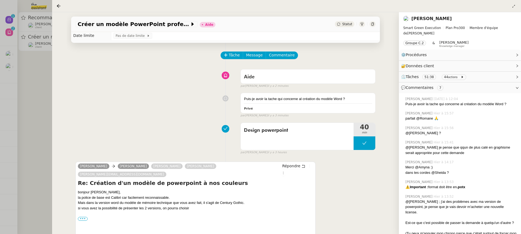
click at [39, 23] on div at bounding box center [260, 117] width 521 height 234
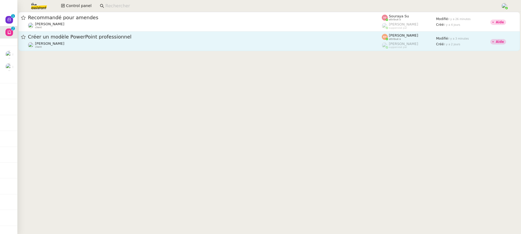
click at [64, 47] on div "[PERSON_NAME] client" at bounding box center [49, 44] width 29 height 7
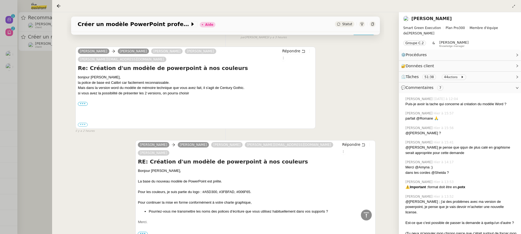
scroll to position [125, 0]
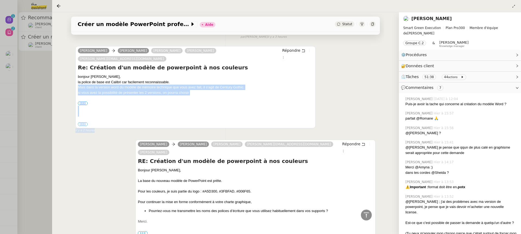
drag, startPoint x: 194, startPoint y: 123, endPoint x: 287, endPoint y: 72, distance: 105.4
click at [287, 72] on div "[PERSON_NAME] [PERSON_NAME] [PERSON_NAME] [PERSON_NAME][EMAIL_ADDRESS][DOMAIN_N…" at bounding box center [195, 89] width 240 height 87
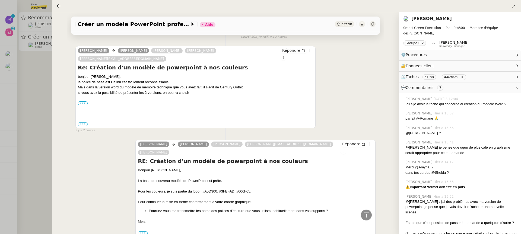
click at [287, 79] on div "la police de base est Calibri car facilement reconnaissable." at bounding box center [195, 81] width 235 height 5
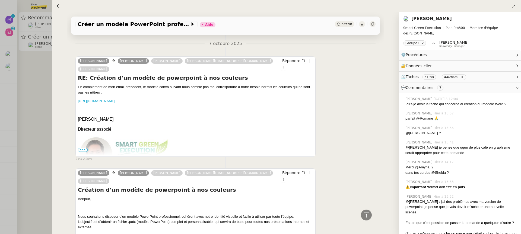
scroll to position [1009, 0]
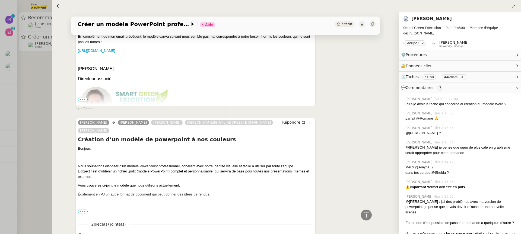
click at [421, 20] on link "[PERSON_NAME]" at bounding box center [431, 18] width 40 height 5
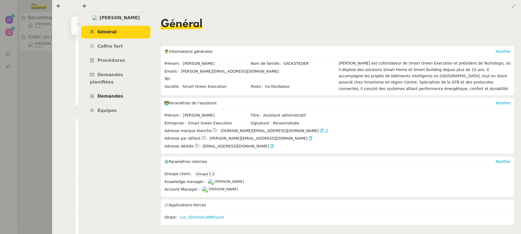
click at [113, 94] on span "Demandes" at bounding box center [110, 96] width 26 height 5
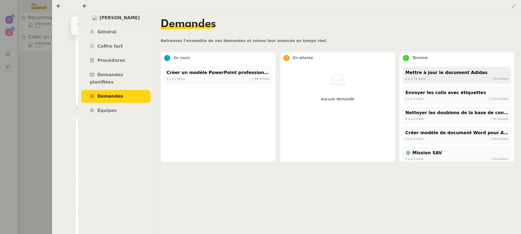
click at [445, 72] on div "Mettre à jour le document Adidas" at bounding box center [456, 72] width 103 height 7
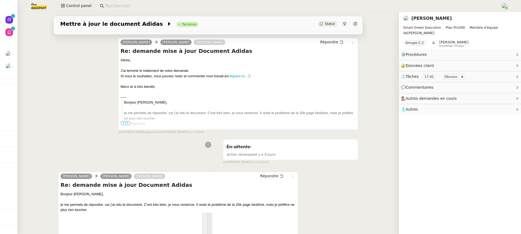
scroll to position [310, 0]
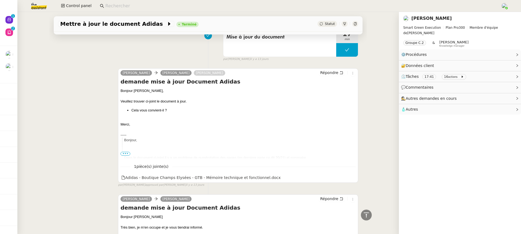
click at [226, 181] on div "[PERSON_NAME] [PERSON_NAME] demande mise à jour Document Adidas Bonjour [PERSON…" at bounding box center [238, 125] width 240 height 114
click at [221, 177] on div "Adidas - Boutique Champs Elysées - GTB - Mémoire technique et fonctionnel.docx" at bounding box center [200, 178] width 159 height 6
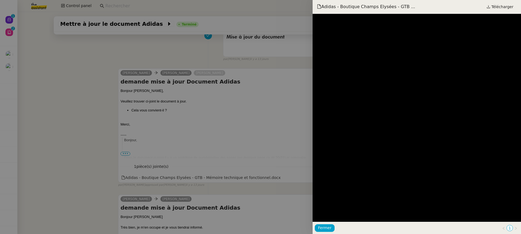
click at [251, 159] on div at bounding box center [260, 117] width 521 height 234
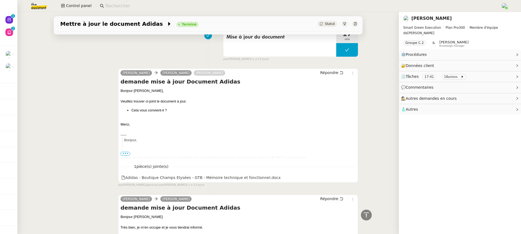
scroll to position [0, 0]
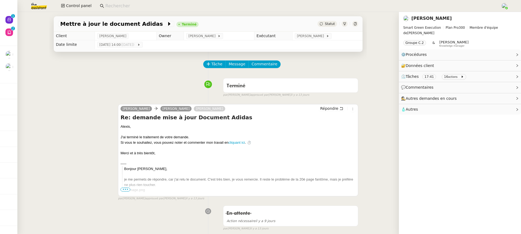
click at [319, 40] on td "[PERSON_NAME]" at bounding box center [327, 36] width 70 height 9
click at [317, 37] on span "[PERSON_NAME]" at bounding box center [311, 35] width 29 height 5
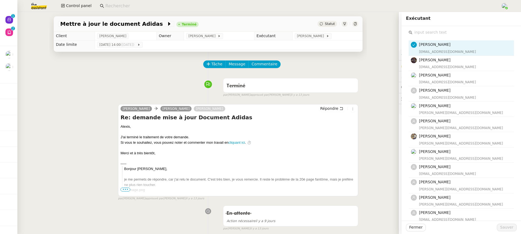
click at [437, 34] on input "text" at bounding box center [462, 32] width 101 height 7
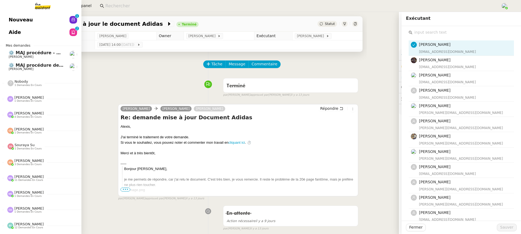
click at [8, 26] on link "Aide 0 1 2 3 4 5 6 7 8 9" at bounding box center [40, 32] width 81 height 12
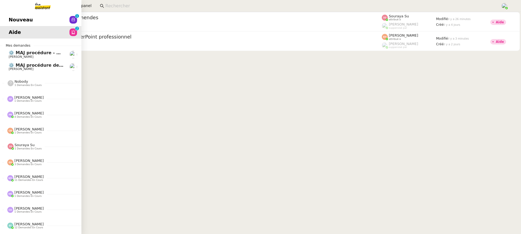
click at [28, 24] on link "Nouveau 0 1 2 3 4 5 6 7 8 9" at bounding box center [40, 20] width 81 height 12
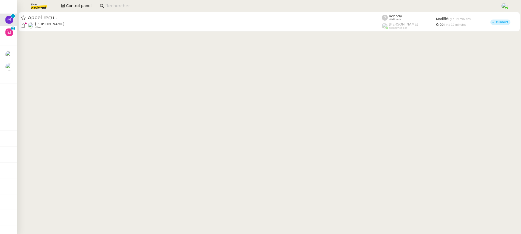
click at [180, 8] on input at bounding box center [300, 5] width 390 height 7
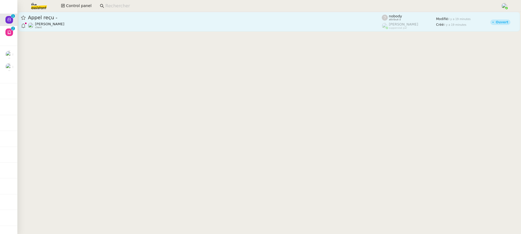
click at [181, 16] on span "Appel reçu -" at bounding box center [205, 17] width 354 height 5
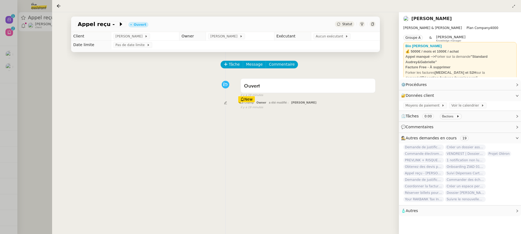
click at [34, 39] on div at bounding box center [260, 117] width 521 height 234
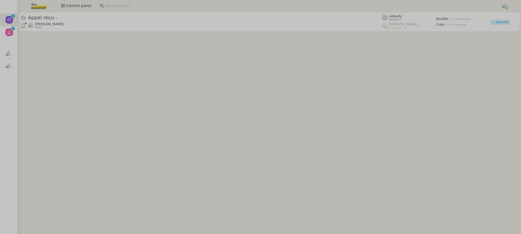
click at [22, 34] on cdk-virtual-scroll-viewport "Appel reçu - [PERSON_NAME] client nobody attribué à [PERSON_NAME] suppervisé pa…" at bounding box center [268, 123] width 503 height 222
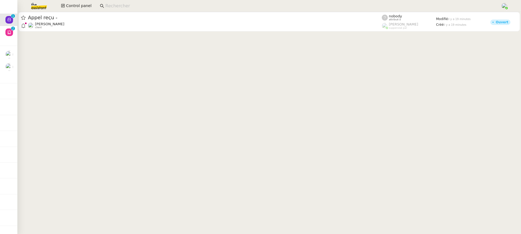
click at [18, 34] on cdk-virtual-scroll-viewport "Appel reçu - [PERSON_NAME] client nobody attribué à [PERSON_NAME] suppervisé pa…" at bounding box center [268, 123] width 503 height 222
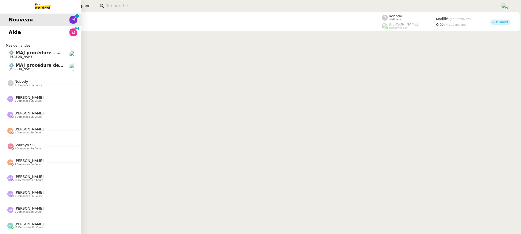
click at [13, 34] on span "Aide" at bounding box center [15, 32] width 12 height 8
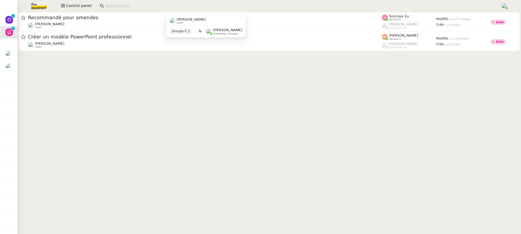
click at [223, 17] on div "[PERSON_NAME] client" at bounding box center [205, 21] width 79 height 10
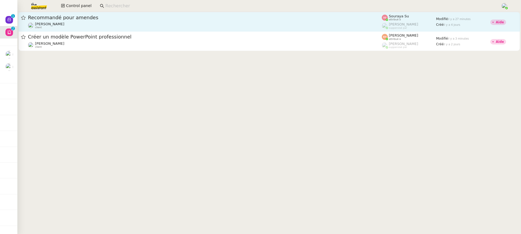
click at [296, 21] on div "Recommandé pour amendes" at bounding box center [205, 17] width 354 height 7
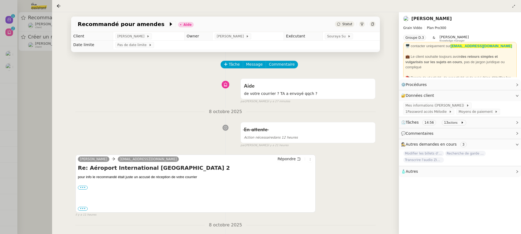
scroll to position [8, 0]
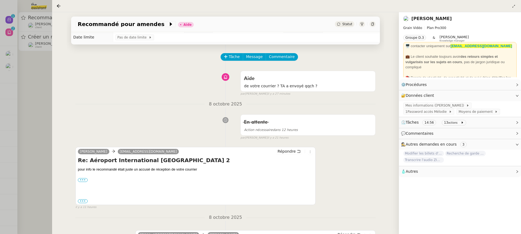
click at [46, 58] on div at bounding box center [260, 117] width 521 height 234
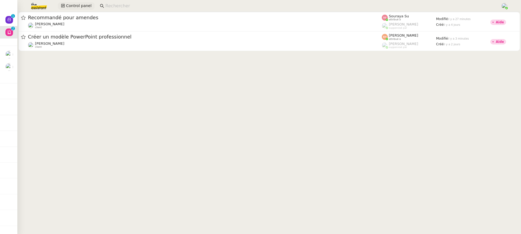
click at [85, 5] on span "Control panel" at bounding box center [78, 6] width 25 height 6
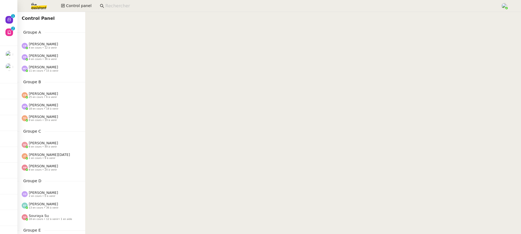
click at [112, 8] on input at bounding box center [300, 5] width 390 height 7
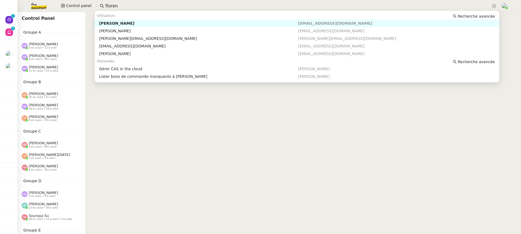
type input "floren"
click at [153, 23] on div "[PERSON_NAME]" at bounding box center [198, 23] width 199 height 5
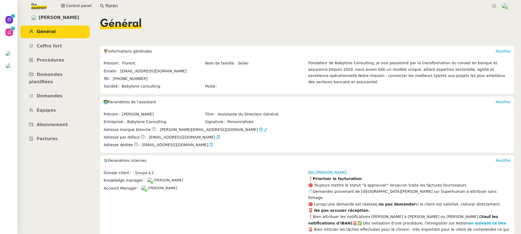
scroll to position [43, 0]
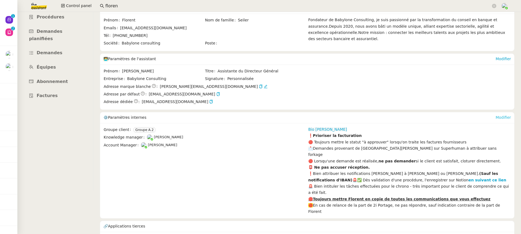
click at [505, 116] on link "Modifier" at bounding box center [502, 117] width 15 height 4
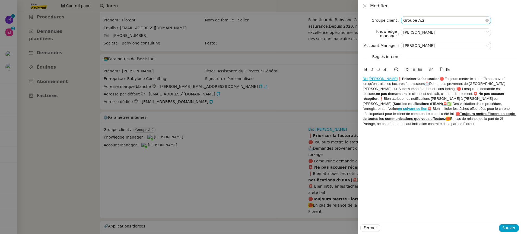
click at [430, 21] on nz-select-item "Groupe A.2" at bounding box center [445, 20] width 85 height 7
click at [404, 46] on icon at bounding box center [403, 47] width 1 height 2
click at [419, 53] on span "Groupe D.1" at bounding box center [424, 53] width 22 height 4
click at [509, 228] on span "Sauver" at bounding box center [508, 228] width 13 height 6
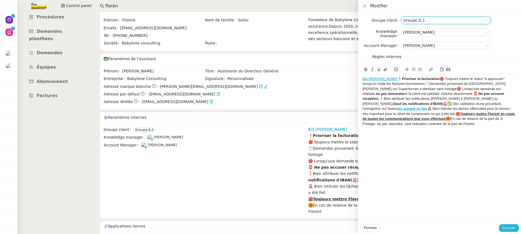
scroll to position [24, 0]
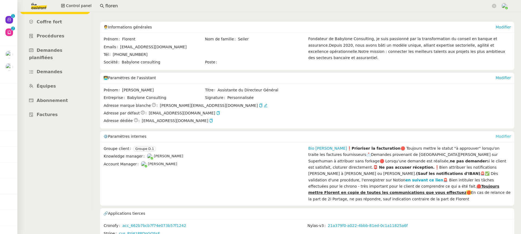
click at [503, 137] on link "Modifier" at bounding box center [502, 136] width 15 height 4
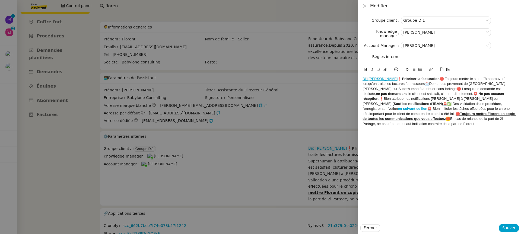
click at [397, 78] on strong "❗Prioriser la facturation" at bounding box center [418, 79] width 42 height 4
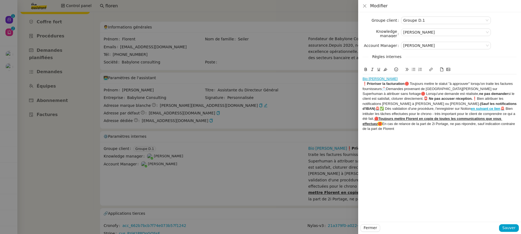
click at [404, 84] on div "﻿ ❗Prioriser la facturation 🔴 Toujours mettre le statut "à approuver" lorsqu'on…" at bounding box center [439, 106] width 154 height 50
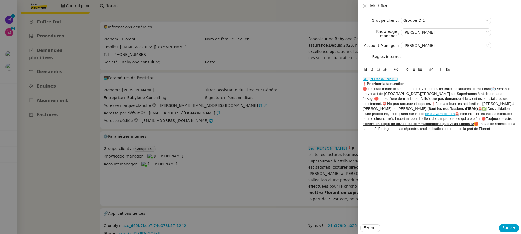
click at [472, 94] on div "﻿ 🔴 Toujours mettre le statut "à approuver" lorsqu'on traite les factures fourn…" at bounding box center [439, 109] width 154 height 45
click at [492, 89] on span "📩" at bounding box center [493, 89] width 4 height 4
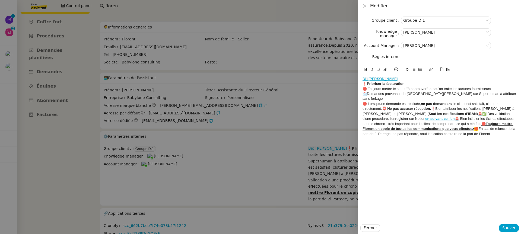
click at [385, 107] on strong "📮 Ne pas accuser réception." at bounding box center [406, 109] width 49 height 4
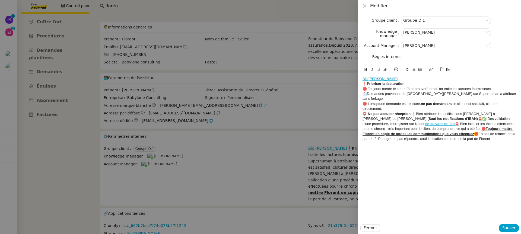
click at [413, 111] on div "📮 Ne pas accuser réception. ❗Bien attribuer les notifications [PERSON_NAME] à […" at bounding box center [439, 126] width 154 height 30
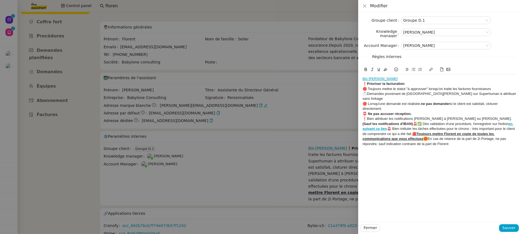
click at [367, 119] on div "﻿ ❗Bien attribuer les notifications [PERSON_NAME] à [PERSON_NAME] ou [PERSON_NA…" at bounding box center [439, 131] width 154 height 30
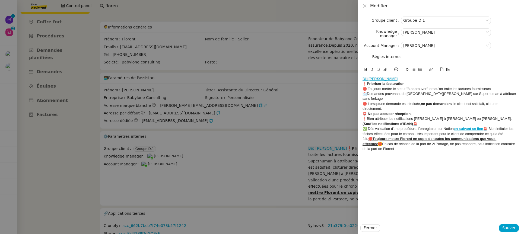
click at [485, 126] on div "✅ Dès validation d'une procédure, l'enregistrer sur Notion en suivant ce lien 🚨…" at bounding box center [439, 138] width 154 height 25
click at [389, 137] on u "🔴Toujours mettre Florent en copie de toutes les communications que vous effectu…" at bounding box center [438, 141] width 153 height 9
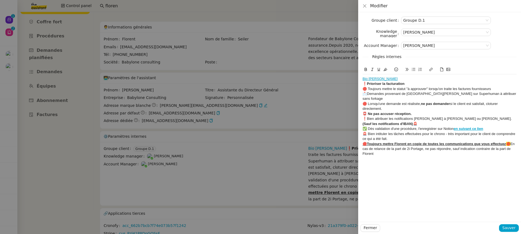
click at [506, 142] on span "🔴" at bounding box center [508, 144] width 4 height 4
click at [444, 102] on strong "ne pas demander" at bounding box center [435, 104] width 29 height 4
click at [425, 102] on div "🔴 Lorsqu'une demande est réalisée, ne pas demander si le client est satisfait, …" at bounding box center [439, 106] width 154 height 10
click at [376, 118] on div "❗Bien attribuer les notifications [PERSON_NAME] à [PERSON_NAME] ou [PERSON_NAME…" at bounding box center [439, 121] width 154 height 10
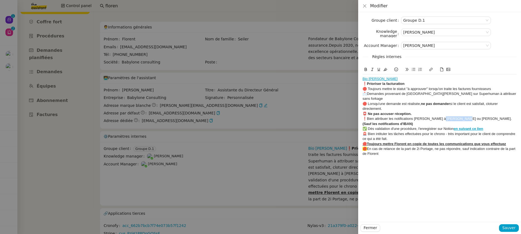
drag, startPoint x: 459, startPoint y: 114, endPoint x: 439, endPoint y: 111, distance: 19.8
click at [439, 116] on div "❗Bien attribuer les notifications [PERSON_NAME] à [PERSON_NAME] ou [PERSON_NAME…" at bounding box center [439, 121] width 154 height 10
drag, startPoint x: 459, startPoint y: 115, endPoint x: 434, endPoint y: 114, distance: 25.5
click at [434, 116] on div "❗Bien attribuer les notifications [PERSON_NAME] à [PERSON_NAME] ou [PERSON_NAME…" at bounding box center [439, 121] width 154 height 10
click at [507, 227] on span "Sauver" at bounding box center [508, 228] width 13 height 6
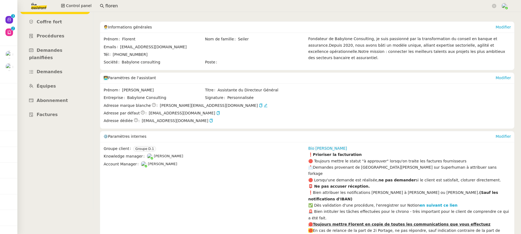
scroll to position [43, 0]
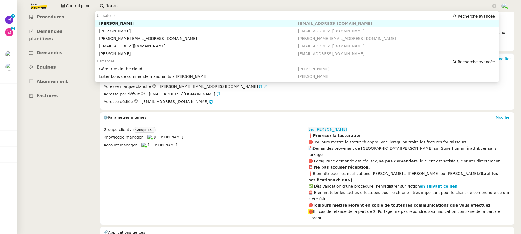
drag, startPoint x: 123, startPoint y: 4, endPoint x: 55, endPoint y: 4, distance: 68.9
click at [55, 4] on div "Control panel floren" at bounding box center [261, 6] width 494 height 12
click at [99, 26] on div "[PERSON_NAME]" at bounding box center [198, 23] width 199 height 5
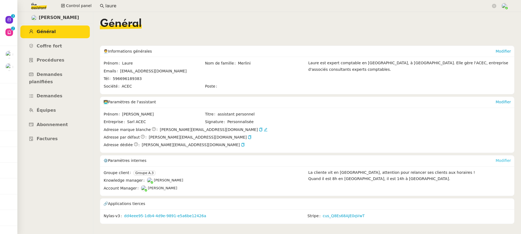
click at [501, 160] on link "Modifier" at bounding box center [502, 160] width 15 height 4
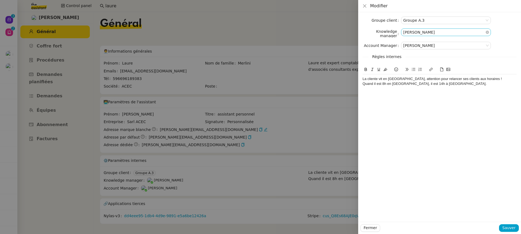
click at [437, 32] on nz-select-item "[PERSON_NAME]" at bounding box center [445, 32] width 85 height 7
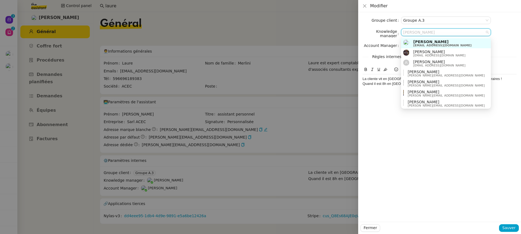
click at [430, 14] on div "Groupe client Groupe A.3 Knowledge manager [PERSON_NAME] Account Manager [PERSO…" at bounding box center [439, 117] width 163 height 210
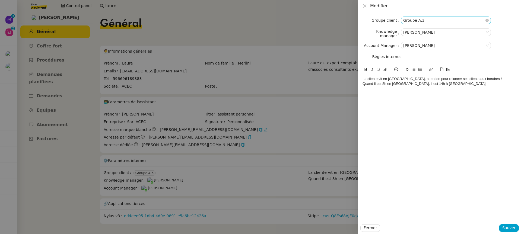
click at [432, 20] on nz-select-item "Groupe A.3" at bounding box center [445, 20] width 85 height 7
click at [422, 59] on span "Groupe D.2" at bounding box center [424, 59] width 22 height 4
click at [515, 229] on span "Sauver" at bounding box center [508, 228] width 13 height 6
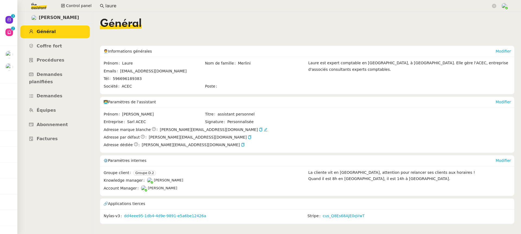
drag, startPoint x: 144, startPoint y: 10, endPoint x: 138, endPoint y: 7, distance: 6.7
click at [140, 10] on app-search-bar "laure" at bounding box center [298, 6] width 402 height 12
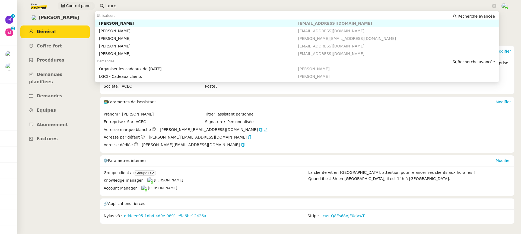
drag, startPoint x: 138, startPoint y: 7, endPoint x: 61, endPoint y: 7, distance: 76.8
click at [61, 7] on div "Control panel laure" at bounding box center [261, 6] width 494 height 12
click at [140, 25] on div "[PERSON_NAME]" at bounding box center [198, 23] width 199 height 5
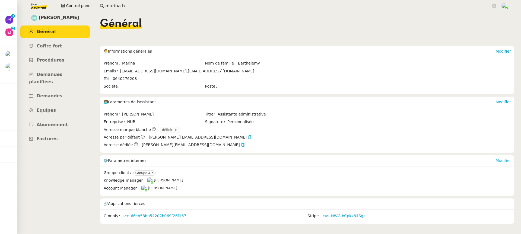
click at [505, 160] on link "Modifier" at bounding box center [502, 160] width 15 height 4
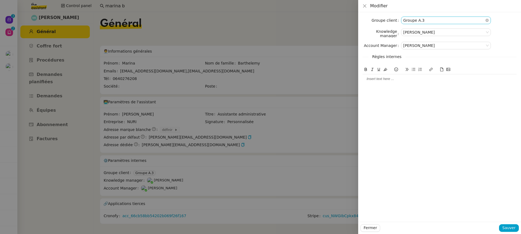
click at [411, 22] on nz-select-item "Groupe A.3" at bounding box center [445, 20] width 85 height 7
click at [429, 60] on span "Groupe D.2" at bounding box center [424, 59] width 22 height 4
click at [510, 225] on span "Sauver" at bounding box center [508, 228] width 13 height 6
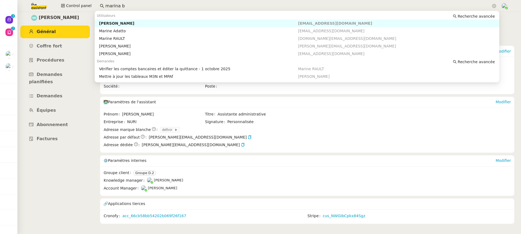
drag, startPoint x: 138, startPoint y: 4, endPoint x: 52, endPoint y: -13, distance: 88.0
click at [52, 0] on html "Nouveau 0 1 2 3 4 5 6 7 8 9 Aide 0 1 2 3 4 5 6 7 8 9 Mes demandes ⚙️ MAJ procéd…" at bounding box center [260, 117] width 521 height 234
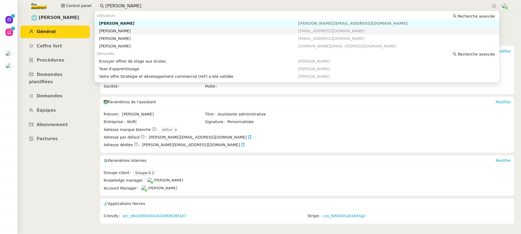
click at [129, 25] on div "[PERSON_NAME]" at bounding box center [198, 23] width 199 height 5
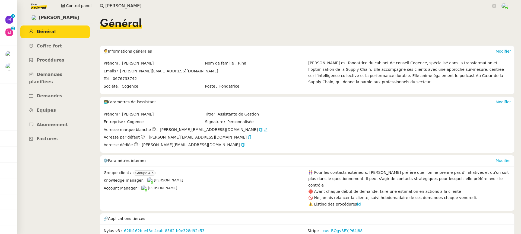
click at [499, 159] on link "Modifier" at bounding box center [502, 160] width 15 height 4
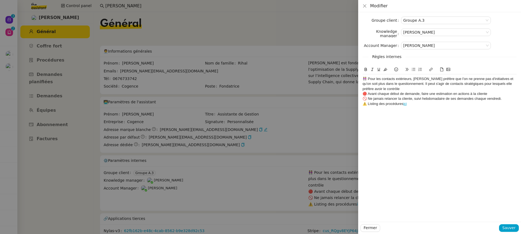
click at [427, 15] on div "Groupe client Groupe A.3 Knowledge manager [PERSON_NAME] Account Manager [PERSO…" at bounding box center [439, 117] width 163 height 210
click at [427, 17] on nz-select-item "Groupe A.3" at bounding box center [445, 20] width 85 height 7
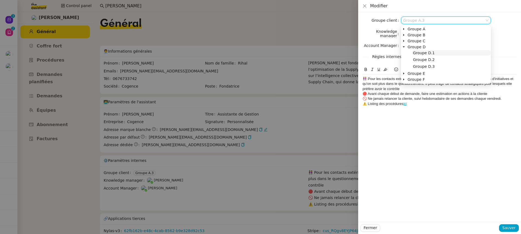
click at [429, 55] on nz-tree-node-title "Groupe D.1" at bounding box center [451, 52] width 79 height 5
click at [508, 227] on span "Sauver" at bounding box center [508, 228] width 13 height 6
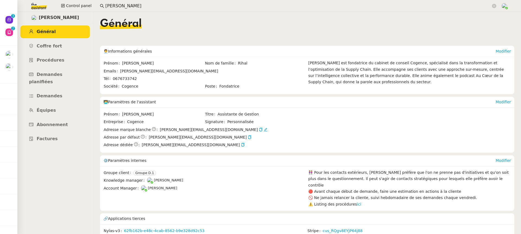
drag, startPoint x: 154, startPoint y: 0, endPoint x: 151, endPoint y: 0, distance: 3.8
click at [151, 0] on app-search-bar "[PERSON_NAME]" at bounding box center [298, 6] width 402 height 12
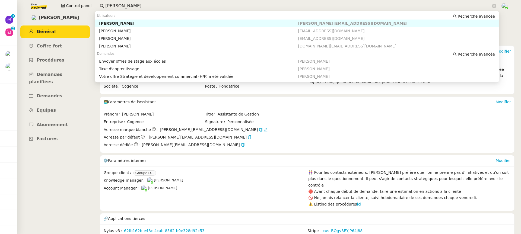
drag, startPoint x: 151, startPoint y: 4, endPoint x: 51, endPoint y: 6, distance: 99.3
click at [51, 6] on div "Control panel juliette riha" at bounding box center [261, 6] width 494 height 12
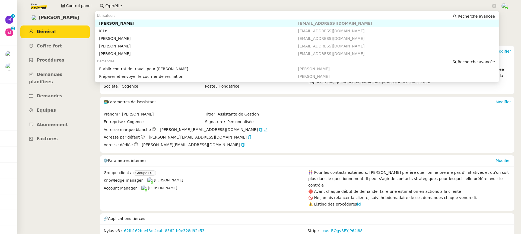
click at [134, 23] on div "[PERSON_NAME]" at bounding box center [198, 23] width 199 height 5
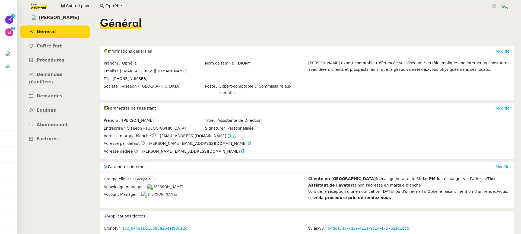
scroll to position [3, 0]
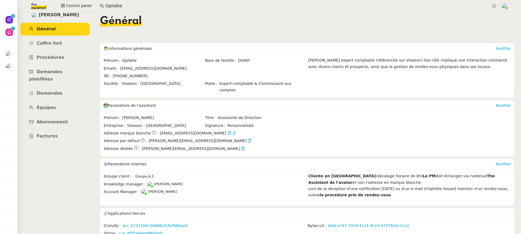
click at [511, 159] on div "⚙️ Paramètres internes Modifier" at bounding box center [307, 164] width 414 height 11
click at [500, 162] on link "Modifier" at bounding box center [502, 164] width 15 height 4
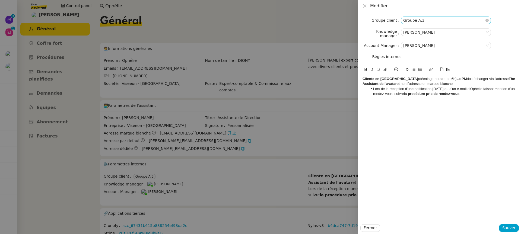
click at [415, 23] on nz-select-item "Groupe A.3" at bounding box center [445, 20] width 85 height 7
click at [421, 58] on span "Groupe D.2" at bounding box center [424, 59] width 22 height 4
click at [439, 81] on div "Cliente en Martinique (décalage horaire de 6h) Le PM doit échanger via l'adress…" at bounding box center [439, 81] width 154 height 10
click at [456, 78] on strong "Le PM" at bounding box center [461, 79] width 10 height 4
click at [515, 84] on div "Le PM doit échanger via l'adresse The Assistant de l'avatar et non l'adresse en…" at bounding box center [439, 83] width 154 height 5
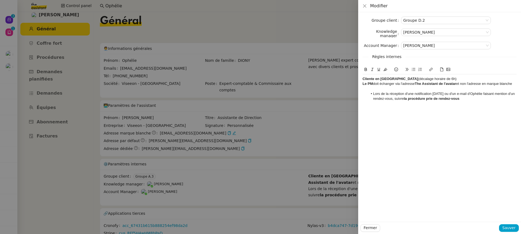
click at [374, 95] on li "Lors de la réception d'une notification Monday ou d'un e-mail d'Ophélie faisant…" at bounding box center [442, 96] width 149 height 10
click at [373, 94] on li "Lors de la réception d'une notification Monday ou d'un e-mail d'Ophélie faisant…" at bounding box center [442, 96] width 149 height 10
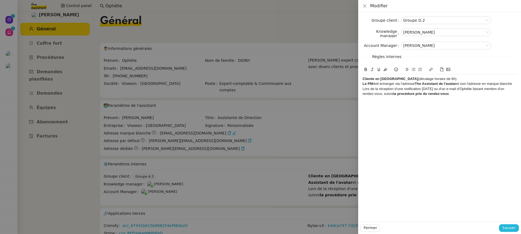
click at [512, 225] on span "Sauver" at bounding box center [508, 228] width 13 height 6
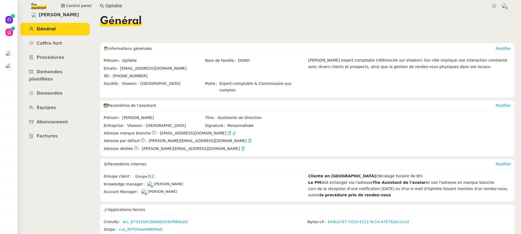
scroll to position [0, 0]
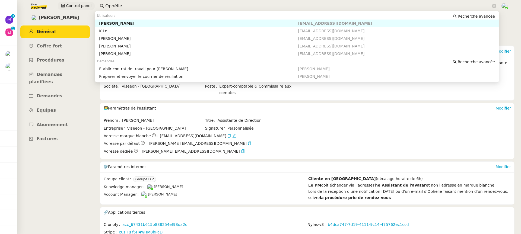
drag, startPoint x: 135, startPoint y: 7, endPoint x: 62, endPoint y: 7, distance: 73.2
click at [62, 7] on div "Control panel Ophélie" at bounding box center [261, 6] width 494 height 12
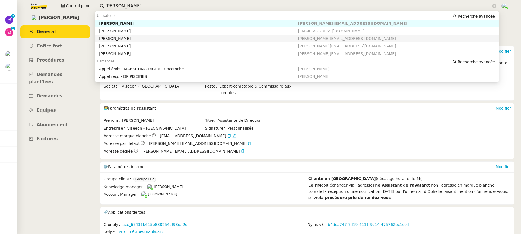
click at [156, 40] on div "[PERSON_NAME]" at bounding box center [198, 38] width 199 height 5
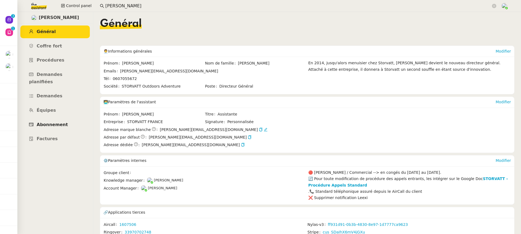
click at [77, 119] on link "Abonnement" at bounding box center [54, 125] width 69 height 13
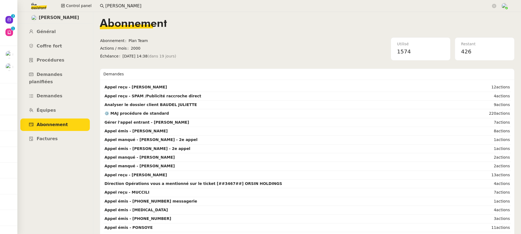
click at [52, 39] on ul "Général Coffre fort Procédures Demandes planifiées Demandes Équipes Abonnement …" at bounding box center [55, 85] width 76 height 120
click at [52, 36] on link "Général" at bounding box center [54, 31] width 69 height 13
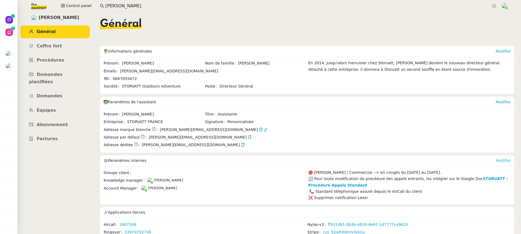
click at [509, 161] on link "Modifier" at bounding box center [502, 160] width 15 height 4
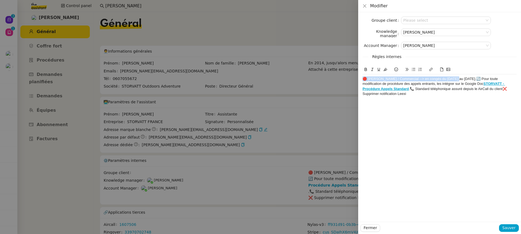
drag, startPoint x: 451, startPoint y: 79, endPoint x: 306, endPoint y: 74, distance: 144.9
click at [306, 74] on div "Modifier Groupe client Please select Knowledge manager Romane Vachon Account Ma…" at bounding box center [260, 117] width 521 height 234
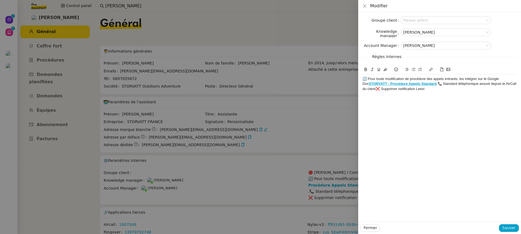
click at [432, 85] on div "🔄 Pour toute modification de procédure des appels entrants, les intégrer sur le…" at bounding box center [439, 83] width 154 height 15
click at [455, 89] on div "📞 Standard téléphonique assuré depuis le AirCall du client❌ Supprimer notificat…" at bounding box center [439, 89] width 154 height 5
click at [431, 19] on input at bounding box center [444, 20] width 82 height 7
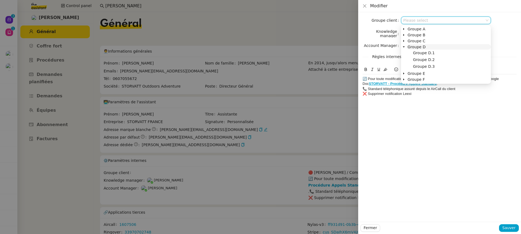
click at [423, 45] on span "Groupe D" at bounding box center [416, 47] width 18 height 4
click at [510, 223] on div "Fermer Sauver" at bounding box center [439, 228] width 163 height 12
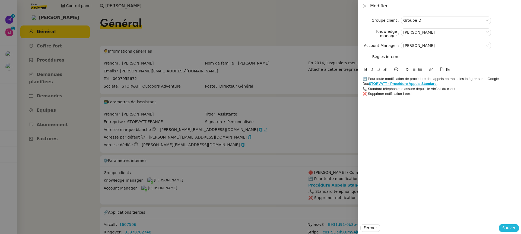
click at [512, 226] on span "Sauver" at bounding box center [508, 228] width 13 height 6
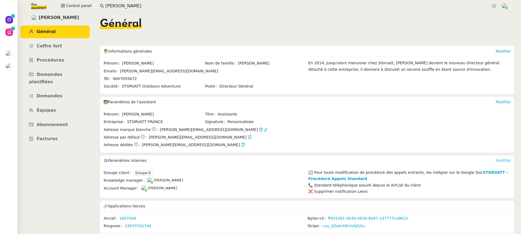
click at [506, 160] on link "Modifier" at bounding box center [502, 160] width 15 height 4
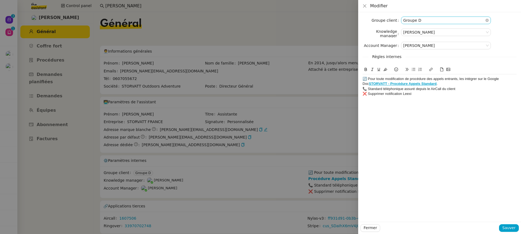
click at [423, 23] on nz-select-item "Groupe D" at bounding box center [445, 20] width 85 height 7
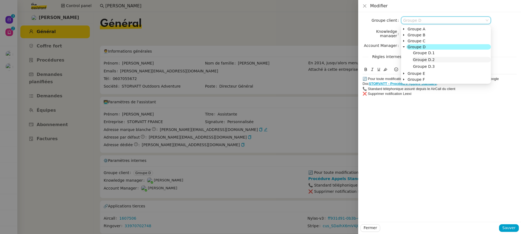
click at [426, 57] on span "Groupe D.2" at bounding box center [424, 59] width 22 height 4
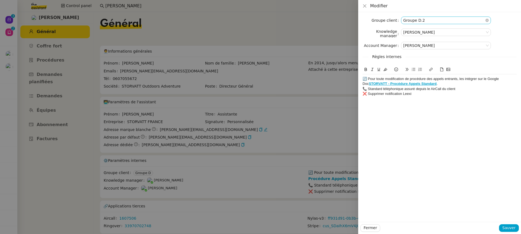
click at [413, 23] on nz-select-item "Groupe D.2" at bounding box center [445, 20] width 85 height 7
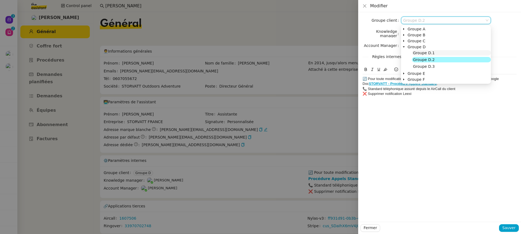
click at [429, 53] on span "Groupe D.1" at bounding box center [424, 53] width 22 height 4
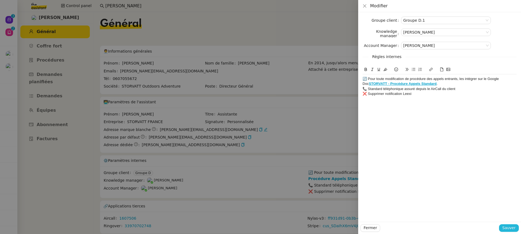
click at [509, 226] on span "Sauver" at bounding box center [508, 228] width 13 height 6
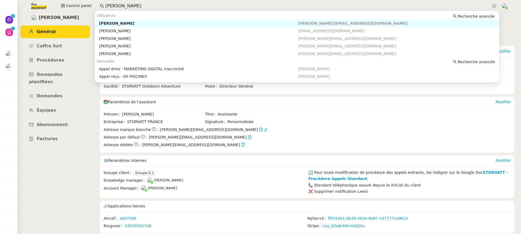
drag, startPoint x: 190, startPoint y: 4, endPoint x: 53, endPoint y: 2, distance: 137.8
click at [53, 2] on div "Control panel franck" at bounding box center [261, 6] width 494 height 12
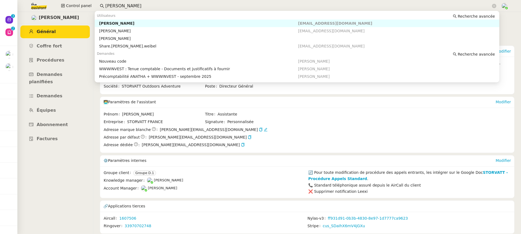
click at [121, 22] on div "[PERSON_NAME]" at bounding box center [198, 23] width 199 height 5
type input "paul weib"
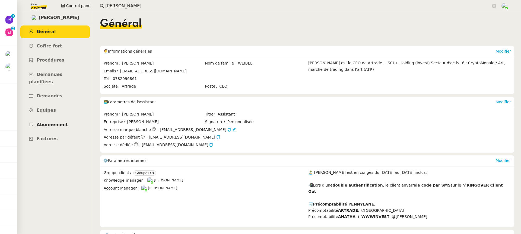
click at [67, 119] on link "Abonnement" at bounding box center [54, 125] width 69 height 13
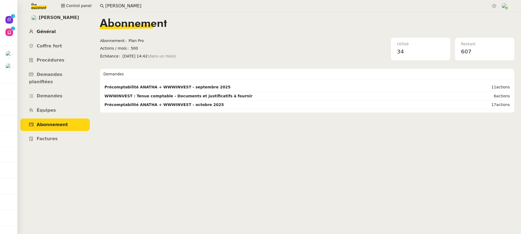
click at [54, 32] on link "Général" at bounding box center [54, 31] width 69 height 13
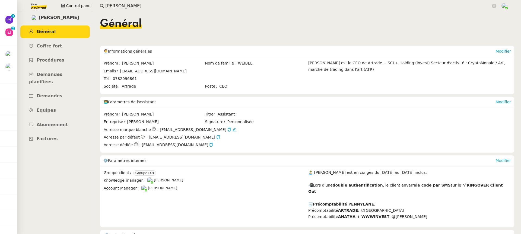
click at [505, 160] on link "Modifier" at bounding box center [502, 160] width 15 height 4
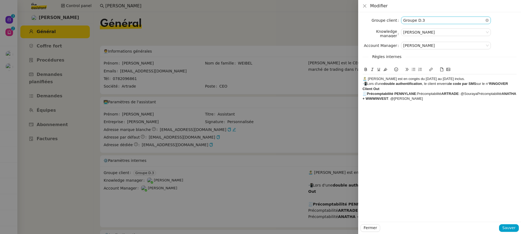
click at [418, 21] on nz-select-item "Groupe D.3" at bounding box center [445, 20] width 85 height 7
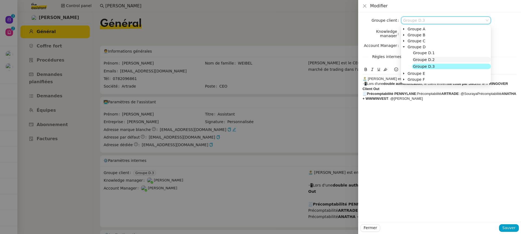
click at [436, 58] on nz-tree-node-title "Groupe D.2" at bounding box center [451, 59] width 79 height 5
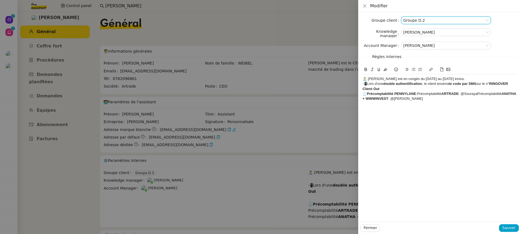
click at [465, 94] on div "🧾 Précomptabilité PENNYLANE :Précomptabilité ARTRADE : @SourayaPrécomptabilité …" at bounding box center [439, 96] width 154 height 10
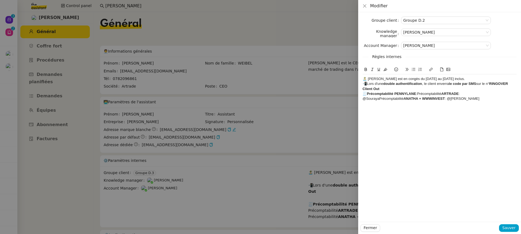
click at [418, 93] on div "🧾 Précomptabilité PENNYLANE :Précomptabilité ARTRADE :" at bounding box center [439, 93] width 154 height 5
click at [389, 102] on div "🏝️ Paul est en congès du 2 août au 1er septembre inclus. 📲Lors d'une double aut…" at bounding box center [439, 88] width 154 height 29
click at [293, 121] on div at bounding box center [260, 117] width 521 height 234
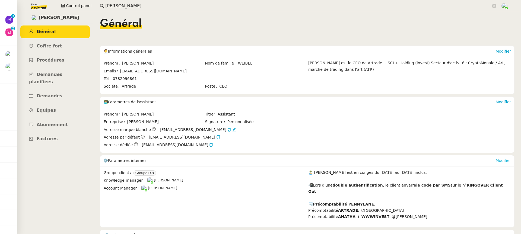
click at [506, 160] on link "Modifier" at bounding box center [502, 160] width 15 height 4
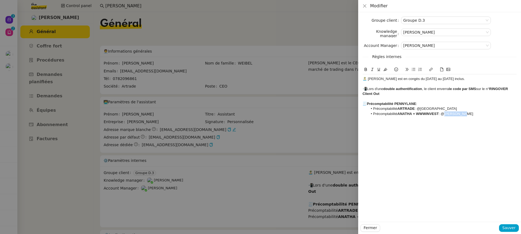
drag, startPoint x: 465, startPoint y: 115, endPoint x: 442, endPoint y: 114, distance: 23.6
click at [442, 115] on li "Précomptabilité ANATHA + WWWINVEST : @Pauline J" at bounding box center [442, 113] width 149 height 5
click at [510, 226] on span "Sauver" at bounding box center [508, 228] width 13 height 6
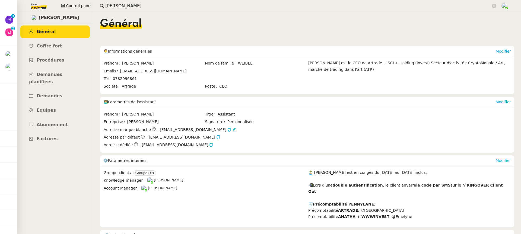
click at [507, 159] on link "Modifier" at bounding box center [502, 160] width 15 height 4
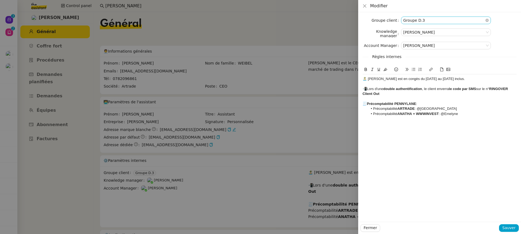
click at [423, 21] on nz-select-item "Groupe D.3" at bounding box center [445, 20] width 85 height 7
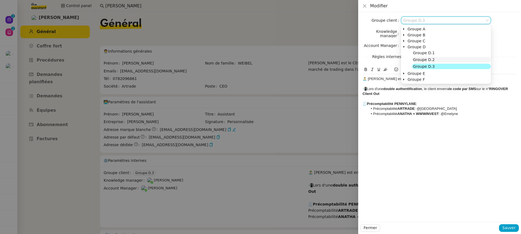
click at [433, 58] on nz-tree-node-title "Groupe D.2" at bounding box center [451, 59] width 79 height 5
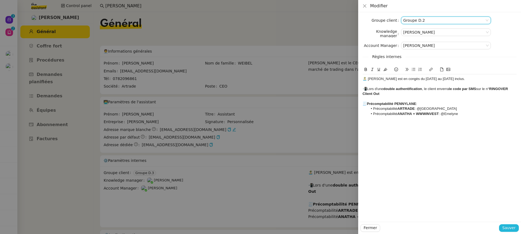
click at [510, 225] on button "Sauver" at bounding box center [509, 228] width 20 height 8
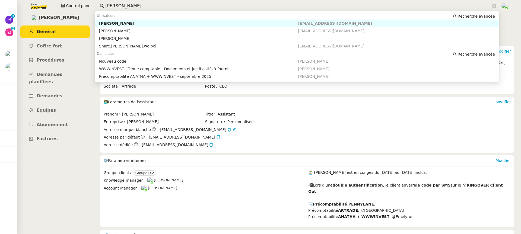
drag, startPoint x: 133, startPoint y: 9, endPoint x: 69, endPoint y: -2, distance: 64.8
click at [69, 0] on html "Nouveau 0 1 2 3 4 5 6 7 8 9 Aide 0 1 2 3 4 5 6 7 8 9 Mes demandes ⚙️ MAJ procéd…" at bounding box center [260, 117] width 521 height 234
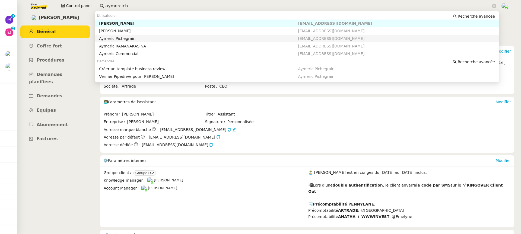
click at [115, 39] on div "Aymeric Pichegrain" at bounding box center [198, 38] width 199 height 5
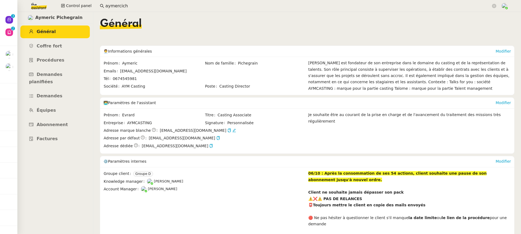
scroll to position [76, 0]
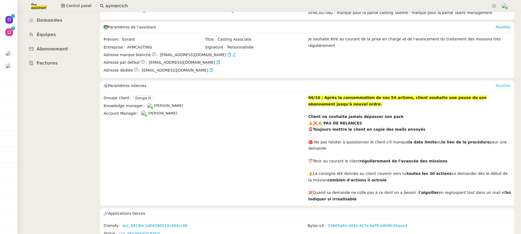
click at [503, 85] on link "Modifier" at bounding box center [502, 86] width 15 height 4
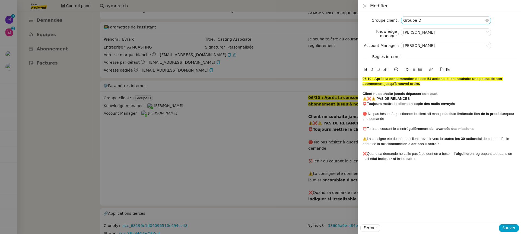
click at [428, 23] on nz-select-item "Groupe D" at bounding box center [445, 20] width 85 height 7
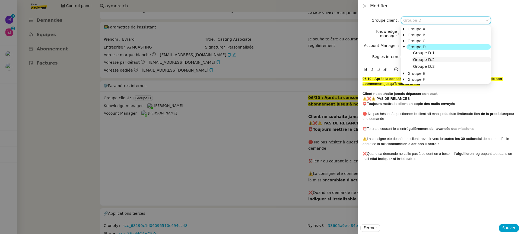
click at [443, 61] on nz-tree-node-title "Groupe D.2" at bounding box center [451, 59] width 79 height 5
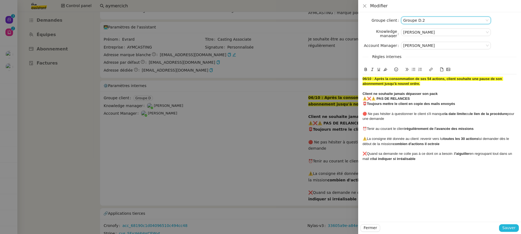
click at [504, 232] on div "Fermer Sauver" at bounding box center [439, 228] width 163 height 12
click at [507, 227] on span "Sauver" at bounding box center [508, 228] width 13 height 6
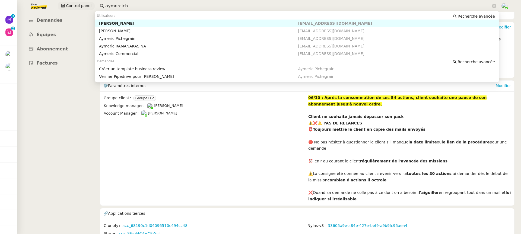
drag, startPoint x: 160, startPoint y: 8, endPoint x: 91, endPoint y: 4, distance: 69.3
click at [97, 4] on nz-input-group "aymercich" at bounding box center [298, 6] width 402 height 8
click at [151, 24] on div "Michael Khayat" at bounding box center [198, 23] width 199 height 5
type input "michael"
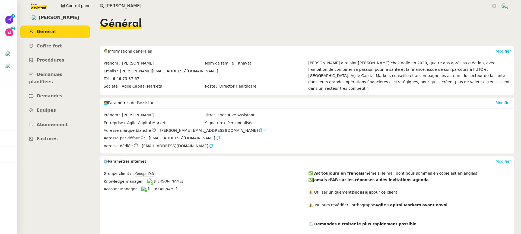
click at [503, 161] on link "Modifier" at bounding box center [502, 161] width 15 height 4
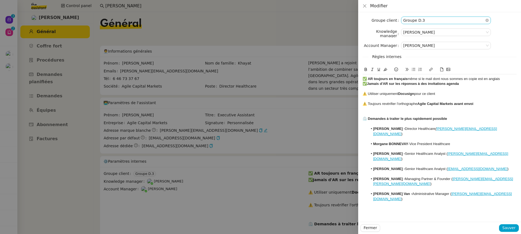
click at [437, 21] on nz-select-item "Groupe D.3" at bounding box center [445, 20] width 85 height 7
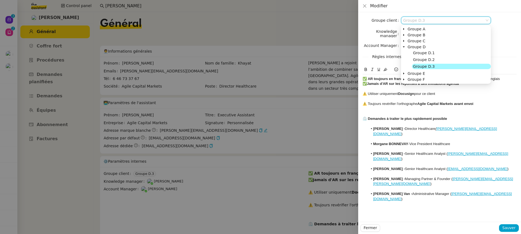
click at [433, 68] on nz-tree-node-title "Groupe D.3" at bounding box center [451, 66] width 79 height 5
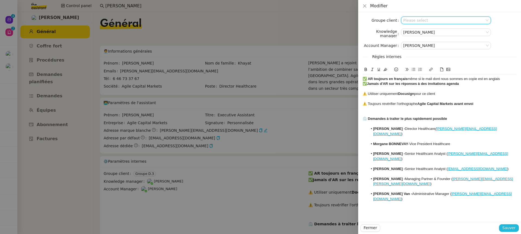
click at [514, 229] on span "Sauver" at bounding box center [508, 228] width 13 height 6
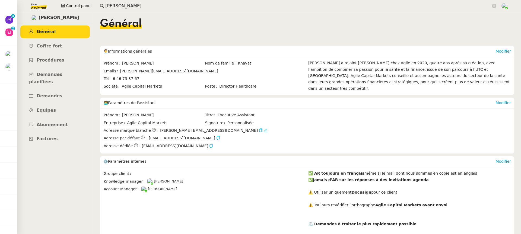
scroll to position [129, 0]
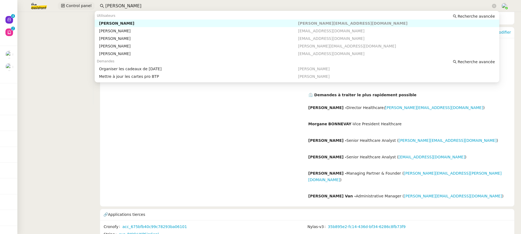
drag, startPoint x: 142, startPoint y: 7, endPoint x: 61, endPoint y: 7, distance: 81.6
click at [63, 7] on div "Control panel michael" at bounding box center [261, 6] width 494 height 12
click at [166, 22] on div "[PERSON_NAME]" at bounding box center [198, 23] width 199 height 5
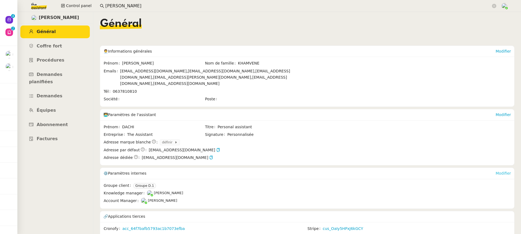
click at [504, 171] on link "Modifier" at bounding box center [502, 173] width 15 height 4
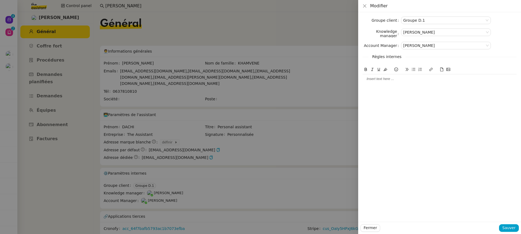
click at [428, 16] on div "Groupe client Groupe D.1 Knowledge manager Frédérique Albert Account Manager Ma…" at bounding box center [439, 117] width 163 height 210
click at [431, 21] on nz-select-item "Groupe D.1" at bounding box center [445, 20] width 85 height 7
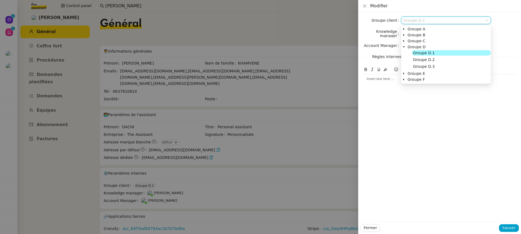
click at [432, 52] on span "Groupe D.1" at bounding box center [424, 53] width 22 height 4
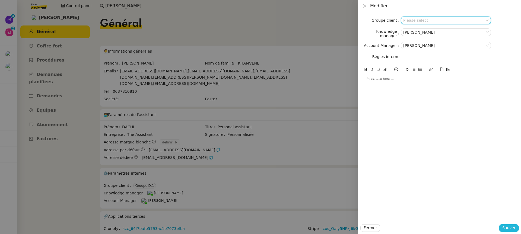
click at [512, 228] on span "Sauver" at bounding box center [508, 228] width 13 height 6
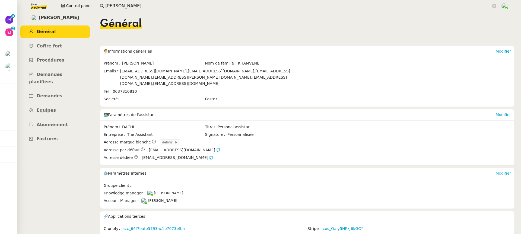
click at [505, 171] on link "Modifier" at bounding box center [502, 173] width 15 height 4
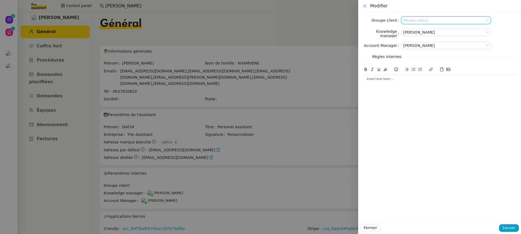
click at [432, 19] on input at bounding box center [444, 20] width 82 height 7
click at [405, 80] on nz-tree-node-switcher at bounding box center [403, 79] width 5 height 5
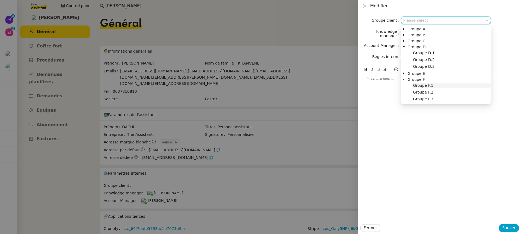
click at [423, 87] on span "Groupe F.1" at bounding box center [423, 85] width 20 height 4
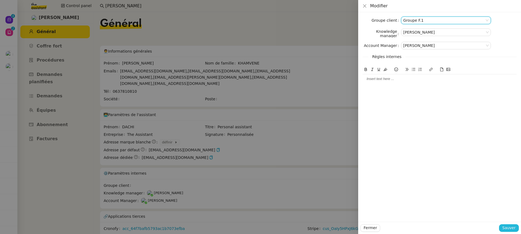
click at [515, 227] on span "Sauver" at bounding box center [508, 228] width 13 height 6
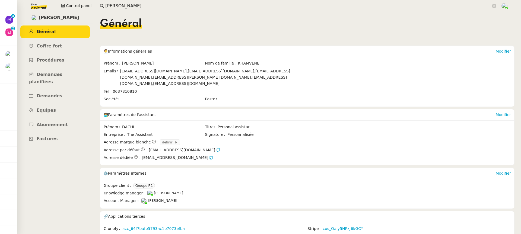
click at [505, 168] on div "Modifier" at bounding box center [502, 173] width 15 height 11
click at [505, 171] on link "Modifier" at bounding box center [502, 173] width 15 height 4
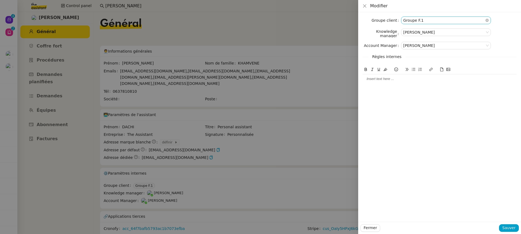
click at [414, 23] on nz-select-item "Groupe F.1" at bounding box center [445, 20] width 85 height 7
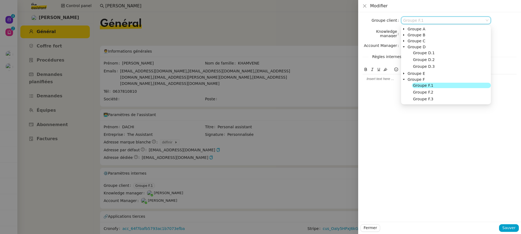
click at [434, 89] on nz-tree-node "Groupe F.1" at bounding box center [446, 86] width 90 height 7
click at [432, 90] on nz-tree-node-title "Groupe F.2" at bounding box center [451, 92] width 79 height 5
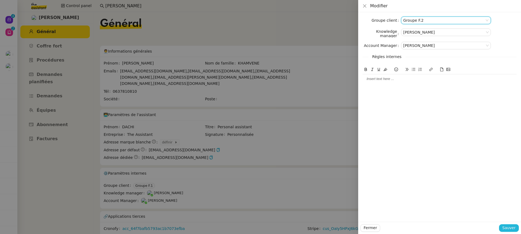
click at [509, 230] on span "Sauver" at bounding box center [508, 228] width 13 height 6
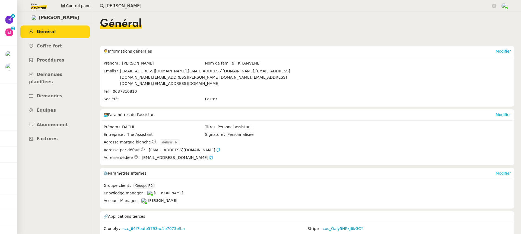
click at [503, 171] on link "Modifier" at bounding box center [502, 173] width 15 height 4
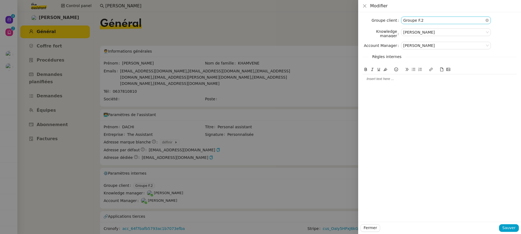
click at [431, 21] on nz-select-item "Groupe F.2" at bounding box center [445, 20] width 85 height 7
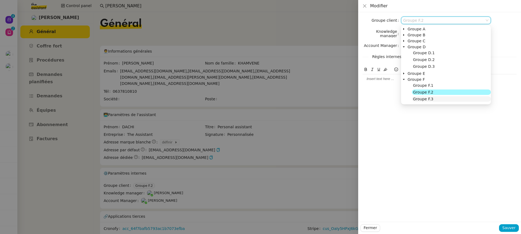
click at [423, 100] on span "Groupe F.3" at bounding box center [423, 99] width 20 height 4
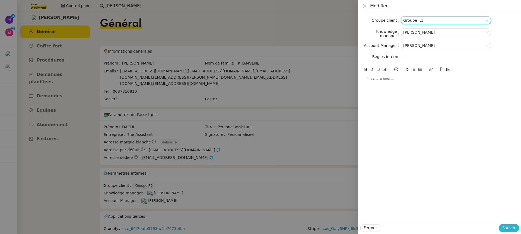
click at [513, 231] on span "Sauver" at bounding box center [508, 228] width 13 height 6
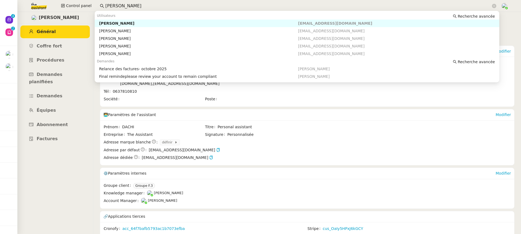
drag, startPoint x: 131, startPoint y: 5, endPoint x: 56, endPoint y: 5, distance: 74.9
click at [56, 5] on div "Control panel tina" at bounding box center [261, 6] width 494 height 12
click at [129, 29] on div "Christel VALDES" at bounding box center [198, 30] width 199 height 5
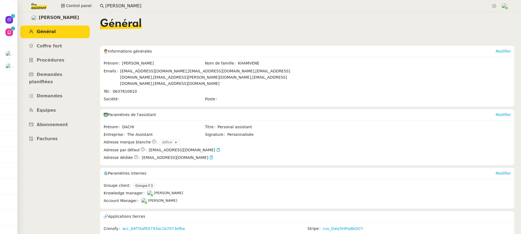
click at [131, 7] on input "chrystel" at bounding box center [297, 5] width 385 height 7
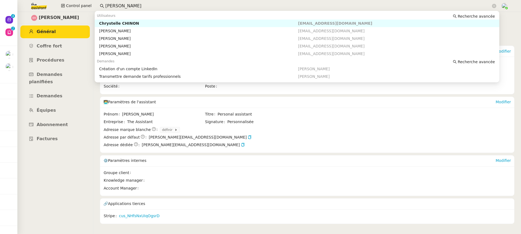
click at [135, 24] on div "Chrystelle CHINON" at bounding box center [198, 23] width 199 height 5
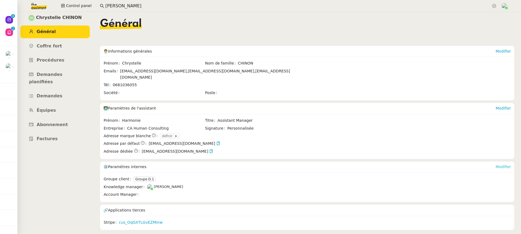
click at [509, 165] on link "Modifier" at bounding box center [502, 167] width 15 height 4
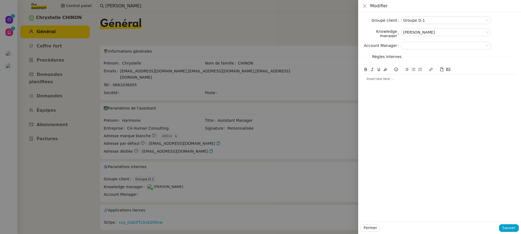
click at [413, 24] on form "Groupe client Groupe D.1 Knowledge manager Frédérique Albert Account Manager Rè…" at bounding box center [439, 50] width 154 height 67
click at [412, 21] on nz-select-item "Groupe D.1" at bounding box center [445, 20] width 85 height 7
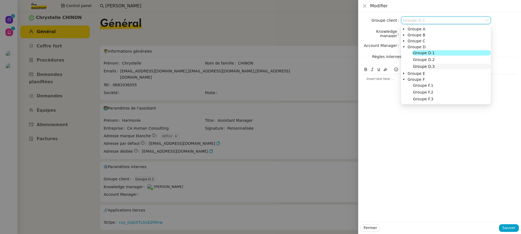
click at [436, 65] on nz-tree-node-title "Groupe D.3" at bounding box center [451, 66] width 79 height 5
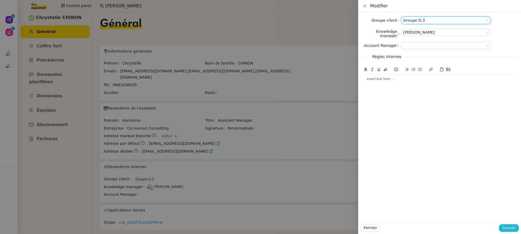
click at [516, 228] on button "Sauver" at bounding box center [509, 228] width 20 height 8
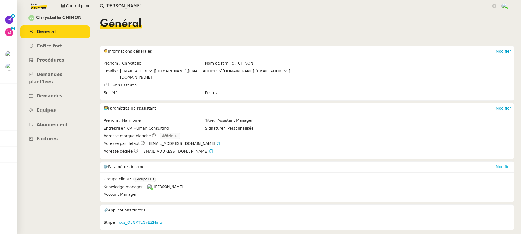
click at [507, 165] on link "Modifier" at bounding box center [502, 167] width 15 height 4
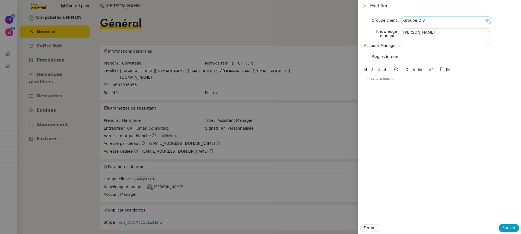
click at [410, 20] on nz-select-item "Groupe D.3" at bounding box center [445, 20] width 85 height 7
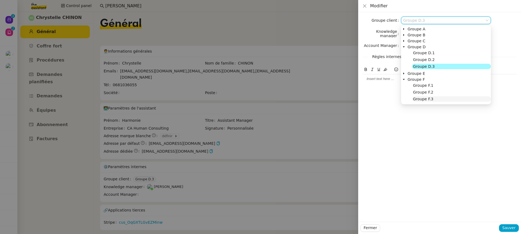
click at [421, 97] on span "Groupe F.3" at bounding box center [423, 99] width 20 height 4
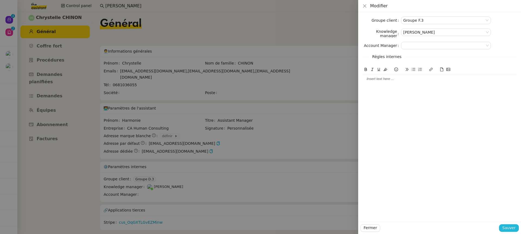
click at [510, 231] on span "Sauver" at bounding box center [508, 228] width 13 height 6
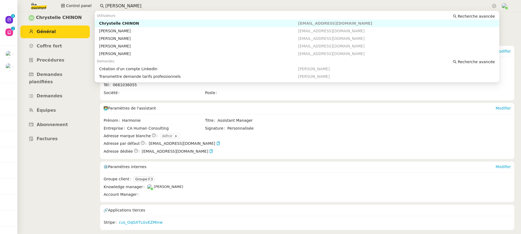
drag, startPoint x: 127, startPoint y: 6, endPoint x: 29, endPoint y: 5, distance: 98.2
click at [29, 5] on div "Control panel chrystel" at bounding box center [261, 6] width 494 height 12
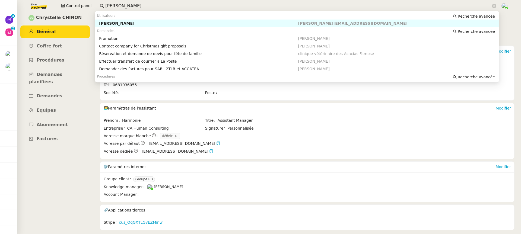
click at [106, 22] on div "Andrea Khamvene" at bounding box center [198, 23] width 199 height 5
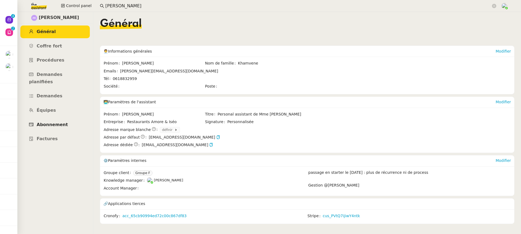
click at [56, 122] on span "Abonnement" at bounding box center [52, 124] width 31 height 5
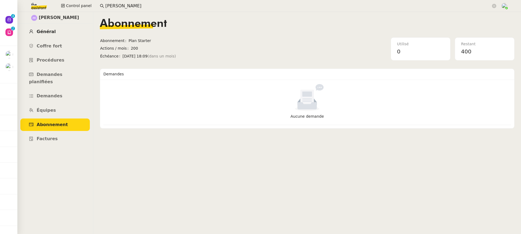
click at [55, 30] on link "Général" at bounding box center [54, 31] width 69 height 13
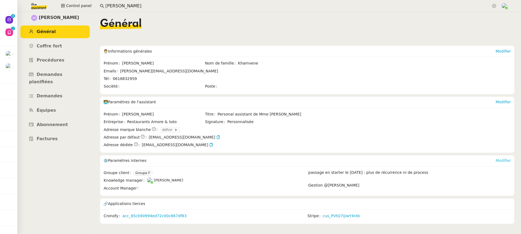
click at [505, 158] on link "Modifier" at bounding box center [502, 160] width 15 height 4
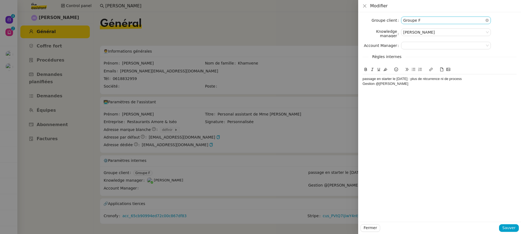
click at [420, 21] on nz-select-item "Groupe F" at bounding box center [445, 20] width 85 height 7
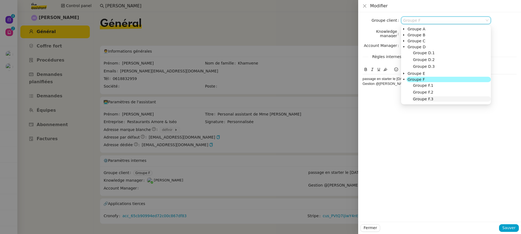
click at [432, 100] on span "Groupe F.3" at bounding box center [423, 99] width 20 height 4
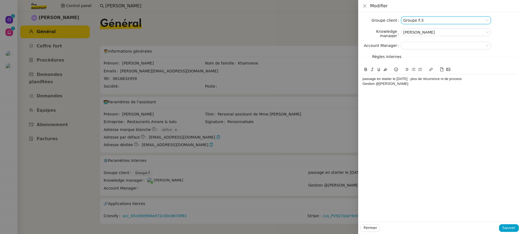
click at [455, 51] on form "Groupe client Groupe F.3 Knowledge manager Romane Vachon Account Manager Règles…" at bounding box center [439, 53] width 154 height 72
click at [452, 46] on input at bounding box center [444, 45] width 82 height 7
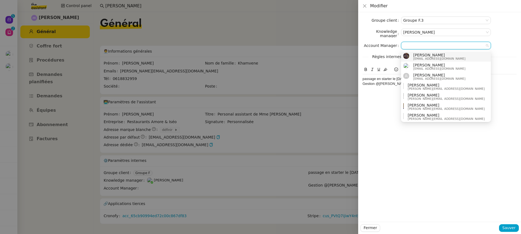
click at [514, 32] on nz-form-item "Knowledge manager Romane Vachon" at bounding box center [439, 32] width 154 height 9
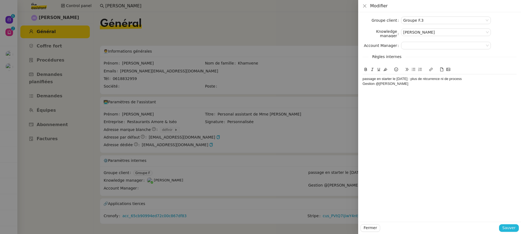
click at [517, 225] on button "Sauver" at bounding box center [509, 228] width 20 height 8
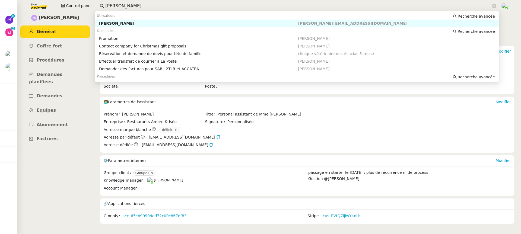
drag, startPoint x: 140, startPoint y: 3, endPoint x: 44, endPoint y: 3, distance: 96.3
click at [45, 3] on div "Control panel andre kham" at bounding box center [261, 6] width 494 height 12
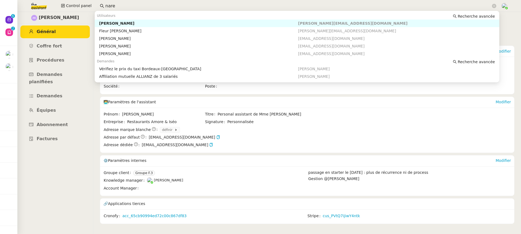
click at [123, 21] on div "Naresh FAZAL KARIM" at bounding box center [198, 23] width 199 height 5
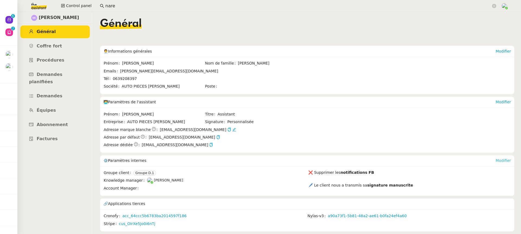
click at [497, 162] on link "Modifier" at bounding box center [502, 160] width 15 height 4
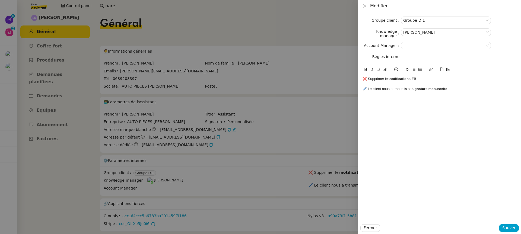
click at [421, 25] on form "Groupe client Groupe D.1 Knowledge manager Frédérique Albert Account Manager Rè…" at bounding box center [439, 55] width 154 height 77
click at [416, 21] on nz-select-item "Groupe D.1" at bounding box center [445, 20] width 85 height 7
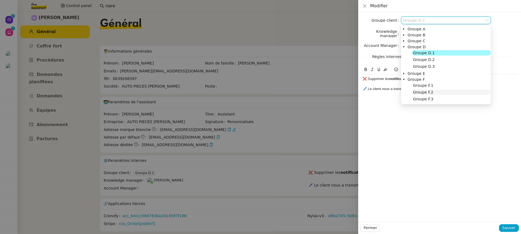
click at [414, 94] on span "Groupe F.2" at bounding box center [423, 92] width 20 height 4
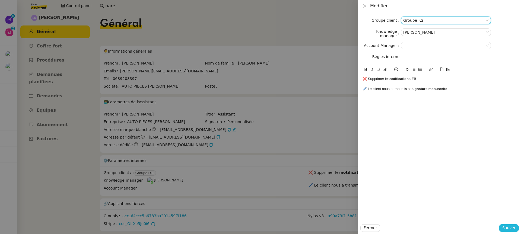
click at [512, 229] on span "Sauver" at bounding box center [508, 228] width 13 height 6
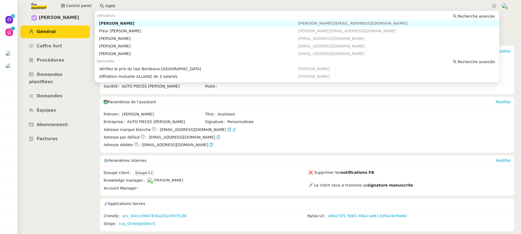
drag, startPoint x: 154, startPoint y: 6, endPoint x: 32, endPoint y: 6, distance: 121.8
click at [32, 6] on div "Control panel nare" at bounding box center [261, 6] width 494 height 12
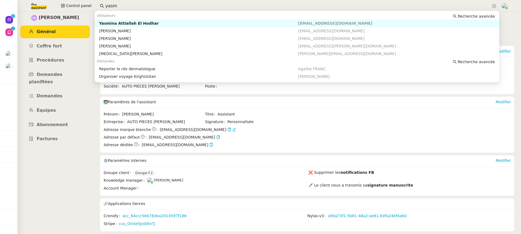
click at [147, 22] on div "Yasmina Attiallah El Hodhar" at bounding box center [198, 23] width 199 height 5
type input "yasm"
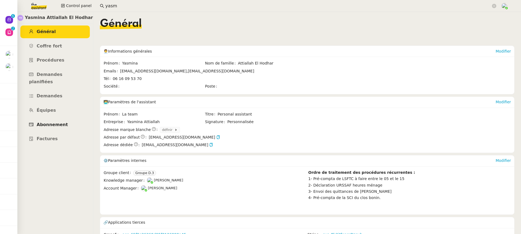
click at [64, 119] on link "Abonnement" at bounding box center [54, 125] width 69 height 13
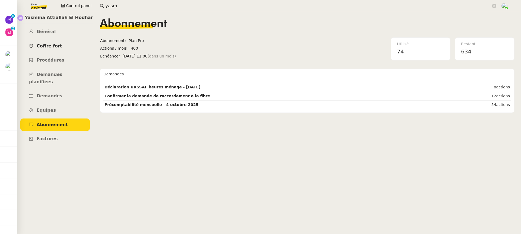
click at [73, 47] on link "Coffre fort" at bounding box center [54, 46] width 69 height 13
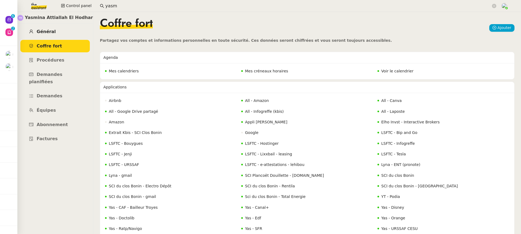
click at [48, 36] on link "Général" at bounding box center [54, 31] width 69 height 13
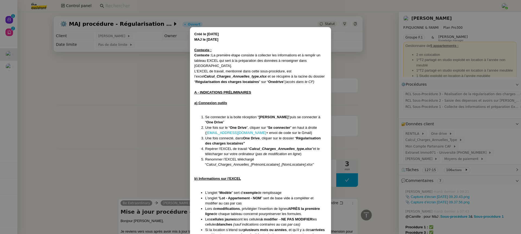
scroll to position [1975, 0]
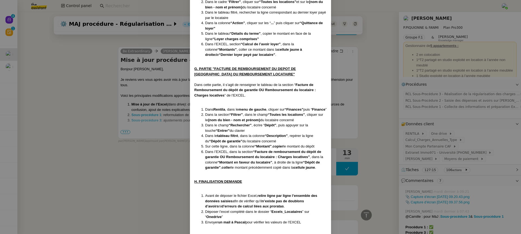
click at [334, 107] on nz-modal-container "Créé le [DATE] MAJ le [DATE] Contexte : Contexte : La première étape consiste à…" at bounding box center [260, 117] width 521 height 234
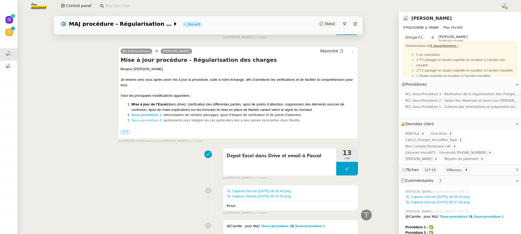
scroll to position [1965, 0]
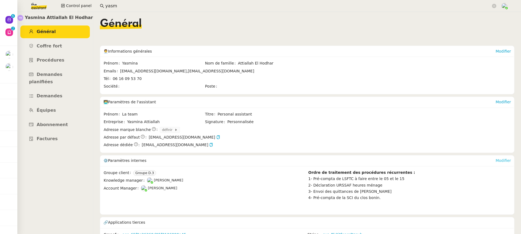
click at [502, 162] on link "Modifier" at bounding box center [502, 160] width 15 height 4
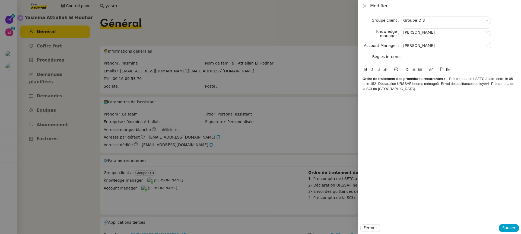
click at [443, 79] on strong "Ordre de traitement des procédures récurrentes :" at bounding box center [403, 79] width 82 height 4
click at [444, 80] on strong "Ordre de traitement des procédures récurrentes :" at bounding box center [403, 79] width 82 height 4
click at [444, 84] on div "﻿ 1- Pré-compta de LSFTC à faire entre le 05 et le 152- Déclaration URSSAF heur…" at bounding box center [439, 86] width 154 height 10
click at [425, 88] on div "2- Déclaration URSSAF heures ménage3- Envoi des quittances de loyer4- Pré-compt…" at bounding box center [439, 92] width 154 height 10
click at [412, 93] on div "3- Envoi des quittances de loyer4- Pré-compta de la SCI du clos bonin." at bounding box center [439, 93] width 154 height 5
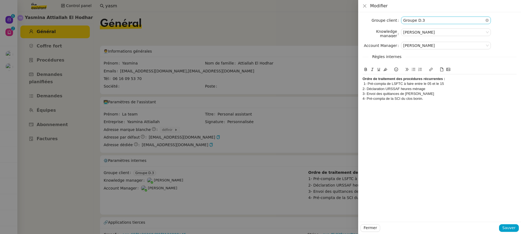
click at [423, 21] on nz-select-item "Groupe D.3" at bounding box center [445, 20] width 85 height 7
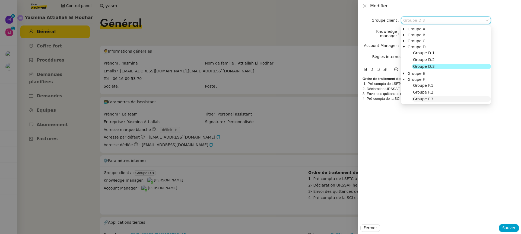
click at [430, 98] on span "Groupe F.3" at bounding box center [423, 99] width 20 height 4
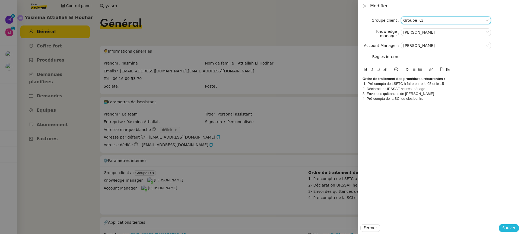
click at [512, 226] on span "Sauver" at bounding box center [508, 228] width 13 height 6
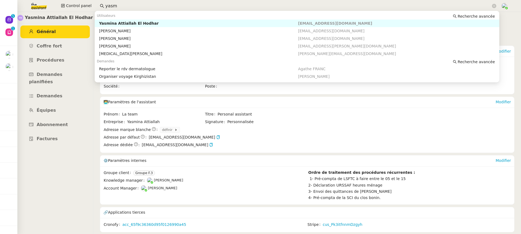
drag, startPoint x: 122, startPoint y: 4, endPoint x: 7, endPoint y: -7, distance: 115.5
click at [7, 0] on html "Nouveau 0 1 2 3 4 5 6 7 8 9 Aide 0 1 2 3 4 5 6 7 8 9 Mes demandes ⚙️ MAJ procéd…" at bounding box center [260, 117] width 521 height 234
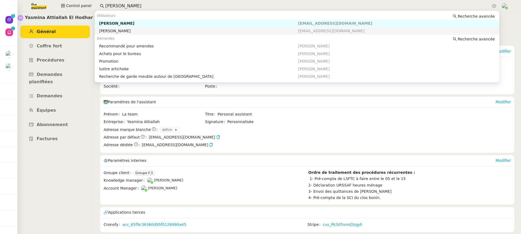
click at [106, 27] on nz-auto-option "[PERSON_NAME] [EMAIL_ADDRESS][DOMAIN_NAME]" at bounding box center [297, 31] width 404 height 8
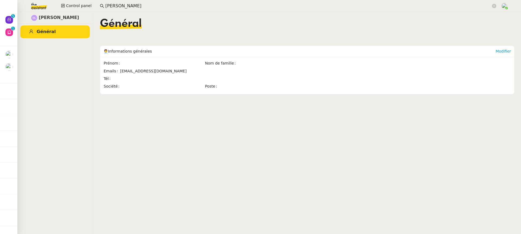
click at [132, 10] on app-search-bar "[PERSON_NAME]" at bounding box center [298, 6] width 402 height 12
click at [132, 8] on input "[PERSON_NAME]" at bounding box center [297, 5] width 385 height 7
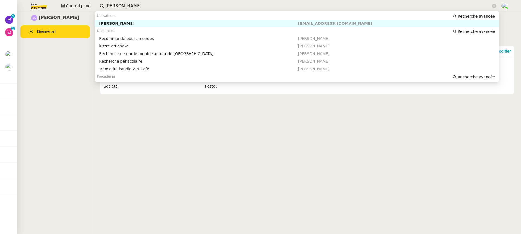
click at [170, 20] on nz-auto-option "[PERSON_NAME] [EMAIL_ADDRESS][DOMAIN_NAME]" at bounding box center [297, 24] width 404 height 8
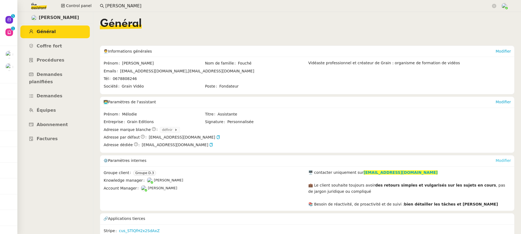
click at [507, 159] on link "Modifier" at bounding box center [502, 160] width 15 height 4
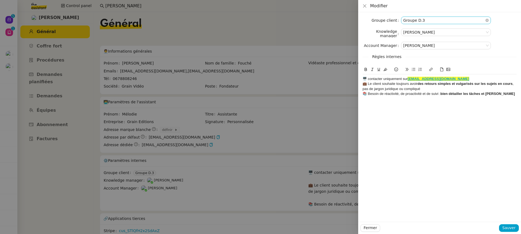
click at [423, 23] on nz-select-item "Groupe D.3" at bounding box center [445, 20] width 85 height 7
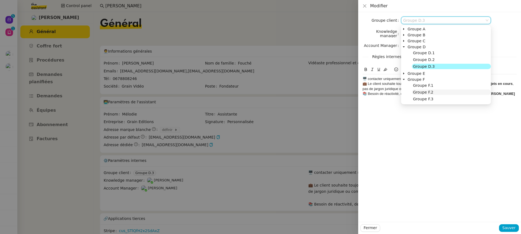
click at [432, 93] on span "Groupe F.2" at bounding box center [423, 92] width 20 height 4
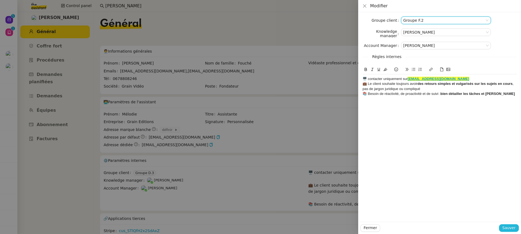
click at [514, 229] on span "Sauver" at bounding box center [508, 228] width 13 height 6
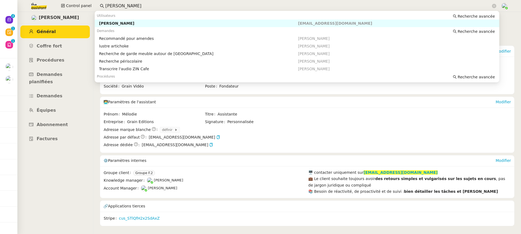
drag, startPoint x: 133, startPoint y: 5, endPoint x: 18, endPoint y: 2, distance: 114.5
click at [19, 3] on div "Control panel [PERSON_NAME]" at bounding box center [261, 6] width 494 height 12
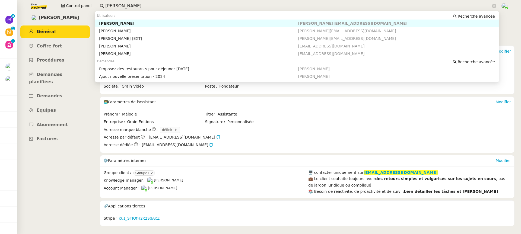
click at [116, 24] on div "[PERSON_NAME]" at bounding box center [198, 23] width 199 height 5
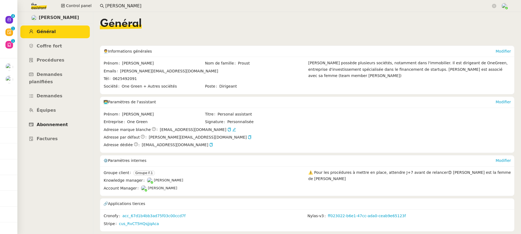
click at [56, 122] on span "Abonnement" at bounding box center [52, 124] width 31 height 5
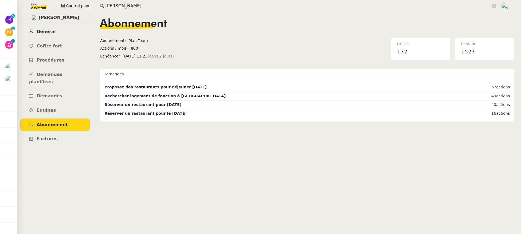
click at [56, 35] on link "Général" at bounding box center [54, 31] width 69 height 13
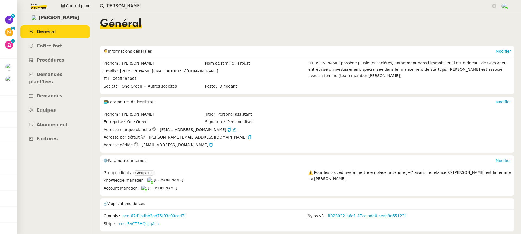
click at [502, 160] on link "Modifier" at bounding box center [502, 160] width 15 height 4
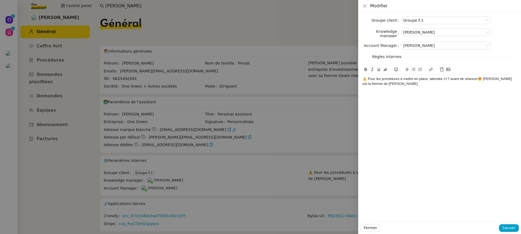
click at [477, 79] on div "⚠️ Pour les procédures à mettre en place, attendre J+7 avant de relancer😍 [PERS…" at bounding box center [439, 81] width 154 height 10
click at [438, 17] on nz-select-item "Groupe F.1" at bounding box center [445, 20] width 85 height 7
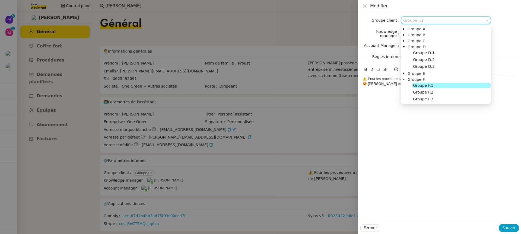
click at [440, 87] on nz-tree-node-title "Groupe F.1" at bounding box center [451, 85] width 79 height 5
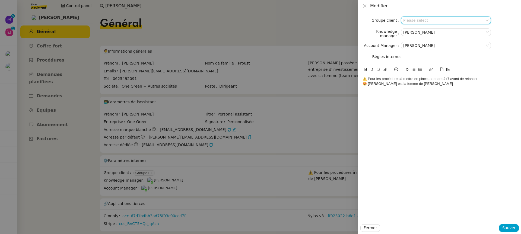
click at [428, 18] on input at bounding box center [444, 20] width 82 height 7
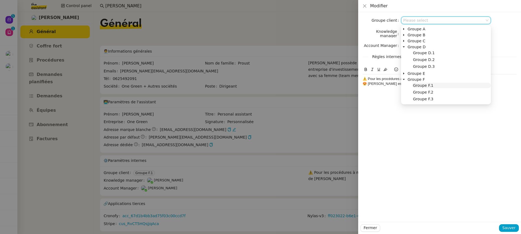
click at [420, 87] on span "Groupe F.1" at bounding box center [423, 85] width 20 height 4
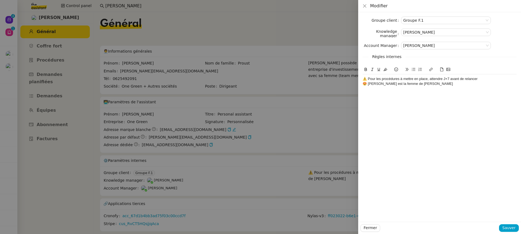
click at [512, 224] on div "Fermer Sauver" at bounding box center [439, 228] width 163 height 12
click at [439, 21] on nz-select-item "Groupe F.1" at bounding box center [445, 20] width 85 height 7
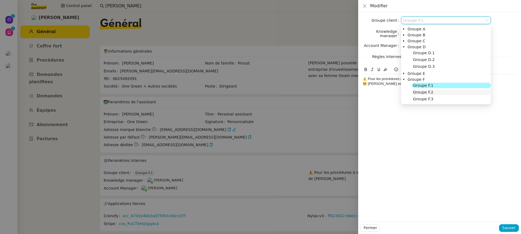
click at [439, 91] on nz-tree-node-title "Groupe F.2" at bounding box center [451, 92] width 79 height 5
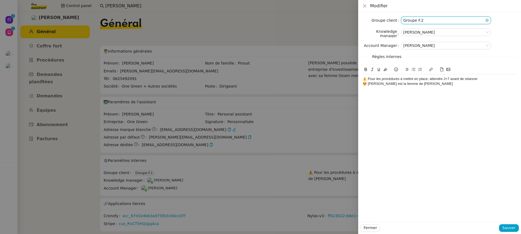
click at [417, 18] on nz-select-item "Groupe F.2" at bounding box center [445, 20] width 85 height 7
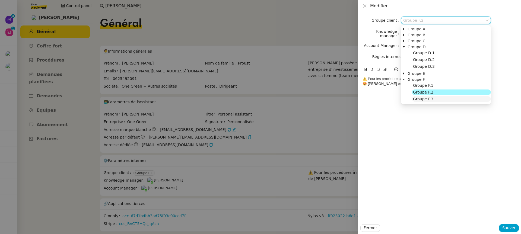
click at [432, 100] on nz-tree-node-title "Groupe F.3" at bounding box center [451, 98] width 79 height 5
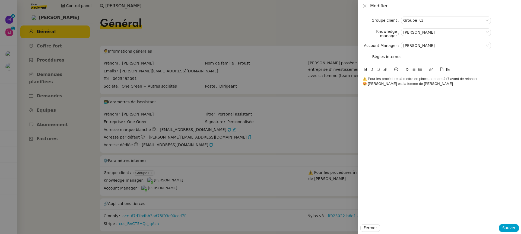
click at [505, 223] on div "Fermer Sauver" at bounding box center [439, 228] width 163 height 12
click at [509, 228] on span "Sauver" at bounding box center [508, 228] width 13 height 6
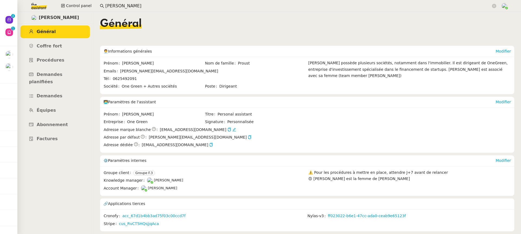
click at [504, 157] on div "Modifier" at bounding box center [502, 160] width 15 height 11
click at [505, 161] on link "Modifier" at bounding box center [502, 160] width 15 height 4
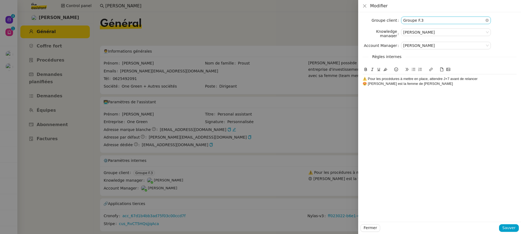
click at [421, 20] on nz-select-item "Groupe F.3" at bounding box center [445, 20] width 85 height 7
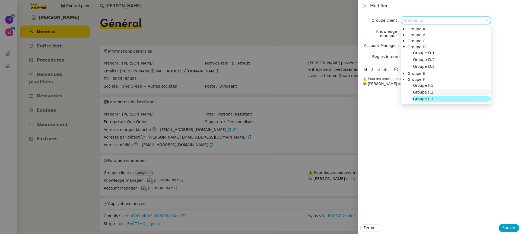
click at [425, 93] on span "Groupe F.2" at bounding box center [423, 92] width 20 height 4
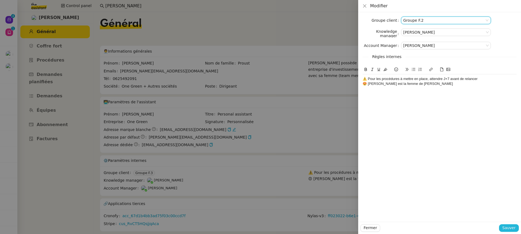
click at [513, 231] on span "Sauver" at bounding box center [508, 228] width 13 height 6
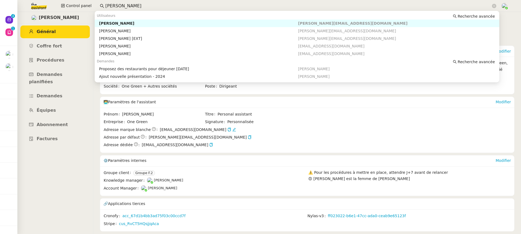
drag, startPoint x: 126, startPoint y: 4, endPoint x: 30, endPoint y: -2, distance: 95.9
click at [30, 0] on html "Nouveau 0 1 2 3 4 5 6 7 8 9 Aide 0 1 2 3 4 5 6 7 8 9 Mes demandes ⚙️ MAJ procéd…" at bounding box center [260, 117] width 521 height 234
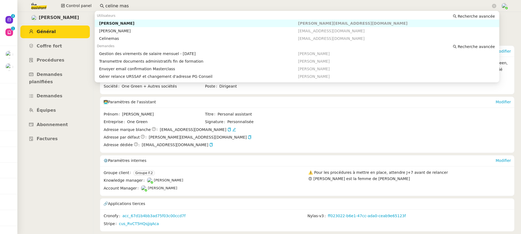
click at [118, 25] on div "[PERSON_NAME]" at bounding box center [198, 23] width 199 height 5
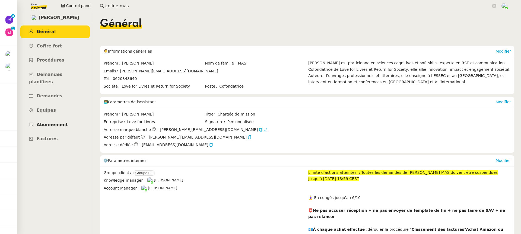
click at [78, 121] on link "Abonnement" at bounding box center [54, 125] width 69 height 13
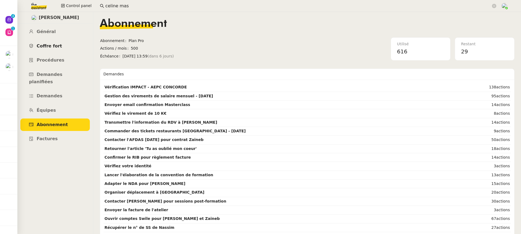
click at [67, 41] on link "Coffre fort" at bounding box center [54, 46] width 69 height 13
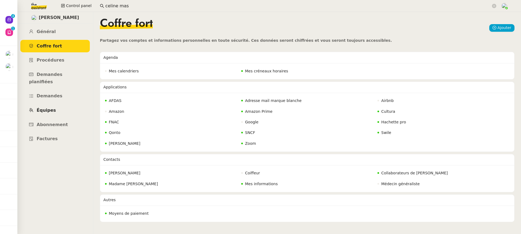
click at [67, 104] on link "Équipes" at bounding box center [54, 110] width 69 height 13
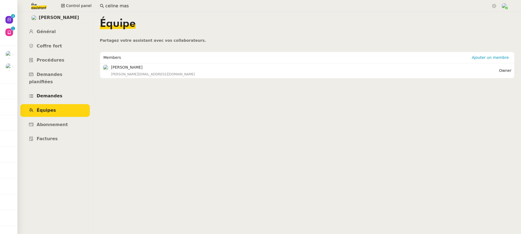
click at [65, 91] on link "Demandes" at bounding box center [54, 96] width 69 height 13
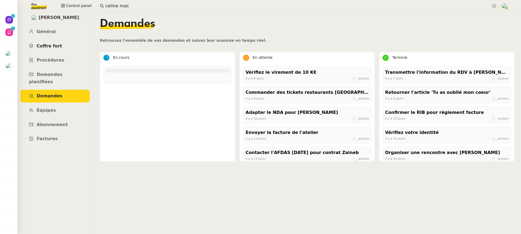
click at [60, 42] on link "Coffre fort" at bounding box center [54, 46] width 69 height 13
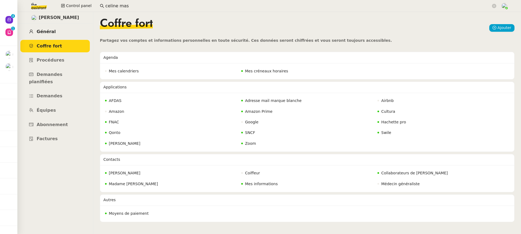
click at [56, 28] on link "Général" at bounding box center [54, 31] width 69 height 13
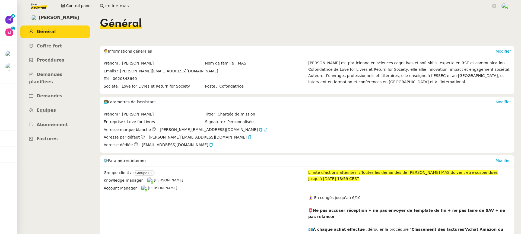
click at [506, 157] on div "Modifier" at bounding box center [502, 160] width 15 height 11
click at [505, 158] on link "Modifier" at bounding box center [502, 160] width 15 height 4
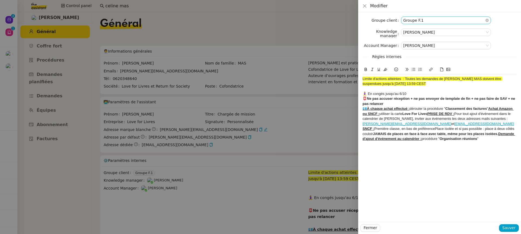
click at [426, 20] on nz-select-item "Groupe F.1" at bounding box center [445, 20] width 85 height 7
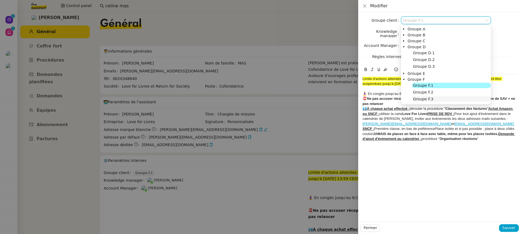
click at [430, 100] on span "Groupe F.3" at bounding box center [423, 99] width 20 height 4
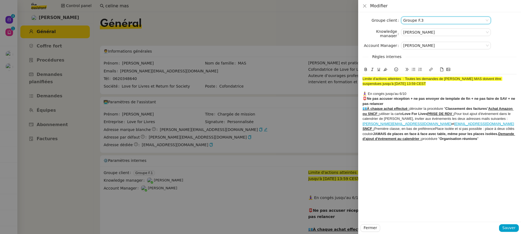
click at [507, 233] on div "Fermer Sauver" at bounding box center [439, 228] width 163 height 12
click at [417, 22] on nz-select-item "Groupe F.3" at bounding box center [445, 20] width 85 height 7
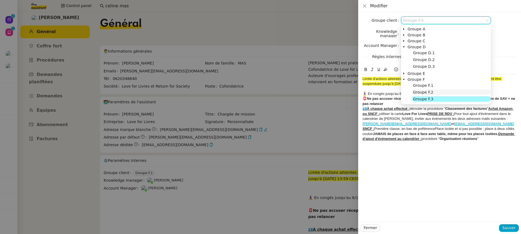
click at [432, 93] on span "Groupe F.2" at bounding box center [423, 92] width 20 height 4
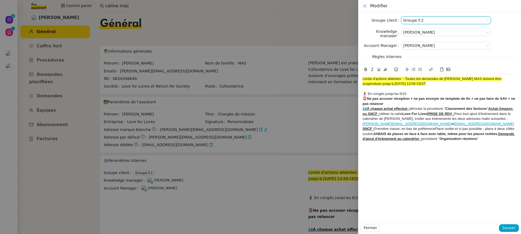
click at [430, 114] on u "PRISE DE RDV :" at bounding box center [440, 114] width 27 height 4
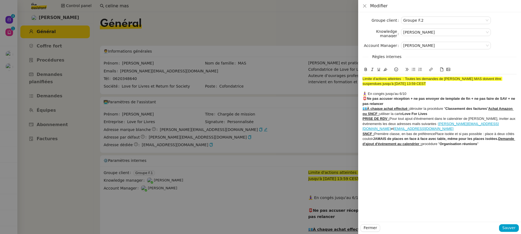
click at [436, 133] on div "SNCF : Première classe, en bas de préférencePlace isolée et si pas possible : p…" at bounding box center [439, 139] width 154 height 15
click at [454, 140] on strong "JAMAIS de places en face à face avec table, même pour les places isolées. Deman…" at bounding box center [439, 141] width 155 height 9
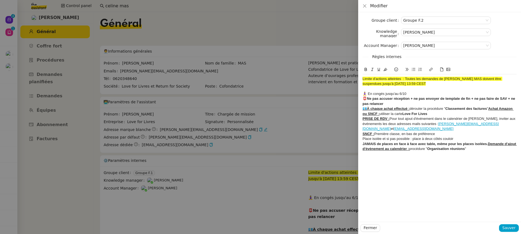
click at [490, 145] on u "Demande d'ajout d'évènement au calendrier :" at bounding box center [439, 146] width 155 height 9
click at [488, 143] on u "Demande d'ajout d'évènement au calendrier :" at bounding box center [439, 146] width 155 height 9
click at [508, 228] on span "Sauver" at bounding box center [508, 228] width 13 height 6
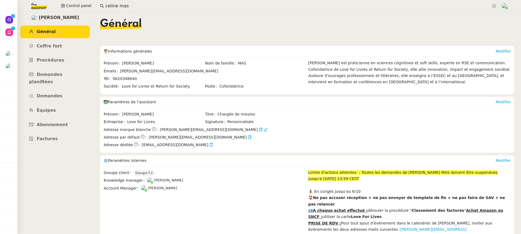
scroll to position [48, 0]
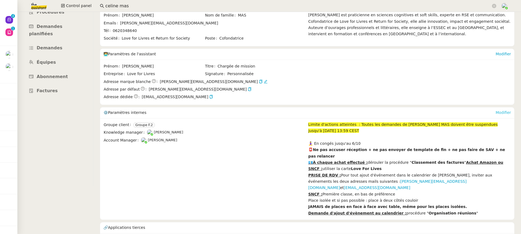
click at [507, 111] on link "Modifier" at bounding box center [502, 112] width 15 height 4
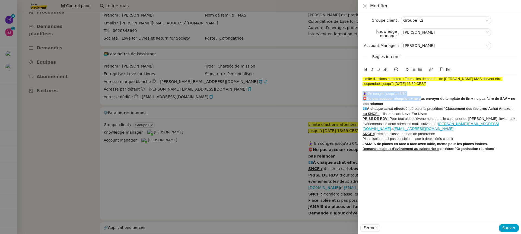
drag, startPoint x: 420, startPoint y: 97, endPoint x: 348, endPoint y: 95, distance: 72.7
click at [348, 95] on div "Modifier Groupe client Groupe F.2 Knowledge manager [PERSON_NAME] Account Manag…" at bounding box center [260, 117] width 521 height 234
click at [406, 96] on div "🧘‍♀️ En congés jusqu'au 6/10" at bounding box center [439, 93] width 154 height 5
drag, startPoint x: 409, startPoint y: 94, endPoint x: 343, endPoint y: 94, distance: 66.2
click at [343, 94] on div "Modifier Groupe client Groupe F.2 Knowledge manager [PERSON_NAME] Account Manag…" at bounding box center [260, 117] width 521 height 234
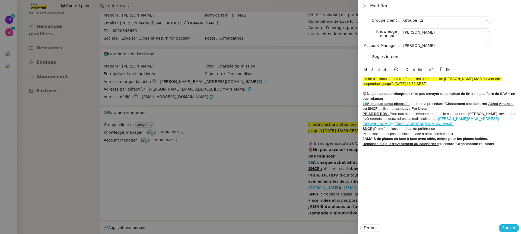
click at [512, 228] on span "Sauver" at bounding box center [508, 228] width 13 height 6
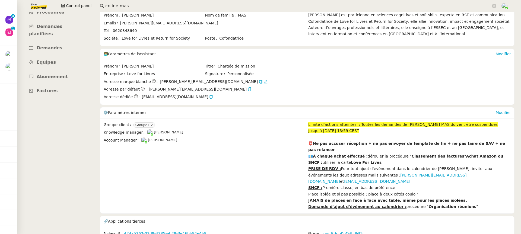
scroll to position [42, 0]
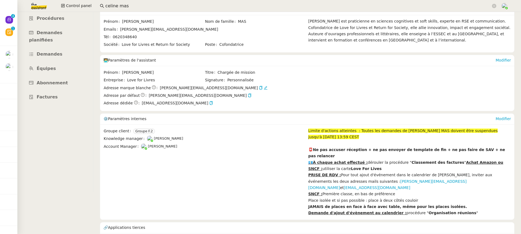
drag, startPoint x: 130, startPoint y: 3, endPoint x: 13, endPoint y: 1, distance: 117.2
click at [13, 1] on nz-layout "Nouveau 0 1 2 3 4 5 6 7 8 9 Révision 0 1 2 3 4 5 6 7 8 9 Mes demandes ⚙️ MAJ pr…" at bounding box center [260, 117] width 521 height 234
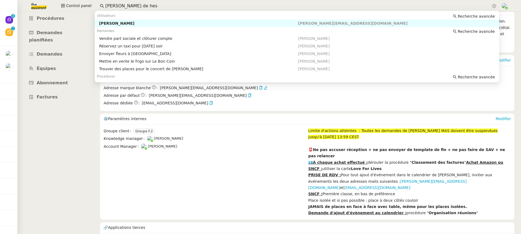
click at [105, 25] on div "[PERSON_NAME]" at bounding box center [198, 23] width 199 height 5
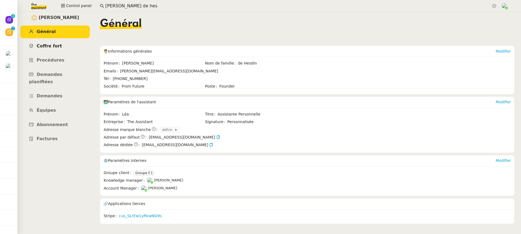
click at [77, 44] on link "Coffre fort" at bounding box center [54, 46] width 69 height 13
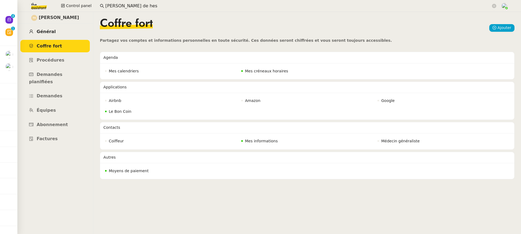
click at [49, 30] on span "Général" at bounding box center [46, 31] width 19 height 5
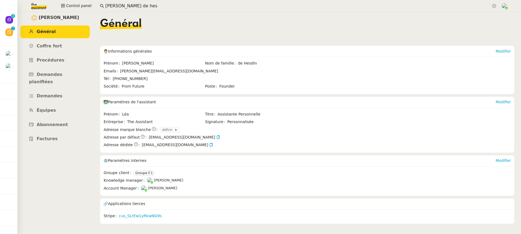
click at [501, 164] on div "Modifier" at bounding box center [502, 160] width 15 height 11
click at [501, 161] on link "Modifier" at bounding box center [502, 160] width 15 height 4
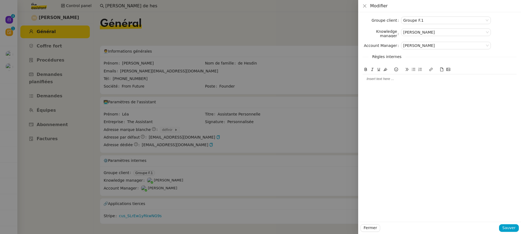
click at [421, 24] on form "Groupe client Groupe F.1 Knowledge manager [PERSON_NAME] Account Manager [PERSO…" at bounding box center [439, 50] width 154 height 67
click at [417, 21] on nz-select-item "Groupe F.1" at bounding box center [445, 20] width 85 height 7
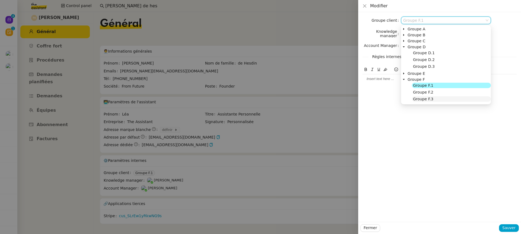
click at [453, 101] on nz-tree-node-title "Groupe F.3" at bounding box center [451, 98] width 79 height 5
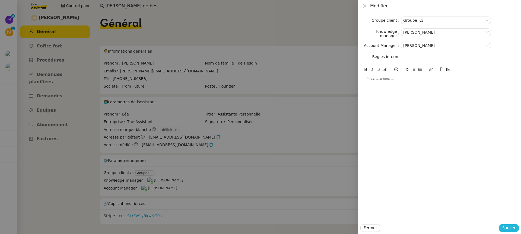
click at [516, 226] on button "Sauver" at bounding box center [509, 228] width 20 height 8
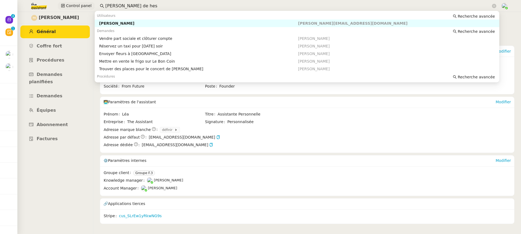
drag, startPoint x: 143, startPoint y: 7, endPoint x: 79, endPoint y: 2, distance: 64.2
click at [79, 2] on div "Control panel [PERSON_NAME] de hes" at bounding box center [261, 6] width 494 height 12
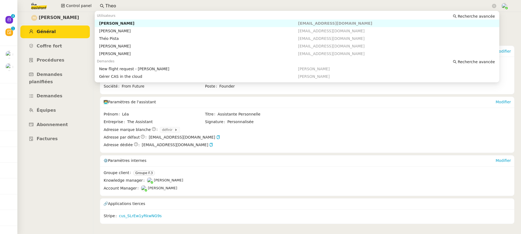
click at [170, 21] on nz-auto-option "[PERSON_NAME] [EMAIL_ADDRESS][DOMAIN_NAME]" at bounding box center [297, 24] width 404 height 8
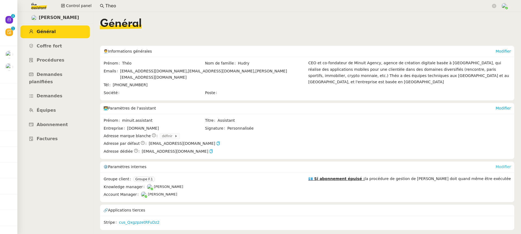
click at [508, 165] on link "Modifier" at bounding box center [502, 167] width 15 height 4
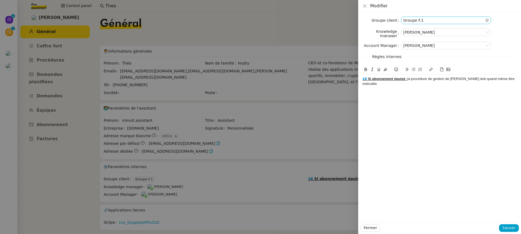
click at [421, 21] on nz-select-item "Groupe F.1" at bounding box center [445, 20] width 85 height 7
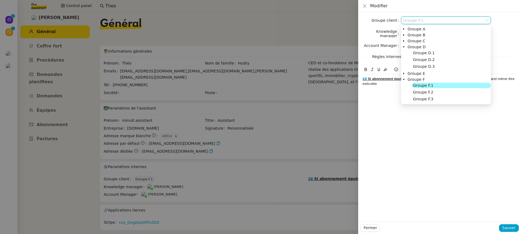
click at [437, 102] on nz-tree-node "Groupe F.3" at bounding box center [446, 99] width 90 height 7
click at [433, 99] on nz-tree-node-title "Groupe F.3" at bounding box center [451, 98] width 79 height 5
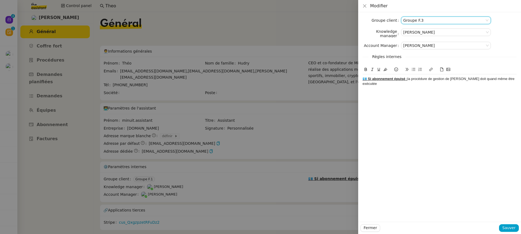
click at [511, 232] on div "Fermer Sauver" at bounding box center [439, 228] width 163 height 12
click at [503, 222] on div "Fermer Sauver" at bounding box center [439, 228] width 163 height 12
click at [508, 229] on span "Sauver" at bounding box center [508, 228] width 13 height 6
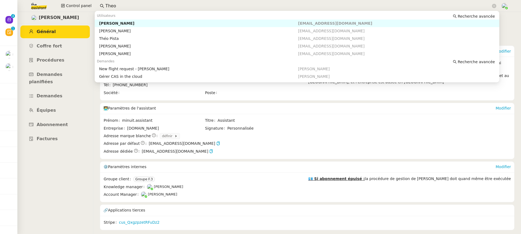
drag, startPoint x: 113, startPoint y: 4, endPoint x: 37, endPoint y: 0, distance: 76.1
click at [39, 1] on div "Control panel [PERSON_NAME]" at bounding box center [261, 6] width 494 height 12
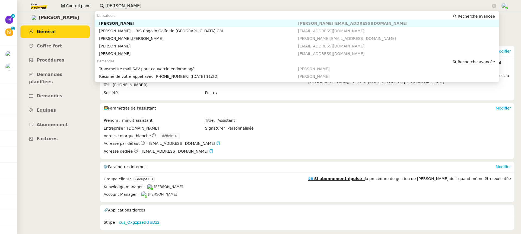
click at [151, 25] on div "[PERSON_NAME]" at bounding box center [198, 23] width 199 height 5
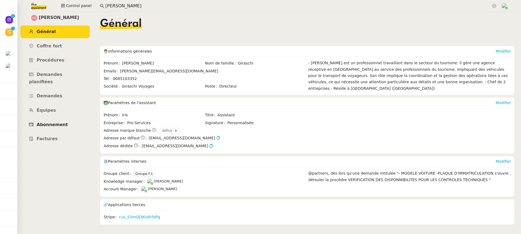
click at [67, 121] on link "Abonnement" at bounding box center [54, 125] width 69 height 13
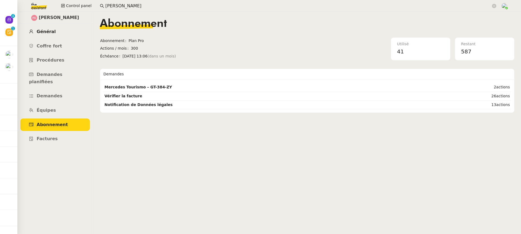
click at [77, 36] on link "Général" at bounding box center [54, 31] width 69 height 13
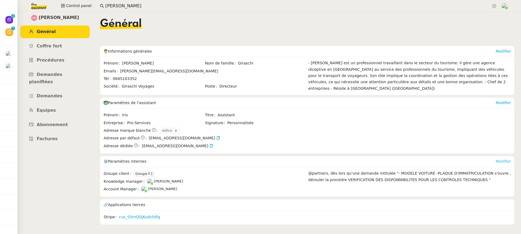
click at [506, 159] on link "Modifier" at bounding box center [502, 161] width 15 height 4
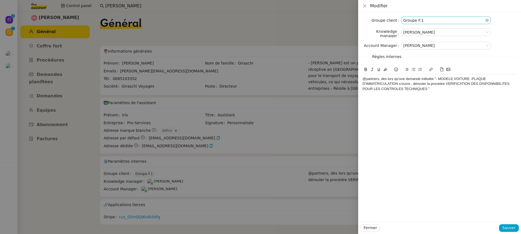
click at [424, 23] on nz-select-item "Groupe F.1" at bounding box center [445, 20] width 85 height 7
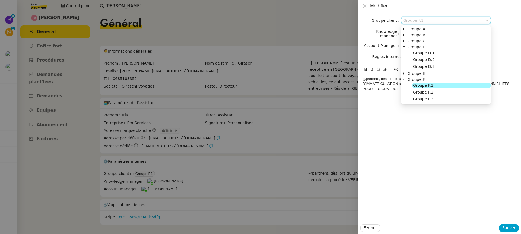
click at [436, 98] on nz-tree-node-title "Groupe F.3" at bounding box center [451, 98] width 79 height 5
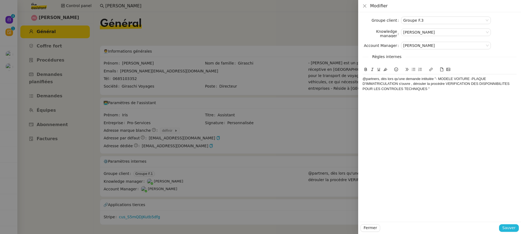
click at [509, 232] on div "Fermer Sauver" at bounding box center [439, 228] width 163 height 12
click at [507, 228] on span "Sauver" at bounding box center [508, 228] width 13 height 6
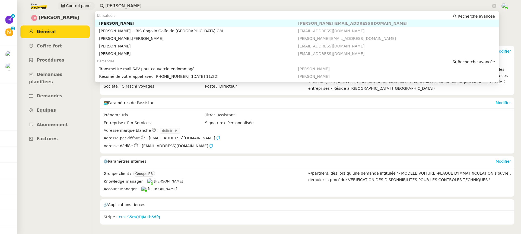
drag, startPoint x: 133, startPoint y: 8, endPoint x: 68, endPoint y: 5, distance: 65.4
click at [68, 5] on div "Control panel [PERSON_NAME]" at bounding box center [261, 6] width 494 height 12
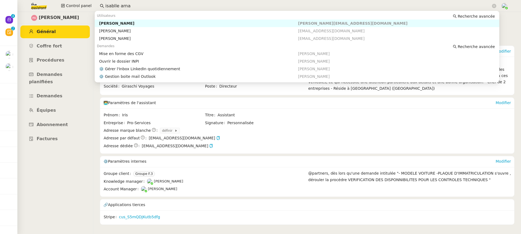
click at [158, 22] on div "[PERSON_NAME]" at bounding box center [198, 23] width 199 height 5
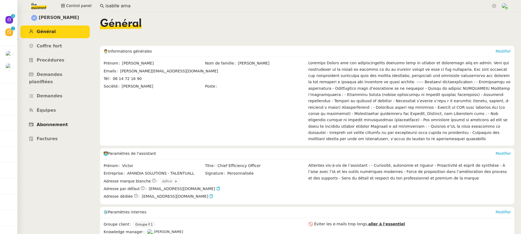
click at [59, 122] on span "Abonnement" at bounding box center [52, 124] width 31 height 5
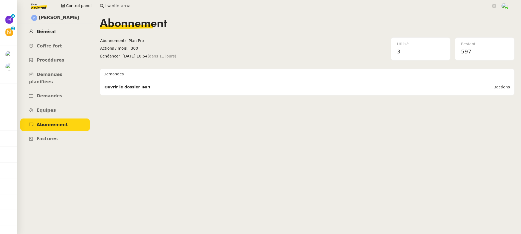
click at [59, 32] on link "Général" at bounding box center [54, 31] width 69 height 13
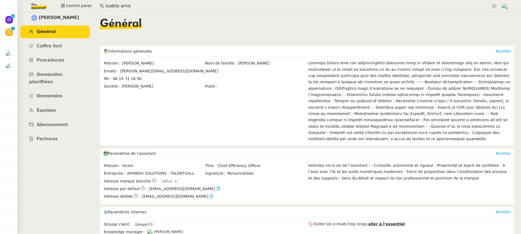
scroll to position [34, 0]
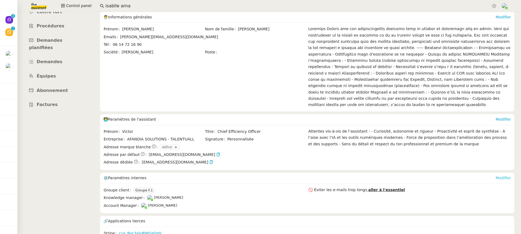
click at [508, 176] on link "Modifier" at bounding box center [502, 178] width 15 height 4
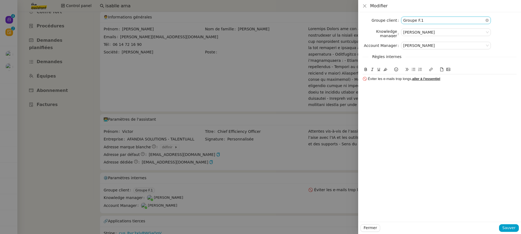
click at [424, 22] on nz-select-item "Groupe F.1" at bounding box center [445, 20] width 85 height 7
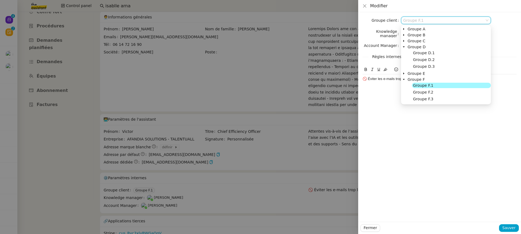
click at [428, 92] on span "Groupe F.2" at bounding box center [423, 92] width 20 height 4
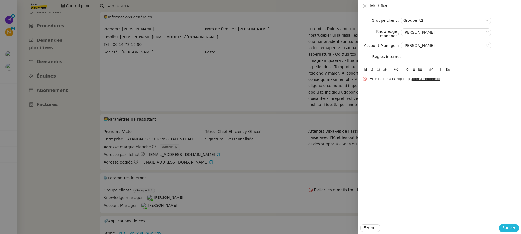
click at [513, 228] on span "Sauver" at bounding box center [508, 228] width 13 height 6
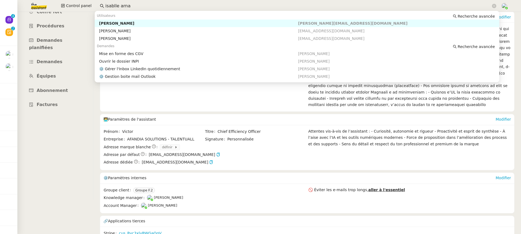
drag, startPoint x: 129, startPoint y: 7, endPoint x: 0, endPoint y: 2, distance: 129.5
click at [0, 2] on nz-layout "Nouveau 0 1 2 3 4 5 6 7 8 9 Révision 0 1 2 3 4 5 6 7 8 9 Mes demandes ⚙️ MAJ pr…" at bounding box center [260, 117] width 521 height 234
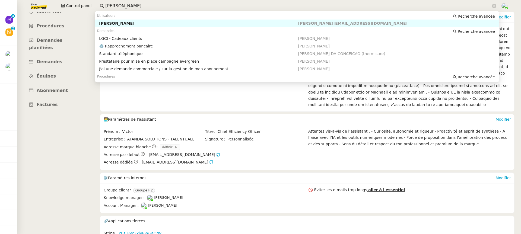
click at [123, 23] on div "[PERSON_NAME]" at bounding box center [198, 23] width 199 height 5
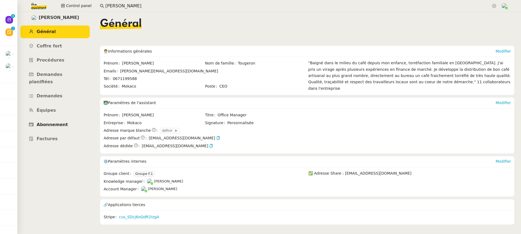
click at [65, 123] on link "Abonnement" at bounding box center [54, 125] width 69 height 13
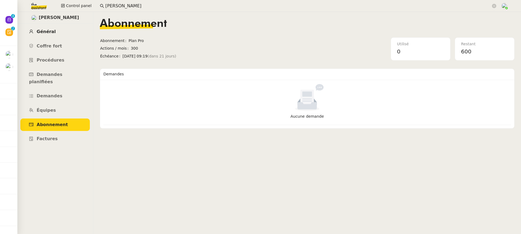
click at [48, 36] on link "Général" at bounding box center [54, 31] width 69 height 13
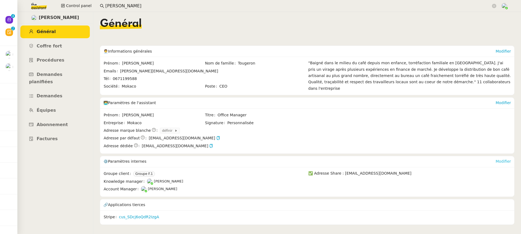
click at [501, 162] on link "Modifier" at bounding box center [502, 161] width 15 height 4
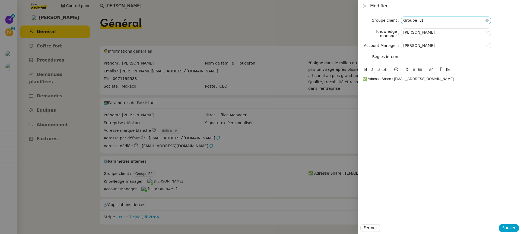
click at [420, 23] on nz-select-item "Groupe F.1" at bounding box center [445, 20] width 85 height 7
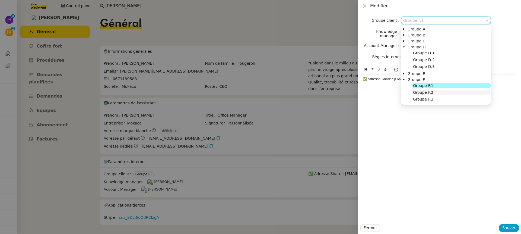
click at [440, 94] on nz-tree-node-title "Groupe F.2" at bounding box center [451, 92] width 79 height 5
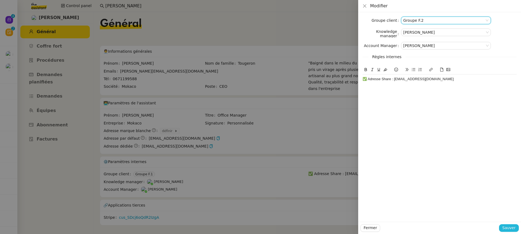
click at [511, 228] on span "Sauver" at bounding box center [508, 227] width 13 height 6
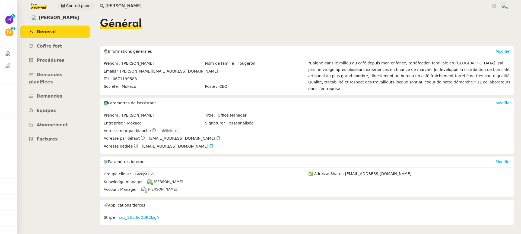
drag, startPoint x: 138, startPoint y: 7, endPoint x: 89, endPoint y: 7, distance: 48.8
click at [93, 7] on div "Control panel [PERSON_NAME]" at bounding box center [261, 6] width 494 height 12
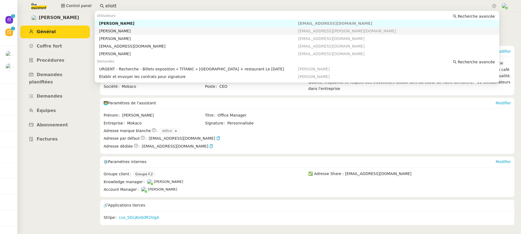
click at [157, 32] on div "[PERSON_NAME]" at bounding box center [198, 30] width 199 height 5
type input "eliott"
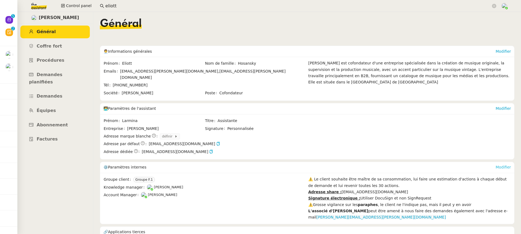
click at [502, 165] on link "Modifier" at bounding box center [502, 167] width 15 height 4
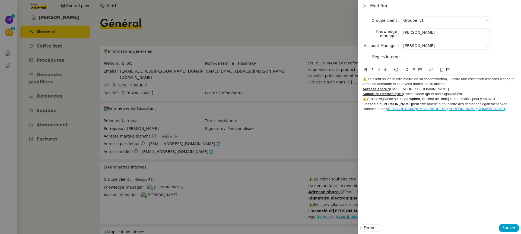
click at [416, 24] on form "Groupe client Groupe F.1 Knowledge manager [PERSON_NAME] Account Manager [PERSO…" at bounding box center [439, 65] width 154 height 97
click at [415, 22] on nz-select-item "Groupe F.1" at bounding box center [445, 20] width 85 height 7
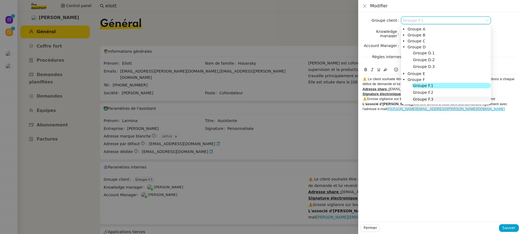
click at [436, 99] on nz-tree-node-title "Groupe F.3" at bounding box center [451, 98] width 79 height 5
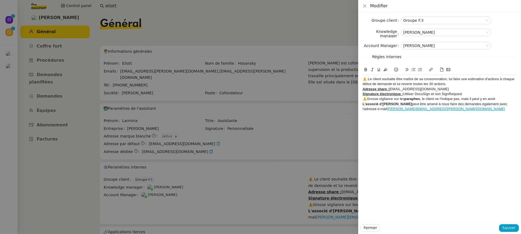
click at [507, 219] on div "Groupe client Groupe F.3 Knowledge manager [PERSON_NAME] Account Manager [PERSO…" at bounding box center [439, 116] width 163 height 209
click at [511, 230] on span "Sauver" at bounding box center [508, 227] width 13 height 6
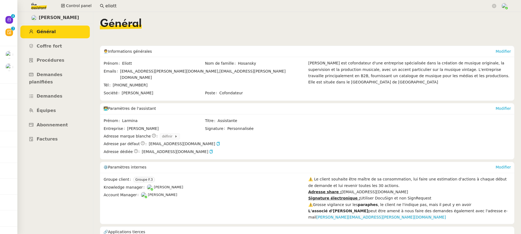
scroll to position [1, 0]
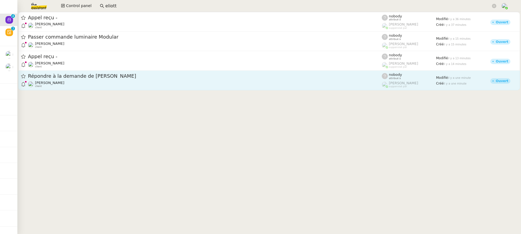
click at [243, 72] on link "Répondre à la demande de [PERSON_NAME] [PERSON_NAME] client nobody attribué à […" at bounding box center [268, 81] width 501 height 20
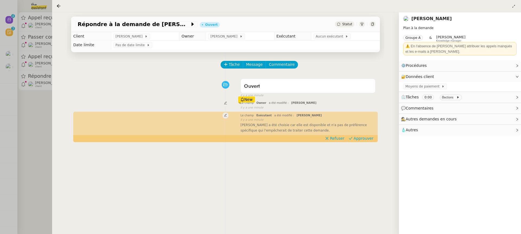
click at [16, 28] on div at bounding box center [260, 117] width 521 height 234
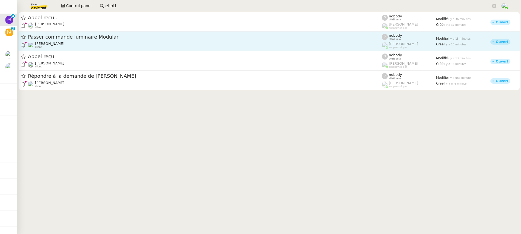
click at [69, 39] on span "Passer commande luminaire Modular" at bounding box center [205, 36] width 354 height 5
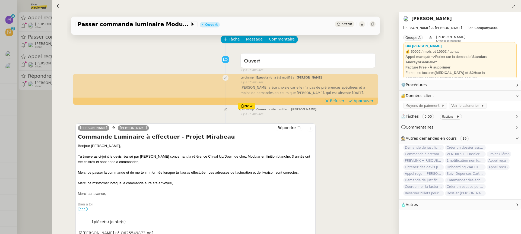
scroll to position [19, 0]
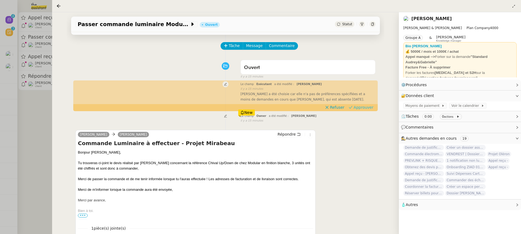
click at [370, 107] on span "Approuver" at bounding box center [363, 106] width 20 height 5
click at [19, 30] on div at bounding box center [260, 117] width 521 height 234
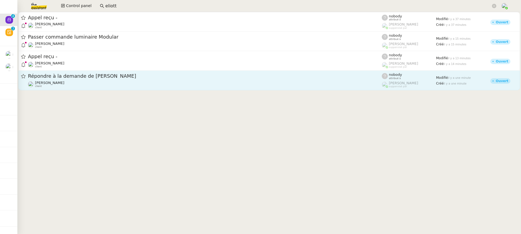
click at [57, 73] on div "Répondre à la demande de [PERSON_NAME]" at bounding box center [205, 76] width 354 height 7
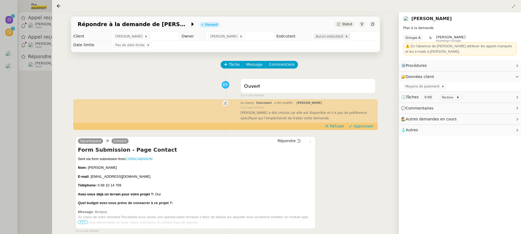
click at [345, 37] on span at bounding box center [344, 36] width 2 height 4
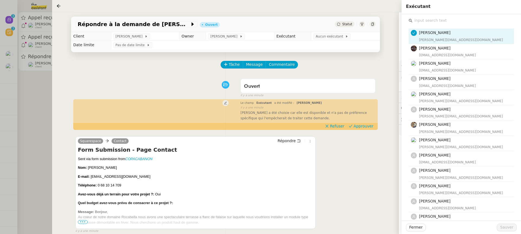
click at [452, 24] on input "text" at bounding box center [462, 20] width 101 height 7
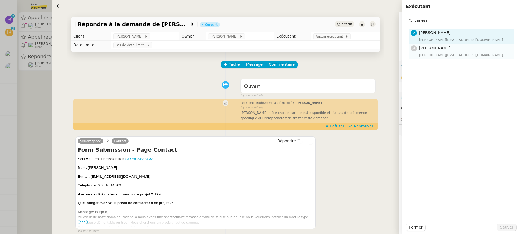
type input "vaness"
click at [454, 58] on nz-list-item "[PERSON_NAME] [PERSON_NAME][EMAIL_ADDRESS][DOMAIN_NAME]" at bounding box center [460, 51] width 105 height 15
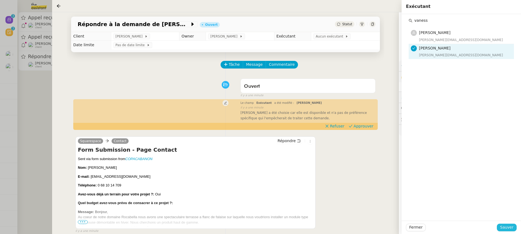
click at [507, 226] on span "Sauver" at bounding box center [506, 227] width 13 height 6
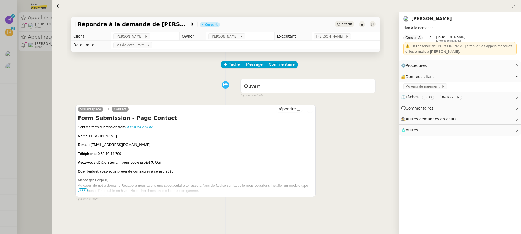
click at [23, 24] on div at bounding box center [260, 117] width 521 height 234
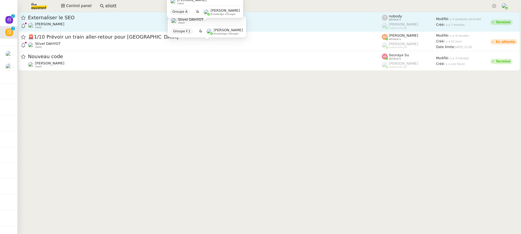
click at [287, 25] on div "[PERSON_NAME] client" at bounding box center [205, 25] width 354 height 7
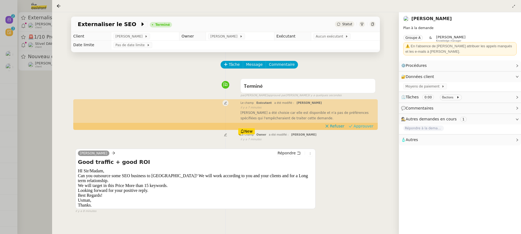
click at [363, 128] on span "Approuver" at bounding box center [363, 125] width 20 height 5
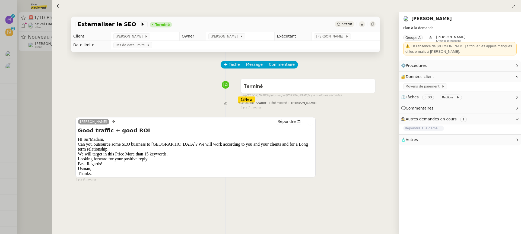
click at [12, 41] on div at bounding box center [260, 117] width 521 height 234
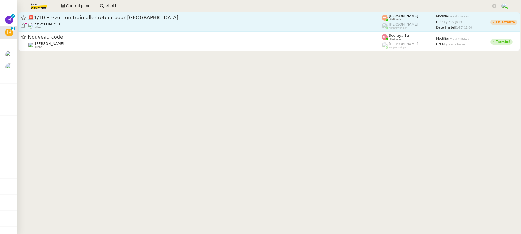
click at [105, 14] on link "🚨 1/10 Prévoir un train aller-retour pour Paris Stivel DAHYOT client [PERSON_NA…" at bounding box center [268, 22] width 501 height 20
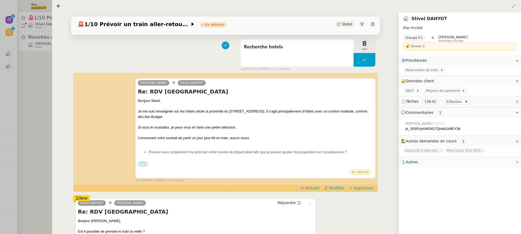
scroll to position [72, 0]
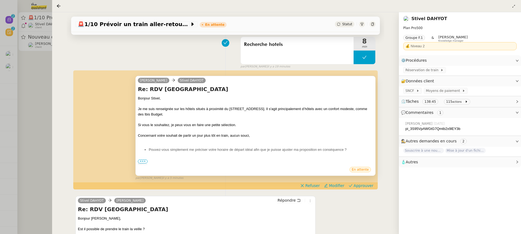
click at [144, 160] on span "•••" at bounding box center [143, 161] width 10 height 4
click at [144, 159] on div at bounding box center [255, 157] width 235 height 5
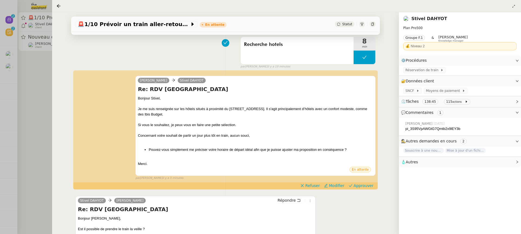
click at [373, 186] on span "Approuver" at bounding box center [363, 185] width 20 height 5
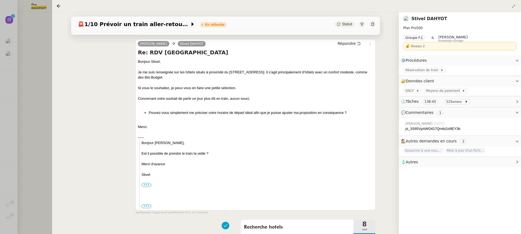
click at [18, 15] on div at bounding box center [260, 117] width 521 height 234
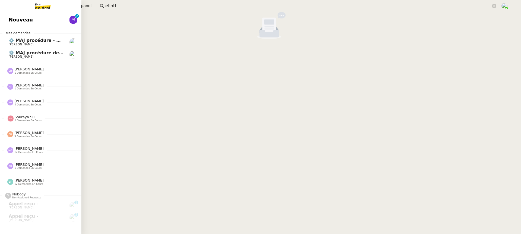
click at [14, 15] on link "Nouveau 0 1 2 3 4 5 6 7 8 9" at bounding box center [40, 20] width 81 height 12
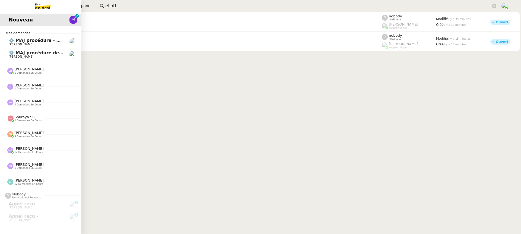
click at [6, 58] on link "⚙️ MAJ procédure de standard [PERSON_NAME]" at bounding box center [40, 54] width 81 height 12
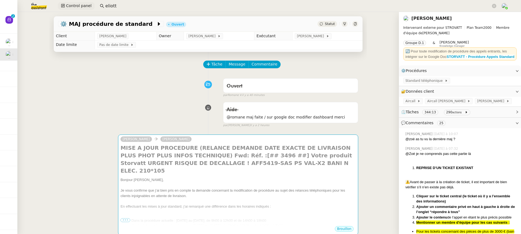
click at [79, 6] on span "Control panel" at bounding box center [78, 6] width 25 height 6
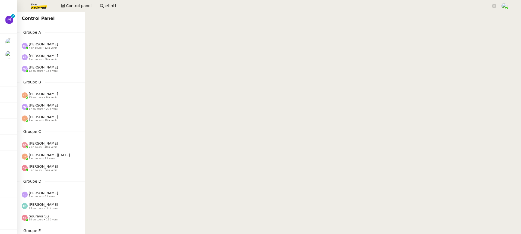
click at [56, 69] on div "[PERSON_NAME] 12 en cours • 15 à venir" at bounding box center [44, 68] width 30 height 7
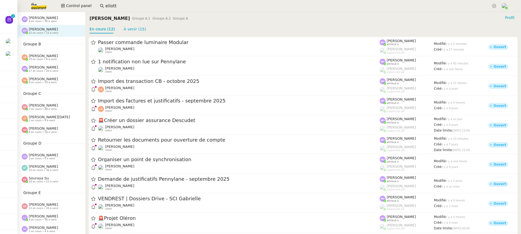
scroll to position [101, 0]
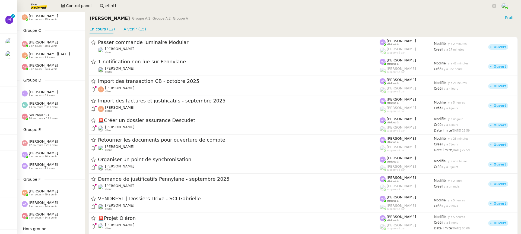
click at [46, 86] on div "Groupe D [PERSON_NAME] 2 en cours • 0 à venir [PERSON_NAME] 13 en cours • 36 à …" at bounding box center [51, 99] width 68 height 45
click at [46, 98] on div "[PERSON_NAME] 2 en cours • 0 à venir" at bounding box center [51, 93] width 68 height 11
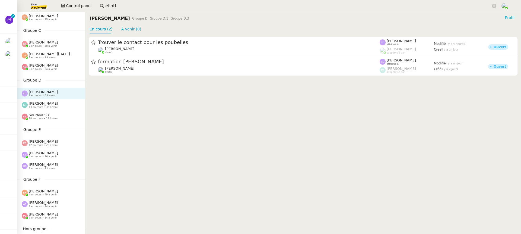
click at [47, 106] on span "13 en cours • 36 à venir" at bounding box center [44, 107] width 30 height 3
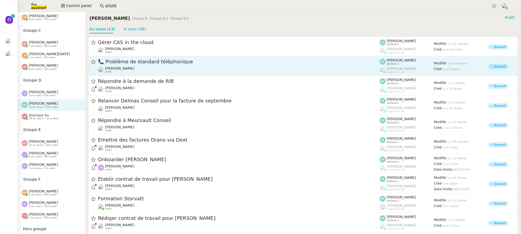
click at [162, 71] on div "[PERSON_NAME] client" at bounding box center [239, 69] width 282 height 7
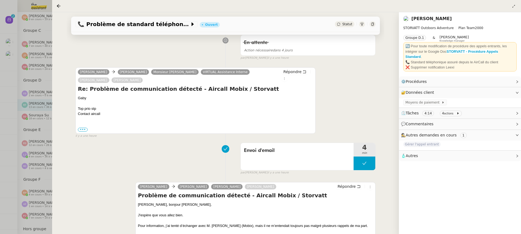
scroll to position [121, 0]
